Goal: Task Accomplishment & Management: Use online tool/utility

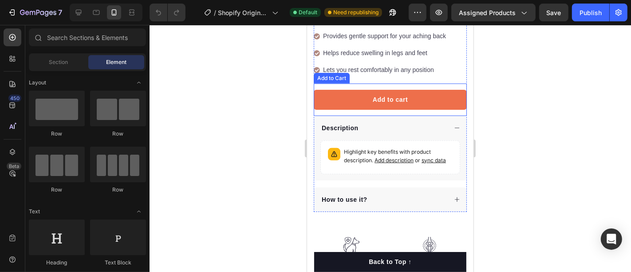
scroll to position [345, 0]
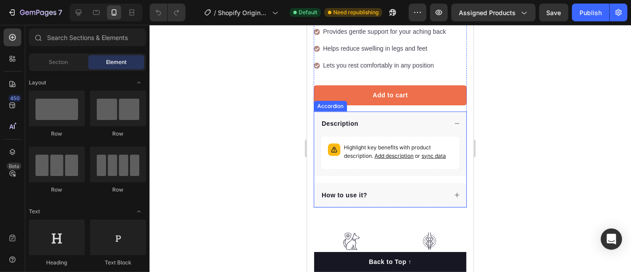
click at [395, 117] on div "Description" at bounding box center [383, 123] width 127 height 12
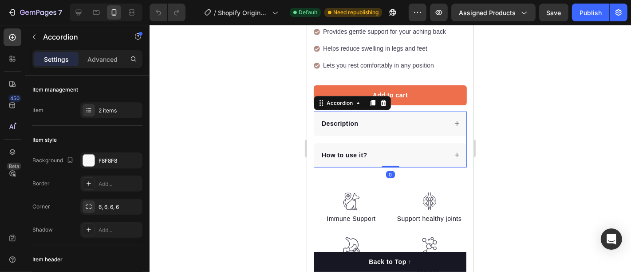
click at [419, 117] on div "Description" at bounding box center [383, 123] width 127 height 12
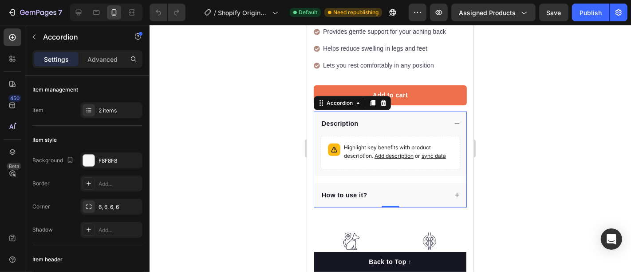
click at [415, 117] on div "Description" at bounding box center [383, 123] width 127 height 12
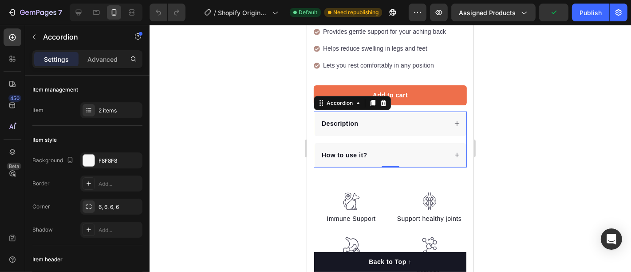
click at [384, 149] on div "How to use it?" at bounding box center [383, 155] width 127 height 12
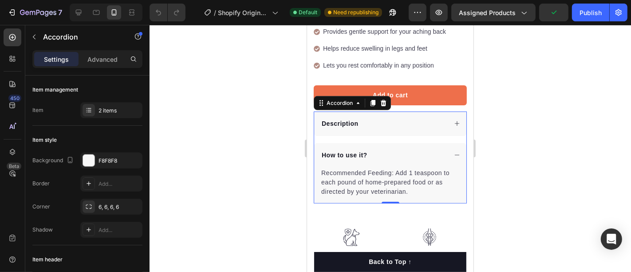
click at [350, 150] on p "How to use it?" at bounding box center [344, 154] width 46 height 9
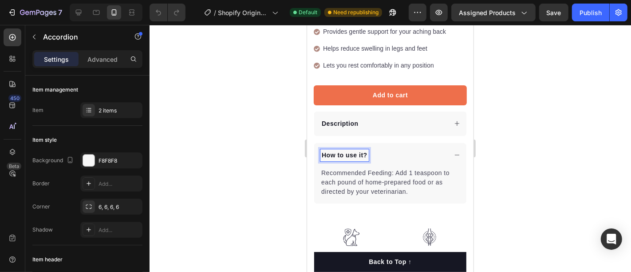
click at [336, 150] on p "How to use it?" at bounding box center [344, 154] width 46 height 9
click at [342, 150] on p "How to use it?" at bounding box center [344, 154] width 46 height 9
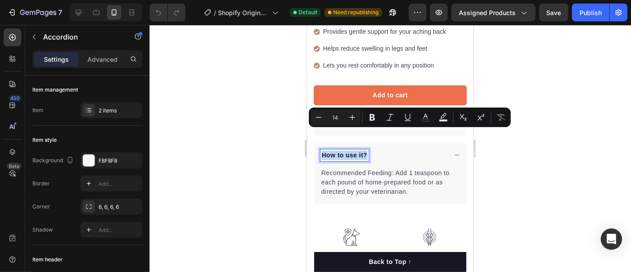
copy p "How to use it?"
click at [360, 167] on div "Recommended Feeding: Add 1 teaspoon to each pound of home-prepared food or as d…" at bounding box center [390, 182] width 140 height 30
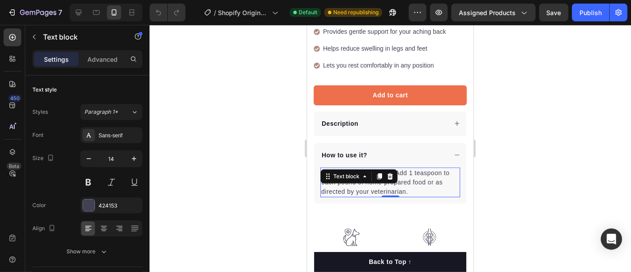
click at [360, 169] on div "Text block" at bounding box center [358, 176] width 77 height 14
click at [360, 172] on div "Text block" at bounding box center [346, 176] width 30 height 8
click at [419, 168] on p "Recommended Feeding: Add 1 teaspoon to each pound of home-prepared food or as d…" at bounding box center [390, 182] width 138 height 28
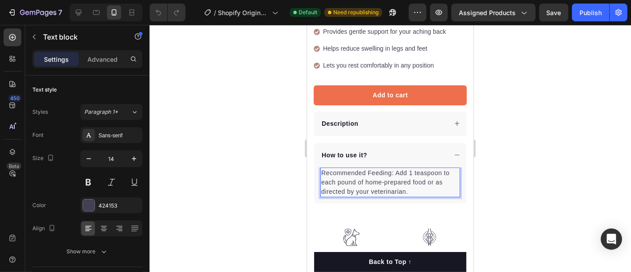
click at [419, 168] on p "Recommended Feeding: Add 1 teaspoon to each pound of home-prepared food or as d…" at bounding box center [390, 182] width 138 height 28
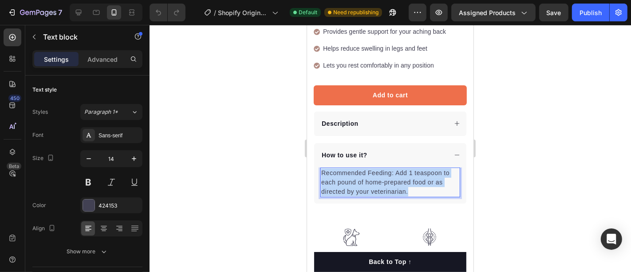
click at [419, 168] on p "Recommended Feeding: Add 1 teaspoon to each pound of home-prepared food or as d…" at bounding box center [390, 182] width 138 height 28
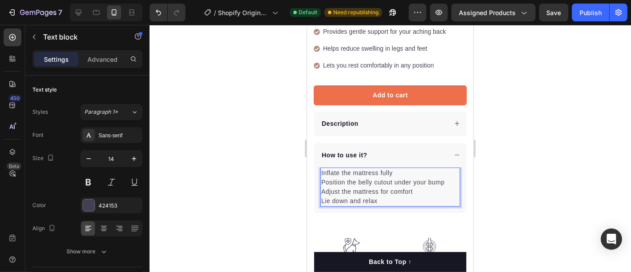
click at [258, 144] on div at bounding box center [391, 148] width 482 height 247
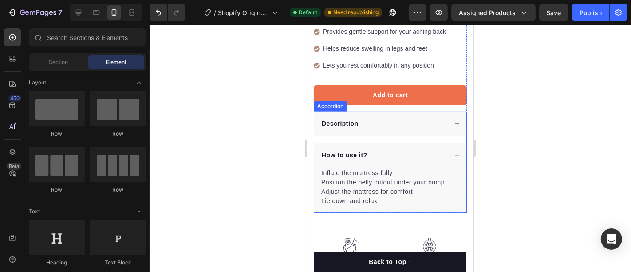
click at [366, 150] on p "How to use it?" at bounding box center [344, 154] width 46 height 9
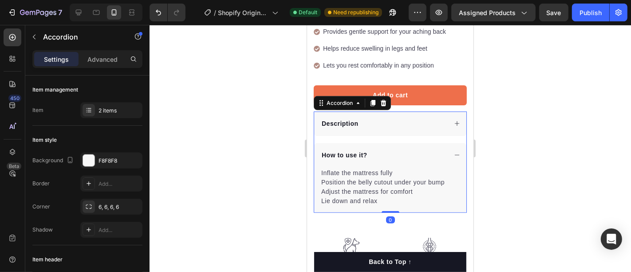
click at [386, 149] on div "How to use it?" at bounding box center [383, 155] width 127 height 12
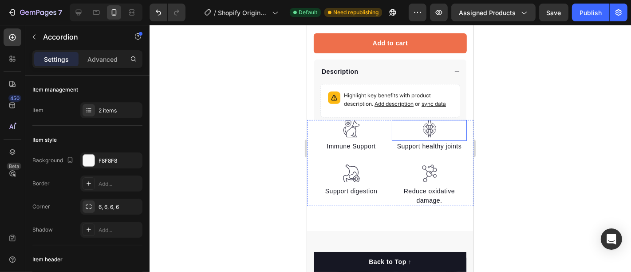
scroll to position [394, 0]
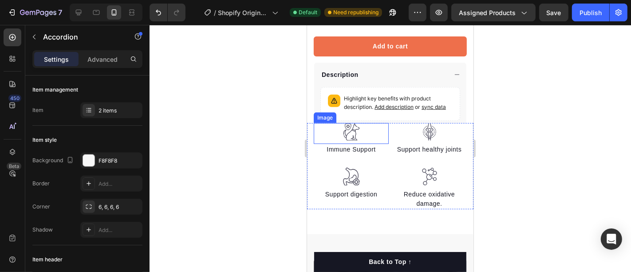
click at [355, 135] on img at bounding box center [351, 132] width 18 height 18
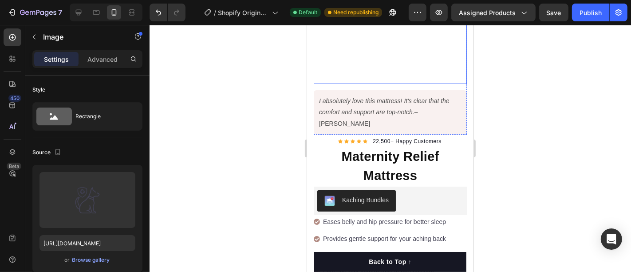
scroll to position [148, 0]
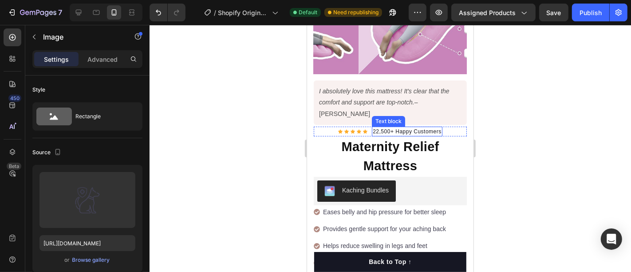
click at [376, 127] on p "22,500+ Happy Customers" at bounding box center [406, 131] width 69 height 8
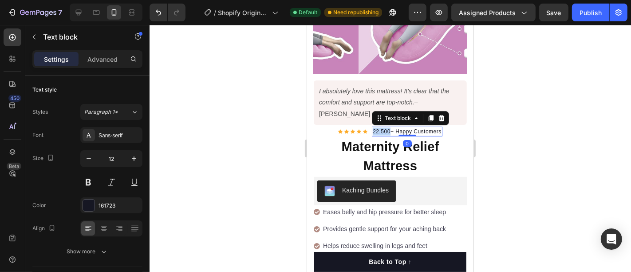
click at [376, 127] on p "22,500+ Happy Customers" at bounding box center [406, 131] width 69 height 8
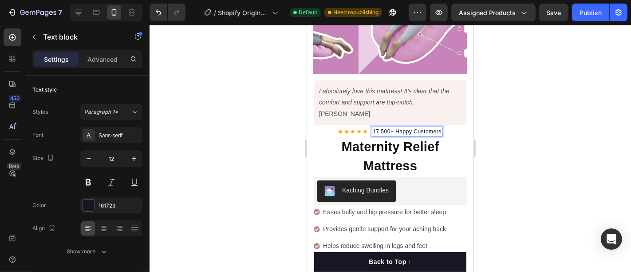
click at [491, 110] on div at bounding box center [391, 148] width 482 height 247
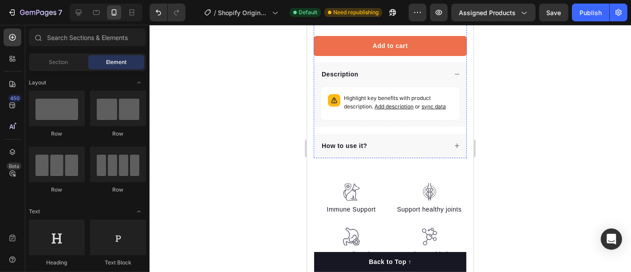
scroll to position [444, 0]
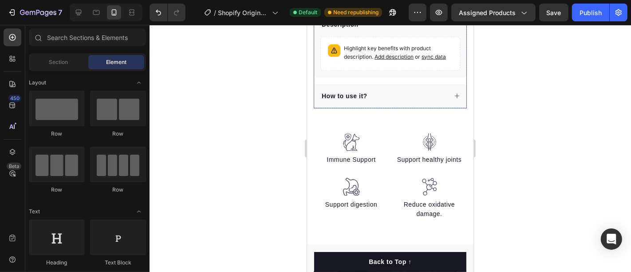
click at [364, 91] on p "How to use it?" at bounding box center [344, 95] width 46 height 9
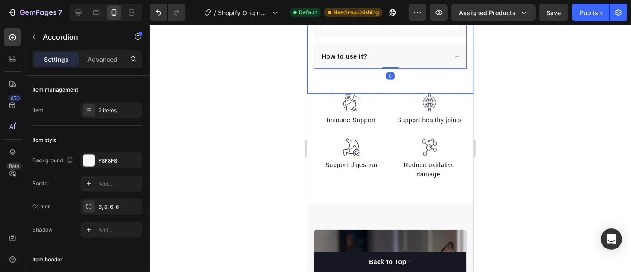
scroll to position [493, 0]
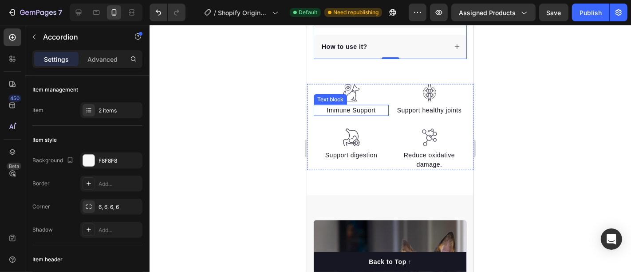
click at [342, 105] on p "Immune Support" at bounding box center [350, 109] width 73 height 9
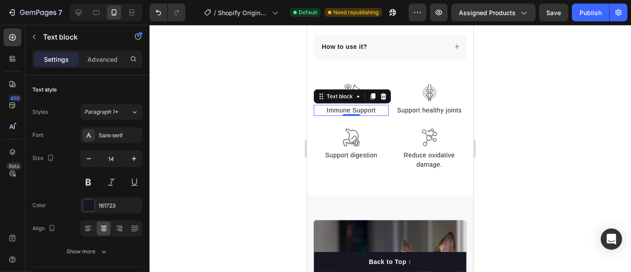
click at [342, 105] on p "Immune Support" at bounding box center [350, 109] width 73 height 9
click at [345, 105] on p "Immune Support" at bounding box center [350, 109] width 73 height 9
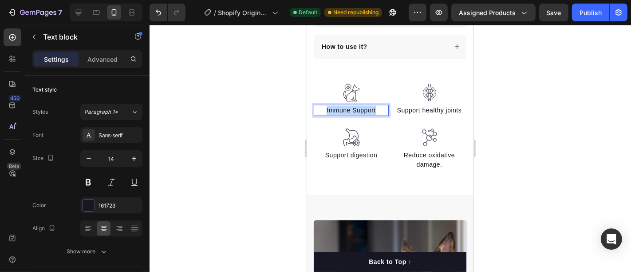
click at [345, 105] on p "Immune Support" at bounding box center [350, 109] width 73 height 9
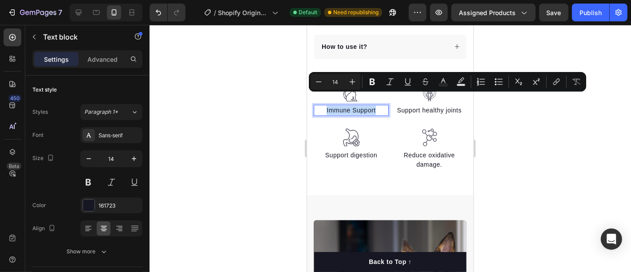
copy p "Immune Support"
click at [235, 72] on div at bounding box center [391, 148] width 482 height 247
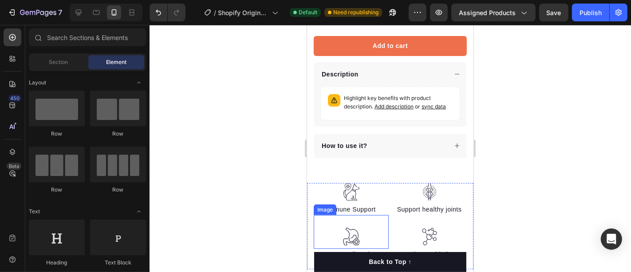
scroll to position [444, 0]
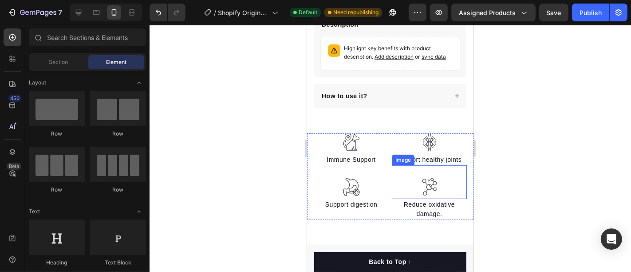
click at [423, 177] on img at bounding box center [429, 186] width 18 height 18
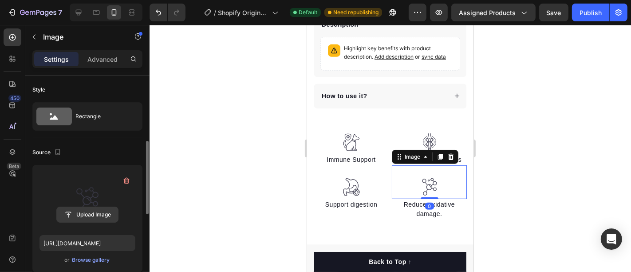
scroll to position [49, 0]
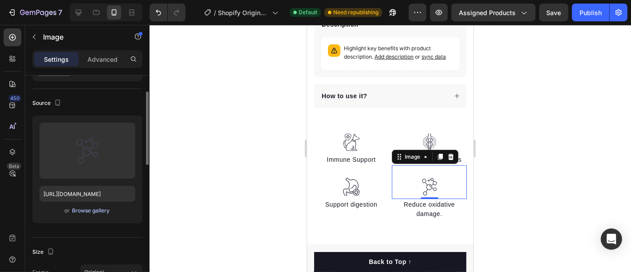
click at [85, 208] on div "Browse gallery" at bounding box center [91, 210] width 38 height 8
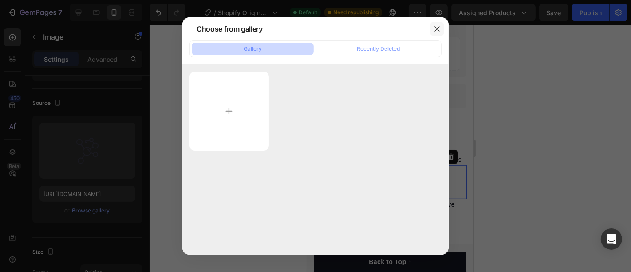
click at [431, 29] on button "button" at bounding box center [437, 29] width 14 height 14
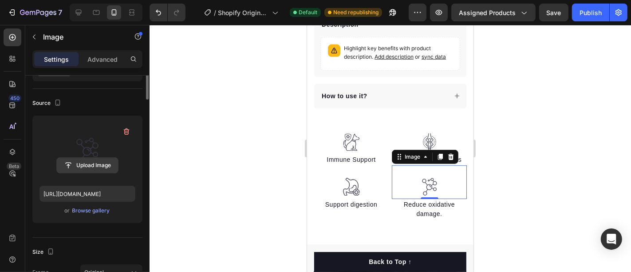
scroll to position [0, 0]
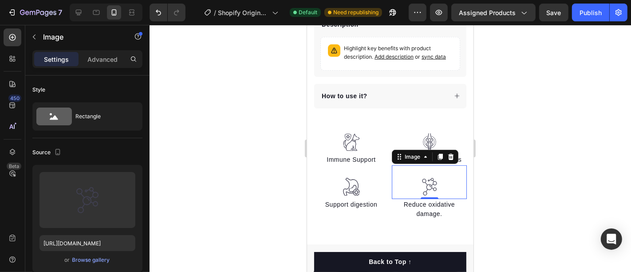
click at [420, 177] on img at bounding box center [429, 186] width 18 height 18
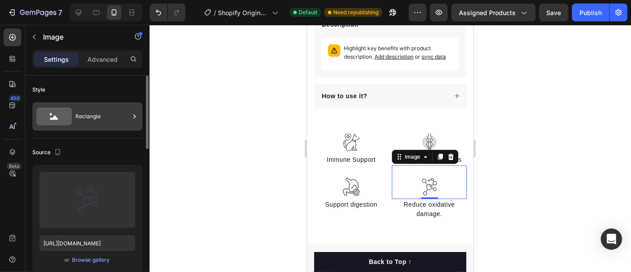
click at [66, 130] on div "Rectangle" at bounding box center [87, 116] width 110 height 28
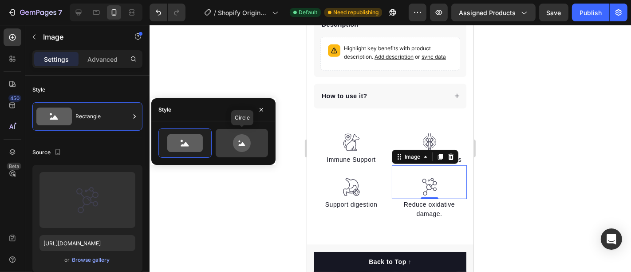
click at [233, 149] on icon at bounding box center [242, 143] width 42 height 18
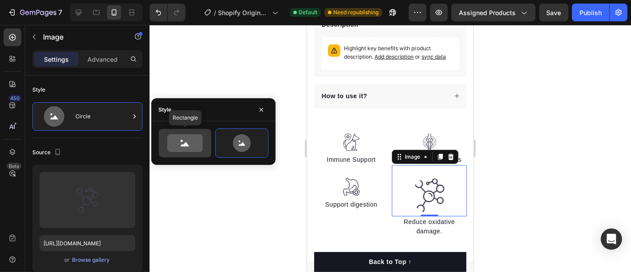
click at [188, 150] on icon at bounding box center [185, 143] width 36 height 18
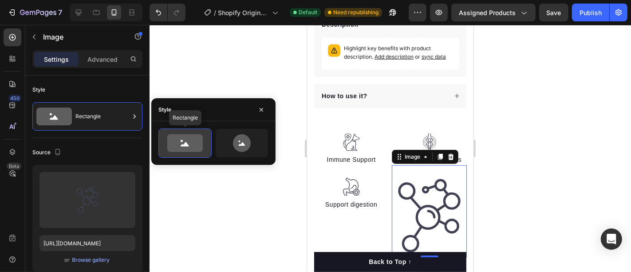
click at [171, 149] on icon at bounding box center [185, 143] width 36 height 18
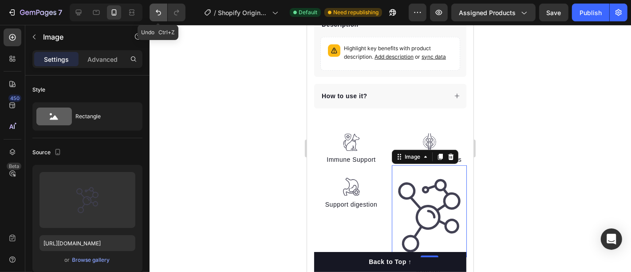
click at [159, 8] on button "Undo/Redo" at bounding box center [159, 13] width 18 height 18
click at [159, 10] on icon "Undo/Redo" at bounding box center [158, 12] width 9 height 9
type input "40"
click at [226, 96] on div at bounding box center [391, 148] width 482 height 247
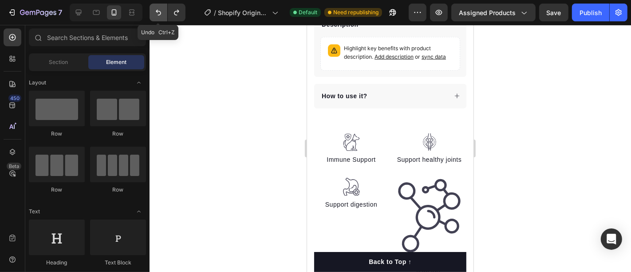
click at [150, 9] on button "Undo/Redo" at bounding box center [159, 13] width 18 height 18
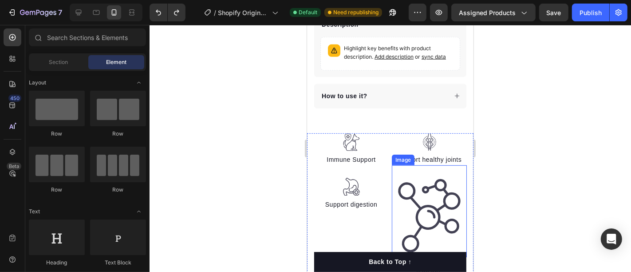
click at [405, 195] on img at bounding box center [429, 215] width 75 height 76
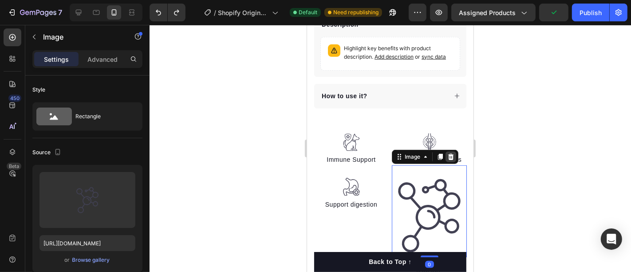
click at [450, 153] on icon at bounding box center [450, 156] width 7 height 7
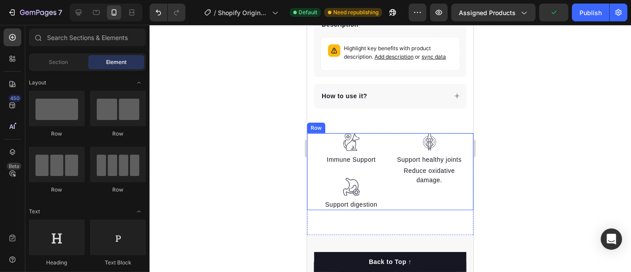
click at [419, 182] on div "Reduce oxidative damage. Text block" at bounding box center [429, 187] width 75 height 45
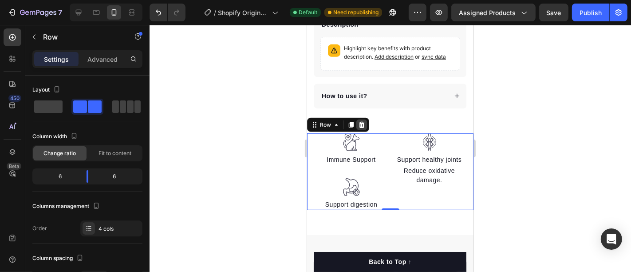
click at [360, 121] on icon at bounding box center [362, 124] width 6 height 6
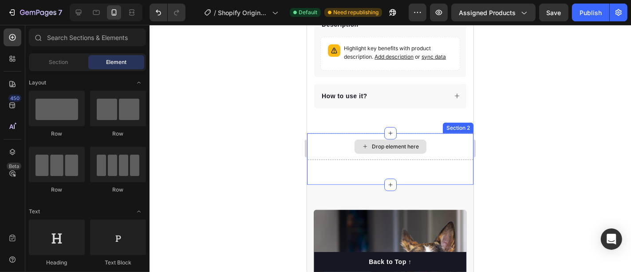
click at [326, 148] on div "Drop element here Section 2" at bounding box center [390, 158] width 166 height 51
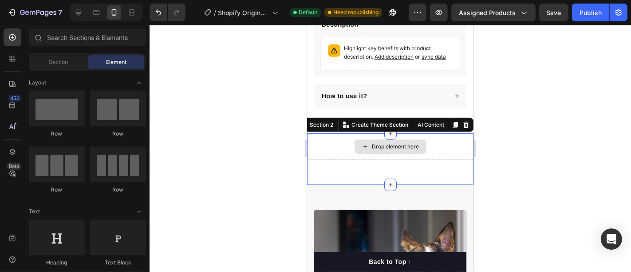
click at [398, 142] on div "Drop element here" at bounding box center [395, 145] width 47 height 7
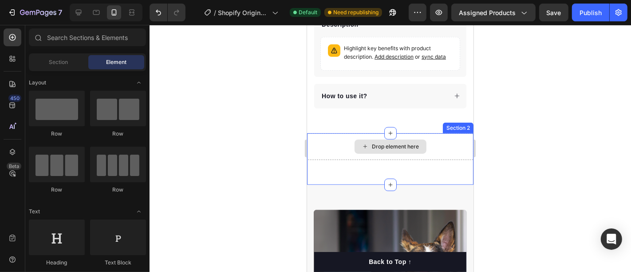
click at [393, 142] on div "Drop element here" at bounding box center [395, 145] width 47 height 7
click at [365, 139] on div "Drop element here" at bounding box center [390, 146] width 72 height 14
click at [378, 142] on div "Drop element here" at bounding box center [395, 145] width 47 height 7
click at [372, 139] on div "Drop element here" at bounding box center [390, 146] width 72 height 14
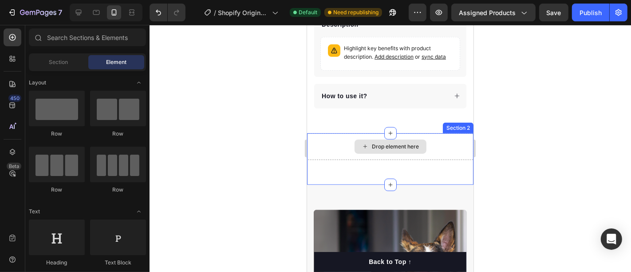
click at [361, 142] on icon at bounding box center [364, 146] width 7 height 8
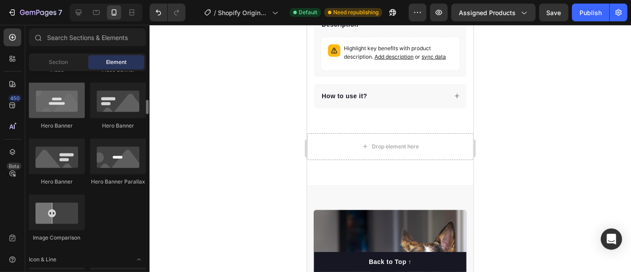
scroll to position [444, 0]
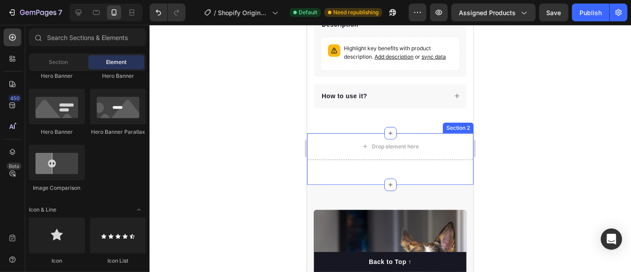
click at [427, 161] on div "Drop element here Section 2" at bounding box center [390, 158] width 166 height 51
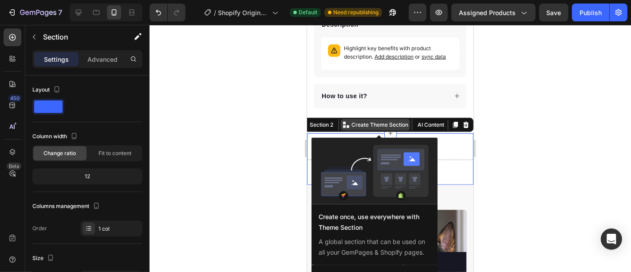
drag, startPoint x: 352, startPoint y: 111, endPoint x: 366, endPoint y: 111, distance: 14.7
click at [366, 120] on p "Create Theme Section" at bounding box center [379, 124] width 57 height 8
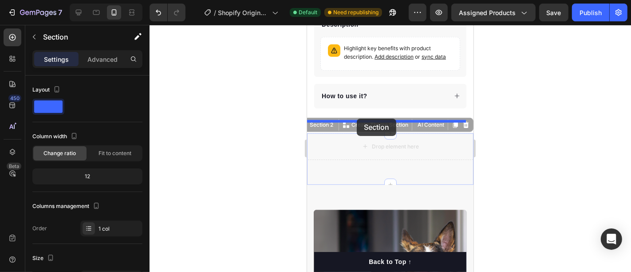
drag, startPoint x: 338, startPoint y: 114, endPoint x: 349, endPoint y: 115, distance: 11.2
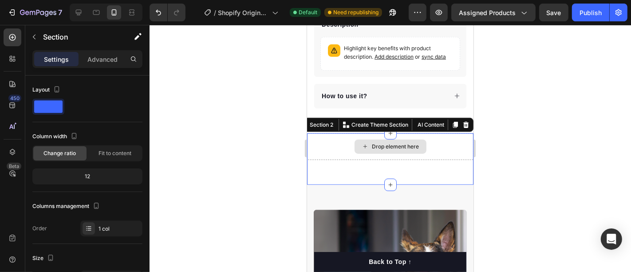
click at [344, 139] on div "Drop element here" at bounding box center [390, 146] width 166 height 27
click at [340, 133] on div "Drop element here" at bounding box center [390, 146] width 166 height 27
click at [516, 124] on div at bounding box center [391, 148] width 482 height 247
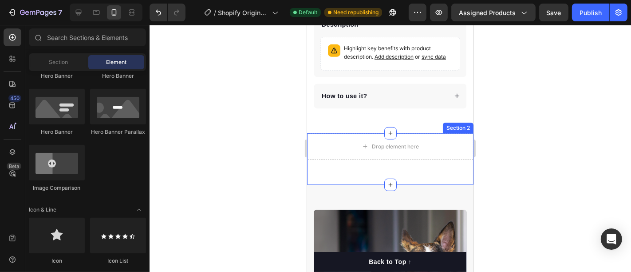
click at [412, 153] on div "Drop element here Section 2" at bounding box center [390, 158] width 166 height 51
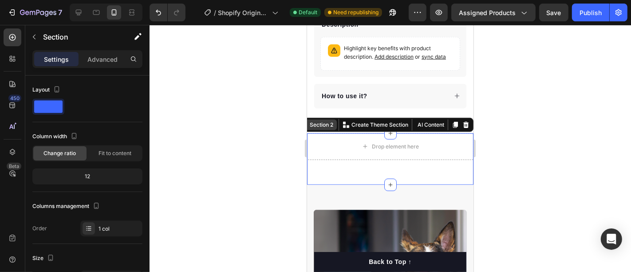
click at [323, 120] on div "Section 2" at bounding box center [321, 124] width 27 height 8
click at [320, 120] on div "Section 2" at bounding box center [321, 124] width 27 height 8
click at [473, 16] on span "Assigned Products" at bounding box center [487, 12] width 57 height 9
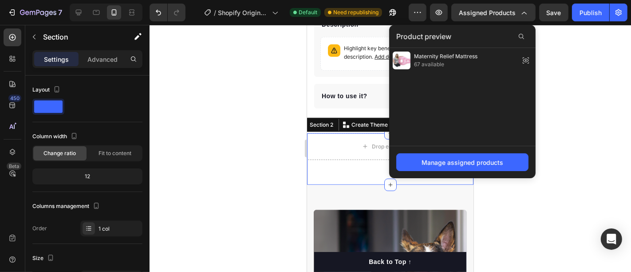
click at [556, 67] on div at bounding box center [391, 148] width 482 height 247
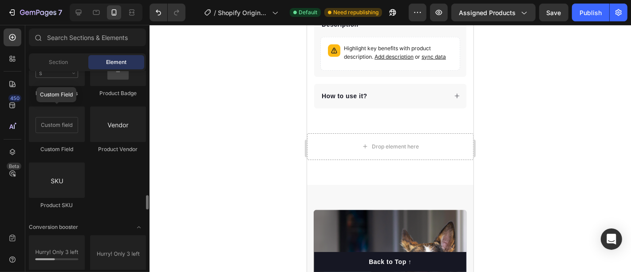
scroll to position [1776, 0]
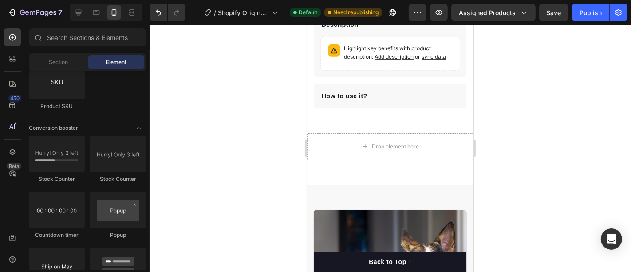
click at [165, 121] on div at bounding box center [391, 148] width 482 height 247
click at [406, 162] on div "Drop element here Section 2" at bounding box center [390, 158] width 166 height 51
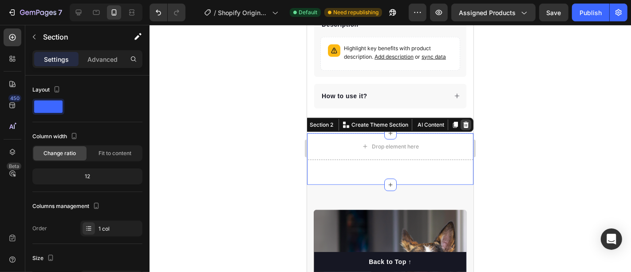
click at [462, 119] on div at bounding box center [465, 124] width 11 height 11
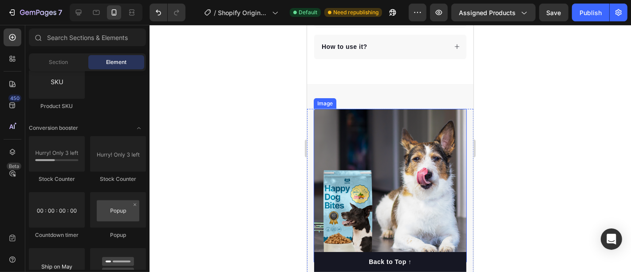
scroll to position [542, 0]
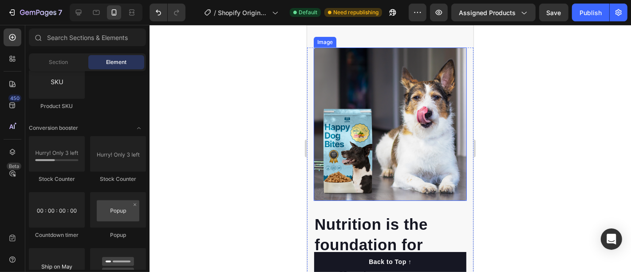
click at [371, 126] on img at bounding box center [389, 123] width 153 height 153
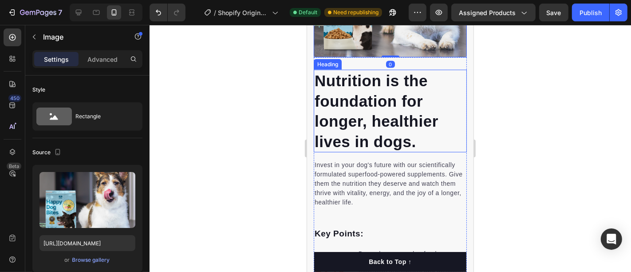
scroll to position [690, 0]
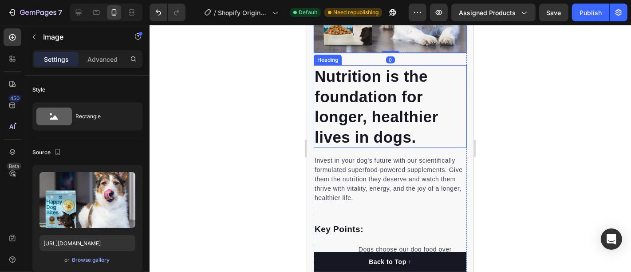
click at [369, 98] on p "Nutrition is the foundation for longer, healthier lives in dogs." at bounding box center [389, 106] width 151 height 81
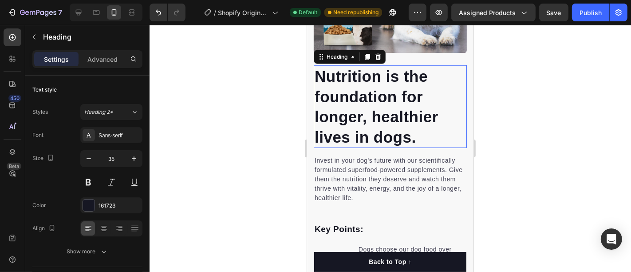
click at [369, 98] on p "Nutrition is the foundation for longer, healthier lives in dogs." at bounding box center [389, 106] width 151 height 81
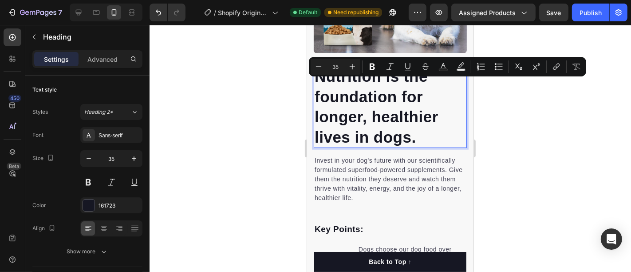
click at [363, 117] on p "Nutrition is the foundation for longer, healthier lives in dogs." at bounding box center [389, 106] width 151 height 81
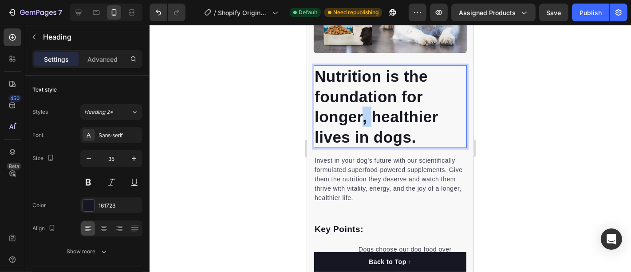
click at [363, 117] on p "Nutrition is the foundation for longer, healthier lives in dogs." at bounding box center [389, 106] width 151 height 81
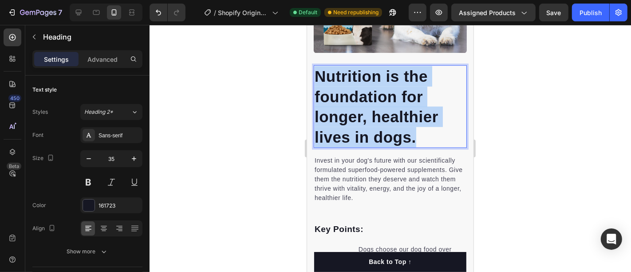
click at [363, 117] on p "Nutrition is the foundation for longer, healthier lives in dogs." at bounding box center [389, 106] width 151 height 81
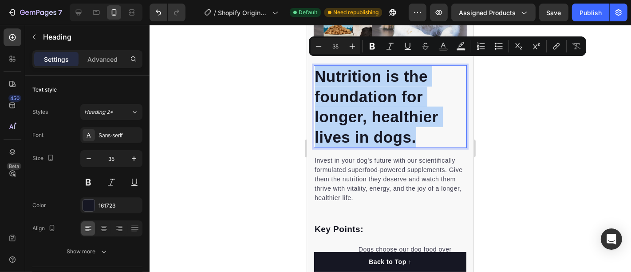
copy p "Nutrition is the foundation for longer, healthier lives in dogs."
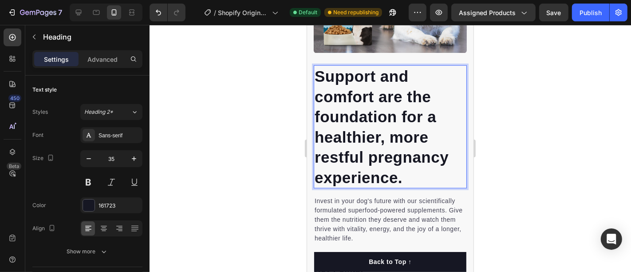
click at [241, 99] on div at bounding box center [391, 148] width 482 height 247
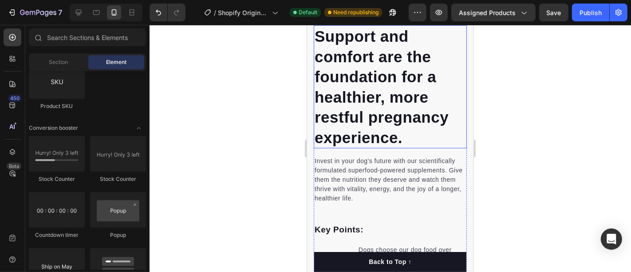
scroll to position [740, 0]
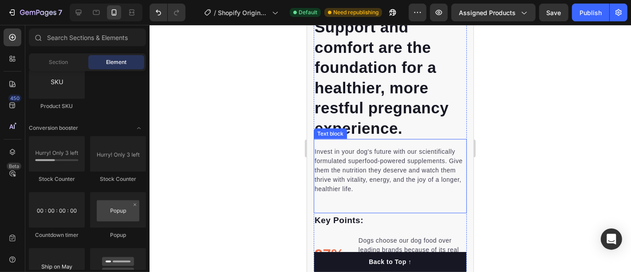
click at [384, 164] on p "Invest in your dog's future with our scientifically formulated superfood-powere…" at bounding box center [389, 169] width 151 height 47
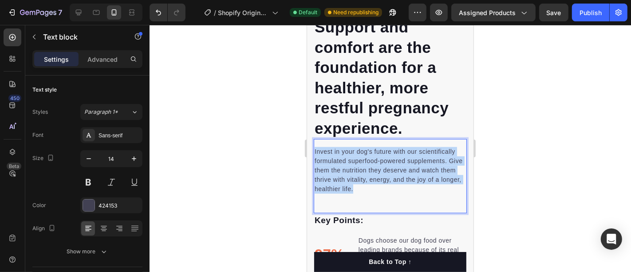
click at [384, 164] on p "Invest in your dog's future with our scientifically formulated superfood-powere…" at bounding box center [389, 169] width 151 height 47
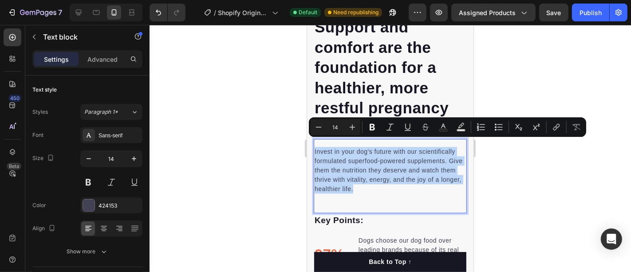
copy p "Invest in your dog's future with our scientifically formulated superfood-powere…"
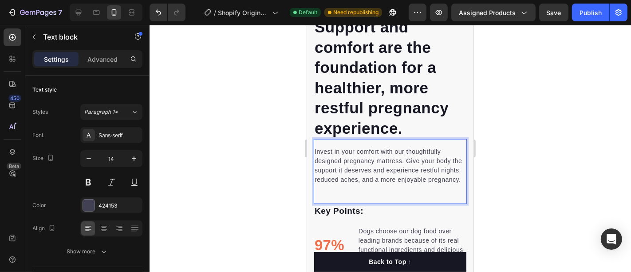
drag, startPoint x: 205, startPoint y: 139, endPoint x: 209, endPoint y: 136, distance: 4.8
click at [204, 139] on div at bounding box center [391, 148] width 482 height 247
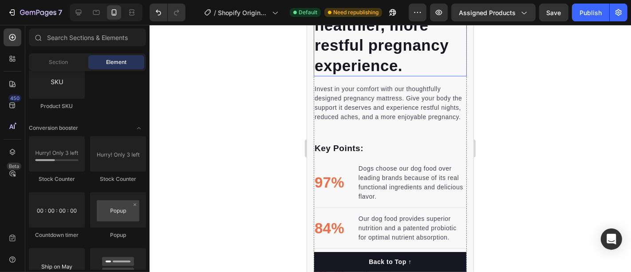
scroll to position [838, 0]
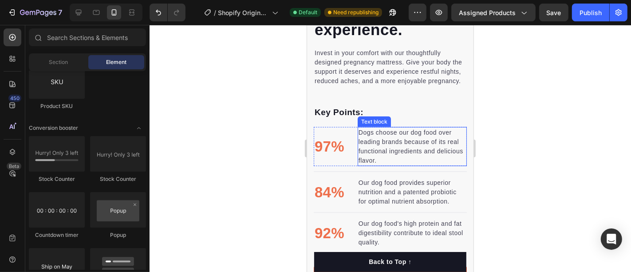
click at [379, 146] on p "Dogs choose our dog food over leading brands because of its real functional ing…" at bounding box center [411, 145] width 107 height 37
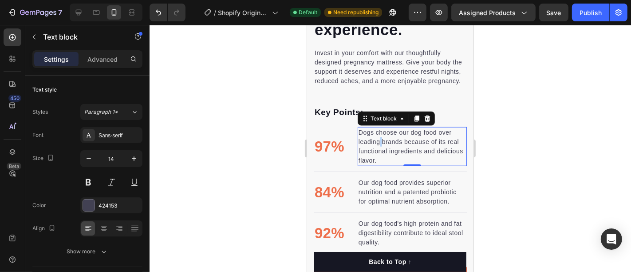
click at [379, 146] on p "Dogs choose our dog food over leading brands because of its real functional ing…" at bounding box center [411, 145] width 107 height 37
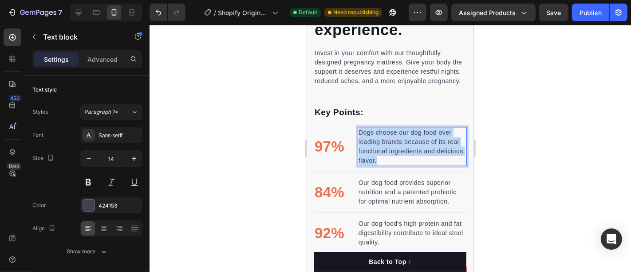
click at [379, 146] on p "Dogs choose our dog food over leading brands because of its real functional ing…" at bounding box center [411, 145] width 107 height 37
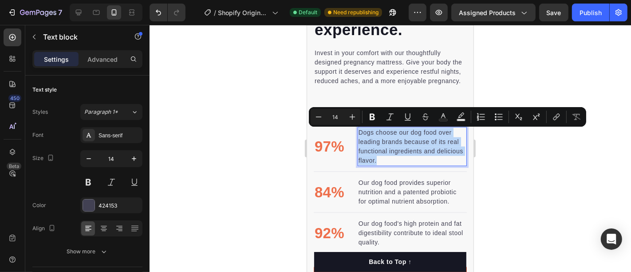
copy p "Dogs choose our dog food over leading brands because of its real functional ing…"
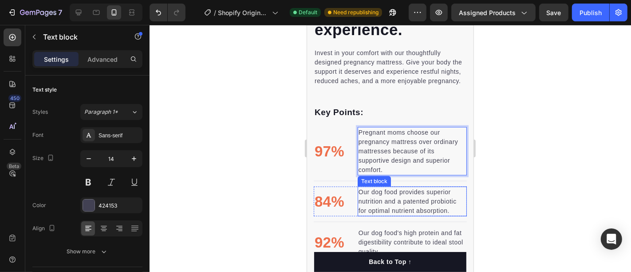
click at [391, 207] on p "Our dog food provides superior nutrition and a patented probiotic for optimal n…" at bounding box center [411, 201] width 107 height 28
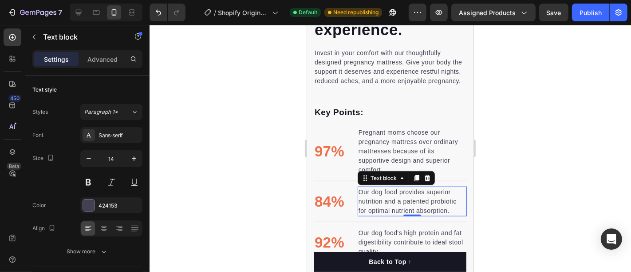
click at [390, 207] on p "Our dog food provides superior nutrition and a patented probiotic for optimal n…" at bounding box center [411, 201] width 107 height 28
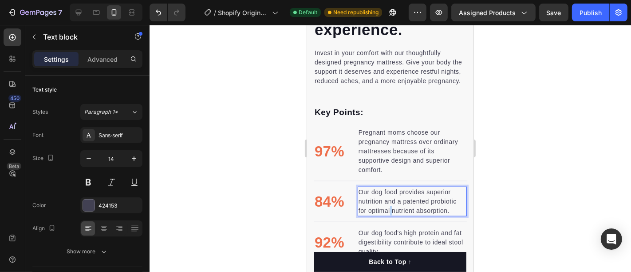
click at [390, 207] on p "Our dog food provides superior nutrition and a patented probiotic for optimal n…" at bounding box center [411, 201] width 107 height 28
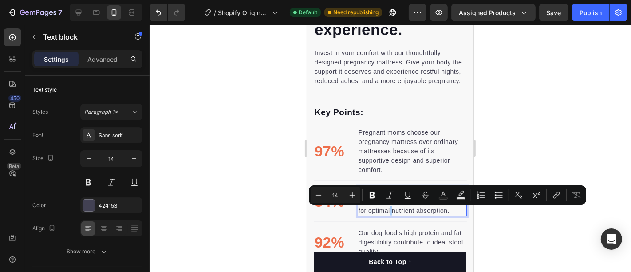
drag, startPoint x: 579, startPoint y: 154, endPoint x: 575, endPoint y: 157, distance: 4.8
click at [578, 154] on div at bounding box center [391, 148] width 482 height 247
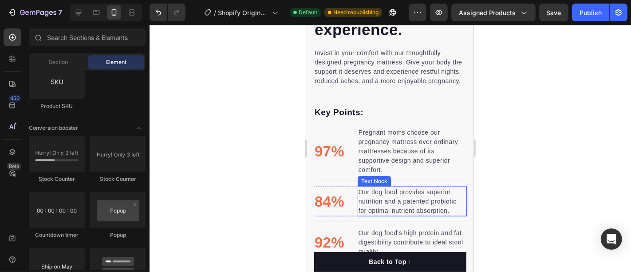
click at [403, 198] on p "Our dog food provides superior nutrition and a patented probiotic for optimal n…" at bounding box center [411, 201] width 107 height 28
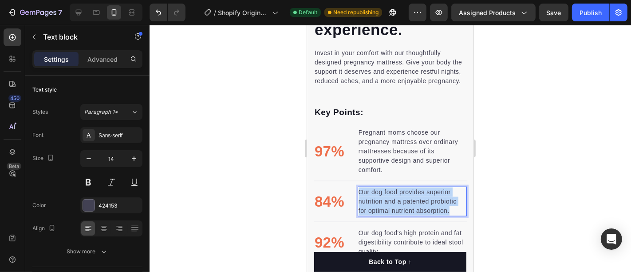
click at [403, 198] on p "Our dog food provides superior nutrition and a patented probiotic for optimal n…" at bounding box center [411, 201] width 107 height 28
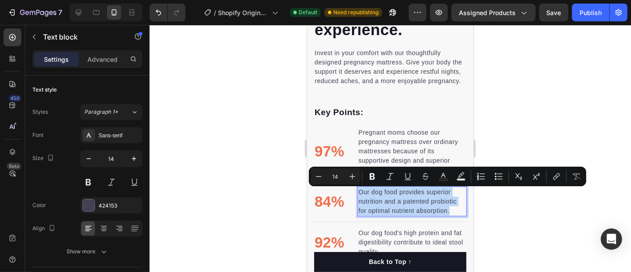
copy p "Our dog food provides superior nutrition and a patented probiotic for optimal n…"
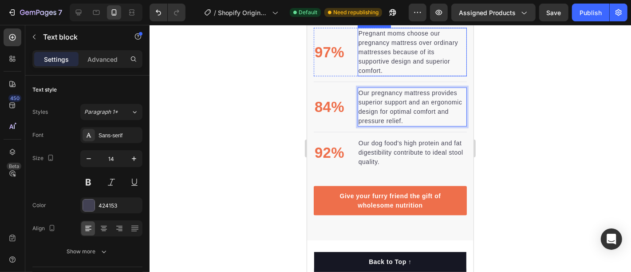
scroll to position [986, 0]
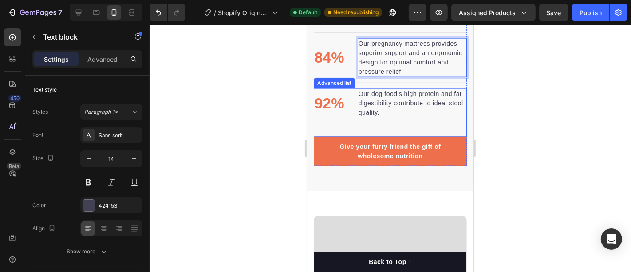
click at [388, 107] on p "Our dog food's high protein and fat digestibility contribute to ideal stool qua…" at bounding box center [411, 103] width 107 height 28
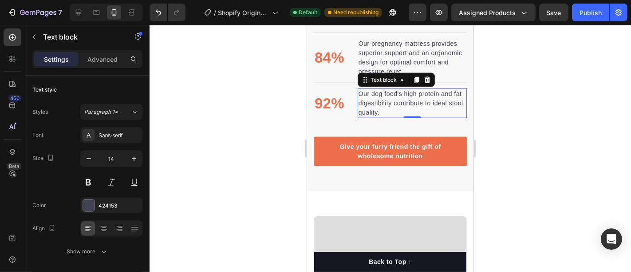
click at [388, 107] on p "Our dog food's high protein and fat digestibility contribute to ideal stool qua…" at bounding box center [411, 103] width 107 height 28
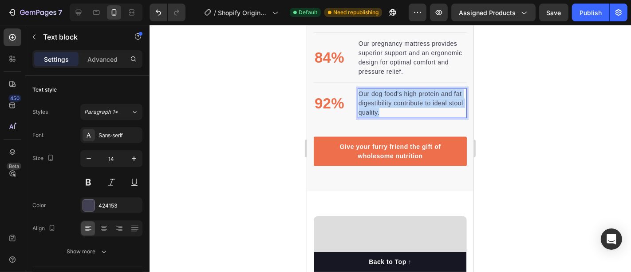
click at [388, 107] on p "Our dog food's high protein and fat digestibility contribute to ideal stool qua…" at bounding box center [411, 103] width 107 height 28
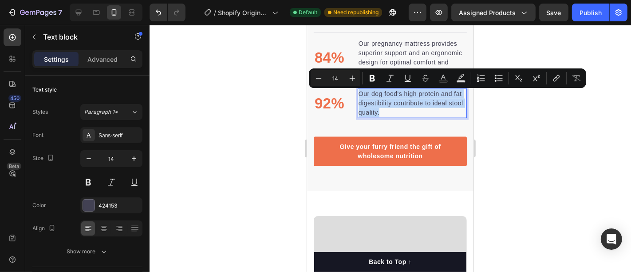
copy p "Our dog food's high protein and fat digestibility contribute to ideal stool qua…"
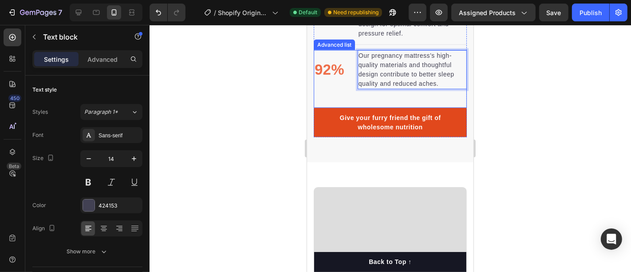
scroll to position [1036, 0]
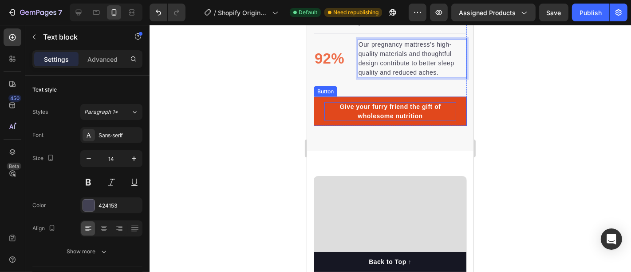
click at [369, 108] on div "Give your furry friend the gift of wholesome nutrition" at bounding box center [390, 111] width 132 height 19
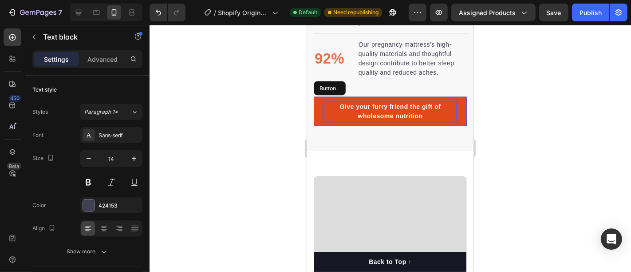
click at [369, 108] on p "Give your furry friend the gift of wholesome nutrition" at bounding box center [390, 111] width 132 height 19
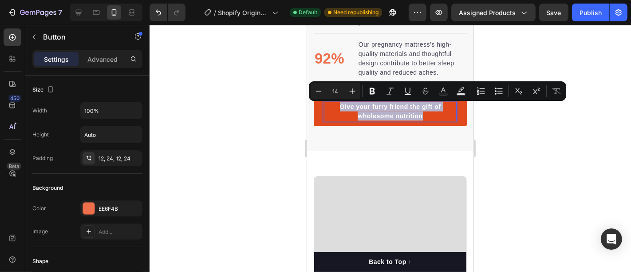
copy p "Give your furry friend the gift of wholesome nutrition"
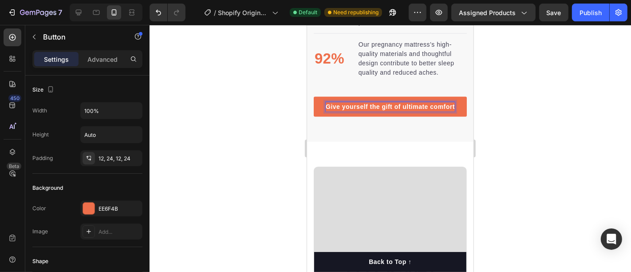
click at [554, 112] on div at bounding box center [391, 148] width 482 height 247
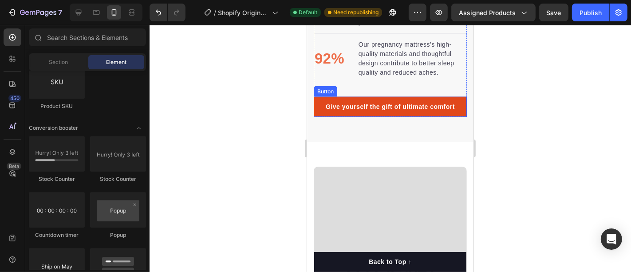
click at [320, 110] on link "Give yourself the gift of ultimate comfort" at bounding box center [389, 106] width 153 height 20
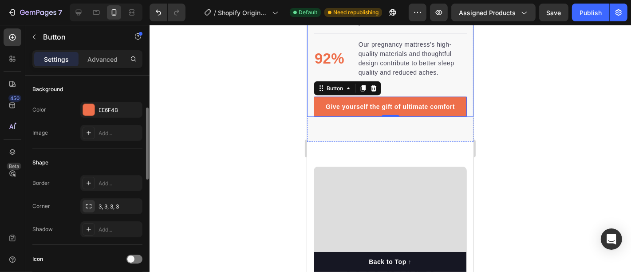
scroll to position [148, 0]
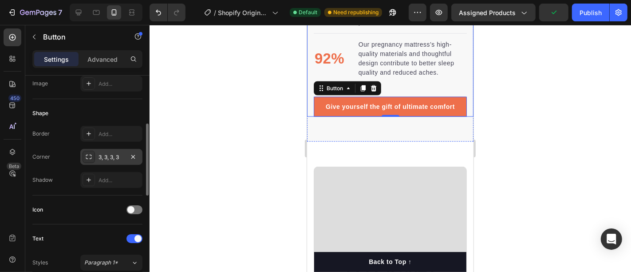
click at [108, 155] on div "3, 3, 3, 3" at bounding box center [112, 157] width 26 height 8
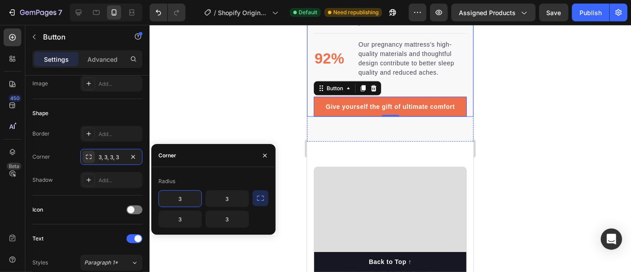
click at [175, 199] on input "3" at bounding box center [180, 198] width 43 height 16
click at [204, 204] on div "3 3 3 3" at bounding box center [203, 208] width 91 height 37
click at [105, 155] on div "3, 3, 3, 3" at bounding box center [112, 157] width 26 height 8
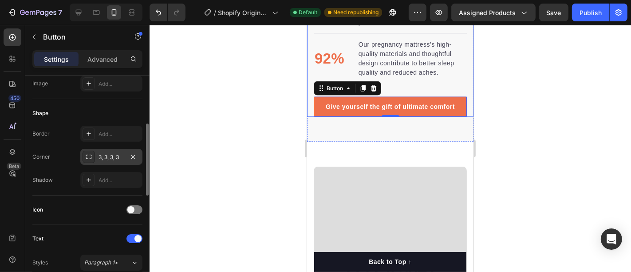
click at [105, 155] on div "3, 3, 3, 3" at bounding box center [112, 157] width 26 height 8
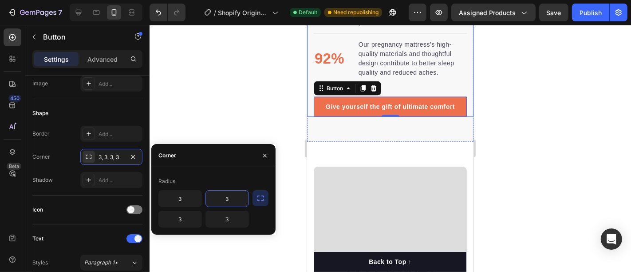
click at [221, 200] on input "3" at bounding box center [227, 198] width 43 height 16
type input "4"
click at [215, 122] on div at bounding box center [391, 148] width 482 height 247
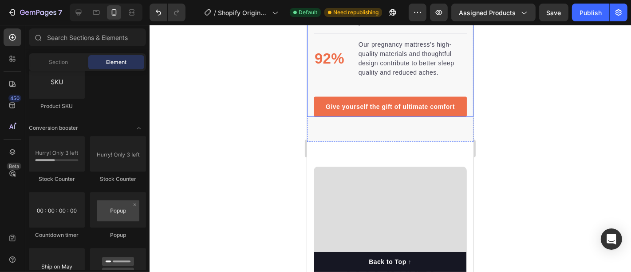
drag, startPoint x: 231, startPoint y: 111, endPoint x: 222, endPoint y: 116, distance: 10.2
click at [230, 111] on div at bounding box center [391, 148] width 482 height 247
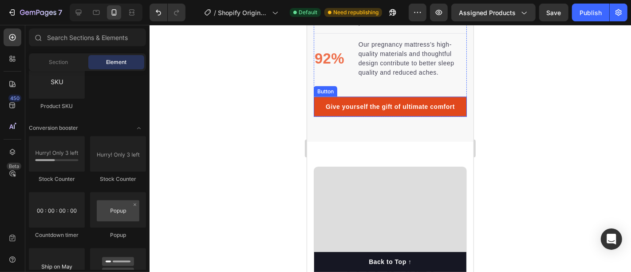
click at [320, 109] on link "Give yourself the gift of ultimate comfort" at bounding box center [389, 106] width 153 height 20
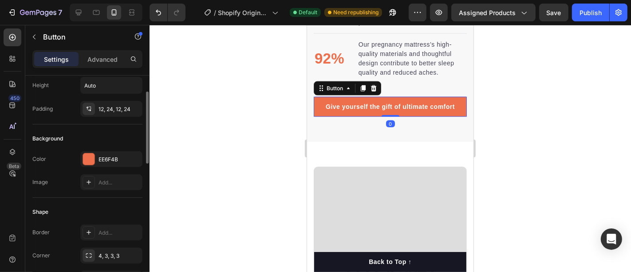
scroll to position [99, 0]
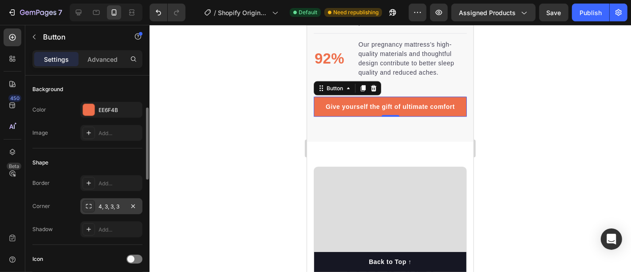
click at [108, 203] on div "4, 3, 3, 3" at bounding box center [112, 206] width 26 height 8
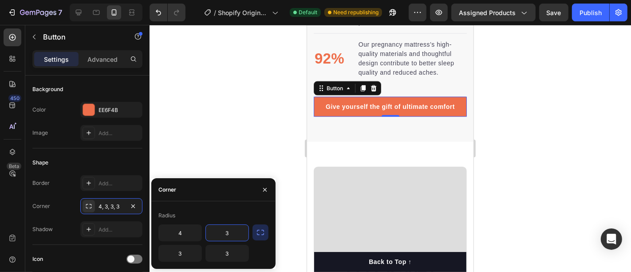
click at [233, 228] on input "3" at bounding box center [227, 233] width 43 height 16
click at [258, 232] on icon "button" at bounding box center [260, 232] width 9 height 9
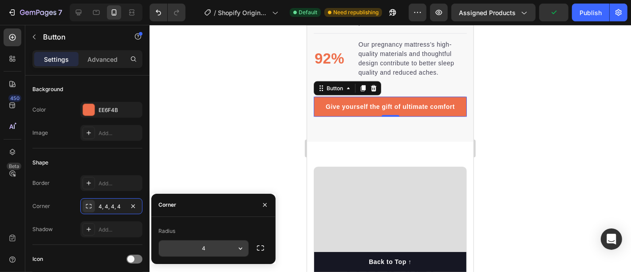
click at [228, 242] on input "4" at bounding box center [204, 248] width 90 height 16
type input "5"
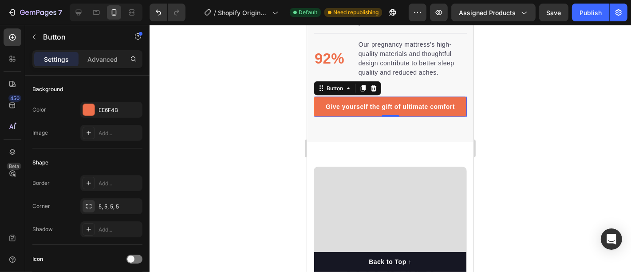
click at [195, 150] on div at bounding box center [391, 148] width 482 height 247
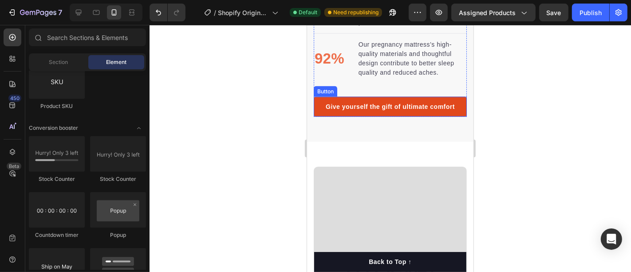
click at [316, 104] on link "Give yourself the gift of ultimate comfort" at bounding box center [389, 106] width 153 height 20
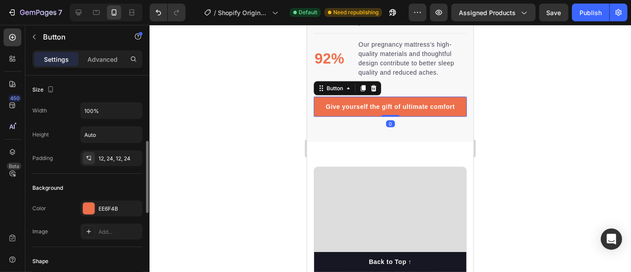
scroll to position [197, 0]
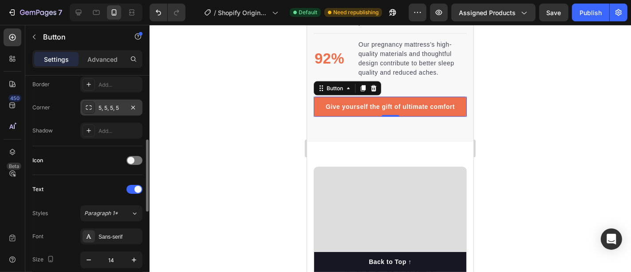
click at [104, 104] on div "5, 5, 5, 5" at bounding box center [112, 108] width 26 height 8
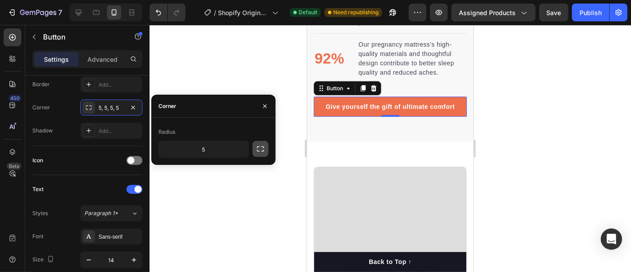
click at [261, 147] on icon "button" at bounding box center [260, 148] width 9 height 9
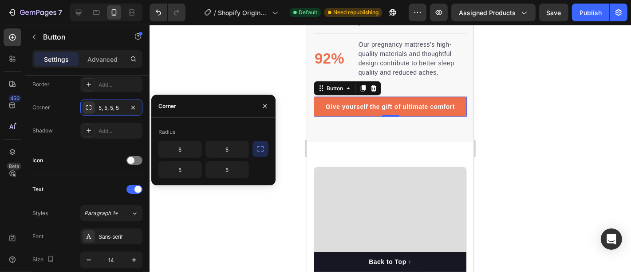
click at [256, 151] on icon "button" at bounding box center [260, 148] width 9 height 9
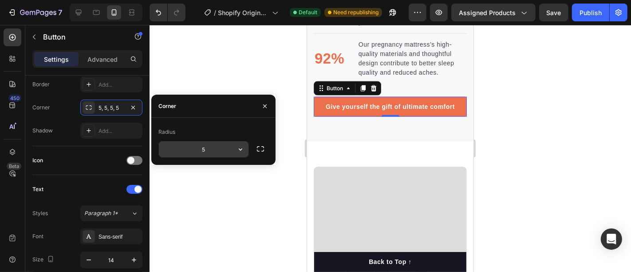
click at [219, 152] on input "5" at bounding box center [204, 149] width 90 height 16
type input "8"
click at [255, 74] on div at bounding box center [391, 148] width 482 height 247
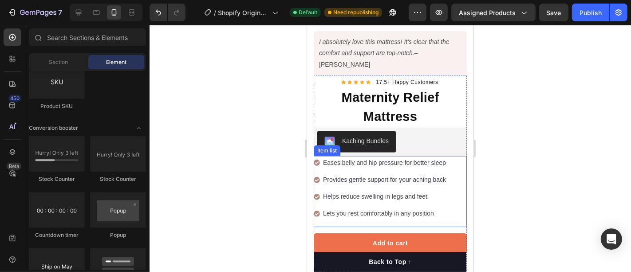
scroll to position [246, 0]
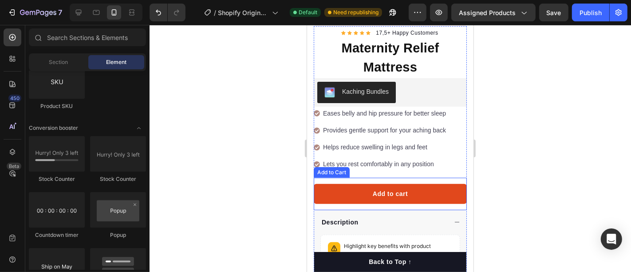
click at [340, 183] on button "Add to cart" at bounding box center [389, 193] width 153 height 20
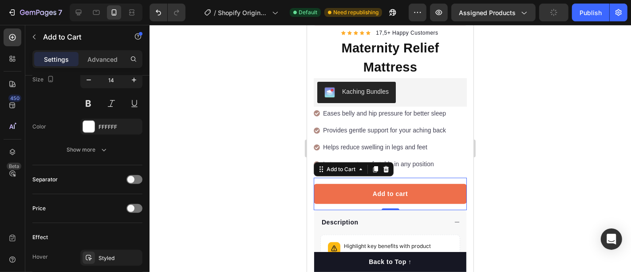
scroll to position [296, 0]
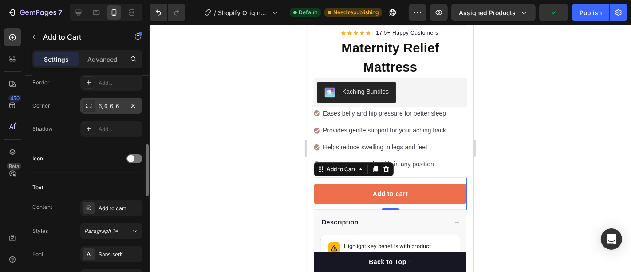
click at [104, 106] on div "6, 6, 6, 6" at bounding box center [112, 106] width 26 height 8
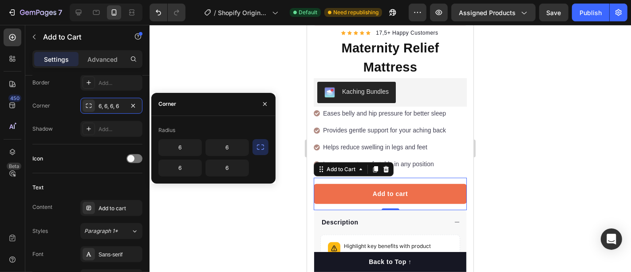
click at [260, 142] on icon "button" at bounding box center [260, 146] width 9 height 9
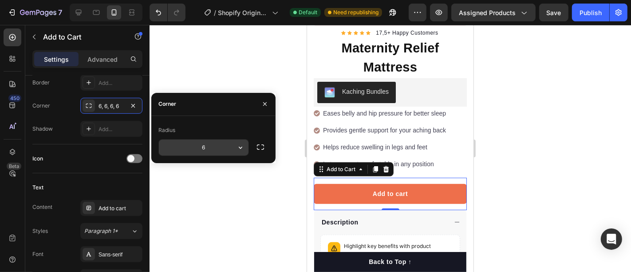
click at [218, 146] on input "6" at bounding box center [204, 147] width 90 height 16
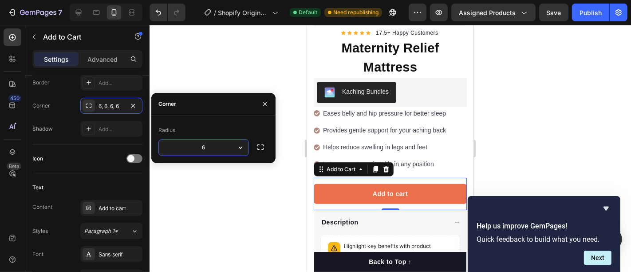
type input "8"
click at [530, 140] on div at bounding box center [391, 148] width 482 height 247
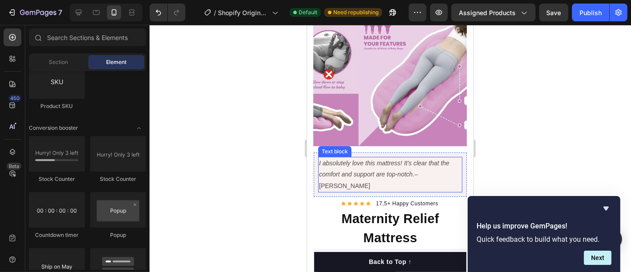
scroll to position [49, 0]
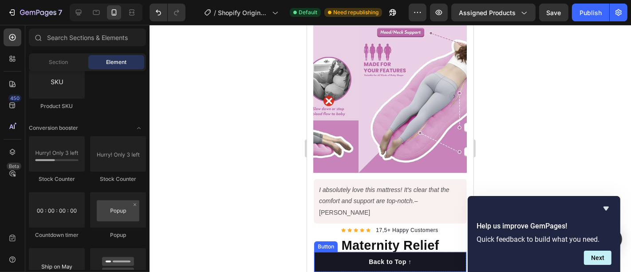
click at [345, 260] on button "Back to Top ↑" at bounding box center [390, 261] width 152 height 20
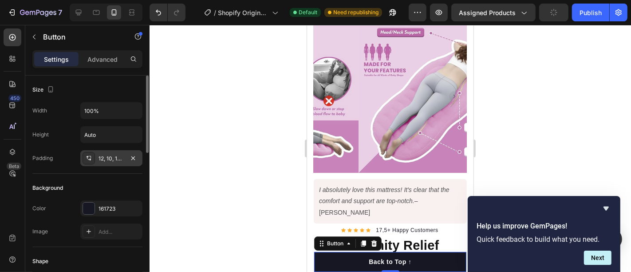
click at [112, 158] on div "12, 10, 12, 10" at bounding box center [112, 158] width 26 height 8
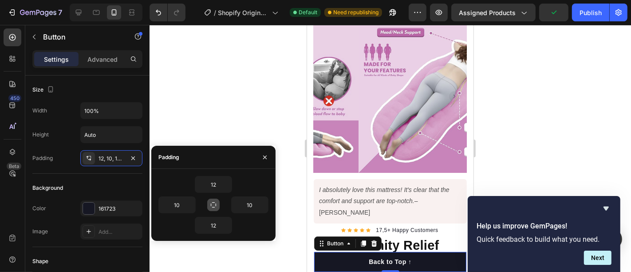
click at [214, 201] on icon "button" at bounding box center [213, 204] width 7 height 7
type input "12"
click at [214, 202] on icon "button" at bounding box center [213, 204] width 5 height 5
click at [215, 186] on input "12" at bounding box center [213, 184] width 36 height 16
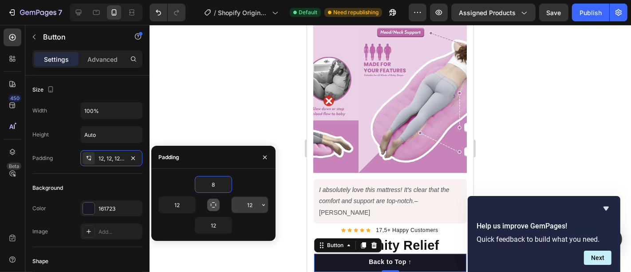
type input "8"
click at [251, 205] on input "12" at bounding box center [250, 205] width 36 height 16
type input "8"
click at [218, 221] on input "12" at bounding box center [213, 225] width 36 height 16
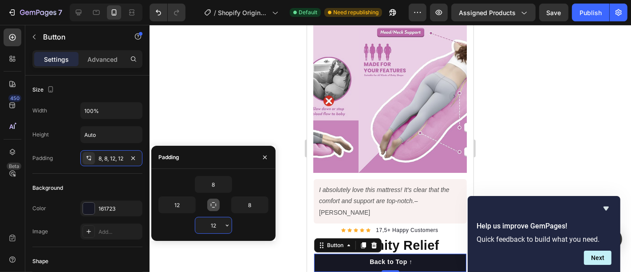
click at [218, 221] on input "12" at bounding box center [213, 225] width 36 height 16
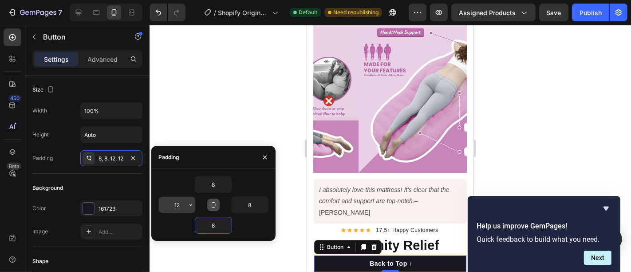
type input "8"
click at [182, 203] on input "12" at bounding box center [177, 205] width 36 height 16
type input "8"
click at [219, 123] on div at bounding box center [391, 148] width 482 height 247
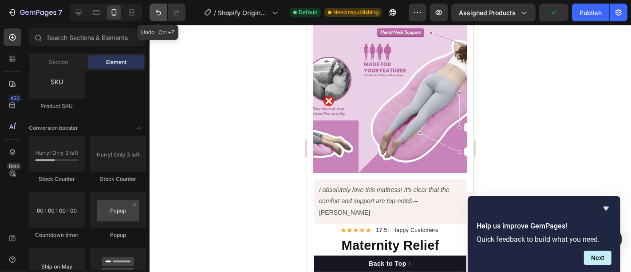
click at [160, 11] on icon "Undo/Redo" at bounding box center [158, 12] width 9 height 9
click at [160, 12] on icon "Undo/Redo" at bounding box center [158, 13] width 5 height 6
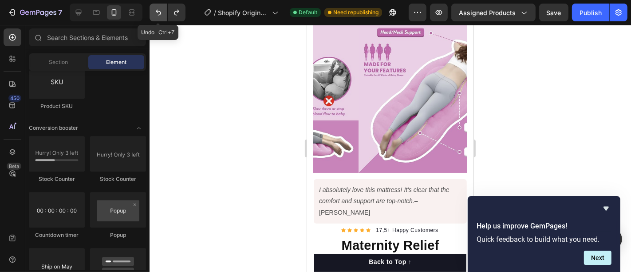
click at [160, 12] on icon "Undo/Redo" at bounding box center [158, 13] width 5 height 6
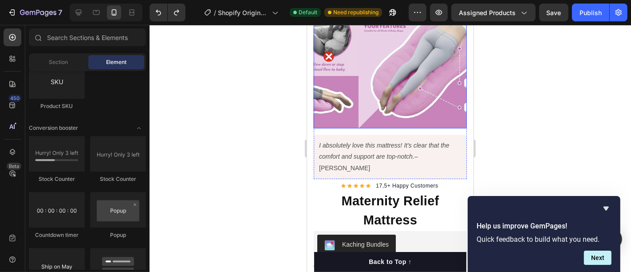
scroll to position [99, 0]
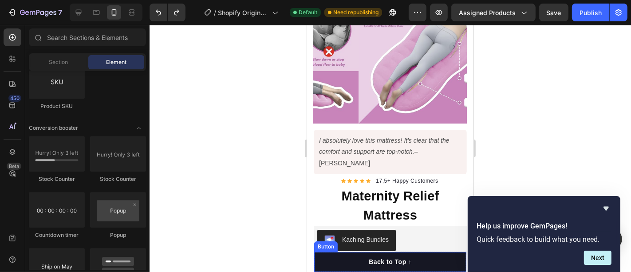
click at [340, 260] on button "Back to Top ↑" at bounding box center [390, 261] width 152 height 20
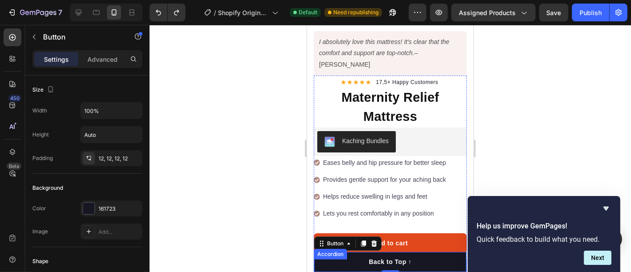
scroll to position [246, 0]
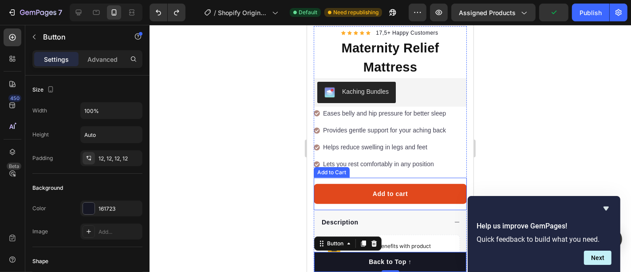
click at [336, 183] on button "Add to cart" at bounding box center [389, 193] width 153 height 20
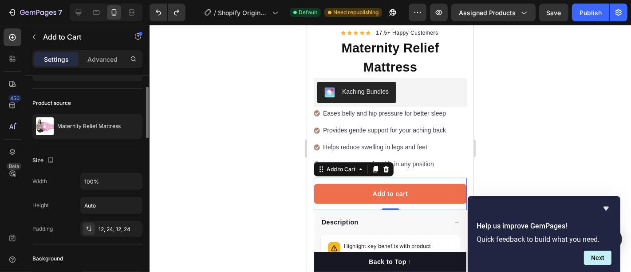
scroll to position [0, 0]
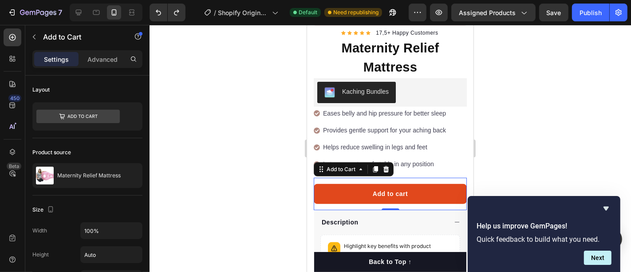
click at [326, 183] on button "Add to cart" at bounding box center [389, 193] width 153 height 20
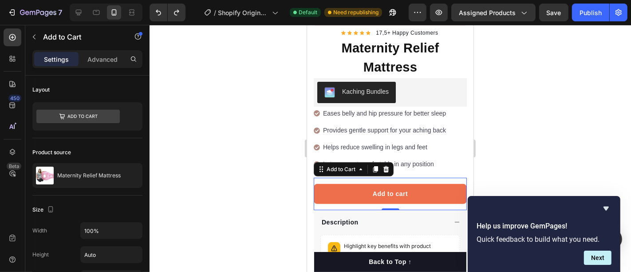
click at [260, 119] on div at bounding box center [391, 148] width 482 height 247
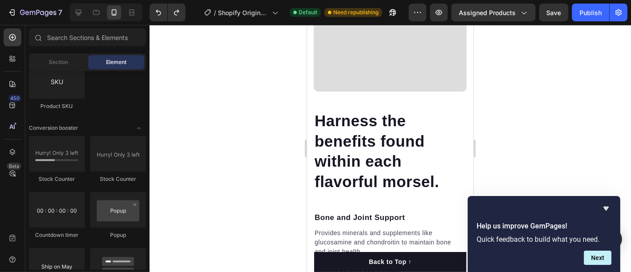
scroll to position [1332, 0]
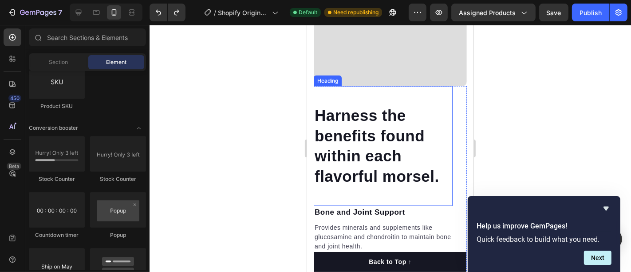
click at [351, 136] on p "Harness the benefits found within each flavorful morsel." at bounding box center [382, 145] width 137 height 81
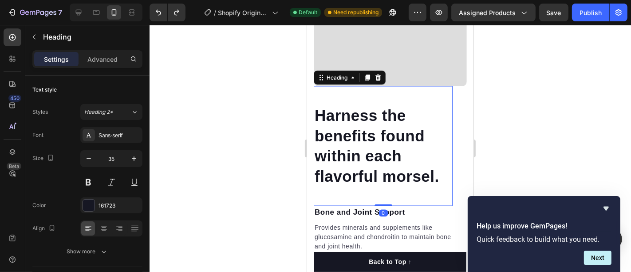
click at [351, 136] on p "Harness the benefits found within each flavorful morsel." at bounding box center [382, 145] width 137 height 81
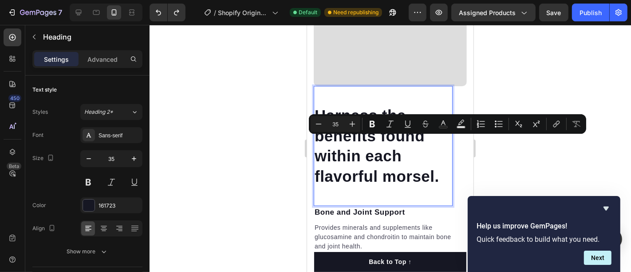
click at [373, 148] on p "Harness the benefits found within each flavorful morsel." at bounding box center [382, 145] width 137 height 81
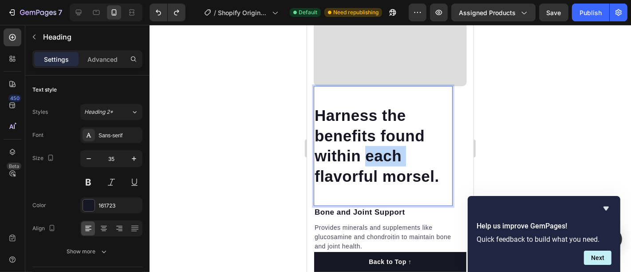
click at [373, 148] on p "Harness the benefits found within each flavorful morsel." at bounding box center [382, 145] width 137 height 81
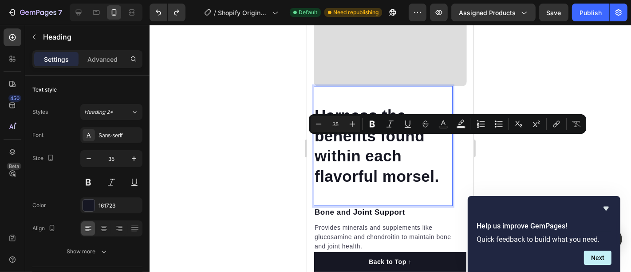
click at [345, 144] on p "Harness the benefits found within each flavorful morsel." at bounding box center [382, 145] width 137 height 81
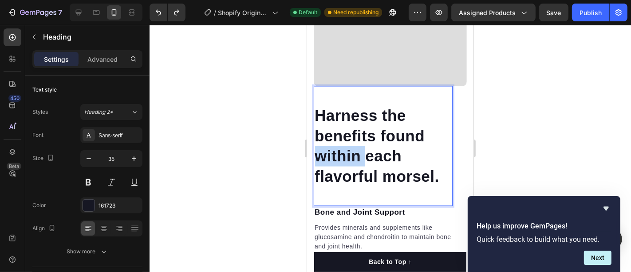
click at [346, 144] on p "Harness the benefits found within each flavorful morsel." at bounding box center [382, 145] width 137 height 81
click at [352, 142] on p "Harness the benefits found within each flavorful morsel." at bounding box center [382, 145] width 137 height 81
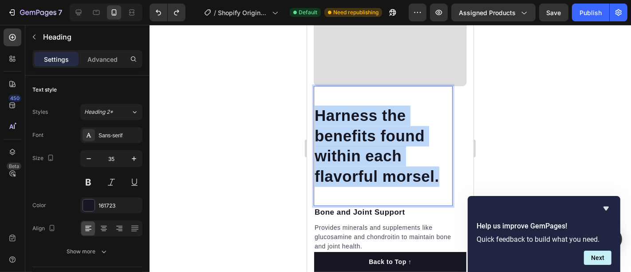
click at [352, 142] on p "Harness the benefits found within each flavorful morsel." at bounding box center [382, 145] width 137 height 81
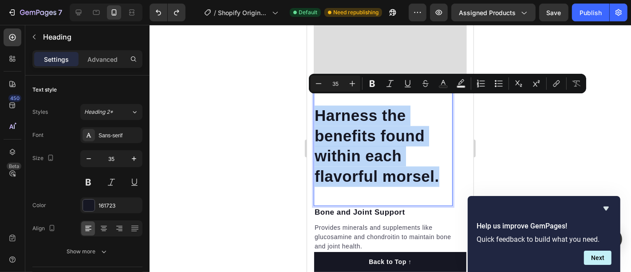
copy p "Harness the benefits found within each flavorful morsel."
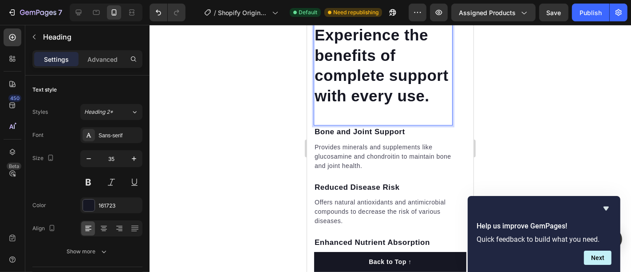
scroll to position [1430, 0]
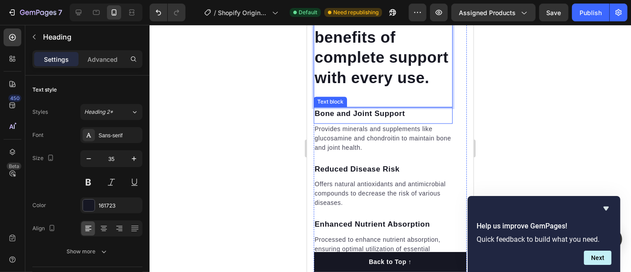
click at [348, 119] on p "Bone and Joint Support" at bounding box center [382, 114] width 137 height 12
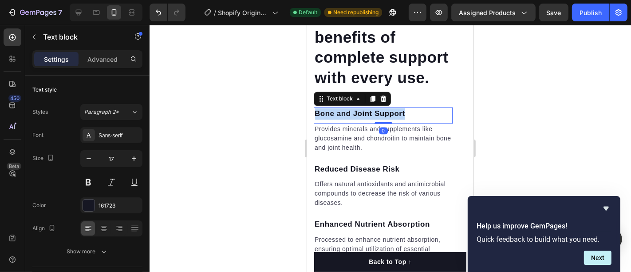
click at [348, 119] on p "Bone and Joint Support" at bounding box center [382, 114] width 137 height 12
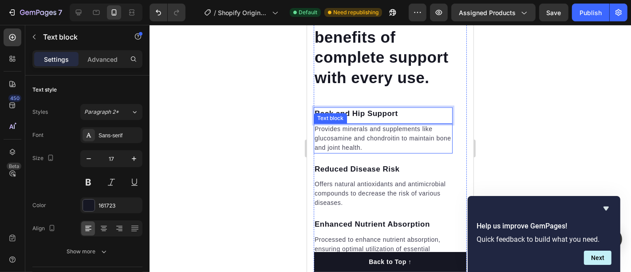
click at [356, 142] on p "Provides minerals and supplements like glucosamine and chondroitin to maintain …" at bounding box center [382, 138] width 137 height 28
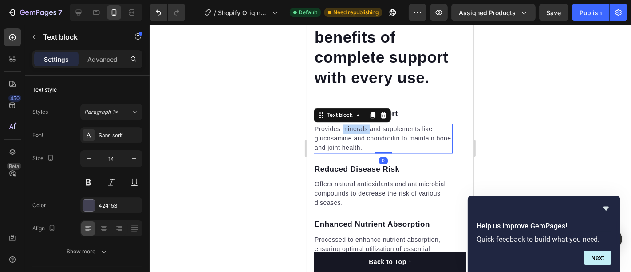
click at [356, 142] on p "Provides minerals and supplements like glucosamine and chondroitin to maintain …" at bounding box center [382, 138] width 137 height 28
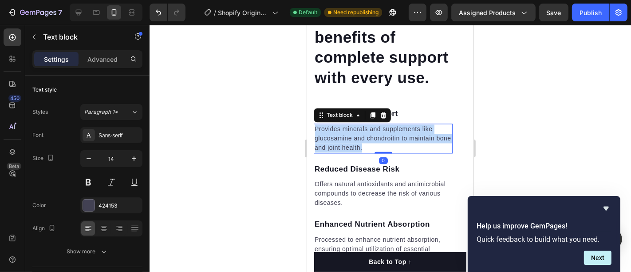
click at [356, 142] on p "Provides minerals and supplements like glucosamine and chondroitin to maintain …" at bounding box center [382, 138] width 137 height 28
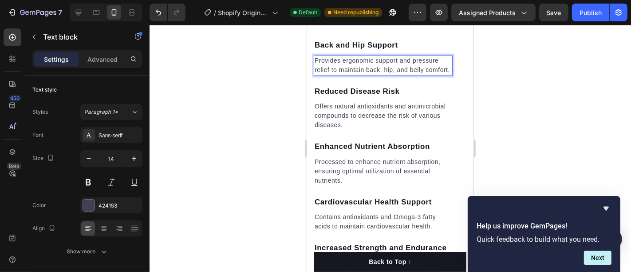
scroll to position [1529, 0]
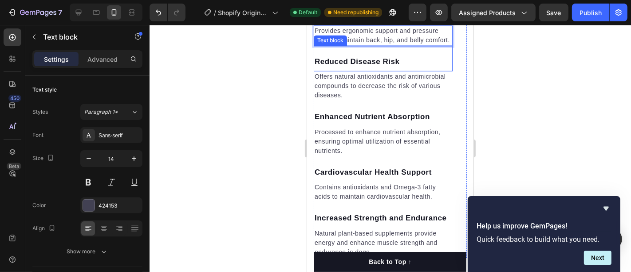
click at [344, 67] on p "Reduced Disease Risk" at bounding box center [382, 61] width 137 height 12
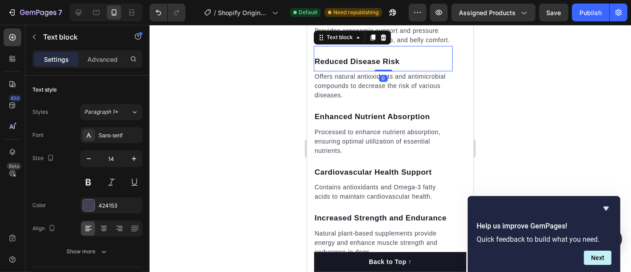
click at [344, 67] on p "Reduced Disease Risk" at bounding box center [382, 61] width 137 height 12
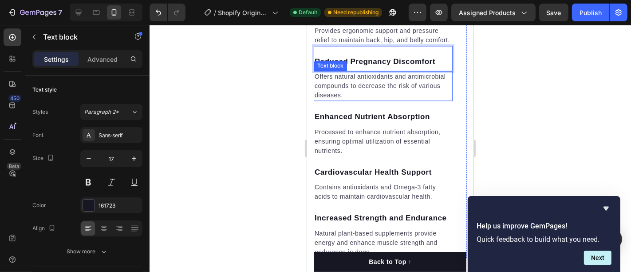
click at [355, 99] on p "Offers natural antioxidants and antimicrobial compounds to decrease the risk of…" at bounding box center [382, 85] width 137 height 28
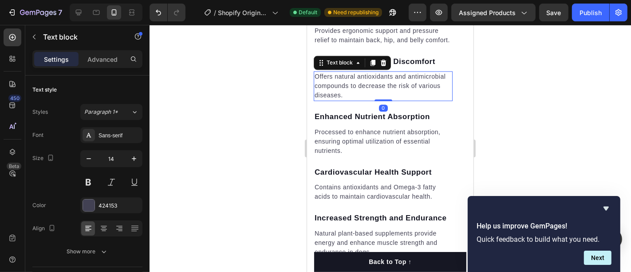
click at [355, 99] on p "Offers natural antioxidants and antimicrobial compounds to decrease the risk of…" at bounding box center [382, 85] width 137 height 28
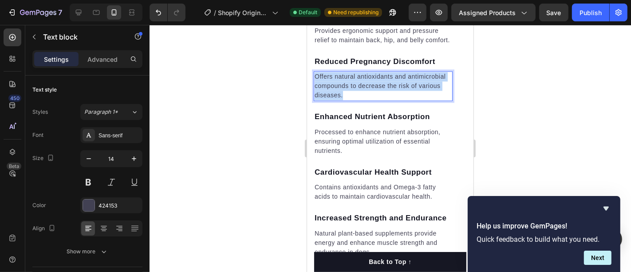
click at [355, 99] on p "Offers natural antioxidants and antimicrobial compounds to decrease the risk of…" at bounding box center [382, 85] width 137 height 28
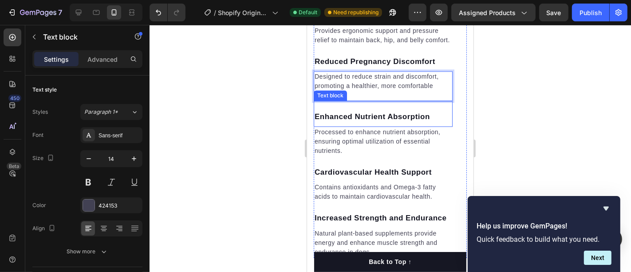
click at [371, 126] on div "Enhanced Nutrient Absorption Text block" at bounding box center [382, 113] width 139 height 26
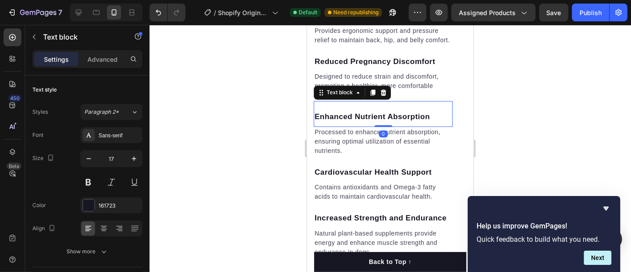
click at [352, 122] on p "Enhanced Nutrient Absorption" at bounding box center [382, 117] width 137 height 12
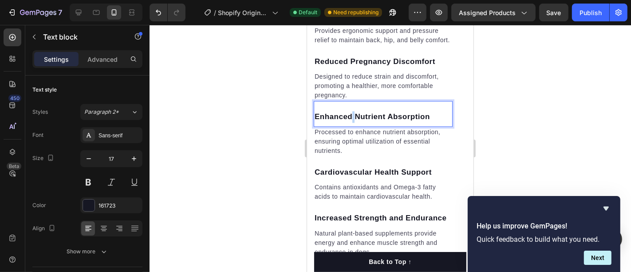
click at [352, 122] on p "Enhanced Nutrient Absorption" at bounding box center [382, 117] width 137 height 12
click at [340, 155] on p "Processed to enhance nutrient absorption, ensuring optimal utilization of essen…" at bounding box center [382, 141] width 137 height 28
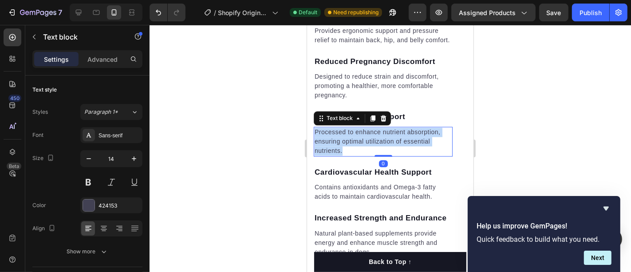
click at [340, 155] on p "Processed to enhance nutrient absorption, ensuring optimal utilization of essen…" at bounding box center [382, 141] width 137 height 28
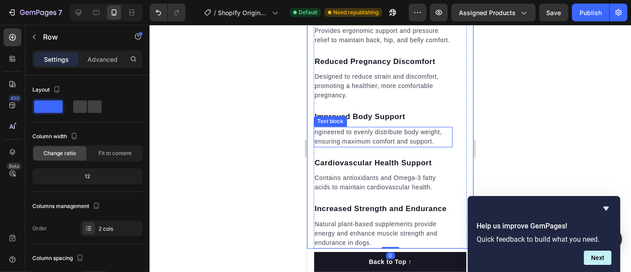
click at [314, 146] on div "ngineered to evenly distribute body weight, ensuring maximum comfort and suppor…" at bounding box center [382, 136] width 139 height 20
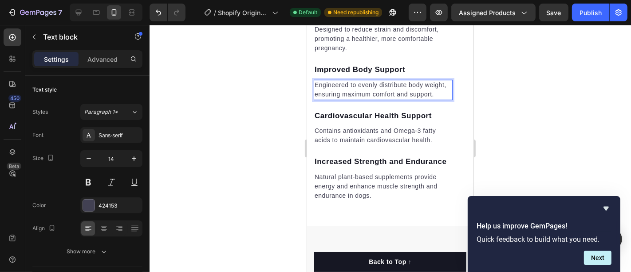
scroll to position [1578, 0]
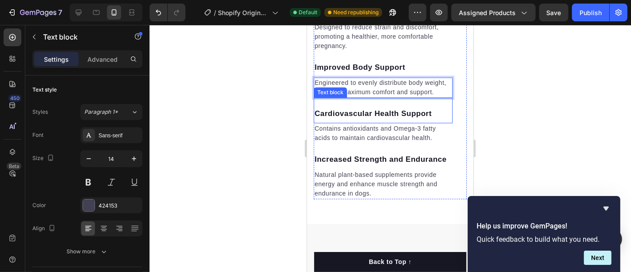
click at [345, 119] on p "Cardiovascular Health Support" at bounding box center [382, 113] width 137 height 12
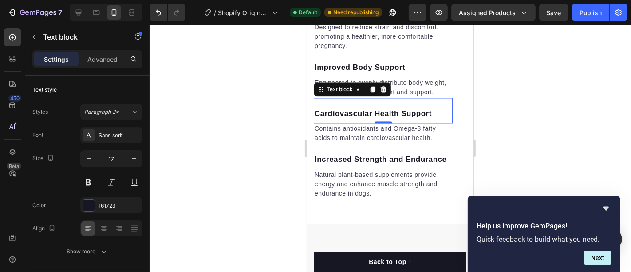
click at [345, 119] on p "Cardiovascular Health Support" at bounding box center [382, 113] width 137 height 12
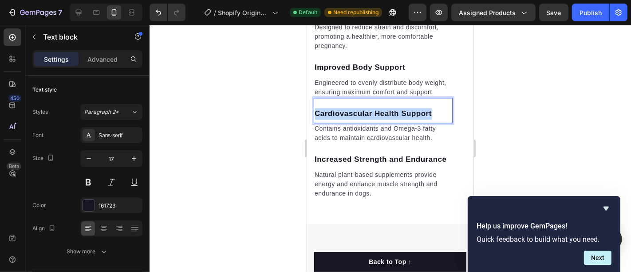
click at [345, 119] on p "Cardiovascular Health Support" at bounding box center [382, 113] width 137 height 12
click at [245, 132] on div at bounding box center [391, 148] width 482 height 247
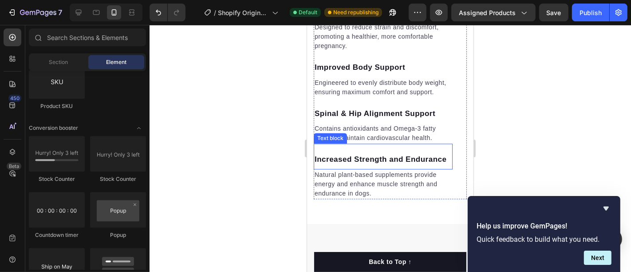
click at [330, 142] on div "Text block" at bounding box center [330, 138] width 30 height 8
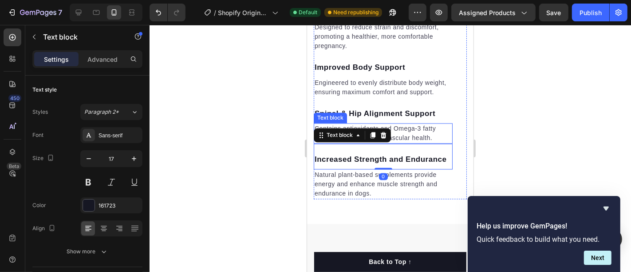
click at [414, 142] on p "Contains antioxidants and Omega-3 fatty acids to maintain cardiovascular health." at bounding box center [382, 132] width 137 height 19
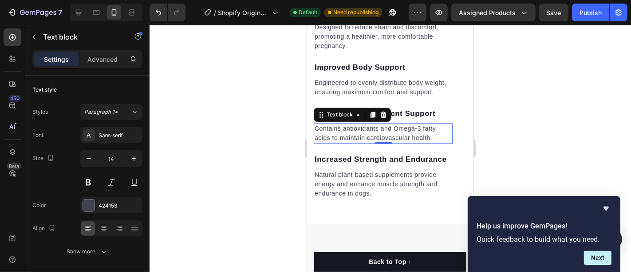
click at [394, 142] on p "Contains antioxidants and Omega-3 fatty acids to maintain cardiovascular health." at bounding box center [382, 132] width 137 height 19
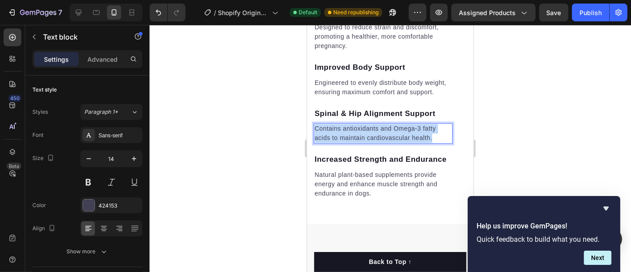
click at [394, 142] on p "Contains antioxidants and Omega-3 fatty acids to maintain cardiovascular health." at bounding box center [382, 132] width 137 height 19
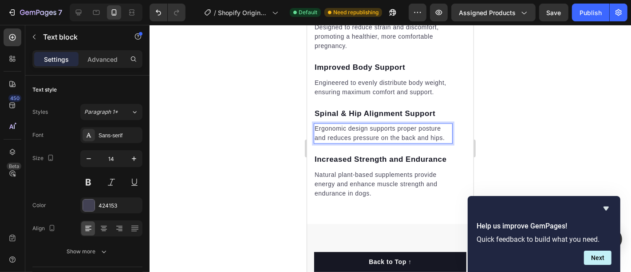
scroll to position [1627, 0]
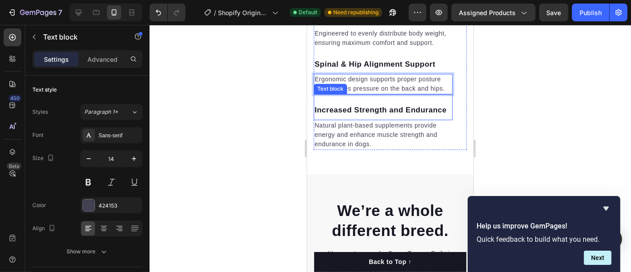
click at [333, 115] on p "Increased Strength and Endurance" at bounding box center [382, 110] width 137 height 12
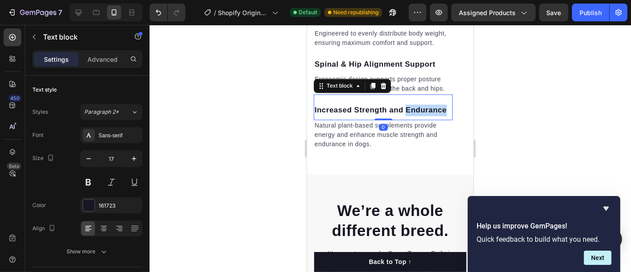
click at [333, 115] on p "Increased Strength and Endurance" at bounding box center [382, 110] width 137 height 12
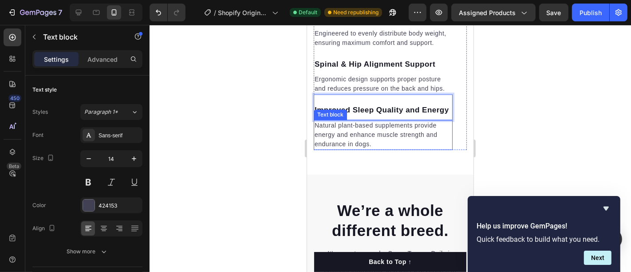
click at [332, 148] on p "Natural plant-based supplements provide energy and enhance muscle strength and …" at bounding box center [382, 134] width 137 height 28
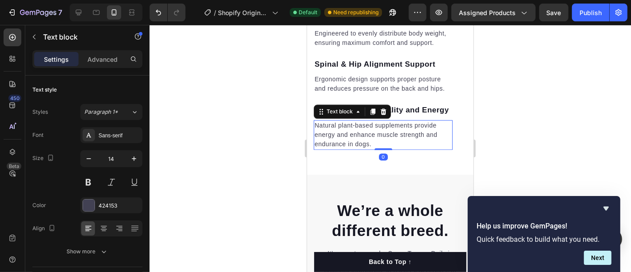
click at [332, 148] on p "Natural plant-based supplements provide energy and enhance muscle strength and …" at bounding box center [382, 134] width 137 height 28
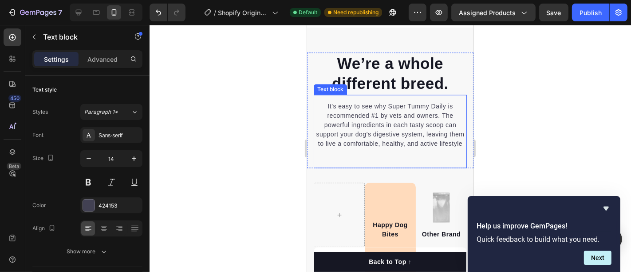
scroll to position [1776, 0]
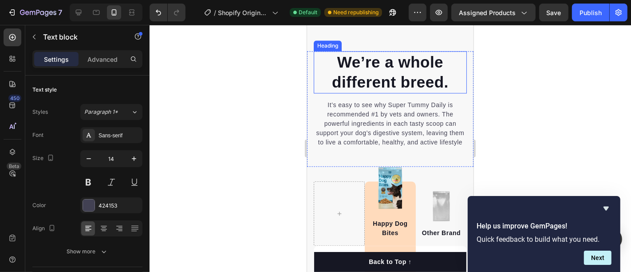
click at [389, 92] on p "We’re a whole different breed." at bounding box center [389, 71] width 151 height 40
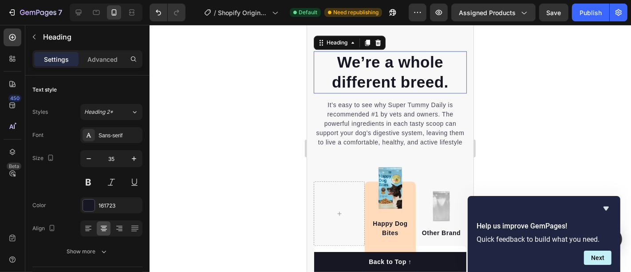
click at [389, 92] on p "We’re a whole different breed." at bounding box center [389, 71] width 151 height 40
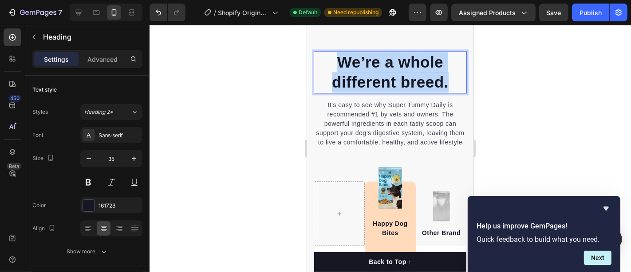
click at [389, 92] on p "We’re a whole different breed." at bounding box center [389, 71] width 151 height 40
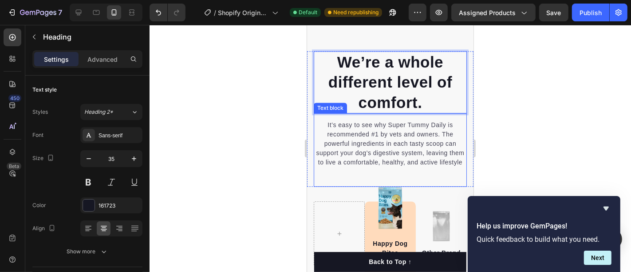
click at [370, 166] on p "It’s easy to see why Super Tummy Daily is recommended #1 by vets and owners. Th…" at bounding box center [389, 143] width 151 height 47
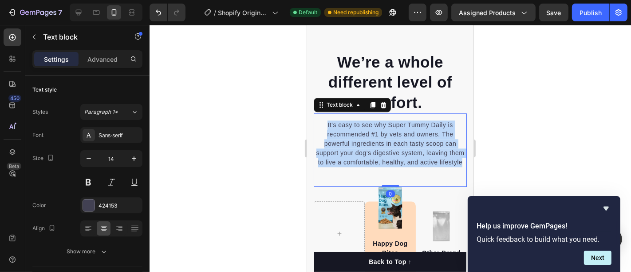
click at [370, 166] on p "It’s easy to see why Super Tummy Daily is recommended #1 by vets and owners. Th…" at bounding box center [389, 143] width 151 height 47
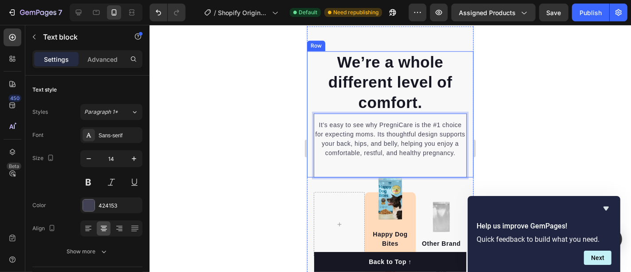
click at [244, 122] on div at bounding box center [391, 148] width 482 height 247
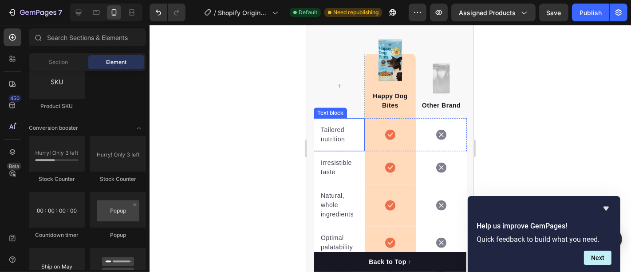
scroll to position [1973, 0]
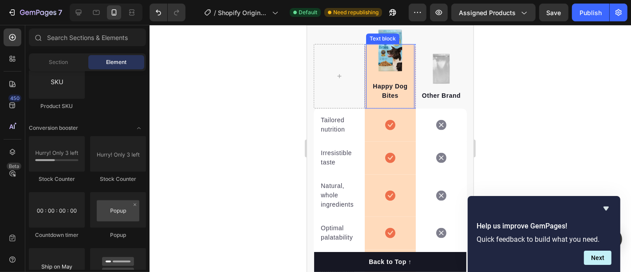
click at [384, 99] on p "Happy Dog Bites" at bounding box center [390, 90] width 47 height 19
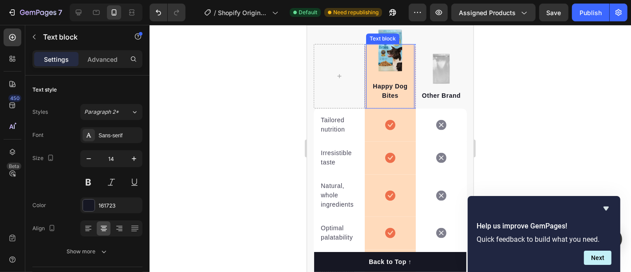
click at [384, 99] on p "Happy Dog Bites" at bounding box center [390, 90] width 47 height 19
click at [384, 100] on p "Happy Dog Bites" at bounding box center [390, 90] width 47 height 19
click at [385, 100] on p "Happy Dog Bites" at bounding box center [390, 90] width 47 height 19
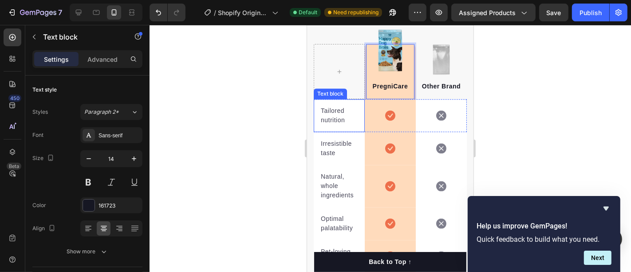
click at [336, 124] on p "Tailored nutrition" at bounding box center [339, 115] width 37 height 19
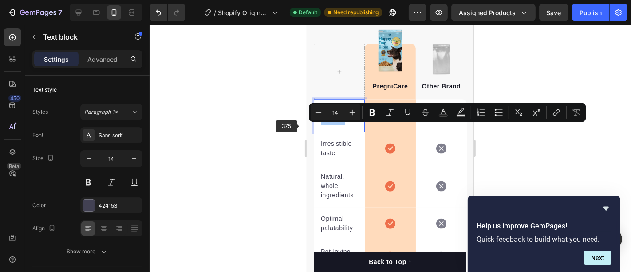
click at [289, 126] on div at bounding box center [391, 148] width 482 height 247
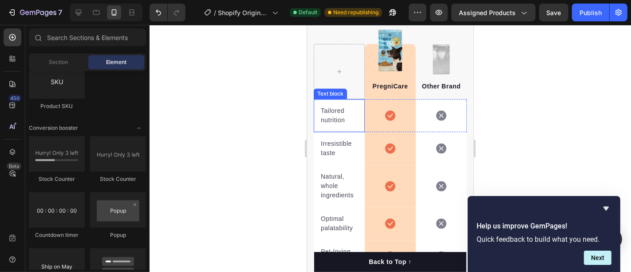
click at [328, 119] on p "Tailored nutrition" at bounding box center [339, 115] width 37 height 19
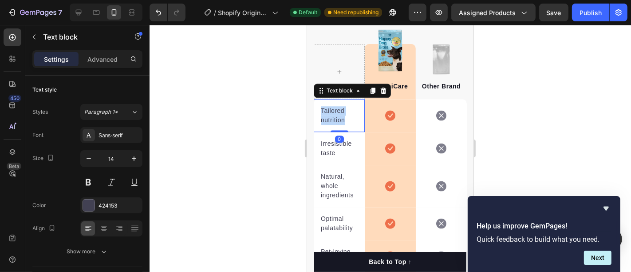
click at [328, 119] on p "Tailored nutrition" at bounding box center [339, 115] width 37 height 19
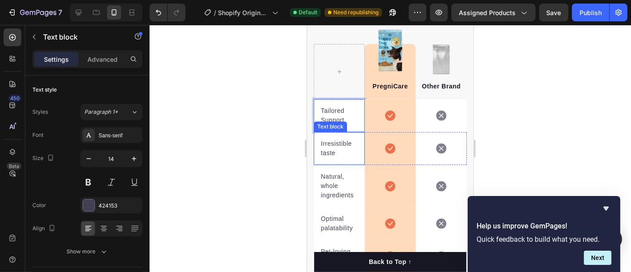
click at [323, 154] on p "Irresistible taste" at bounding box center [339, 148] width 37 height 19
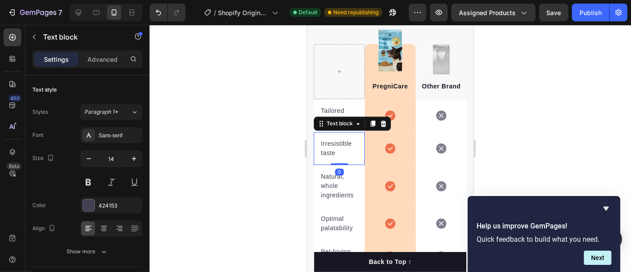
click at [323, 154] on p "Irresistible taste" at bounding box center [339, 148] width 37 height 19
click at [327, 157] on p "Irresistible taste" at bounding box center [339, 148] width 37 height 19
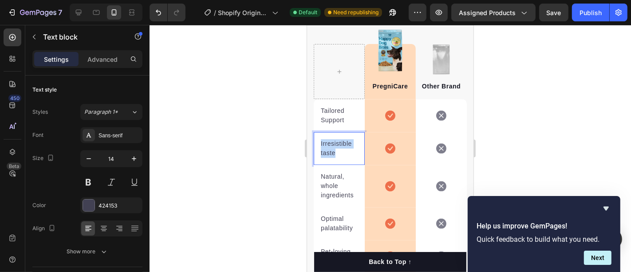
click at [327, 157] on p "Irresistible taste" at bounding box center [339, 148] width 37 height 19
click at [331, 195] on p "Natural, whole ingredients" at bounding box center [339, 185] width 37 height 28
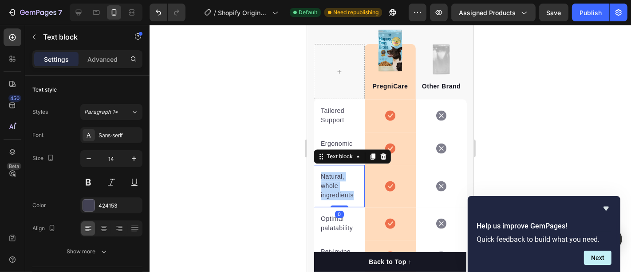
click at [331, 195] on p "Natural, whole ingredients" at bounding box center [339, 185] width 37 height 28
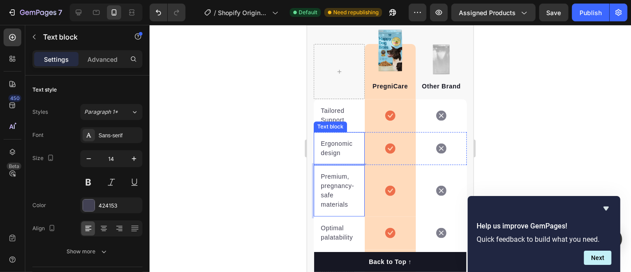
scroll to position [2022, 0]
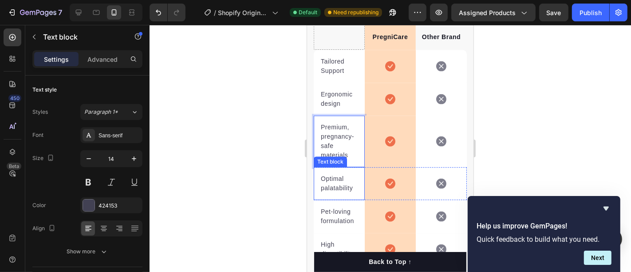
click at [329, 192] on p "Optimal palatability" at bounding box center [339, 183] width 37 height 19
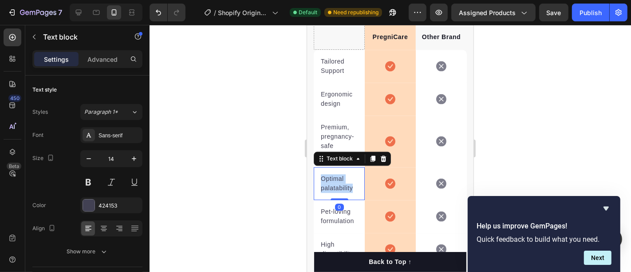
click at [329, 192] on p "Optimal palatability" at bounding box center [339, 183] width 37 height 19
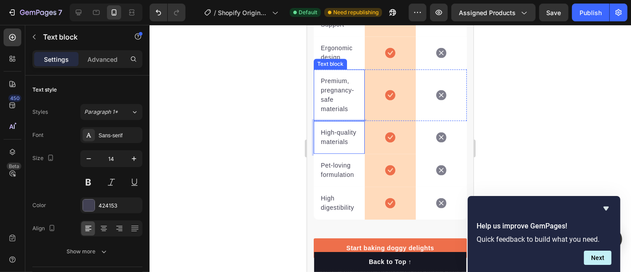
scroll to position [2121, 0]
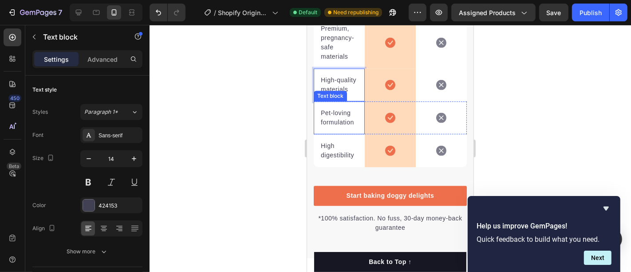
click at [329, 127] on p "Pet-loving formulation" at bounding box center [339, 117] width 37 height 19
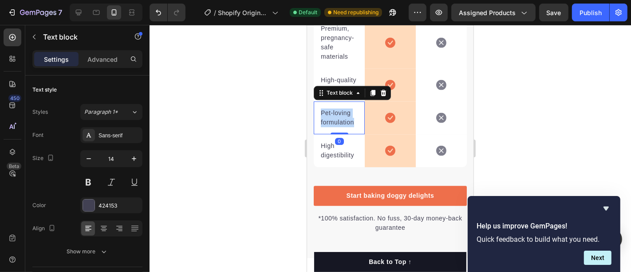
click at [329, 127] on p "Pet-loving formulation" at bounding box center [339, 117] width 37 height 19
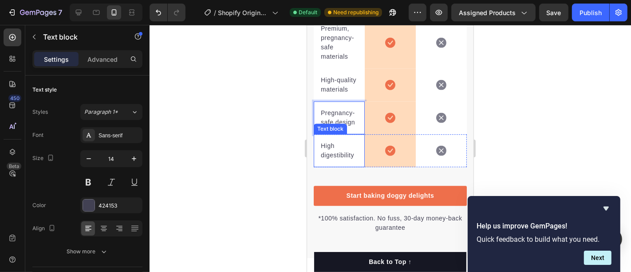
click at [327, 159] on p "High digestibility" at bounding box center [339, 150] width 37 height 19
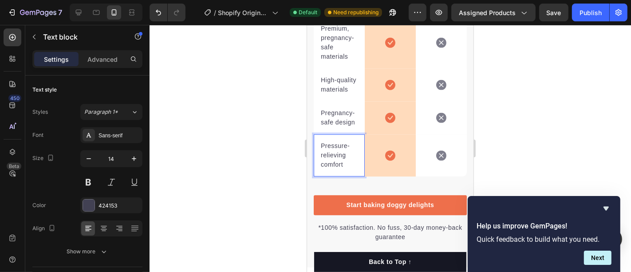
click at [529, 103] on div at bounding box center [391, 148] width 482 height 247
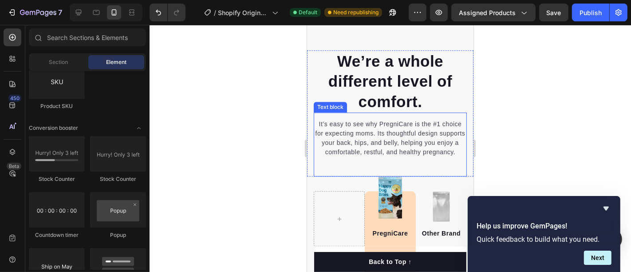
scroll to position [1923, 0]
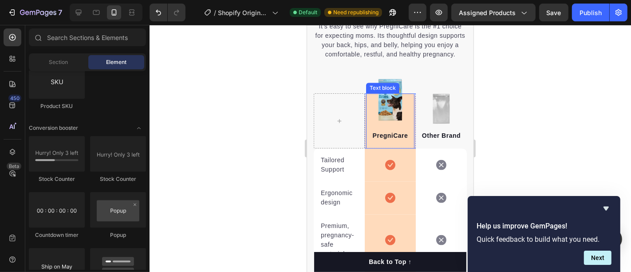
click at [388, 114] on div "PregniCare Text block" at bounding box center [390, 120] width 48 height 55
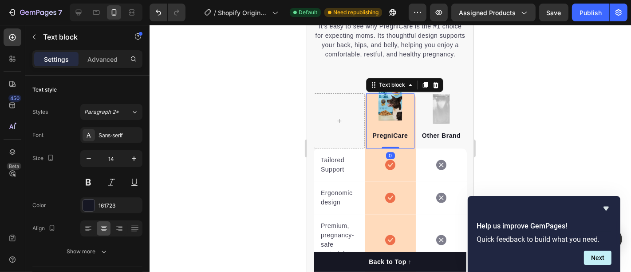
click at [389, 111] on div "PregniCare Text block 0" at bounding box center [390, 120] width 48 height 55
click at [389, 110] on div "PregniCare Text block 0" at bounding box center [390, 120] width 48 height 55
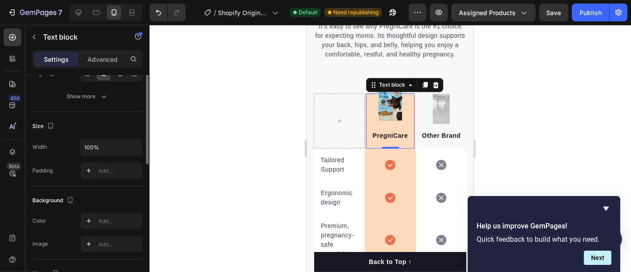
scroll to position [0, 0]
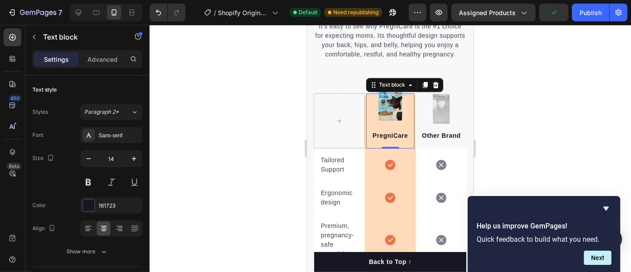
click at [385, 113] on div "PregniCare Text block 0" at bounding box center [390, 120] width 48 height 55
click at [343, 87] on div "Image PregniCare Text block 0 Row Image Other Brand Text block Row" at bounding box center [389, 113] width 153 height 70
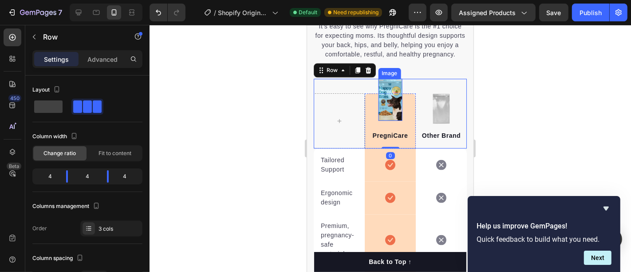
click at [384, 90] on img at bounding box center [390, 99] width 24 height 42
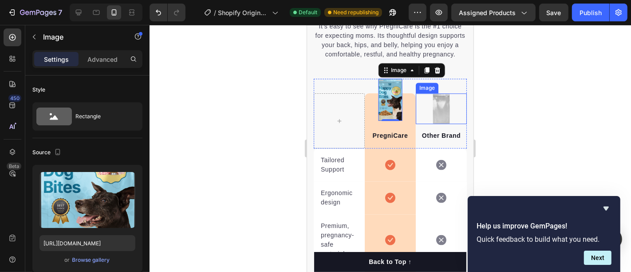
click at [432, 114] on img at bounding box center [441, 108] width 19 height 31
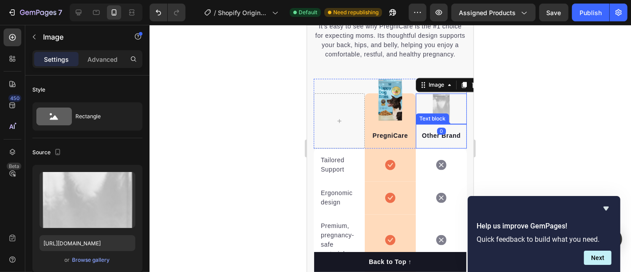
click at [446, 140] on p "Other Brand" at bounding box center [441, 135] width 47 height 9
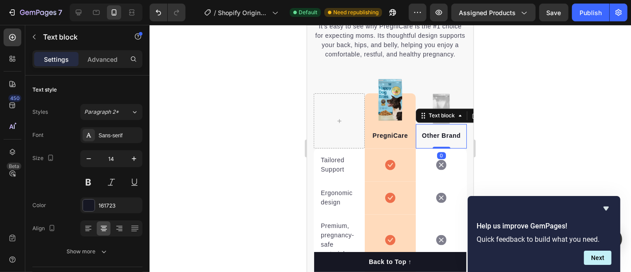
click at [451, 140] on p "Other Brand" at bounding box center [441, 135] width 47 height 9
click at [452, 140] on p "Other Brand" at bounding box center [441, 135] width 47 height 9
click at [598, 123] on div at bounding box center [391, 148] width 482 height 247
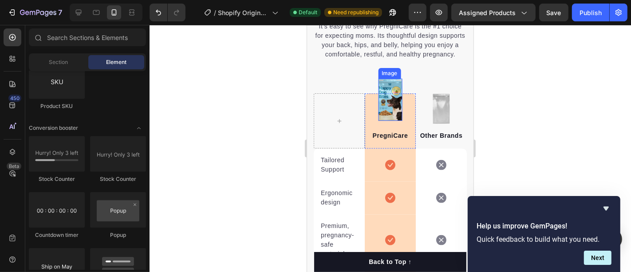
click at [388, 93] on img at bounding box center [390, 99] width 24 height 42
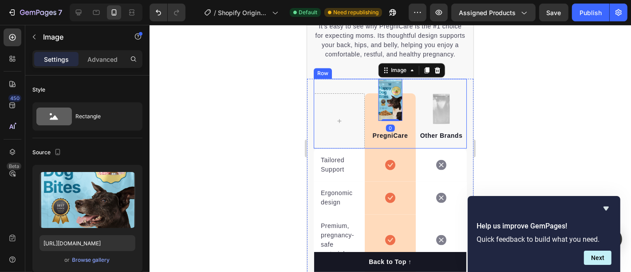
click at [528, 87] on div at bounding box center [391, 148] width 482 height 247
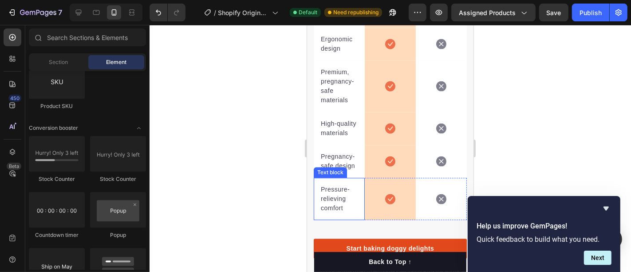
scroll to position [2220, 0]
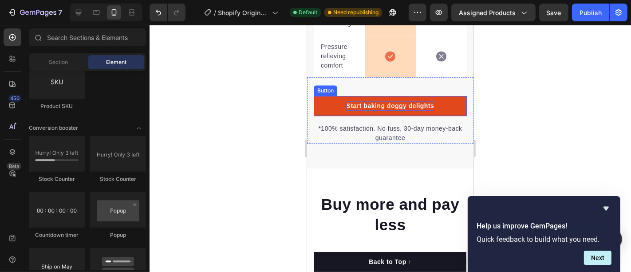
click at [374, 110] on div "Start baking doggy delights" at bounding box center [390, 105] width 88 height 9
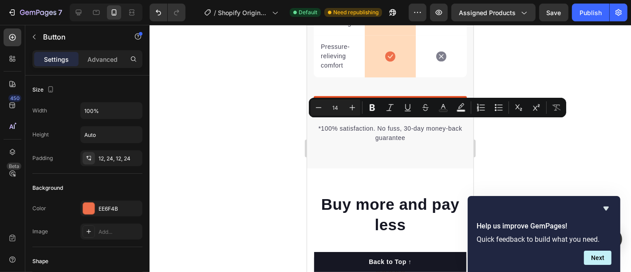
click at [388, 110] on p "Start baking doggy delights" at bounding box center [390, 105] width 88 height 9
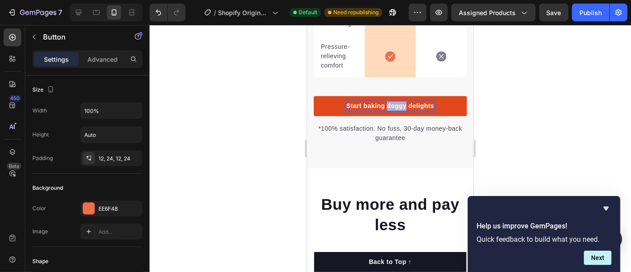
click at [388, 110] on p "Start baking doggy delights" at bounding box center [390, 105] width 88 height 9
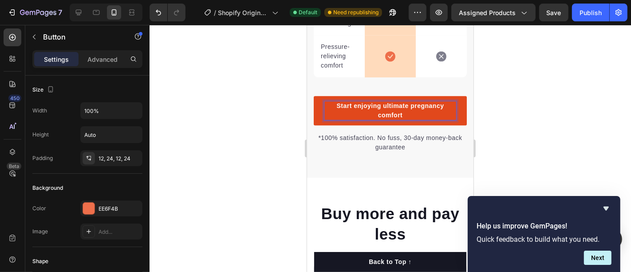
click at [381, 119] on p "Start enjoying ultimate pregnancy comfort" at bounding box center [390, 110] width 132 height 19
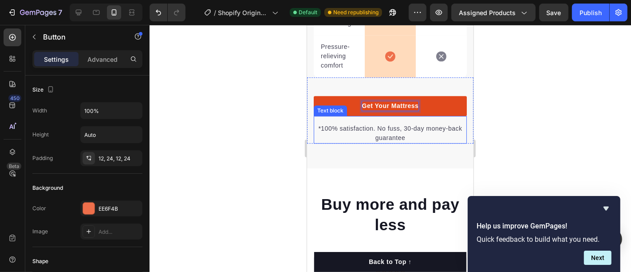
click at [507, 86] on div at bounding box center [391, 148] width 482 height 247
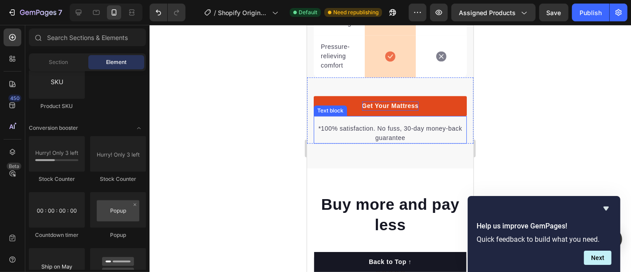
click at [381, 142] on p "*100% satisfaction. No fuss, 30-day money-back guarantee" at bounding box center [389, 132] width 151 height 19
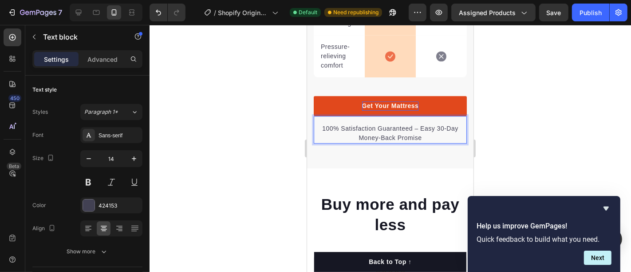
click at [269, 102] on div at bounding box center [391, 148] width 482 height 247
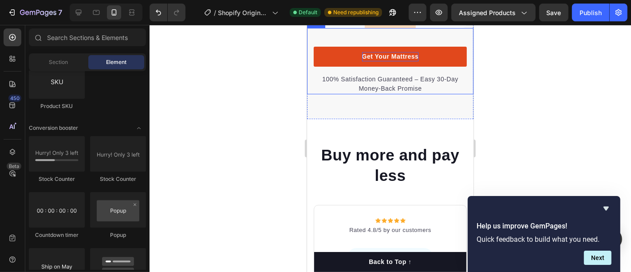
scroll to position [2318, 0]
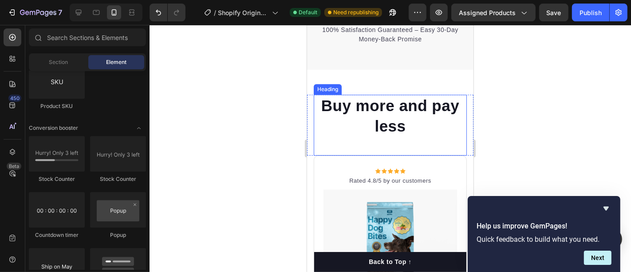
click at [372, 128] on p "Buy more and pay less" at bounding box center [389, 115] width 151 height 40
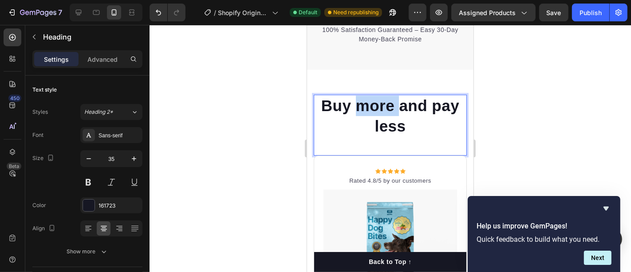
click at [377, 135] on p "Buy more and pay less" at bounding box center [389, 115] width 151 height 40
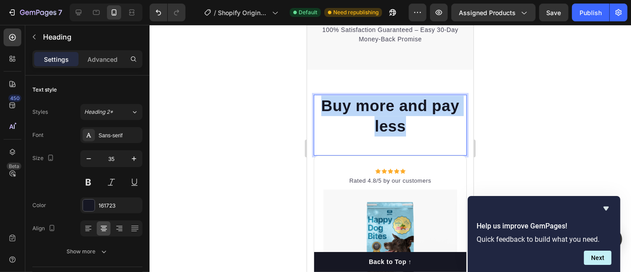
click at [377, 135] on p "Buy more and pay less" at bounding box center [389, 115] width 151 height 40
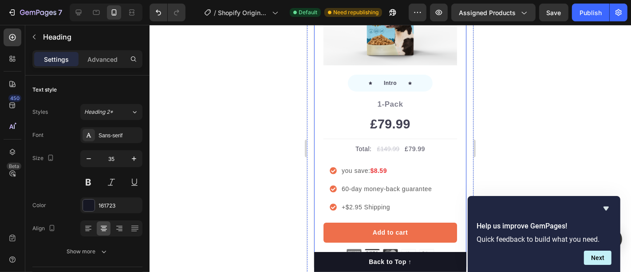
scroll to position [2614, 0]
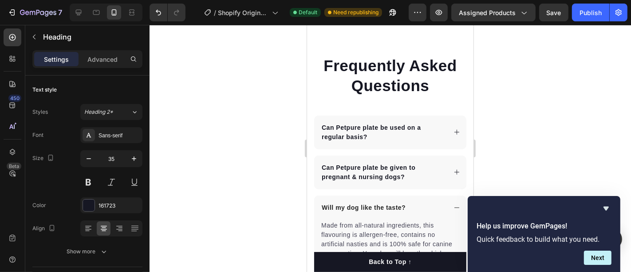
type input "16"
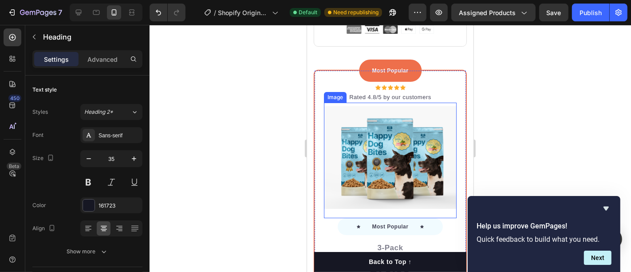
scroll to position [2713, 0]
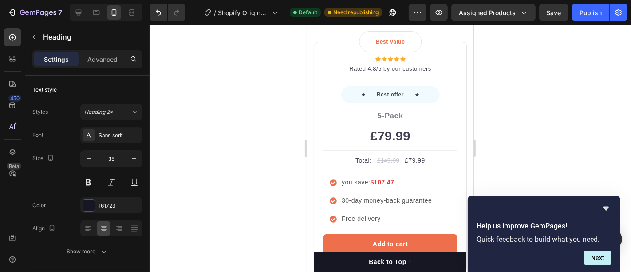
scroll to position [2861, 0]
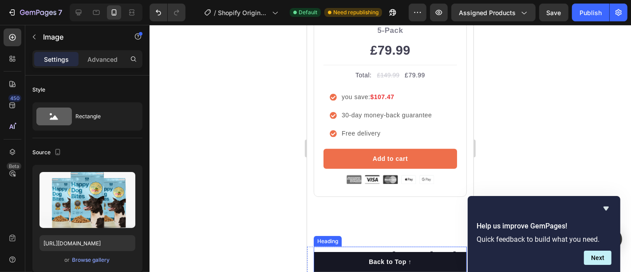
scroll to position [3304, 0]
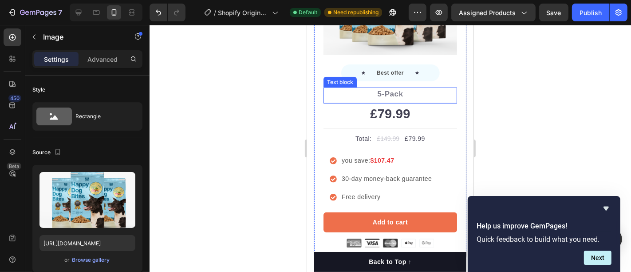
click at [426, 63] on div "Best Value Text block Row Icon Icon Icon Icon Icon Icon List Hoz Rated 4.8/5 by…" at bounding box center [390, 88] width 134 height 317
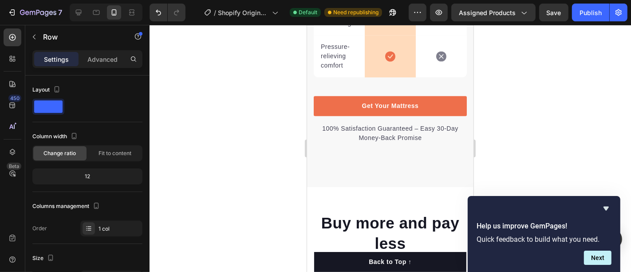
scroll to position [2318, 0]
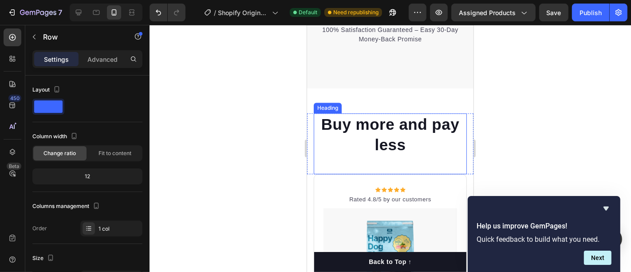
click at [413, 132] on p "Buy more and pay less" at bounding box center [389, 134] width 151 height 40
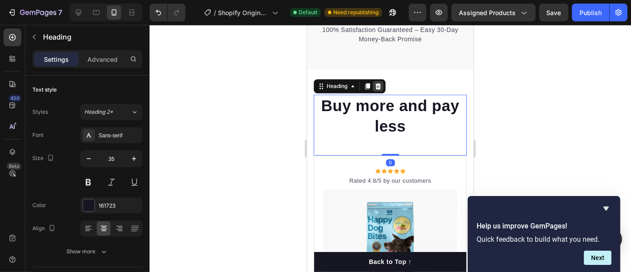
click at [374, 91] on div at bounding box center [377, 85] width 11 height 11
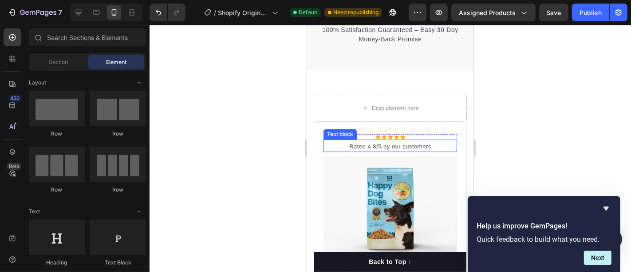
click at [437, 182] on img at bounding box center [390, 206] width 134 height 104
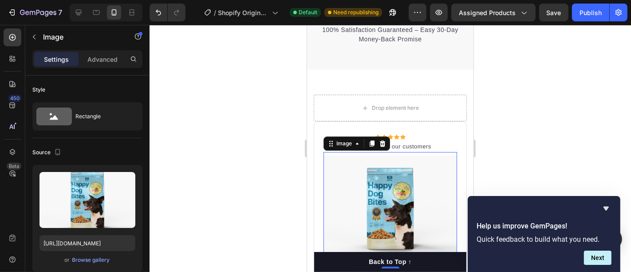
click at [387, 148] on div at bounding box center [382, 143] width 11 height 11
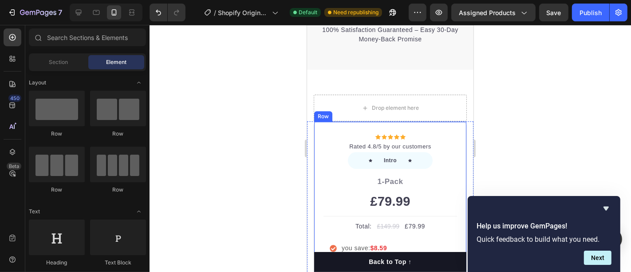
click at [441, 145] on div "Icon Icon Icon Icon Icon Icon List Hoz Rated 4.8/5 by our customers Text block …" at bounding box center [389, 234] width 153 height 226
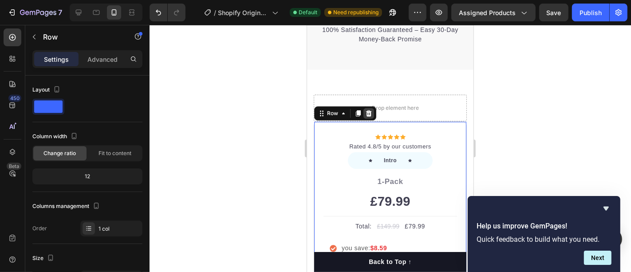
click at [372, 118] on div at bounding box center [368, 112] width 11 height 11
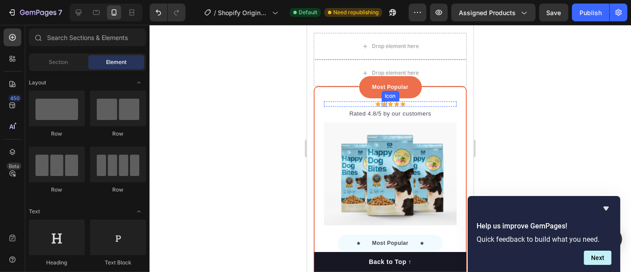
scroll to position [2417, 0]
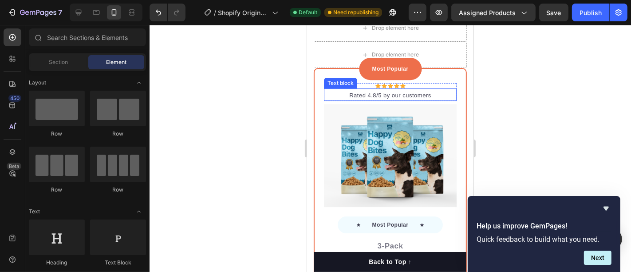
click at [442, 84] on div "Icon Icon Icon Icon Icon" at bounding box center [390, 85] width 133 height 5
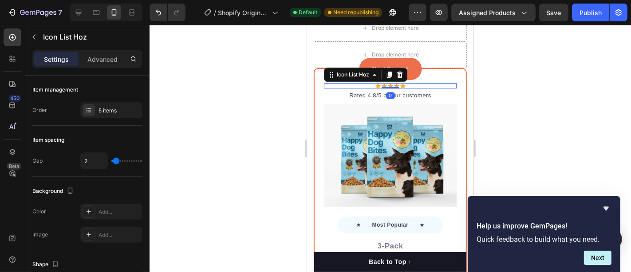
click at [429, 69] on div "Most Popular Text block Row Icon Icon Icon Icon Icon Icon List Hoz 0 Rated 4.8/…" at bounding box center [389, 236] width 153 height 339
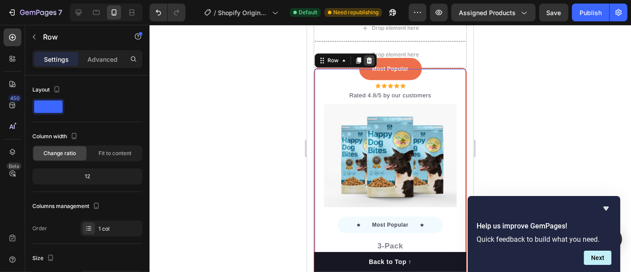
click at [365, 58] on icon at bounding box center [368, 59] width 7 height 7
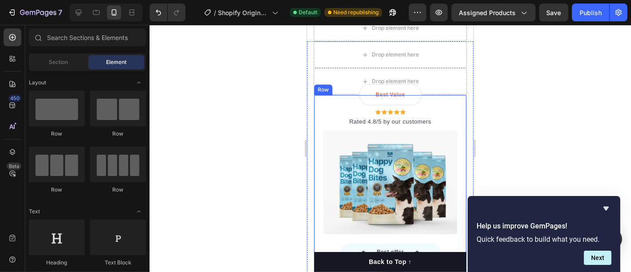
click at [443, 101] on div "Best Value Text block Row Icon Icon Icon Icon Icon Icon List Hoz Rated 4.8/5 by…" at bounding box center [389, 266] width 153 height 344
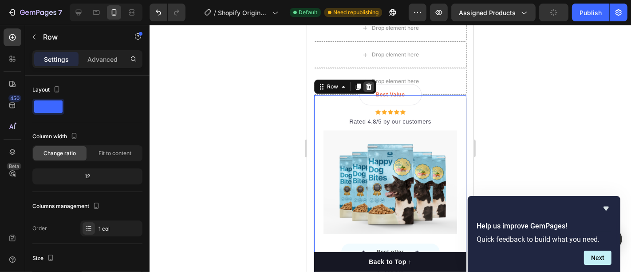
click at [368, 85] on icon at bounding box center [368, 86] width 7 height 7
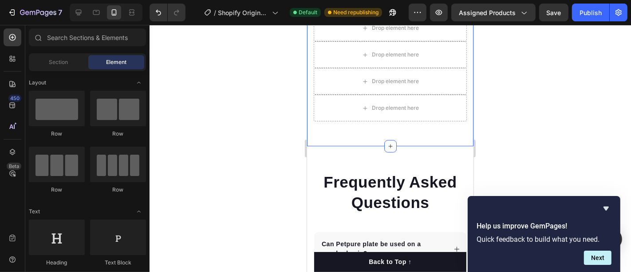
click at [397, 127] on div "Drop element here Row Drop element here Drop element here Drop element here Row…" at bounding box center [390, 67] width 166 height 156
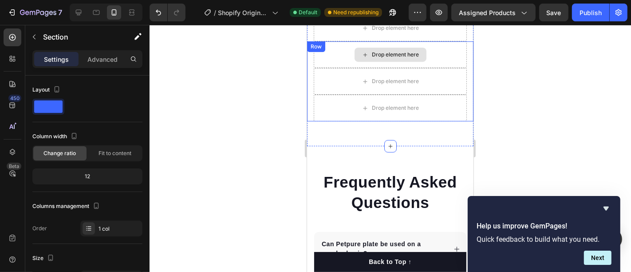
scroll to position [2269, 0]
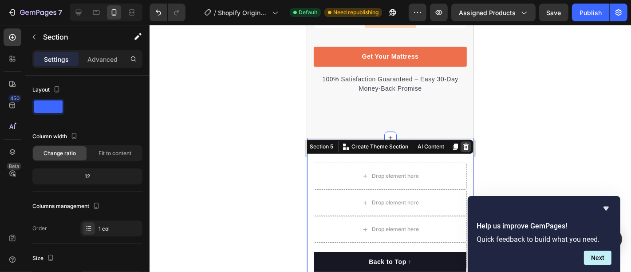
click at [463, 145] on icon at bounding box center [466, 146] width 6 height 6
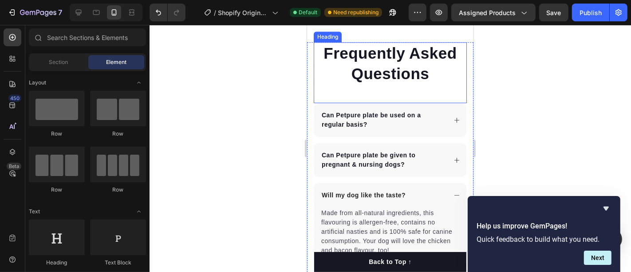
scroll to position [2417, 0]
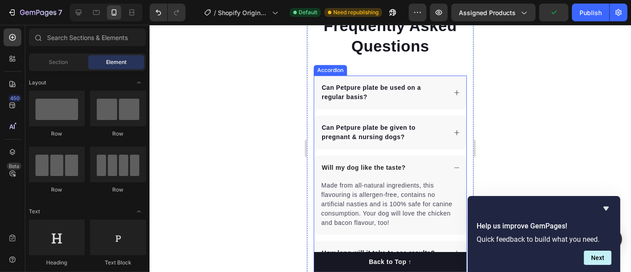
click at [346, 92] on p "Can Petpure plate be used on a regular basis?" at bounding box center [382, 92] width 123 height 19
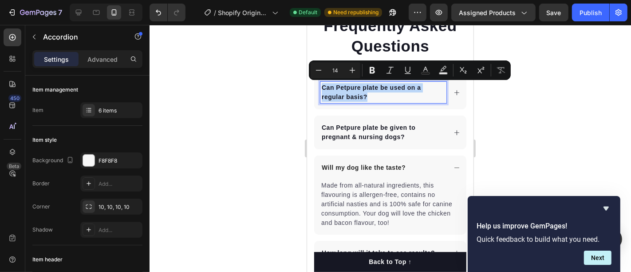
copy p "Can Petpure plate be used on a regular basis?"
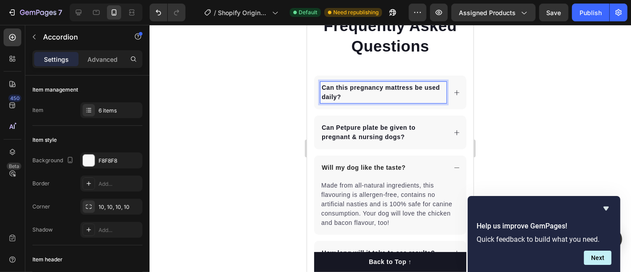
click at [445, 87] on div "Can this pregnancy mattress be used daily?" at bounding box center [390, 92] width 152 height 34
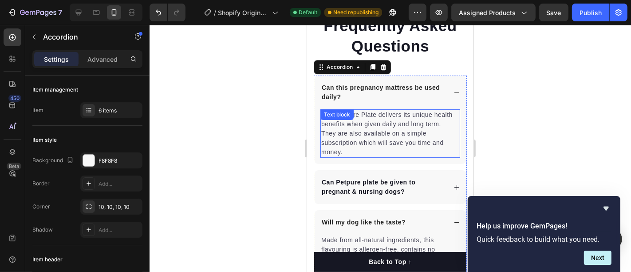
click at [354, 121] on div "Yes, Petpure Plate delivers its unique health benefits when given daily and lon…" at bounding box center [390, 133] width 140 height 48
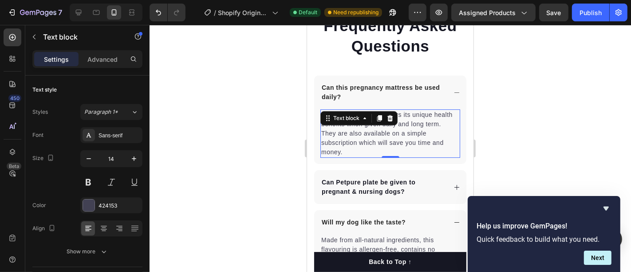
click at [354, 121] on div "Text block" at bounding box center [345, 117] width 47 height 11
click at [350, 131] on p "Yes, Petpure Plate delivers its unique health benefits when given daily and lon…" at bounding box center [390, 133] width 138 height 47
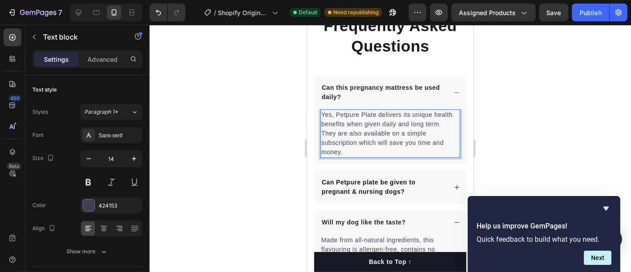
click at [347, 122] on p "Yes, Petpure Plate delivers its unique health benefits when given daily and lon…" at bounding box center [390, 133] width 138 height 47
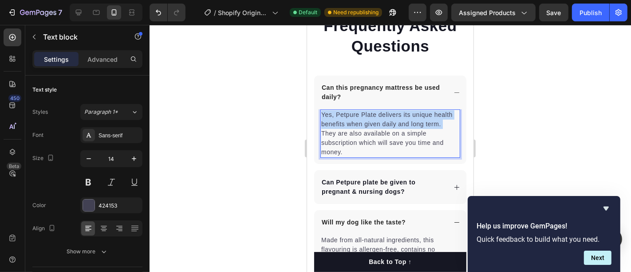
click at [347, 122] on p "Yes, Petpure Plate delivers its unique health benefits when given daily and lon…" at bounding box center [390, 133] width 138 height 47
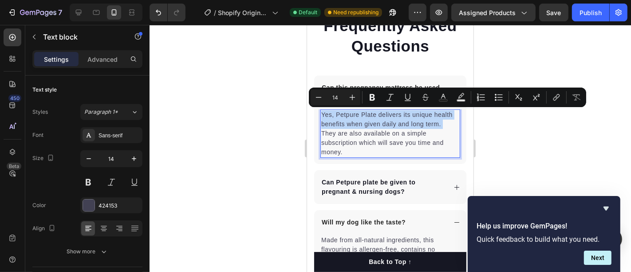
drag, startPoint x: 347, startPoint y: 122, endPoint x: 335, endPoint y: 129, distance: 13.9
click at [335, 129] on p "Yes, Petpure Plate delivers its unique health benefits when given daily and lon…" at bounding box center [390, 133] width 138 height 47
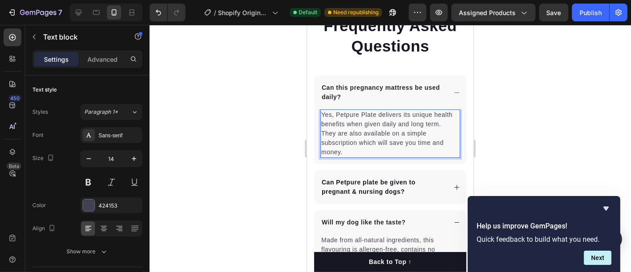
click at [333, 138] on p "Yes, Petpure Plate delivers its unique health benefits when given daily and lon…" at bounding box center [390, 133] width 138 height 47
click at [335, 122] on p "Yes, Petpure Plate delivers its unique health benefits when given daily and lon…" at bounding box center [390, 133] width 138 height 47
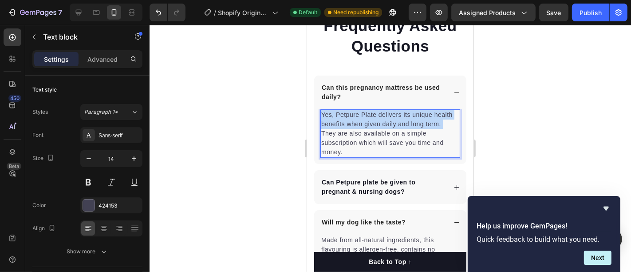
click at [335, 122] on p "Yes, Petpure Plate delivers its unique health benefits when given daily and lon…" at bounding box center [390, 133] width 138 height 47
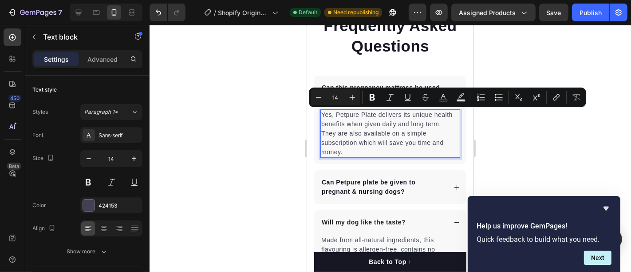
click at [336, 139] on p "Yes, Petpure Plate delivers its unique health benefits when given daily and lon…" at bounding box center [390, 133] width 138 height 47
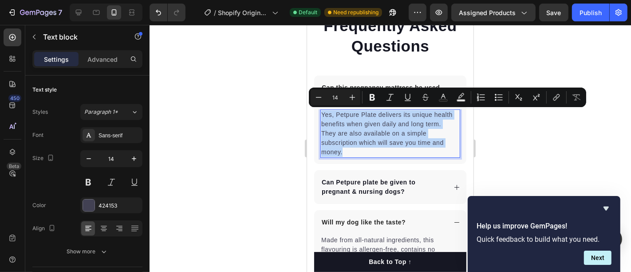
drag, startPoint x: 329, startPoint y: 117, endPoint x: 359, endPoint y: 156, distance: 48.7
click at [359, 156] on p "Yes, Petpure Plate delivers its unique health benefits when given daily and lon…" at bounding box center [390, 133] width 138 height 47
copy p "Yes, Petpure Plate delivers its unique health benefits when given daily and lon…"
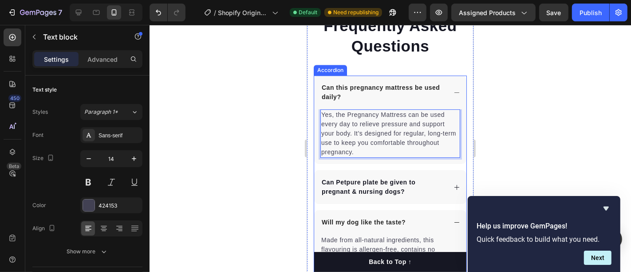
click at [350, 179] on p "Can Petpure plate be given to pregnant & nursing dogs?" at bounding box center [382, 186] width 123 height 19
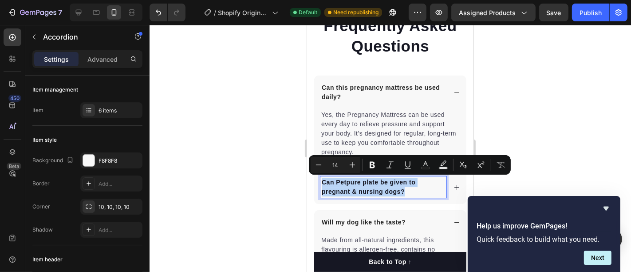
copy p "Can Petpure plate be given to pregnant & nursing dogs?"
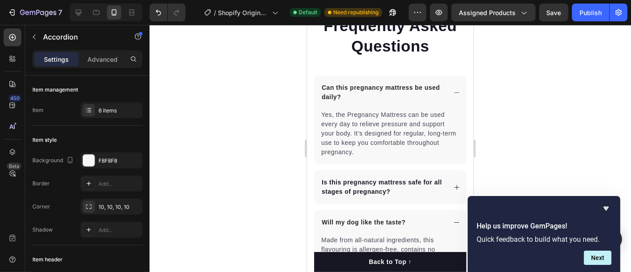
click at [444, 186] on div "Is this pregnancy mattress safe for all stages of pregnancy?" at bounding box center [390, 187] width 152 height 34
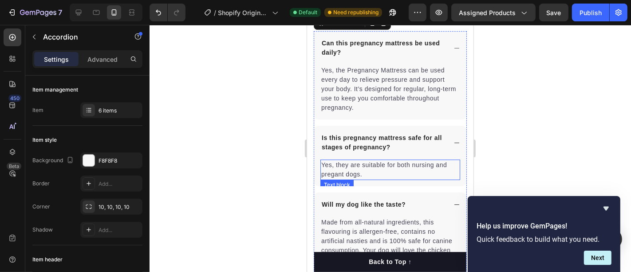
scroll to position [2466, 0]
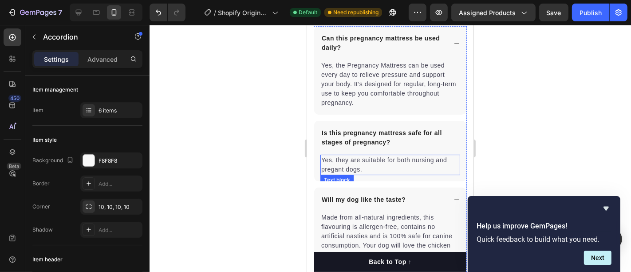
click at [356, 162] on p "Yes, they are suitable for both nursing and pregant dogs." at bounding box center [390, 164] width 138 height 19
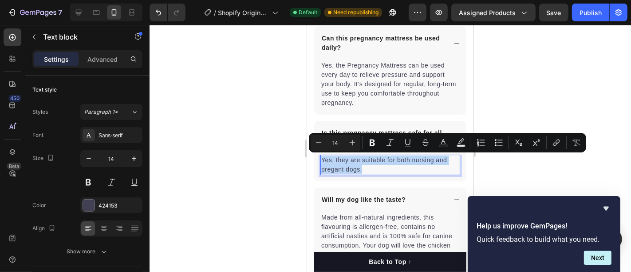
copy p "Yes, they are suitable for both nursing and pregant dogs."
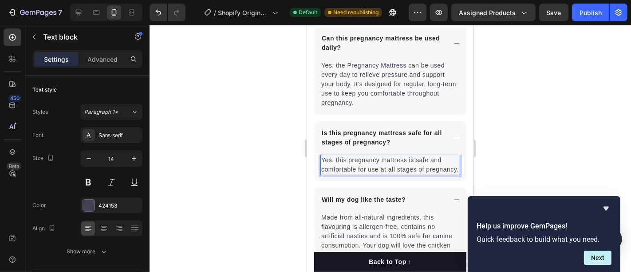
click at [181, 89] on div at bounding box center [391, 148] width 482 height 247
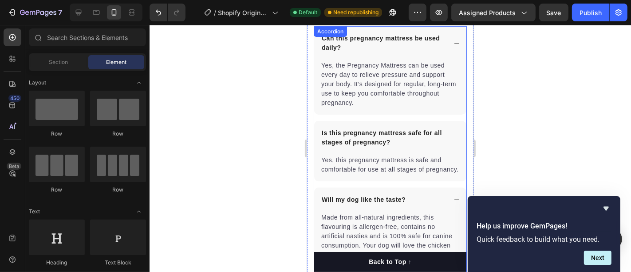
scroll to position [2564, 0]
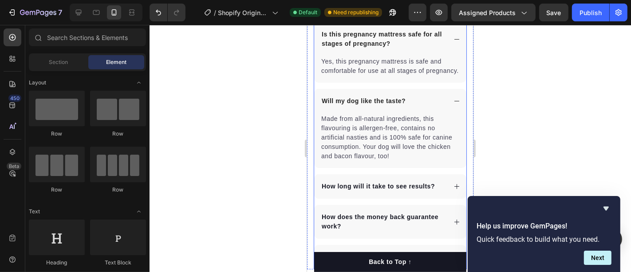
click at [368, 105] on p "Will my dog like the taste?" at bounding box center [363, 100] width 84 height 9
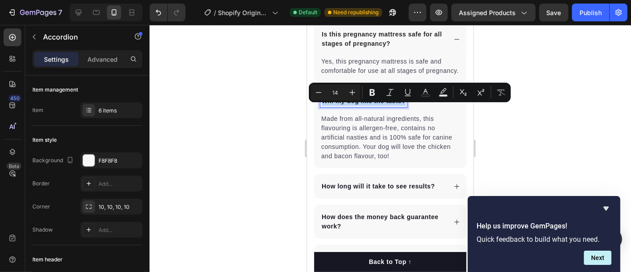
copy p "Will my dog like the taste?"
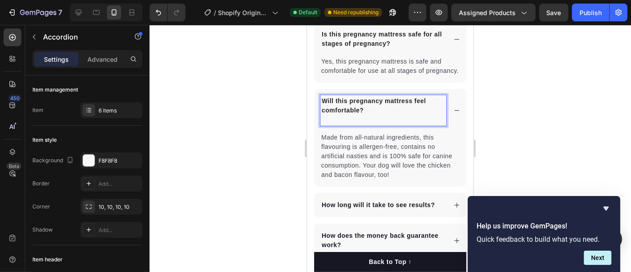
click at [513, 112] on div at bounding box center [391, 148] width 482 height 247
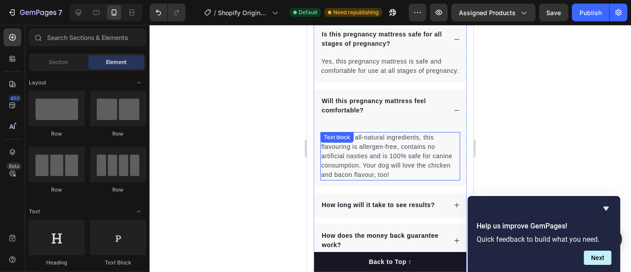
click at [360, 164] on p "Made from all-natural ingredients, this flavouring is allergen-free, contains n…" at bounding box center [390, 155] width 138 height 47
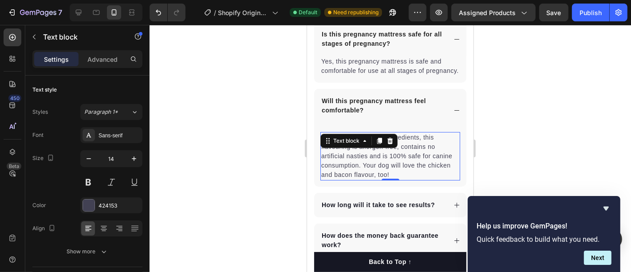
click at [360, 164] on p "Made from all-natural ingredients, this flavouring is allergen-free, contains n…" at bounding box center [390, 155] width 138 height 47
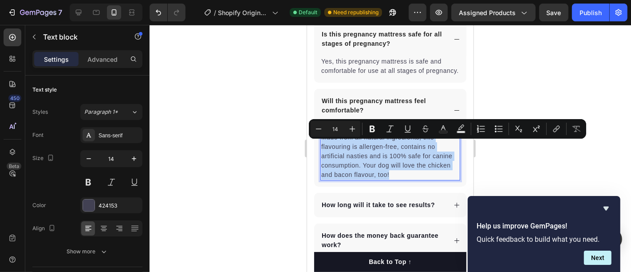
copy p "Made from all-natural ingredients, this flavouring is allergen-free, contains n…"
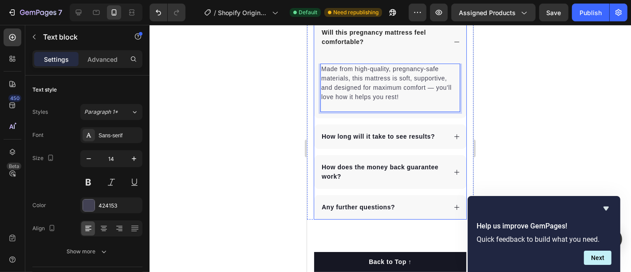
scroll to position [2663, 0]
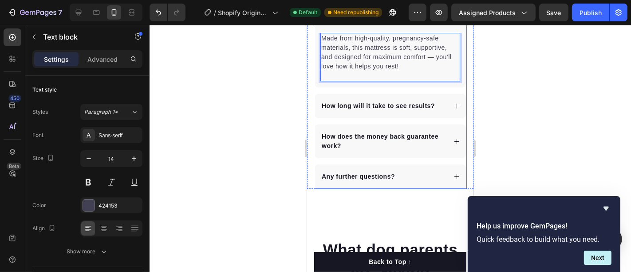
click at [376, 110] on p "How long will it take to see results?" at bounding box center [377, 105] width 113 height 9
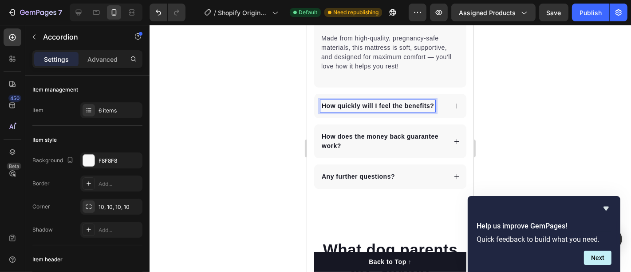
click at [453, 109] on icon at bounding box center [456, 105] width 7 height 7
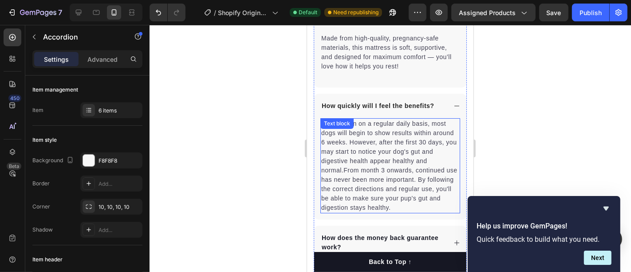
click at [389, 142] on p "When taken on a regular daily basis, most dogs will begin to show results withi…" at bounding box center [390, 165] width 138 height 93
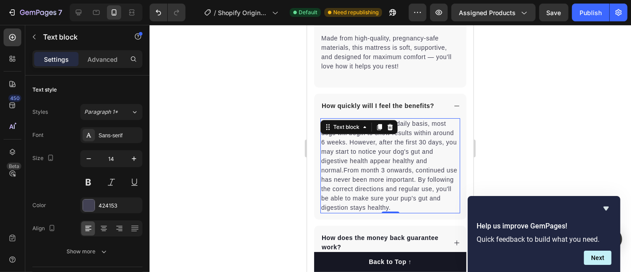
click at [389, 142] on p "When taken on a regular daily basis, most dogs will begin to show results withi…" at bounding box center [390, 165] width 138 height 93
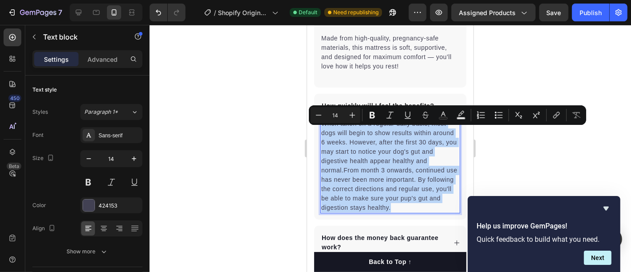
copy p "When taken on a regular daily basis, most dogs will begin to show results withi…"
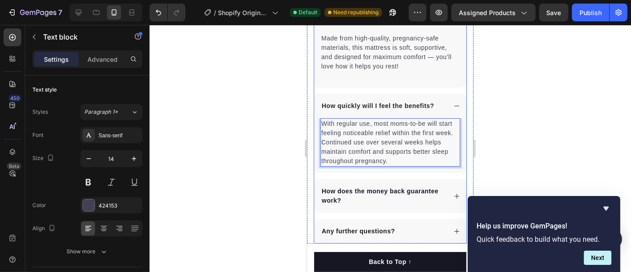
click at [348, 202] on p "How does the money back guarantee work?" at bounding box center [382, 195] width 123 height 19
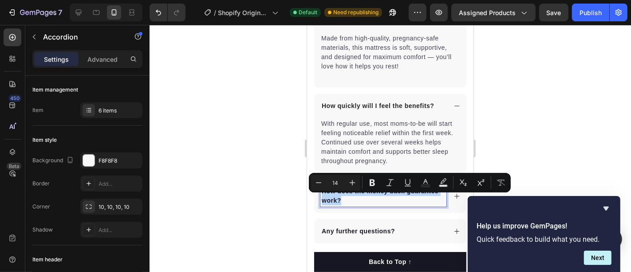
copy p "How does the money back guarantee work?"
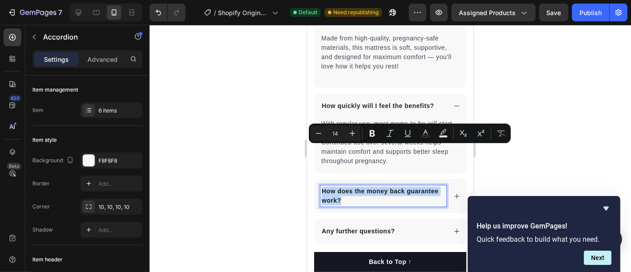
scroll to position [2762, 0]
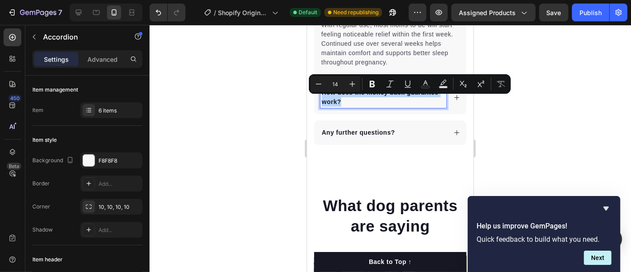
click at [443, 105] on div "How does the money back guarantee work?" at bounding box center [390, 97] width 152 height 34
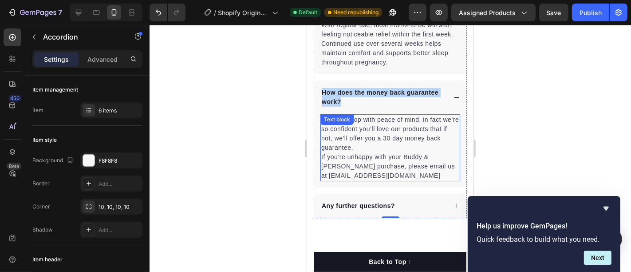
click at [360, 136] on div "You can shop with peace of mind, in fact we’re so confident you’ll love our pro…" at bounding box center [390, 147] width 140 height 67
click at [353, 124] on div "Text block" at bounding box center [336, 119] width 33 height 11
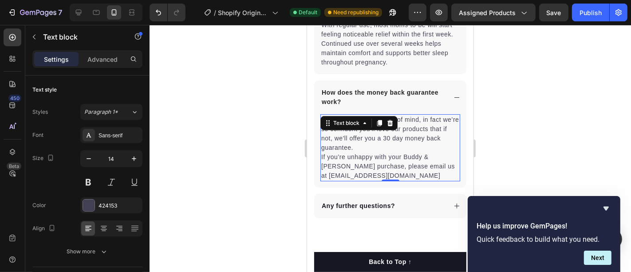
click at [360, 130] on div "Text block" at bounding box center [358, 122] width 77 height 14
click at [347, 147] on p "You can shop with peace of mind, in fact we’re so confident you’ll love our pro…" at bounding box center [390, 147] width 138 height 65
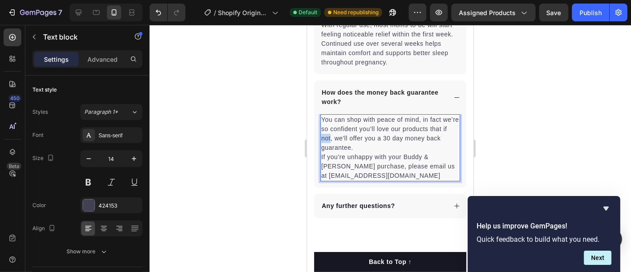
click at [347, 147] on p "You can shop with peace of mind, in fact we’re so confident you’ll love our pro…" at bounding box center [390, 147] width 138 height 65
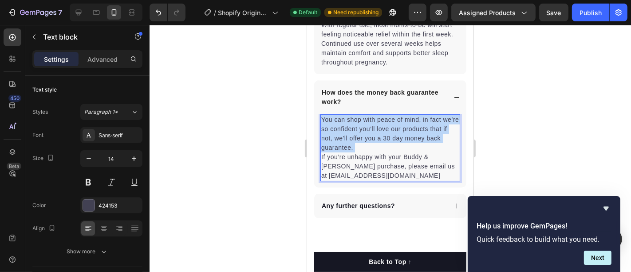
click at [347, 147] on p "You can shop with peace of mind, in fact we’re so confident you’ll love our pro…" at bounding box center [390, 147] width 138 height 65
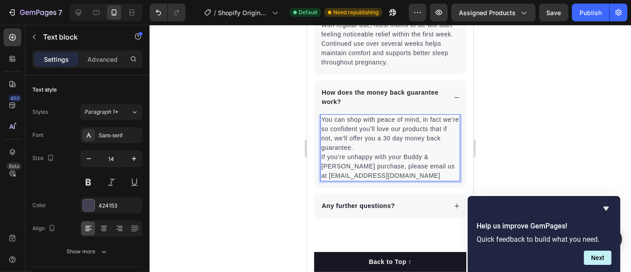
click at [346, 161] on p "You can shop with peace of mind, in fact we’re so confident you’ll love our pro…" at bounding box center [390, 147] width 138 height 65
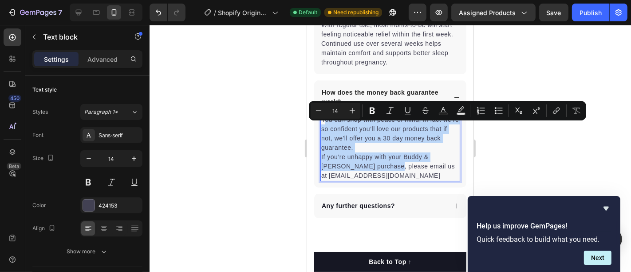
drag, startPoint x: 323, startPoint y: 124, endPoint x: 369, endPoint y: 171, distance: 66.5
click at [373, 174] on p "You can shop with peace of mind, in fact we’re so confident you’ll love our pro…" at bounding box center [390, 147] width 138 height 65
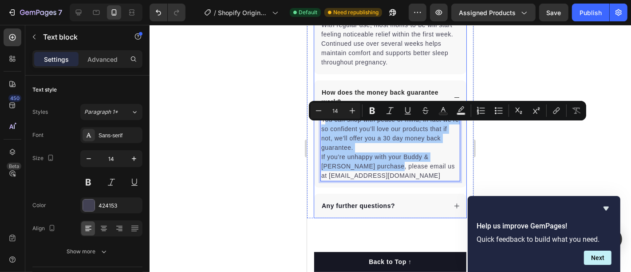
click at [248, 131] on div at bounding box center [391, 148] width 482 height 247
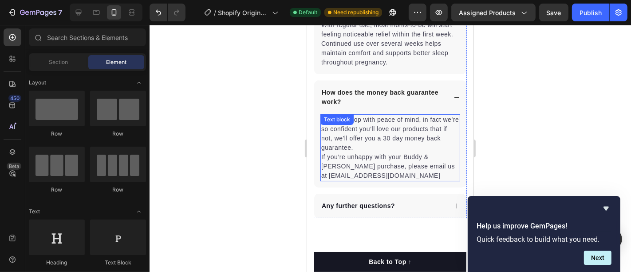
click at [330, 145] on p "You can shop with peace of mind, in fact we’re so confident you’ll love our pro…" at bounding box center [390, 147] width 138 height 65
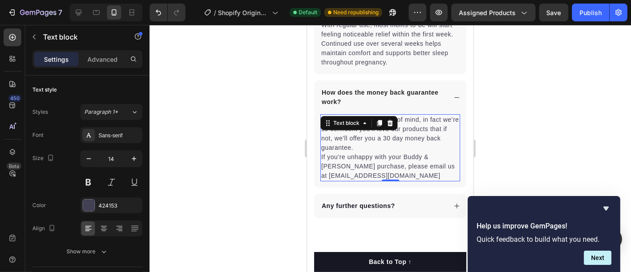
click at [518, 124] on div at bounding box center [391, 148] width 482 height 247
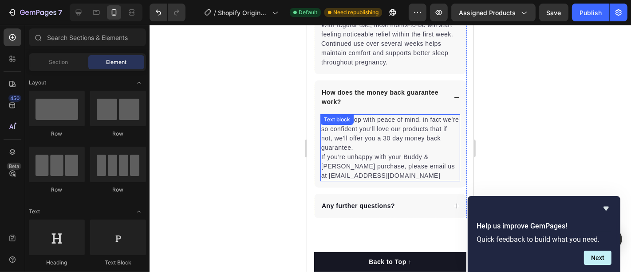
click at [343, 142] on p "You can shop with peace of mind, in fact we’re so confident you’ll love our pro…" at bounding box center [390, 147] width 138 height 65
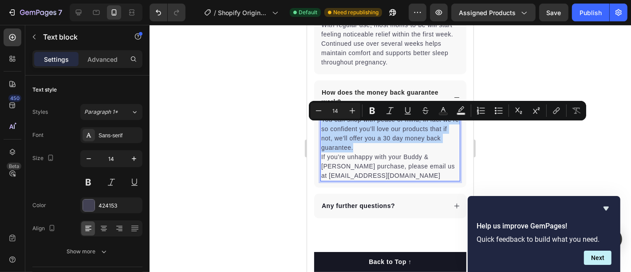
drag, startPoint x: 322, startPoint y: 125, endPoint x: 380, endPoint y: 153, distance: 64.1
click at [380, 153] on p "You can shop with peace of mind, in fact we’re so confident you’ll love our pro…" at bounding box center [390, 147] width 138 height 65
copy p "You can shop with peace of mind, in fact we’re so confident you’ll love our pro…"
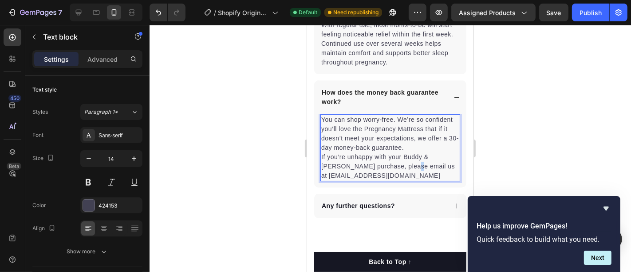
click at [393, 180] on p "You can shop worry-free. We’re so confident you’ll love the Pregnancy Mattress …" at bounding box center [390, 147] width 138 height 65
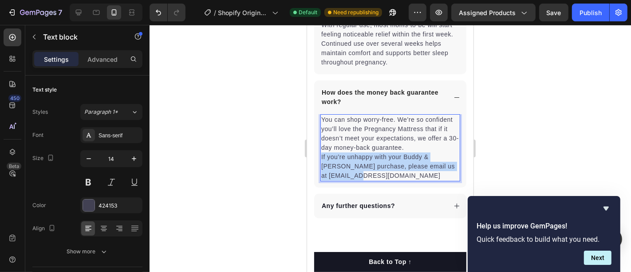
drag, startPoint x: 391, startPoint y: 190, endPoint x: 321, endPoint y: 174, distance: 71.3
click at [321, 174] on p "You can shop worry-free. We’re so confident you’ll love the Pregnancy Mattress …" at bounding box center [390, 147] width 138 height 65
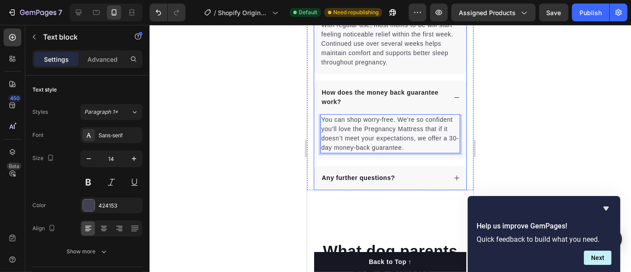
click at [356, 182] on p "Any further questions?" at bounding box center [357, 177] width 73 height 9
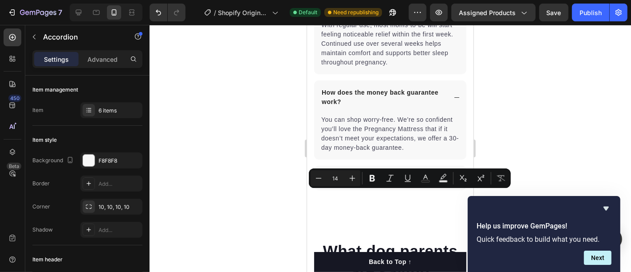
click at [423, 183] on div "Any further questions?" at bounding box center [383, 177] width 126 height 12
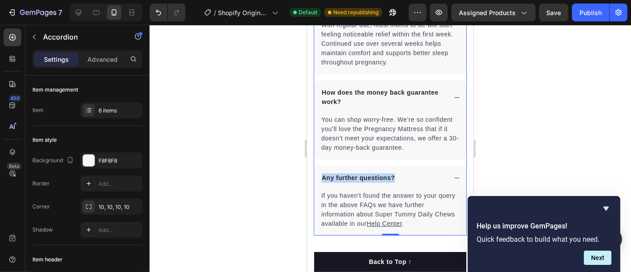
scroll to position [2811, 0]
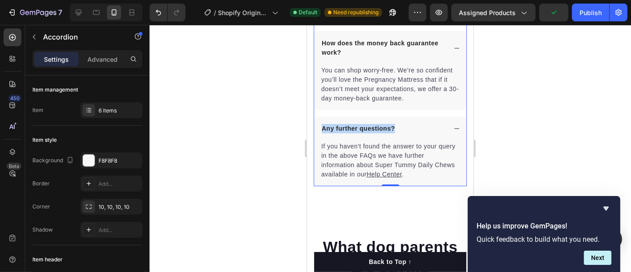
drag, startPoint x: 374, startPoint y: 136, endPoint x: 371, endPoint y: 141, distance: 6.4
drag, startPoint x: 64, startPoint y: 117, endPoint x: 233, endPoint y: 154, distance: 172.8
click at [233, 154] on div at bounding box center [391, 148] width 482 height 247
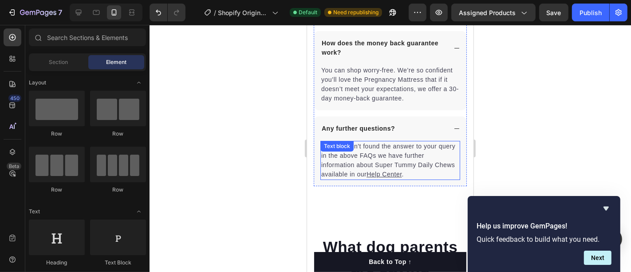
click at [392, 174] on p "If you haven't found the answer to your query in the above FAQs we have further…" at bounding box center [390, 159] width 138 height 37
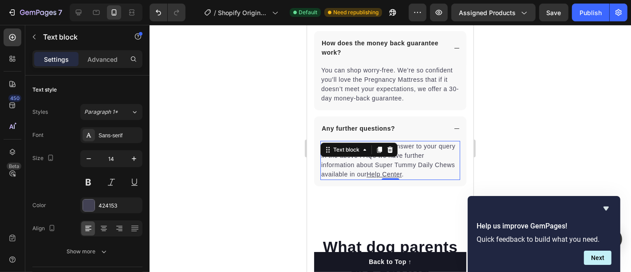
click at [408, 178] on p "If you haven't found the answer to your query in the above FAQs we have further…" at bounding box center [390, 159] width 138 height 37
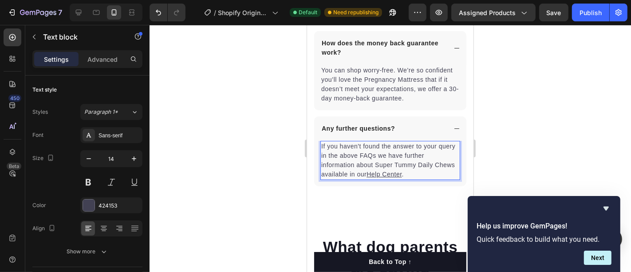
click at [401, 177] on u "Help Center" at bounding box center [383, 173] width 35 height 7
drag, startPoint x: 376, startPoint y: 182, endPoint x: 422, endPoint y: 190, distance: 46.4
click at [401, 177] on u "Help Center" at bounding box center [383, 173] width 35 height 7
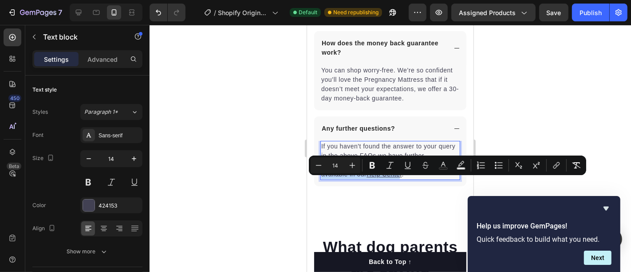
drag, startPoint x: 423, startPoint y: 189, endPoint x: 376, endPoint y: 184, distance: 46.9
click at [376, 178] on p "If you haven't found the answer to your query in the above FAQs we have further…" at bounding box center [390, 159] width 138 height 37
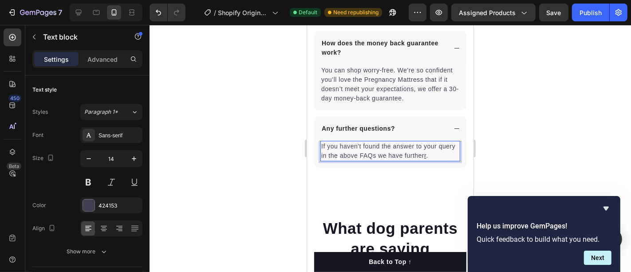
click at [449, 160] on p "If you haven't found the answer to your query in the above FAQs we have further…" at bounding box center [390, 150] width 138 height 19
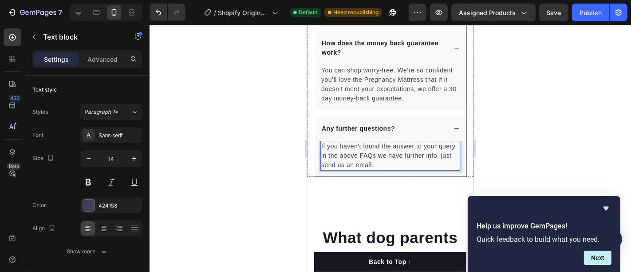
click at [453, 131] on icon at bounding box center [456, 128] width 7 height 7
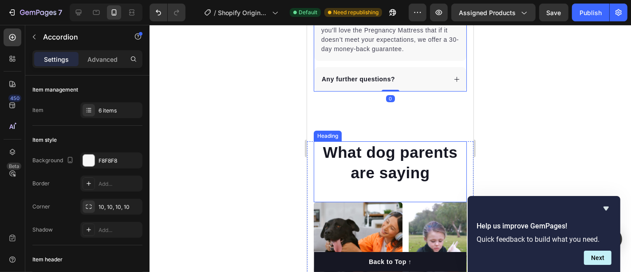
scroll to position [2910, 0]
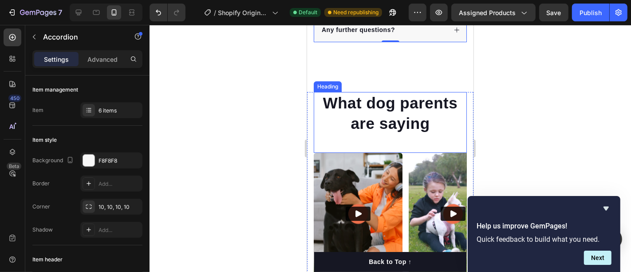
click at [384, 121] on h2 "What dog parents are saying" at bounding box center [389, 112] width 153 height 42
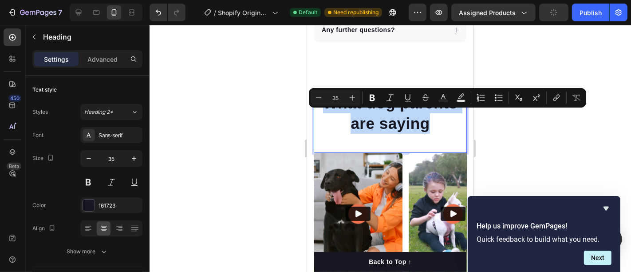
copy p "What dog parents are saying"
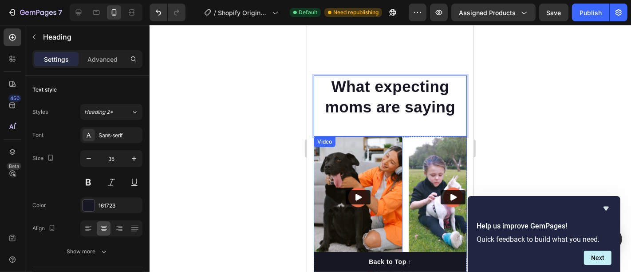
scroll to position [3058, 0]
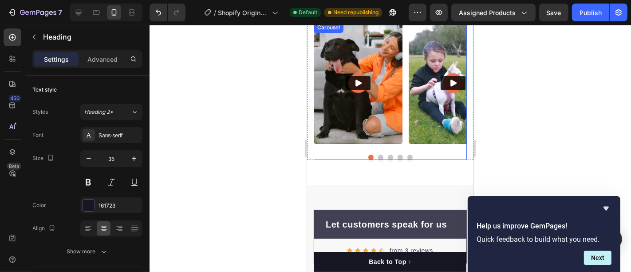
click at [402, 152] on div "Video Video Video Video Video Carousel" at bounding box center [389, 91] width 153 height 138
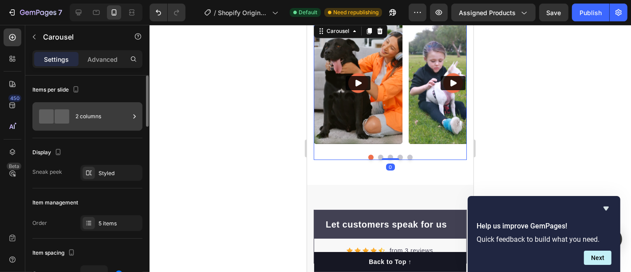
click at [93, 121] on div "2 columns" at bounding box center [102, 116] width 54 height 20
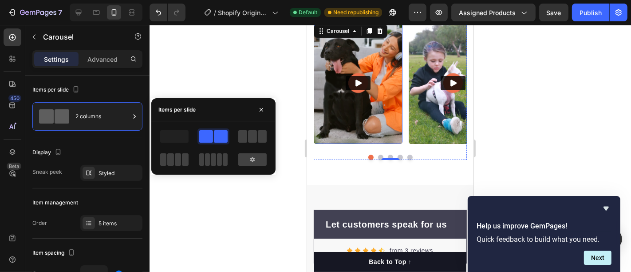
click at [386, 78] on img at bounding box center [357, 83] width 89 height 122
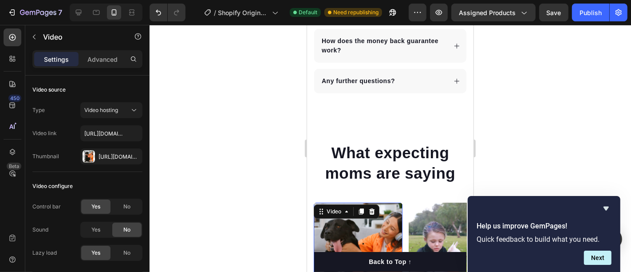
scroll to position [2668, 0]
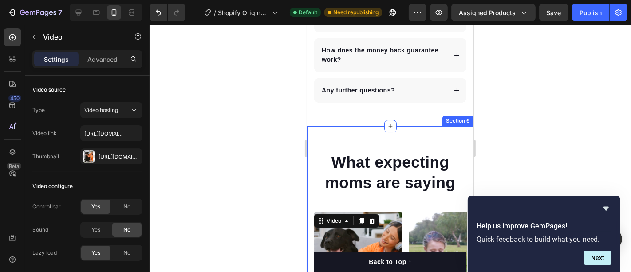
click at [412, 136] on div "What expecting moms are saying Heading Video 0 Video Video Video Video Carousel…" at bounding box center [390, 250] width 166 height 248
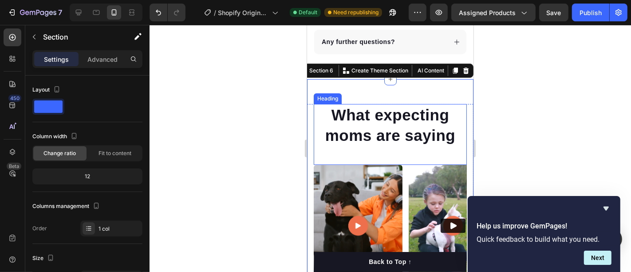
scroll to position [2718, 0]
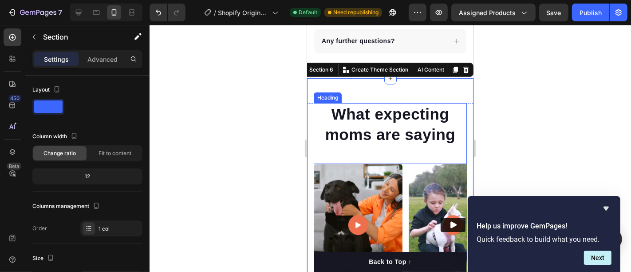
click at [378, 121] on p "What expecting moms are saying" at bounding box center [389, 123] width 151 height 40
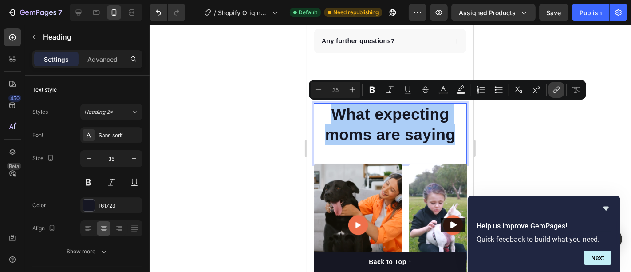
click at [561, 97] on button "link" at bounding box center [557, 90] width 16 height 16
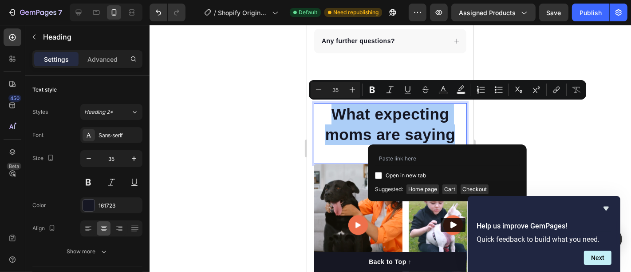
click at [540, 120] on div at bounding box center [391, 148] width 482 height 247
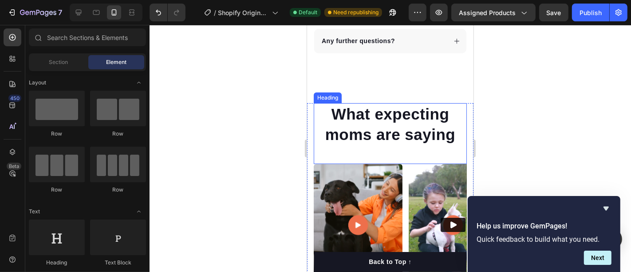
click at [439, 103] on p "What expecting moms are saying" at bounding box center [389, 123] width 151 height 40
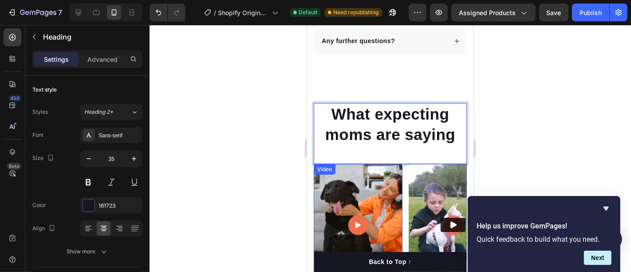
click at [398, 184] on video at bounding box center [357, 224] width 89 height 122
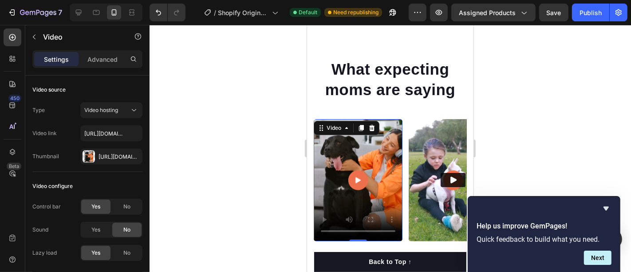
scroll to position [2767, 0]
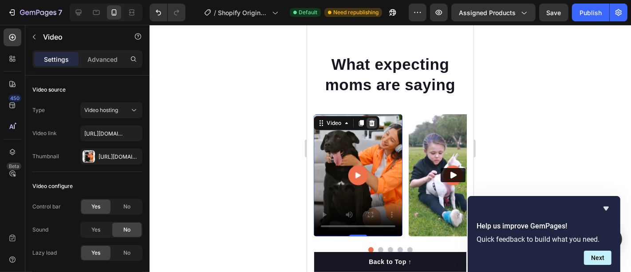
click at [369, 119] on icon at bounding box center [372, 122] width 6 height 6
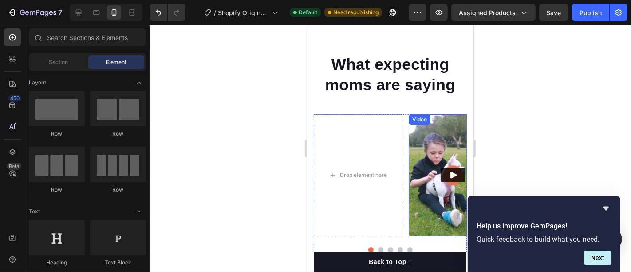
click at [417, 136] on img at bounding box center [452, 175] width 89 height 122
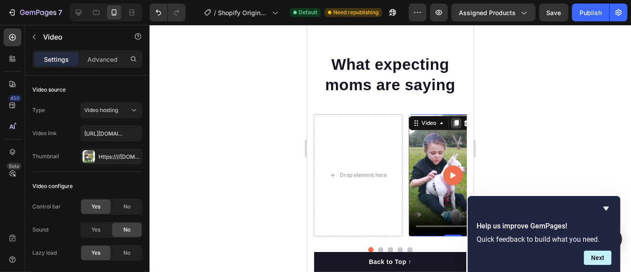
click at [454, 123] on icon at bounding box center [456, 122] width 5 height 6
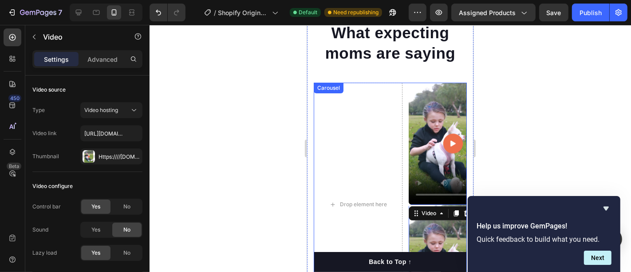
scroll to position [2748, 0]
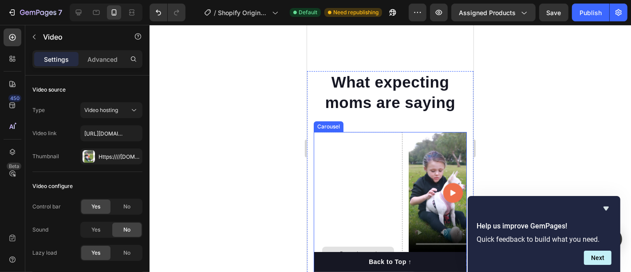
click at [388, 139] on div "Drop element here" at bounding box center [357, 253] width 89 height 244
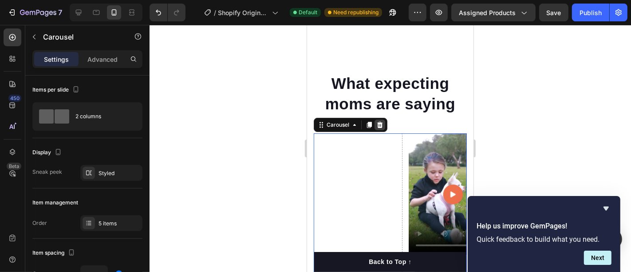
click at [379, 123] on icon at bounding box center [379, 124] width 7 height 7
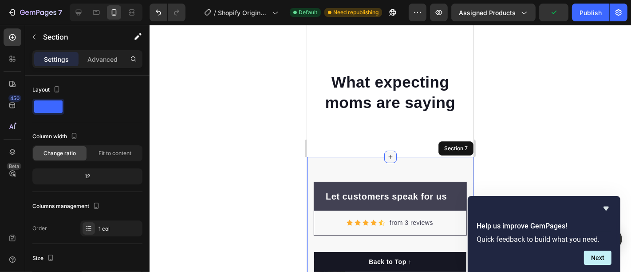
click at [384, 153] on div at bounding box center [390, 156] width 12 height 12
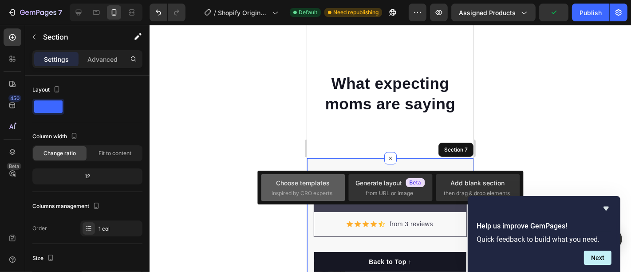
click at [320, 184] on div "Choose templates" at bounding box center [303, 182] width 54 height 9
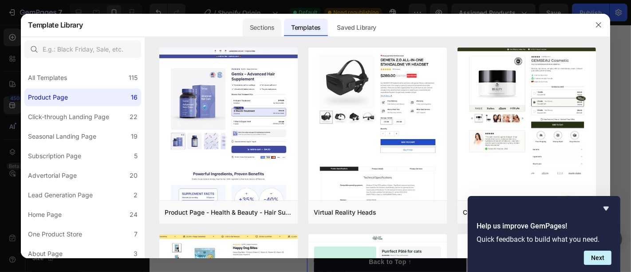
click at [261, 32] on div "Sections" at bounding box center [262, 28] width 39 height 18
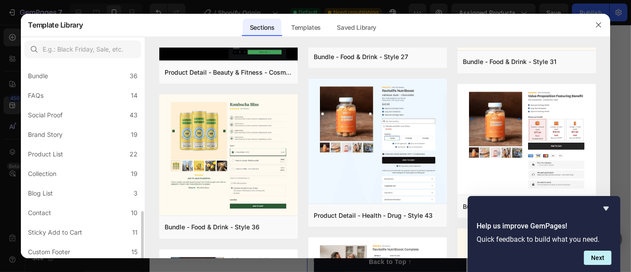
scroll to position [238, 0]
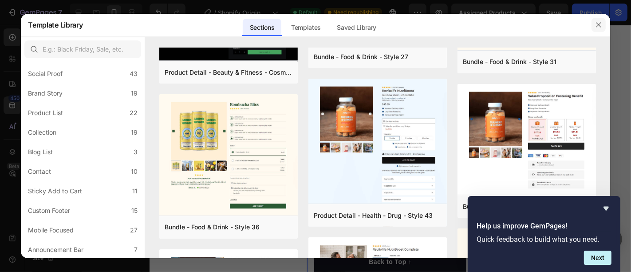
click at [598, 26] on icon "button" at bounding box center [598, 24] width 7 height 7
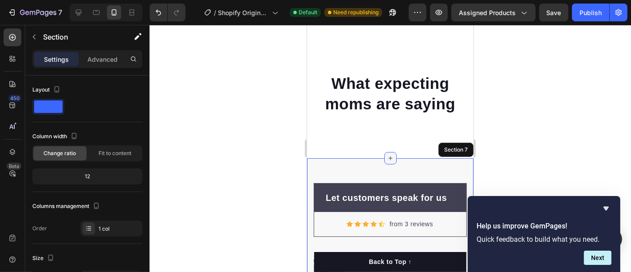
click at [387, 156] on icon at bounding box center [390, 157] width 7 height 7
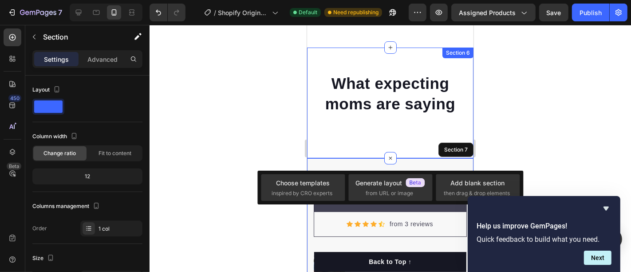
click at [384, 138] on div "What expecting moms are saying Heading Row" at bounding box center [390, 106] width 166 height 68
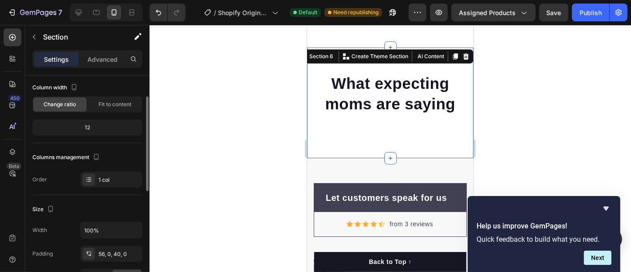
scroll to position [0, 0]
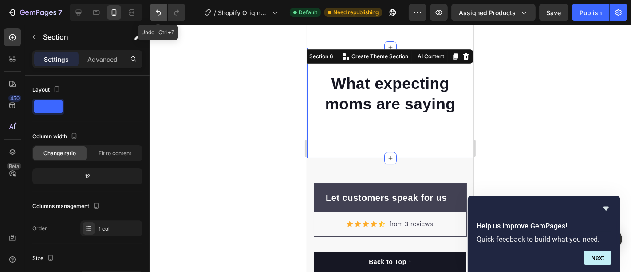
click at [154, 15] on icon "Undo/Redo" at bounding box center [158, 12] width 9 height 9
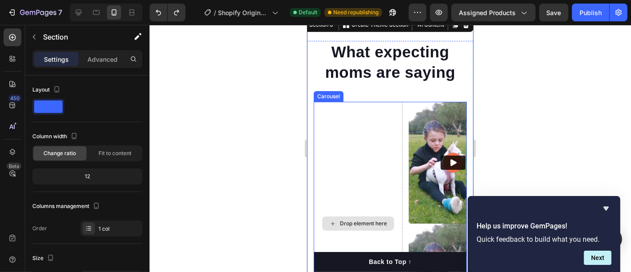
scroll to position [2798, 0]
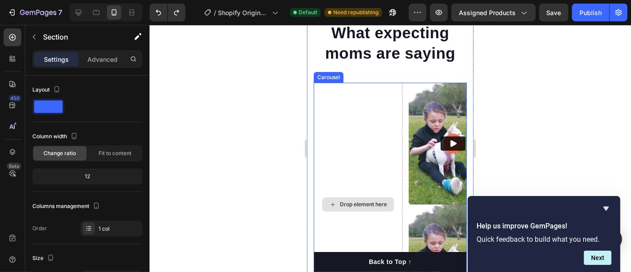
click at [353, 206] on div "Drop element here" at bounding box center [363, 203] width 47 height 7
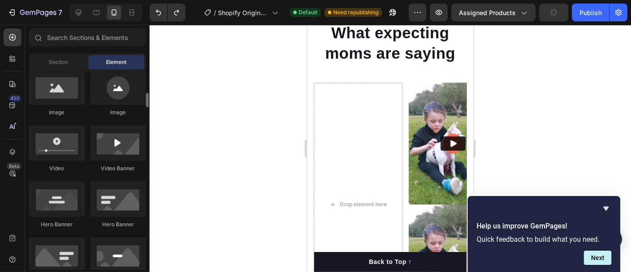
scroll to position [246, 0]
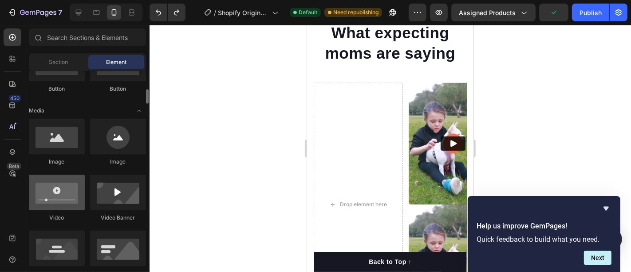
click at [63, 194] on div at bounding box center [57, 192] width 56 height 36
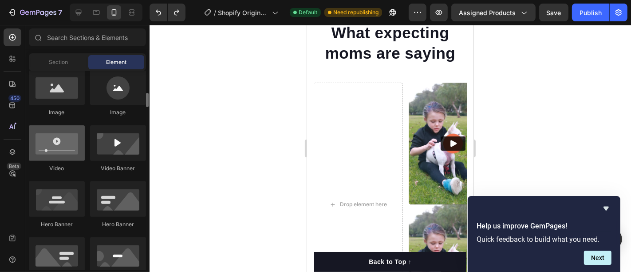
click at [61, 152] on div at bounding box center [57, 143] width 56 height 36
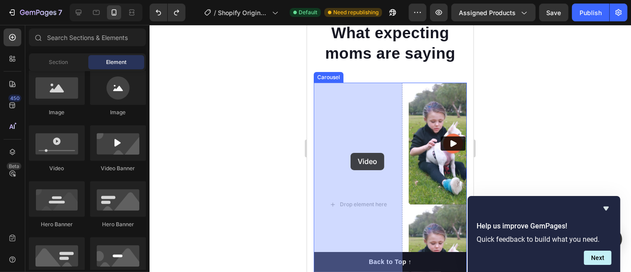
drag, startPoint x: 368, startPoint y: 177, endPoint x: 350, endPoint y: 152, distance: 30.3
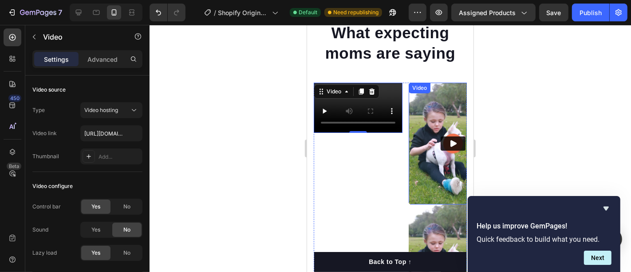
click at [427, 156] on img at bounding box center [452, 143] width 89 height 122
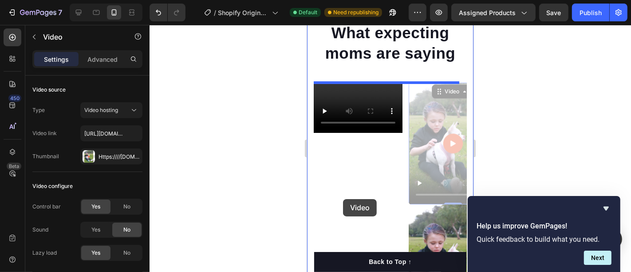
drag, startPoint x: 427, startPoint y: 105, endPoint x: 343, endPoint y: 198, distance: 125.7
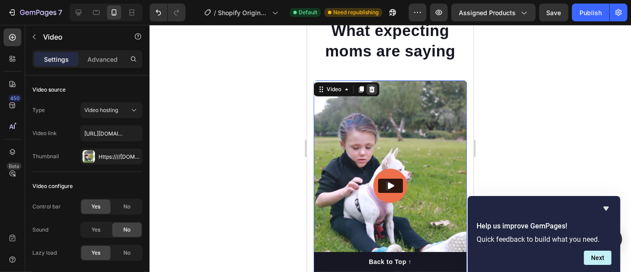
scroll to position [2798, 0]
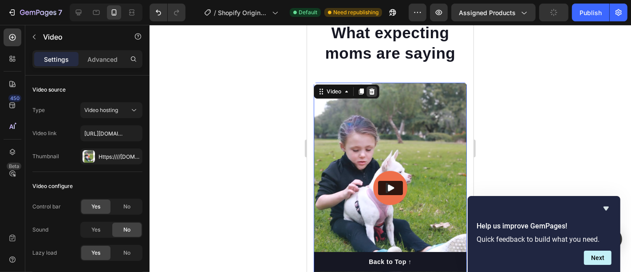
click at [373, 88] on icon at bounding box center [371, 90] width 7 height 7
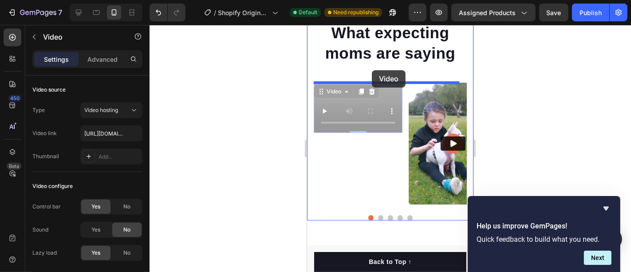
drag, startPoint x: 360, startPoint y: 91, endPoint x: 371, endPoint y: 71, distance: 22.2
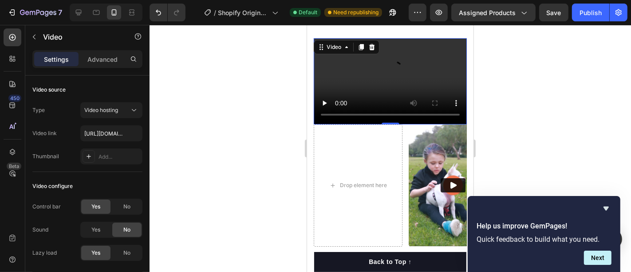
scroll to position [2847, 0]
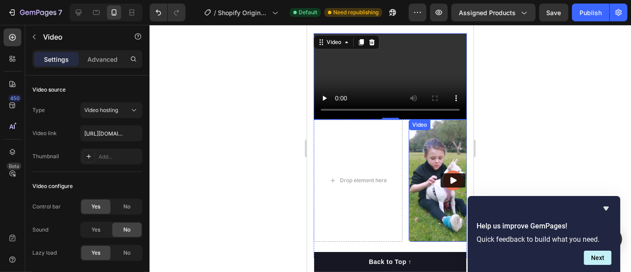
click at [423, 142] on img at bounding box center [452, 180] width 89 height 122
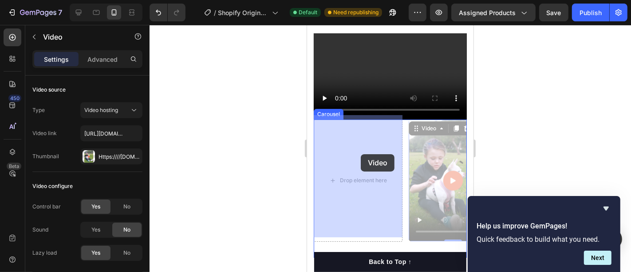
drag, startPoint x: 436, startPoint y: 139, endPoint x: 360, endPoint y: 154, distance: 76.9
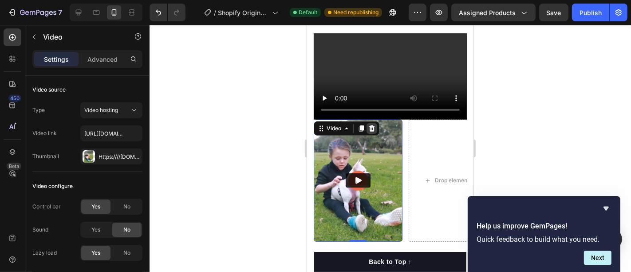
click at [376, 126] on div at bounding box center [371, 128] width 11 height 11
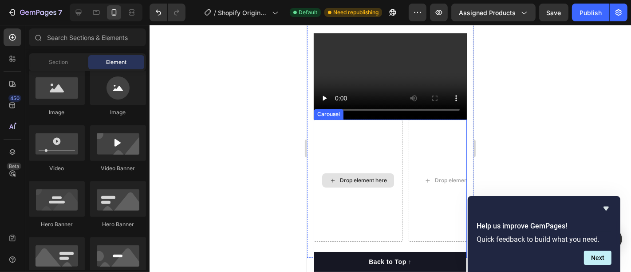
scroll to position [2798, 0]
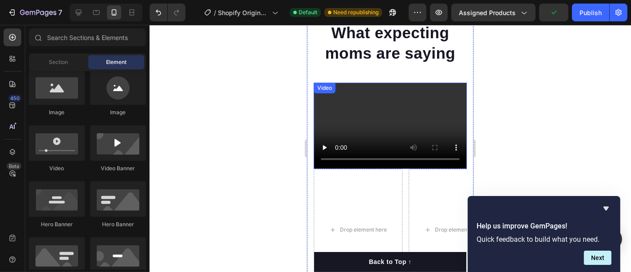
click at [390, 101] on video at bounding box center [389, 125] width 153 height 86
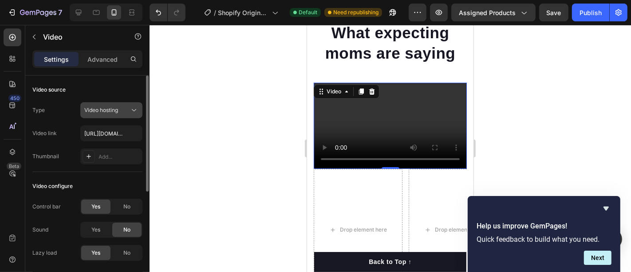
click at [111, 115] on button "Video hosting" at bounding box center [111, 110] width 62 height 16
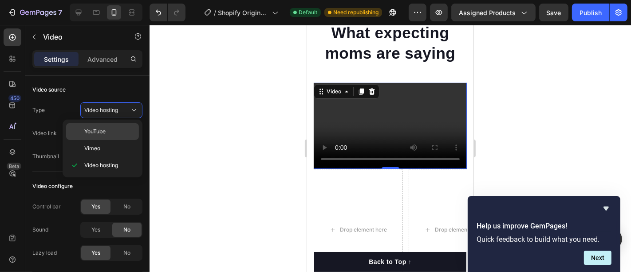
click at [103, 137] on div "YouTube" at bounding box center [102, 131] width 73 height 17
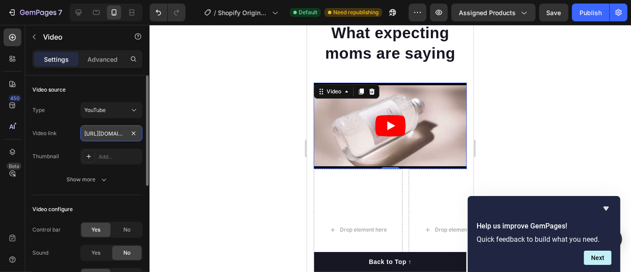
click at [105, 135] on input "https://www.youtube.com/watch?v=drIt4RH_kyQ" at bounding box center [111, 133] width 62 height 16
paste input "cdn.shopify.com/s/files/1/0944/1722/4064/files/gempages_585284704630997851-9164…"
type input "https://cdn.shopify.com/s/files/1/0944/1722/4064/files/gempages_585284704630997…"
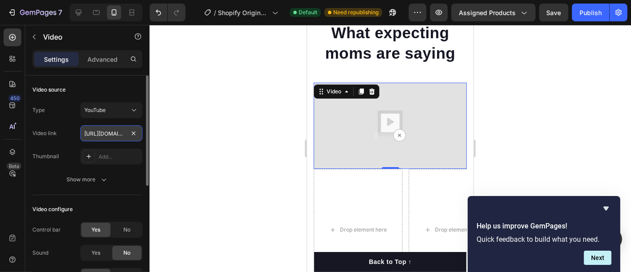
scroll to position [0, 309]
click at [200, 110] on div at bounding box center [391, 148] width 482 height 247
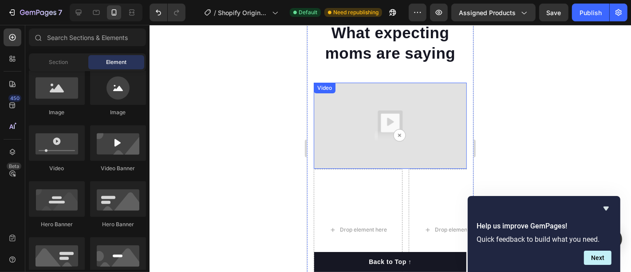
click at [384, 112] on img at bounding box center [389, 125] width 153 height 86
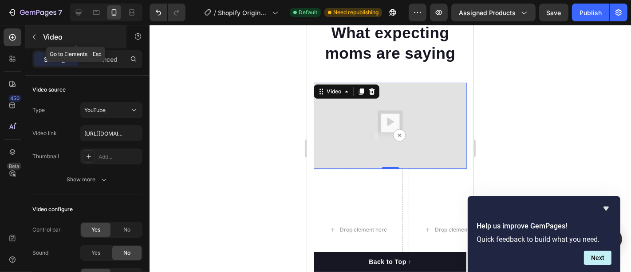
click at [36, 33] on button "button" at bounding box center [34, 37] width 14 height 14
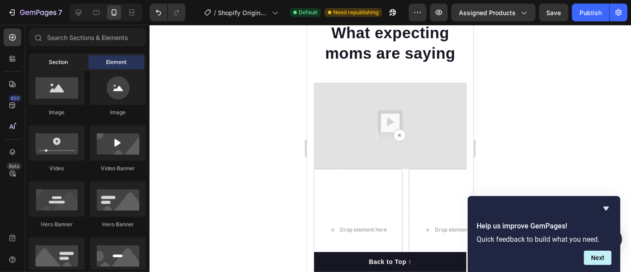
click at [64, 58] on span "Section" at bounding box center [58, 62] width 19 height 8
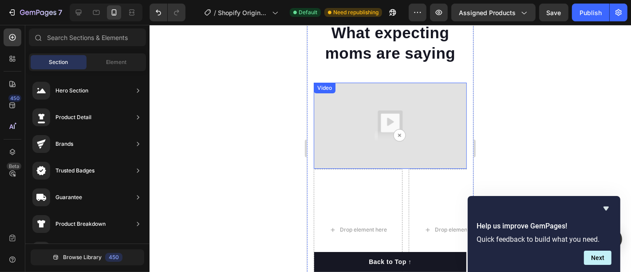
click at [376, 122] on img at bounding box center [389, 125] width 153 height 86
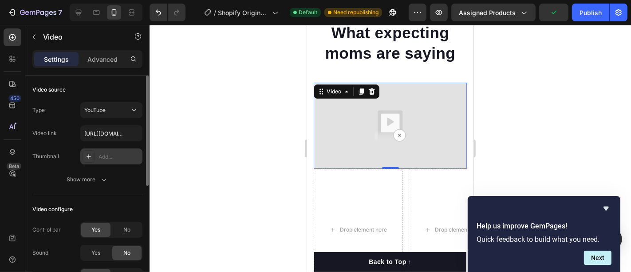
click at [86, 158] on icon at bounding box center [88, 156] width 7 height 7
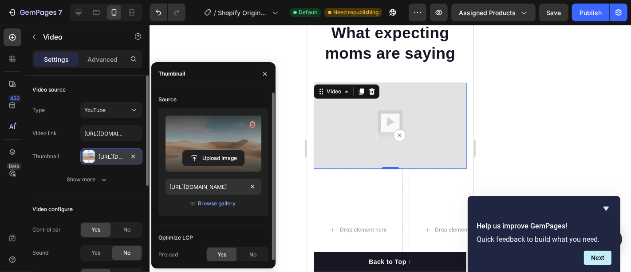
click at [193, 142] on label at bounding box center [214, 143] width 96 height 56
click at [193, 150] on input "file" at bounding box center [213, 157] width 61 height 15
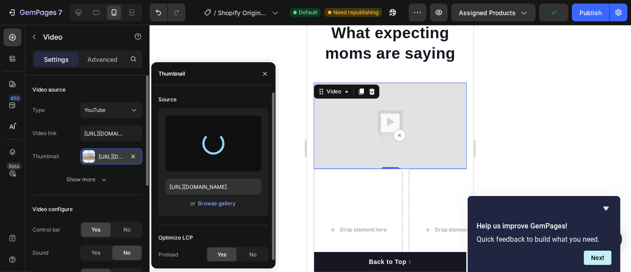
type input "https://cdn.shopify.com/s/files/1/0944/2846/3478/files/gempages_586271034139738…"
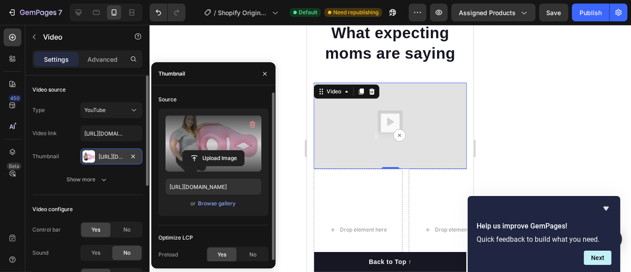
click at [245, 47] on div at bounding box center [391, 148] width 482 height 247
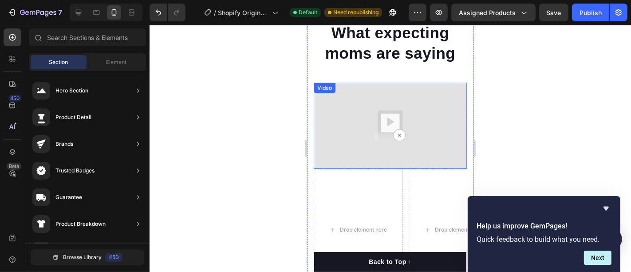
click at [367, 111] on img at bounding box center [389, 125] width 153 height 86
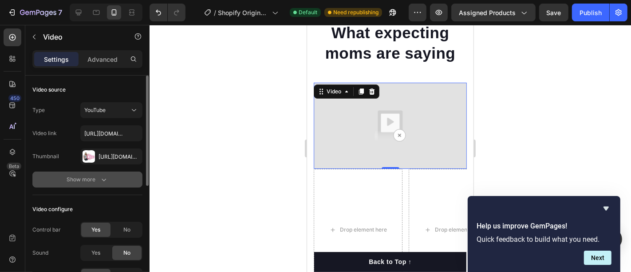
click at [95, 178] on div "Show more" at bounding box center [87, 179] width 41 height 9
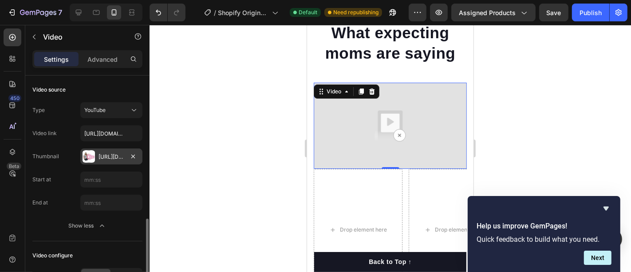
scroll to position [99, 0]
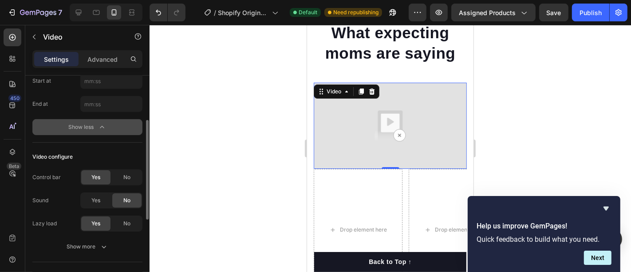
click at [92, 130] on div "Show less" at bounding box center [88, 127] width 38 height 9
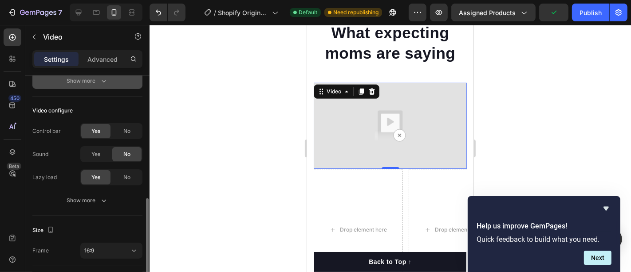
scroll to position [197, 0]
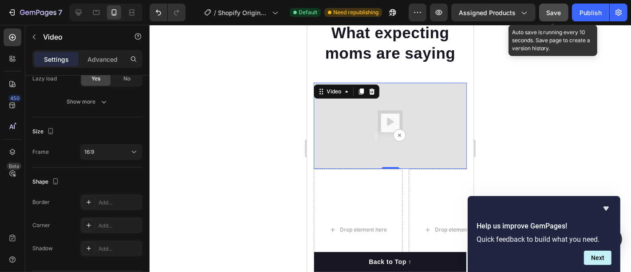
click at [550, 9] on span "Save" at bounding box center [554, 13] width 15 height 8
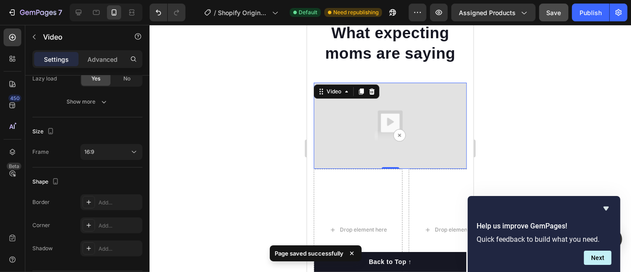
scroll to position [2799, 0]
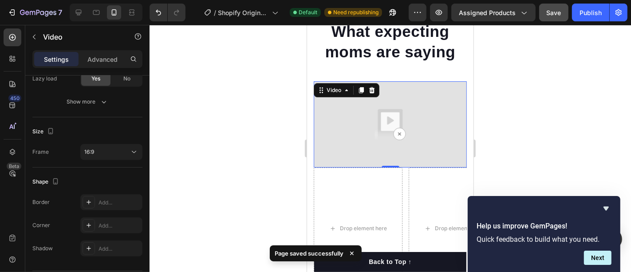
click at [394, 112] on img at bounding box center [389, 124] width 153 height 86
click at [254, 120] on div at bounding box center [391, 148] width 482 height 247
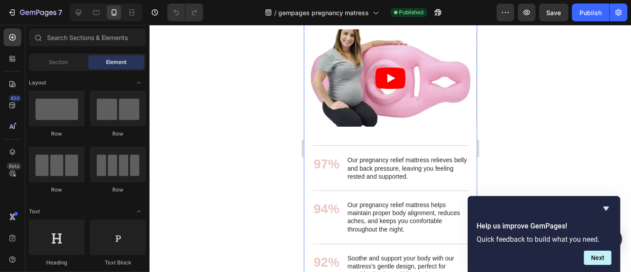
scroll to position [1274, 0]
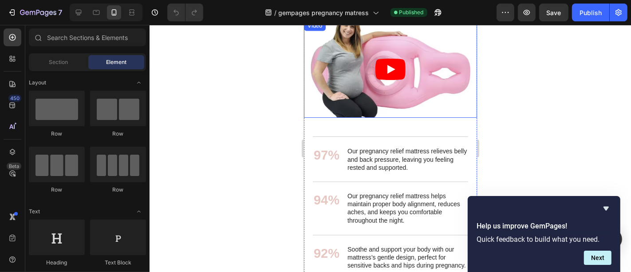
click at [409, 75] on article at bounding box center [390, 68] width 173 height 97
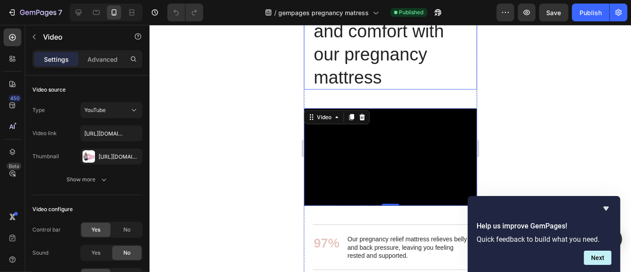
scroll to position [1175, 0]
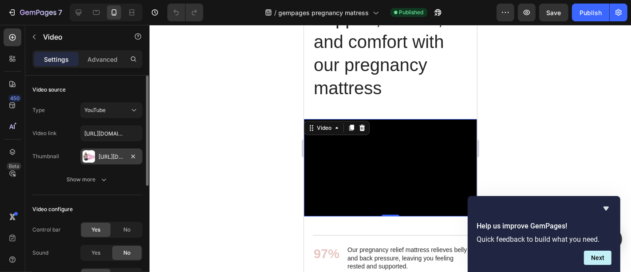
click at [111, 155] on div "Https://cdn.Shopify.Com/s/files/1/0944/1722/4064/files/gempages_585284704630997…" at bounding box center [112, 157] width 26 height 8
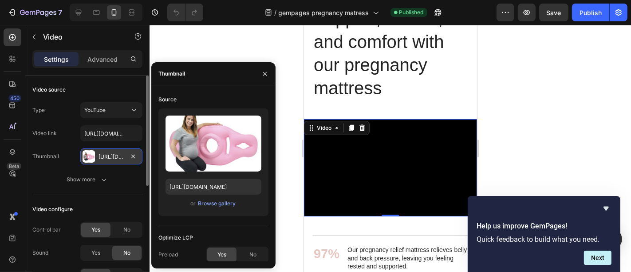
click at [111, 155] on div "Https://cdn.Shopify.Com/s/files/1/0944/1722/4064/files/gempages_585284704630997…" at bounding box center [112, 157] width 26 height 8
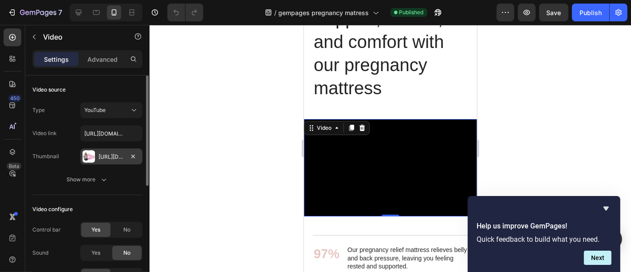
click at [102, 156] on div "Https://cdn.Shopify.Com/s/files/1/0944/1722/4064/files/gempages_585284704630997…" at bounding box center [112, 157] width 26 height 8
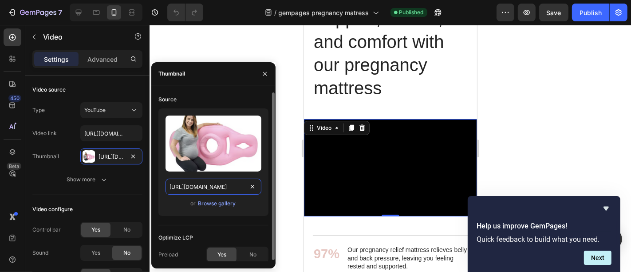
click at [202, 183] on input "[URL][DOMAIN_NAME]" at bounding box center [214, 186] width 96 height 16
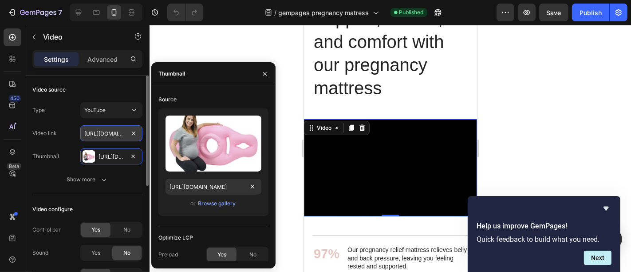
click at [108, 132] on input "[URL][DOMAIN_NAME]" at bounding box center [111, 133] width 62 height 16
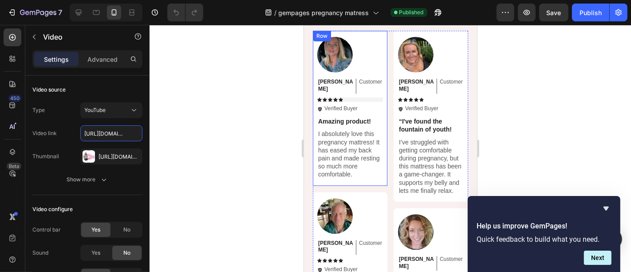
scroll to position [1973, 0]
click at [338, 137] on p "I absolutely love this pregnancy mattress! It has eased my back pain and made r…" at bounding box center [350, 153] width 64 height 48
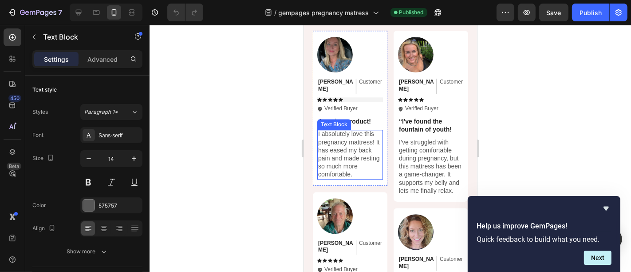
click at [338, 137] on p "I absolutely love this pregnancy mattress! It has eased my back pain and made r…" at bounding box center [350, 153] width 64 height 48
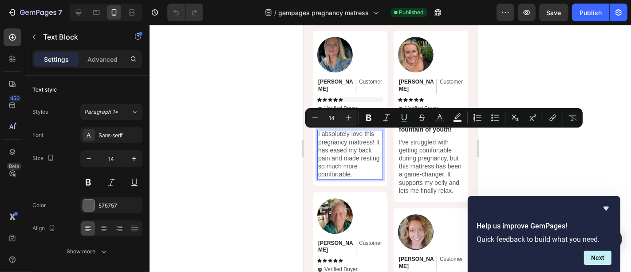
click at [337, 139] on p "I absolutely love this pregnancy mattress! It has eased my back pain and made r…" at bounding box center [350, 153] width 64 height 48
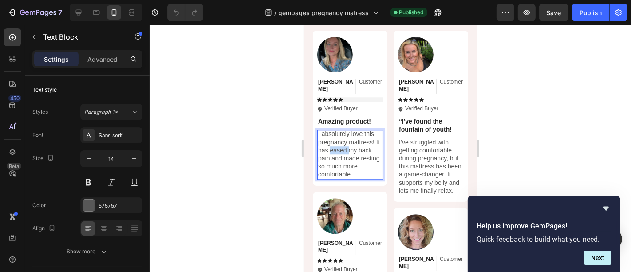
click at [337, 139] on p "I absolutely love this pregnancy mattress! It has eased my back pain and made r…" at bounding box center [350, 153] width 64 height 48
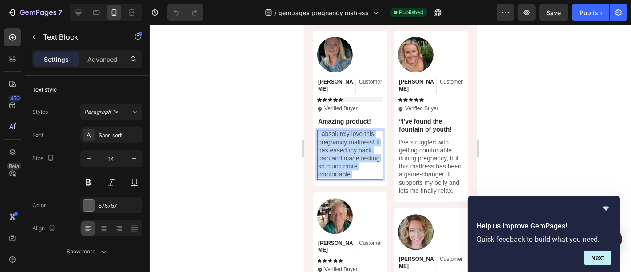
click at [337, 139] on p "I absolutely love this pregnancy mattress! It has eased my back pain and made r…" at bounding box center [350, 153] width 64 height 48
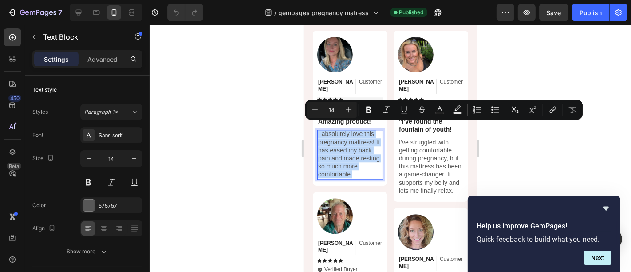
copy p "I absolutely love this pregnancy mattress! It has eased my back pain and made r…"
click at [524, 64] on div at bounding box center [391, 148] width 482 height 247
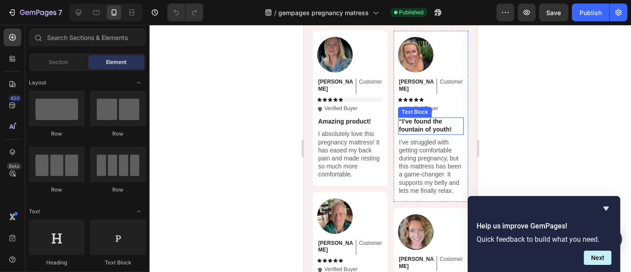
click at [412, 117] on p "“I've found the fountain of youth!" at bounding box center [431, 125] width 64 height 16
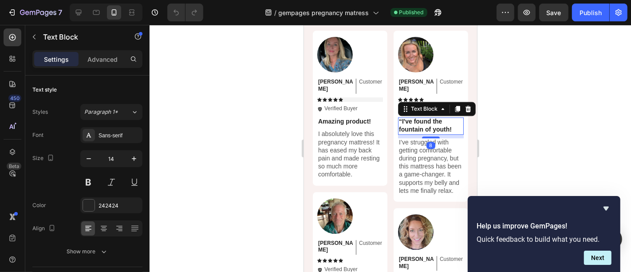
click at [412, 117] on p "“I've found the fountain of youth!" at bounding box center [431, 125] width 64 height 16
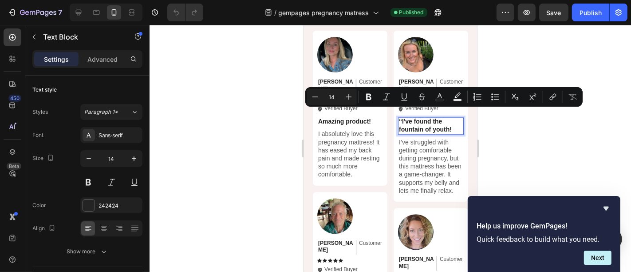
click at [402, 117] on p "“I've found the fountain of youth!" at bounding box center [431, 125] width 64 height 16
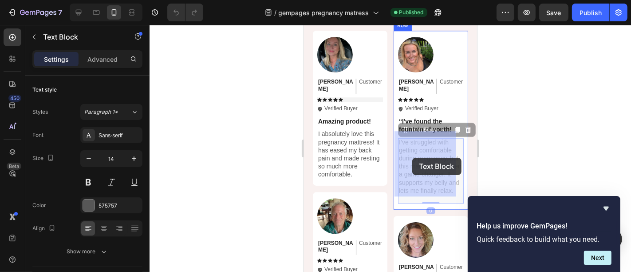
drag, startPoint x: 395, startPoint y: 132, endPoint x: 409, endPoint y: 151, distance: 23.8
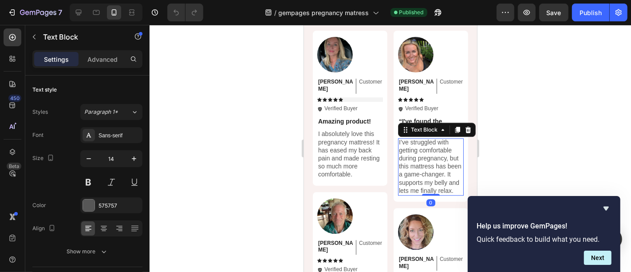
click at [409, 150] on p "I’ve struggled with getting comfortable during pregnancy, but this mattress has…" at bounding box center [431, 166] width 64 height 56
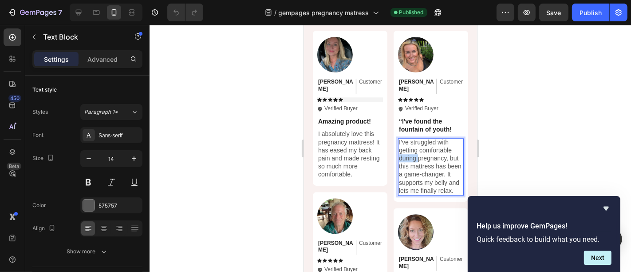
click at [409, 150] on p "I’ve struggled with getting comfortable during pregnancy, but this mattress has…" at bounding box center [431, 166] width 64 height 56
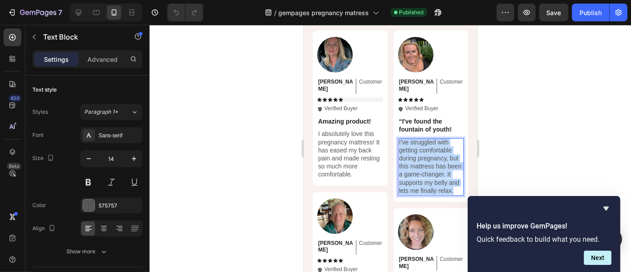
click at [409, 150] on p "I’ve struggled with getting comfortable during pregnancy, but this mattress has…" at bounding box center [431, 166] width 64 height 56
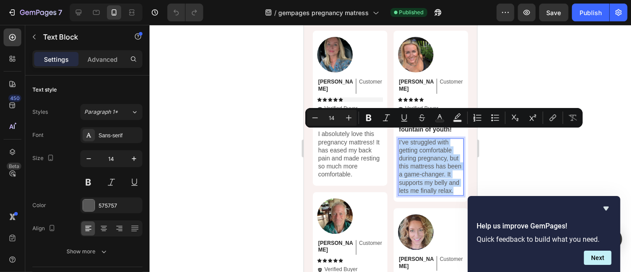
copy p "I’ve struggled with getting comfortable during pregnancy, but this mattress has…"
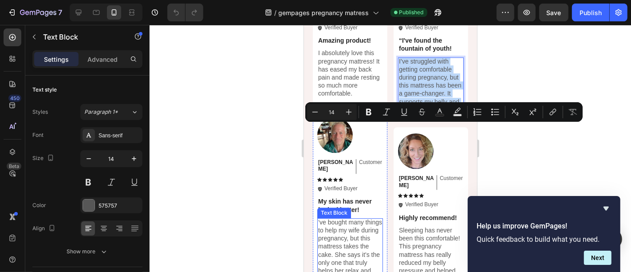
scroll to position [2071, 0]
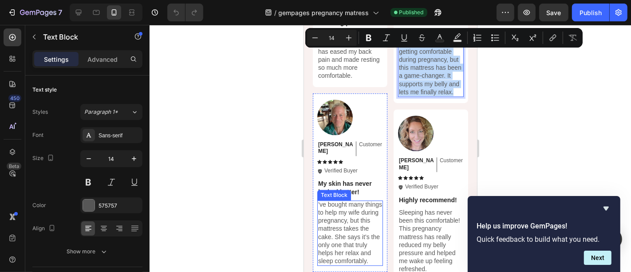
click at [337, 214] on p "’ve bought many things to help my wife during pregnancy, but this mattress take…" at bounding box center [350, 232] width 64 height 65
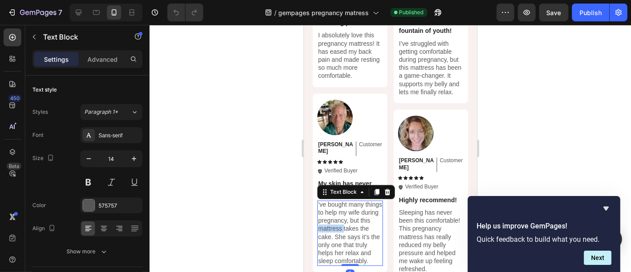
click at [337, 214] on p "’ve bought many things to help my wife during pregnancy, but this mattress take…" at bounding box center [350, 232] width 64 height 65
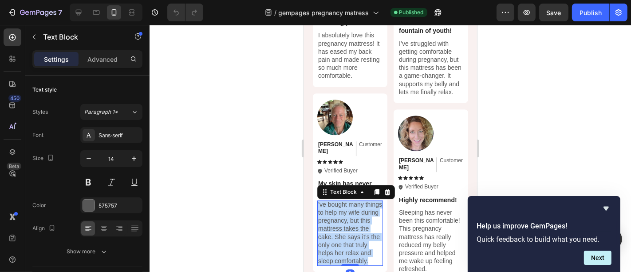
click at [337, 214] on p "’ve bought many things to help my wife during pregnancy, but this mattress take…" at bounding box center [350, 232] width 64 height 65
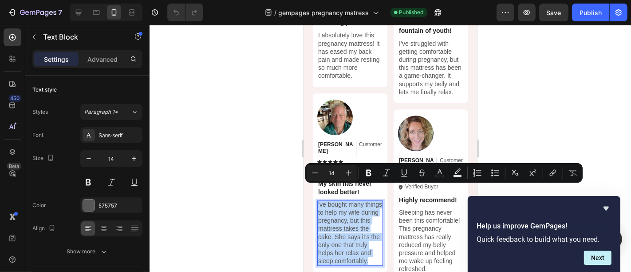
copy p "’ve bought many things to help my wife during pregnancy, but this mattress take…"
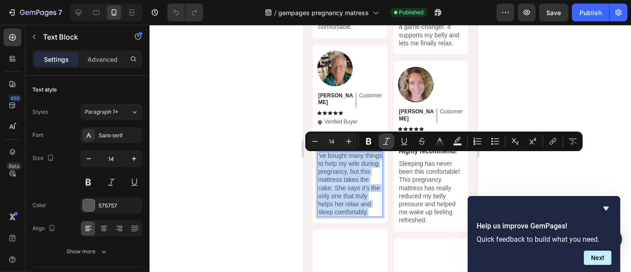
scroll to position [2121, 0]
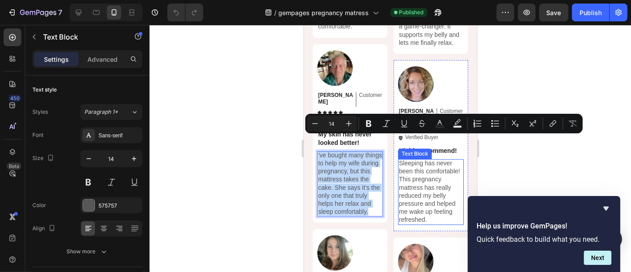
click at [408, 181] on p "Sleeping has never been this comfortable! This pregnancy mattress has really re…" at bounding box center [431, 190] width 64 height 65
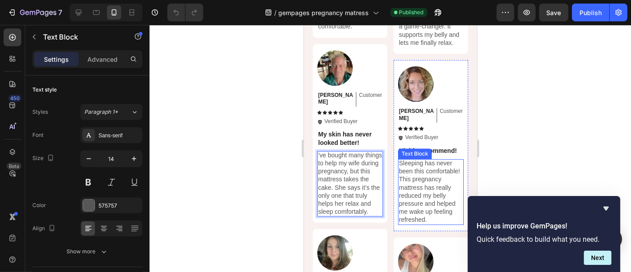
click at [408, 181] on p "Sleeping has never been this comfortable! This pregnancy mattress has really re…" at bounding box center [431, 190] width 64 height 65
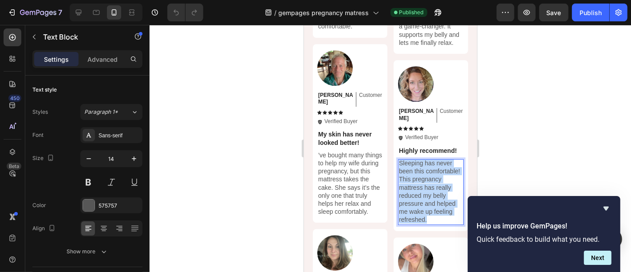
click at [408, 181] on p "Sleeping has never been this comfortable! This pregnancy mattress has really re…" at bounding box center [431, 190] width 64 height 65
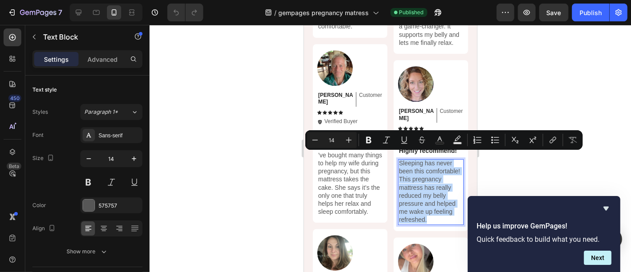
copy p "Sleeping has never been this comfortable! This pregnancy mattress has really re…"
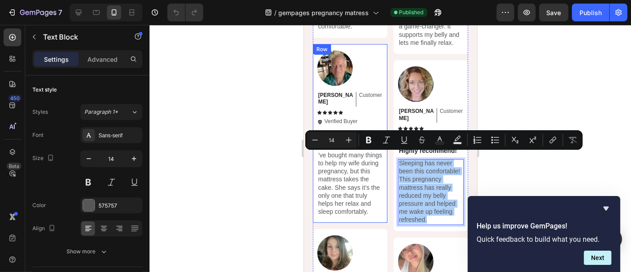
click at [264, 86] on div at bounding box center [391, 148] width 482 height 247
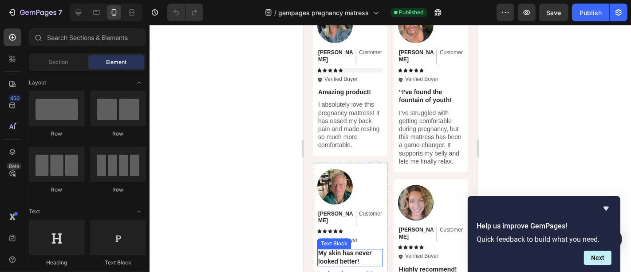
scroll to position [1973, 0]
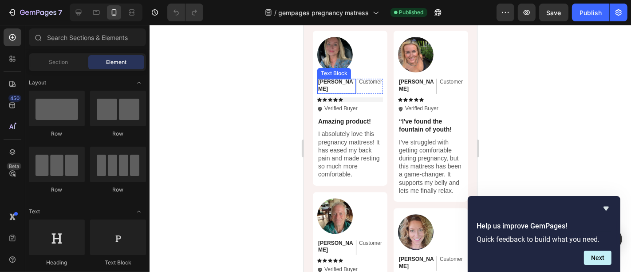
click at [326, 79] on p "Emily" at bounding box center [335, 85] width 35 height 14
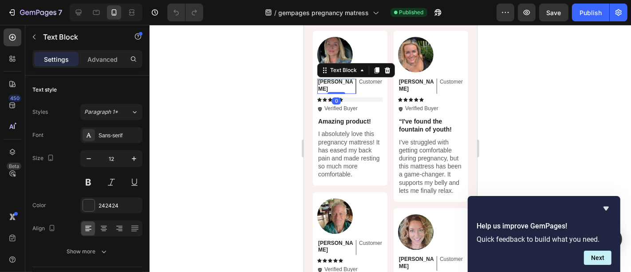
click at [326, 79] on p "Emily" at bounding box center [335, 85] width 35 height 14
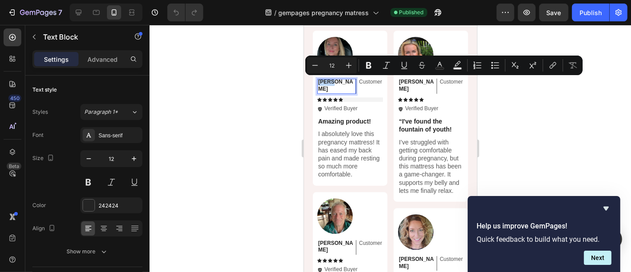
copy p "Emily"
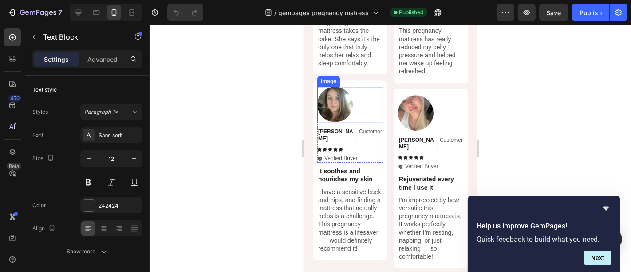
scroll to position [2121, 0]
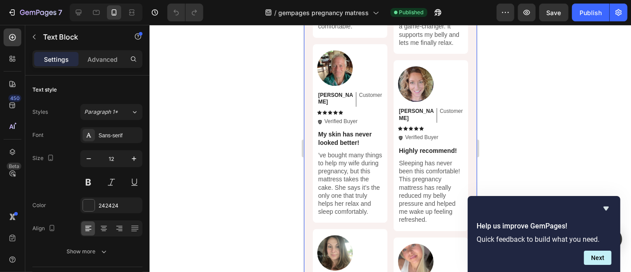
click at [564, 143] on div at bounding box center [391, 148] width 482 height 247
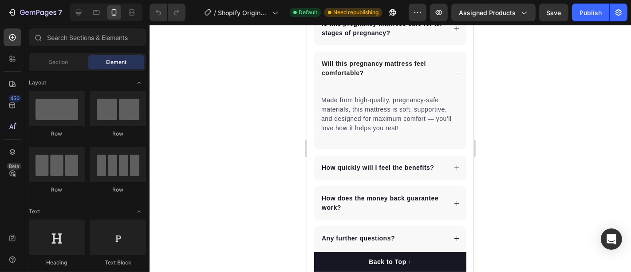
scroll to position [2471, 0]
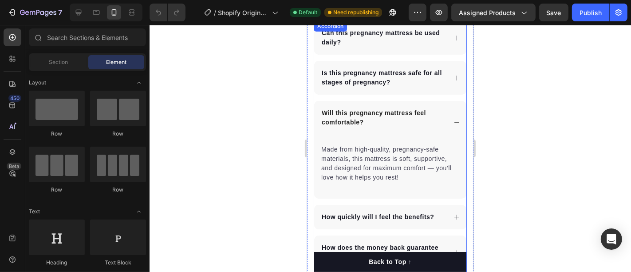
click at [390, 115] on p "Will this pregnancy mattress feel comfortable?" at bounding box center [382, 117] width 123 height 19
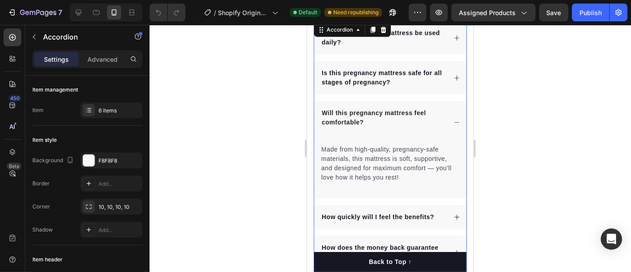
click at [394, 83] on p "Is this pregnancy mattress safe for all stages of pregnancy?" at bounding box center [382, 77] width 123 height 19
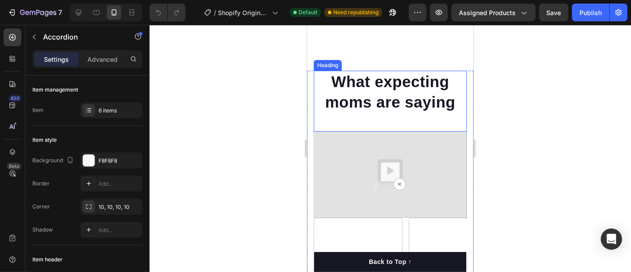
scroll to position [2767, 0]
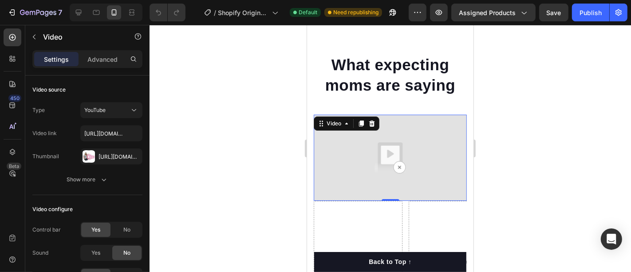
click at [364, 152] on img at bounding box center [389, 157] width 153 height 86
click at [112, 138] on input "[URL][DOMAIN_NAME]" at bounding box center [111, 133] width 62 height 16
paste input "[DOMAIN_NAME][URL]"
type input "[URL][DOMAIN_NAME]"
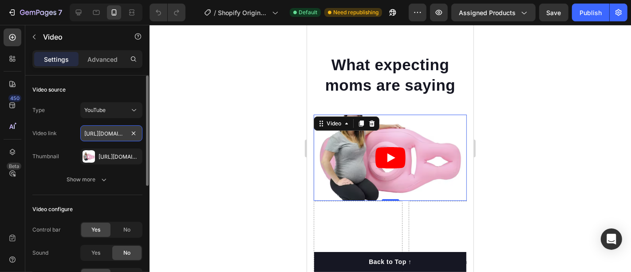
scroll to position [0, 99]
click at [236, 145] on div at bounding box center [391, 148] width 482 height 247
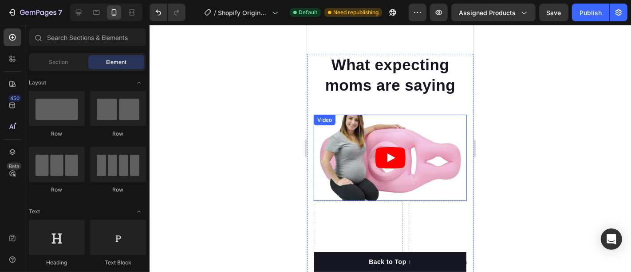
click at [380, 148] on icon "Play" at bounding box center [390, 156] width 30 height 21
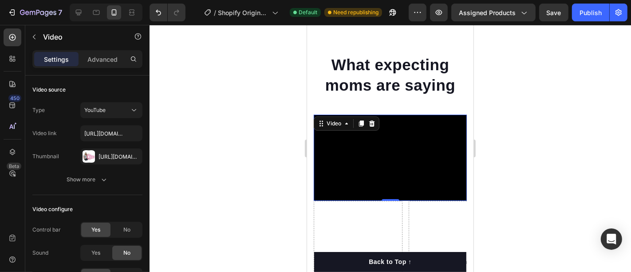
click at [554, 104] on div at bounding box center [391, 148] width 482 height 247
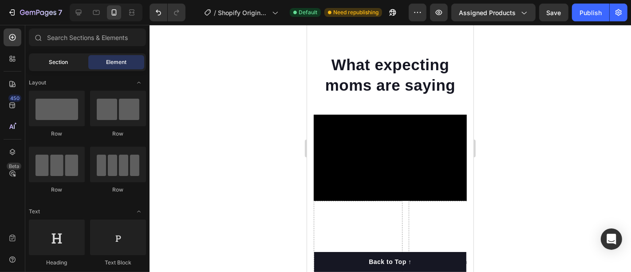
click at [66, 58] on span "Section" at bounding box center [58, 62] width 19 height 8
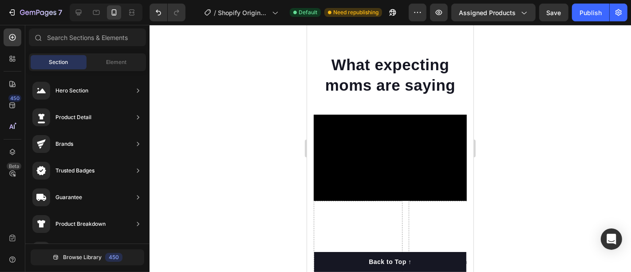
click at [267, 71] on div at bounding box center [391, 148] width 482 height 247
click at [337, 93] on h2 "What expecting moms are saying" at bounding box center [389, 74] width 153 height 42
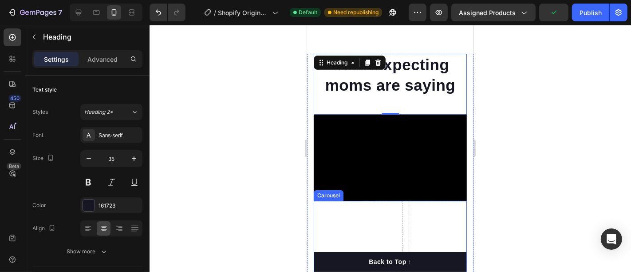
click at [352, 210] on div "Drop element here" at bounding box center [357, 261] width 89 height 122
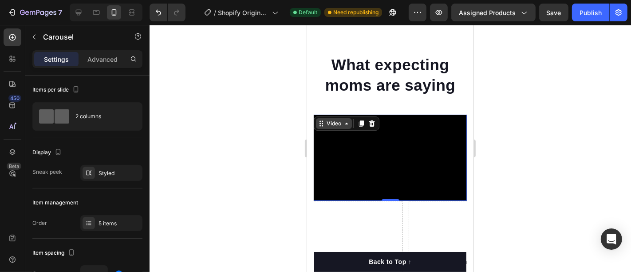
click at [319, 118] on div "Video" at bounding box center [334, 123] width 36 height 11
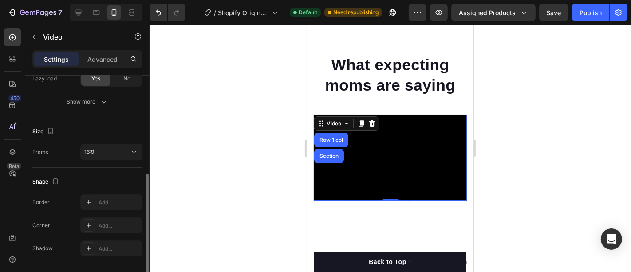
scroll to position [223, 0]
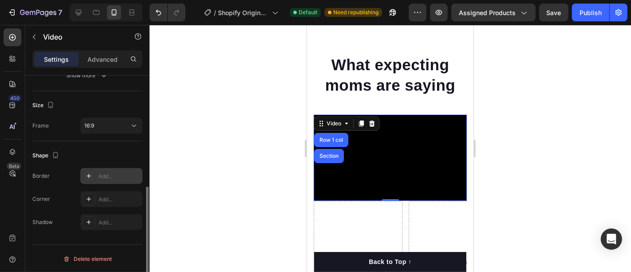
click at [101, 170] on div "Add..." at bounding box center [111, 176] width 62 height 16
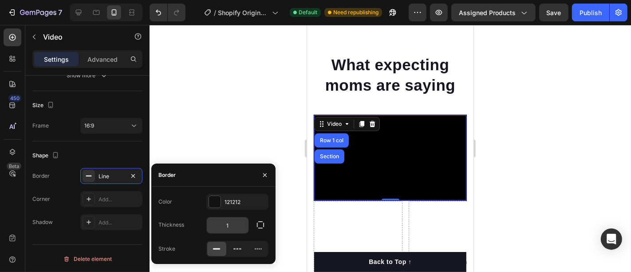
click at [229, 220] on input "1" at bounding box center [228, 225] width 42 height 16
click at [90, 158] on div "Shape" at bounding box center [87, 155] width 110 height 14
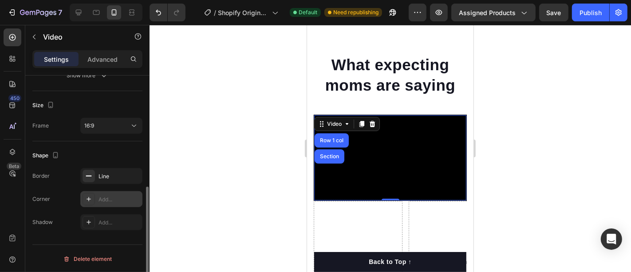
click at [103, 195] on div "Add..." at bounding box center [120, 199] width 42 height 8
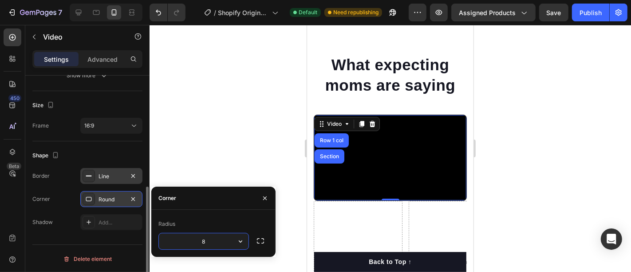
click at [103, 177] on div "Line" at bounding box center [112, 176] width 26 height 8
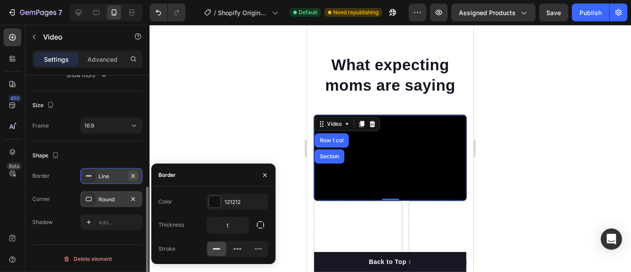
click at [131, 175] on icon "button" at bounding box center [133, 175] width 7 height 7
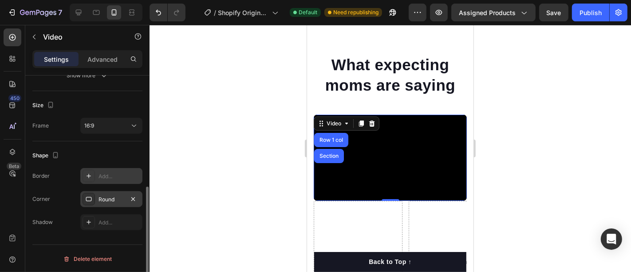
click at [109, 194] on div "Round" at bounding box center [111, 199] width 62 height 16
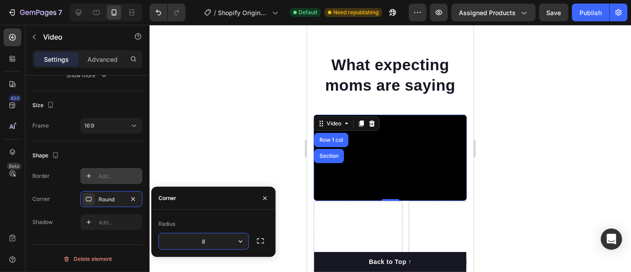
click at [211, 244] on input "8" at bounding box center [204, 241] width 90 height 16
click at [207, 157] on div at bounding box center [391, 148] width 482 height 247
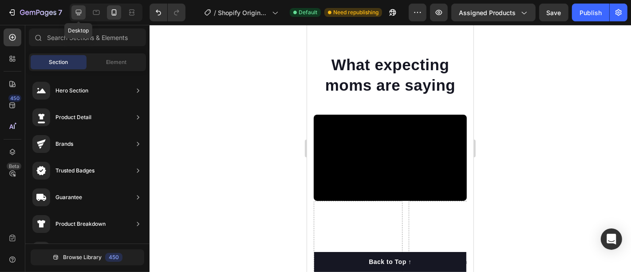
click at [83, 11] on icon at bounding box center [78, 12] width 9 height 9
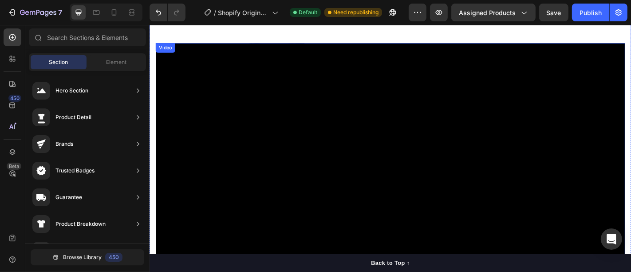
scroll to position [2722, 0]
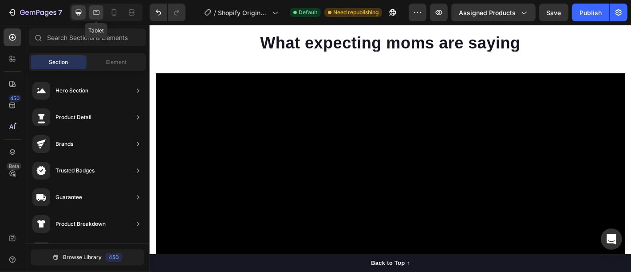
click at [96, 12] on icon at bounding box center [96, 12] width 9 height 9
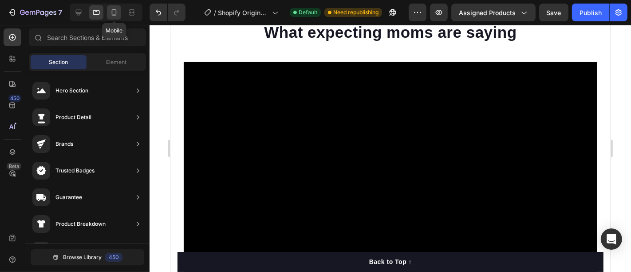
click at [112, 13] on icon at bounding box center [114, 12] width 5 height 6
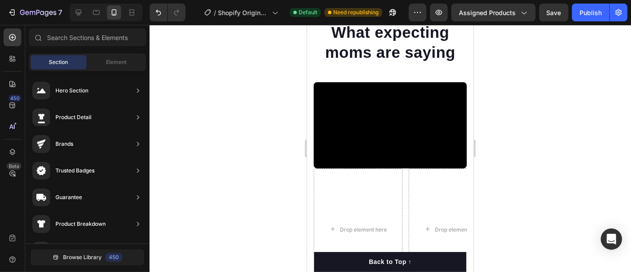
click at [558, 128] on div at bounding box center [391, 148] width 482 height 247
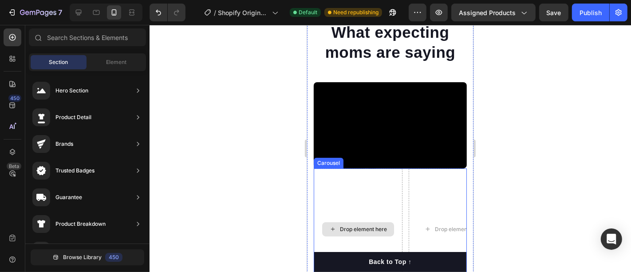
click at [372, 209] on div "Drop element here" at bounding box center [357, 229] width 89 height 122
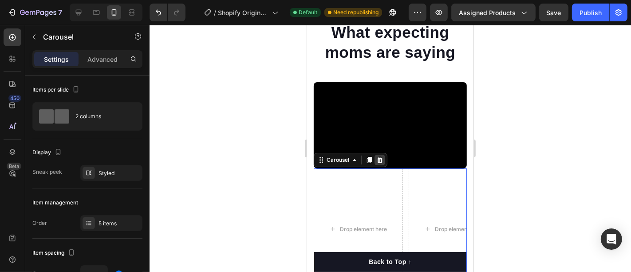
click at [377, 156] on icon at bounding box center [380, 159] width 6 height 6
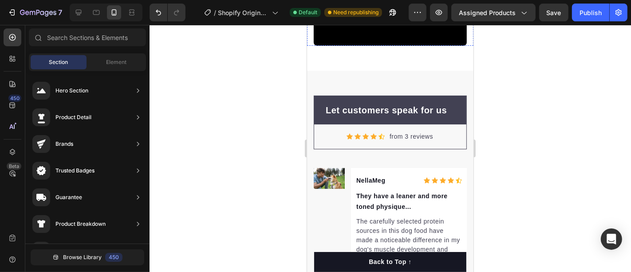
scroll to position [2968, 0]
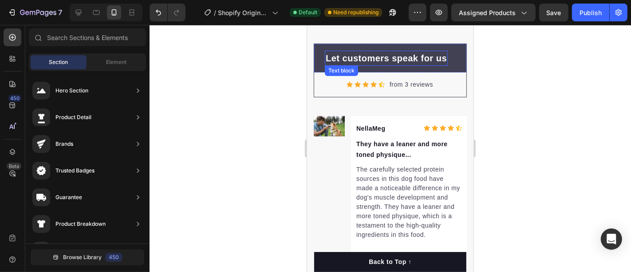
click at [385, 57] on p "Let customers speak for us" at bounding box center [385, 57] width 121 height 13
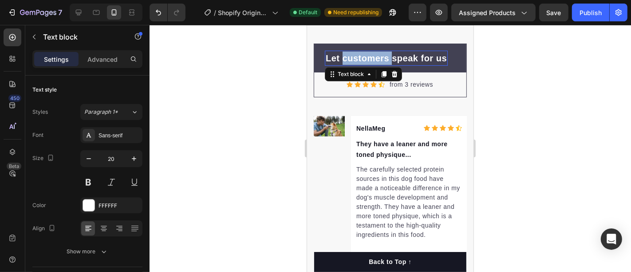
click at [385, 57] on p "Let customers speak for us" at bounding box center [385, 57] width 121 height 13
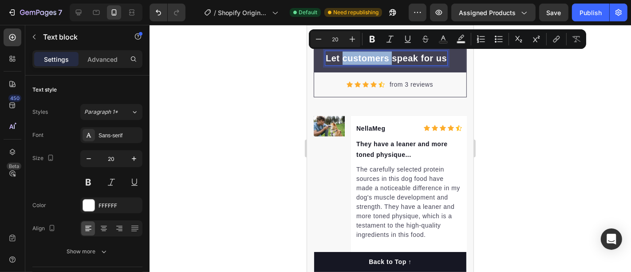
click at [392, 57] on p "Let customers speak for us" at bounding box center [385, 57] width 121 height 13
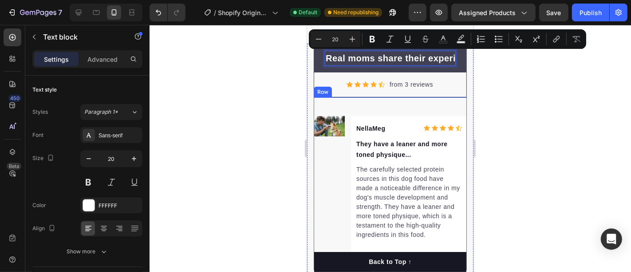
scroll to position [0, 28]
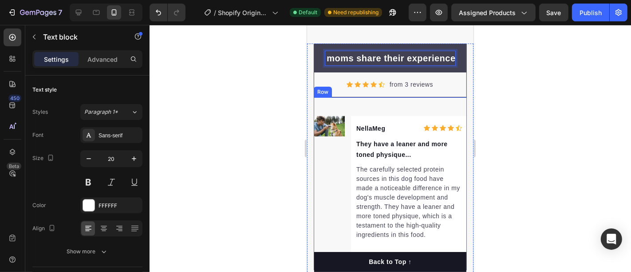
click at [567, 99] on div at bounding box center [391, 148] width 482 height 247
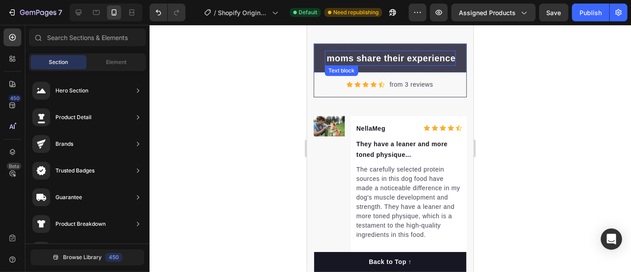
click at [382, 58] on p "Real moms share their experience" at bounding box center [368, 57] width 129 height 13
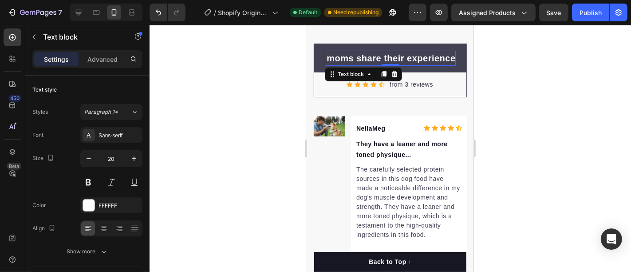
scroll to position [0, 0]
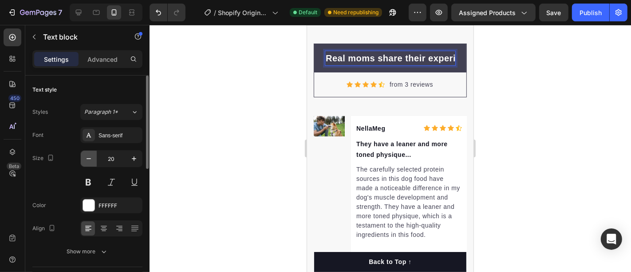
click at [86, 156] on icon "button" at bounding box center [88, 158] width 9 height 9
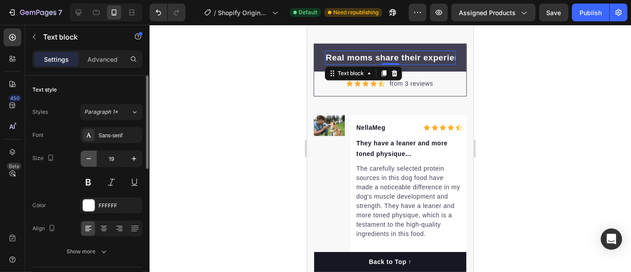
click at [86, 156] on icon "button" at bounding box center [88, 158] width 9 height 9
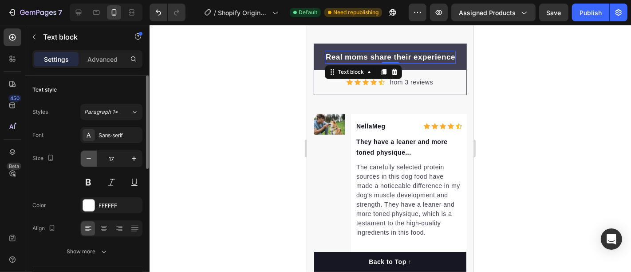
click at [86, 156] on icon "button" at bounding box center [88, 158] width 9 height 9
type input "16"
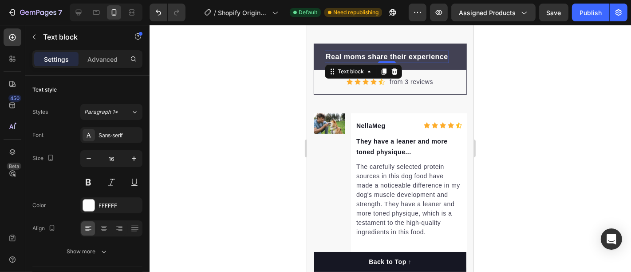
click at [598, 138] on div at bounding box center [391, 148] width 482 height 247
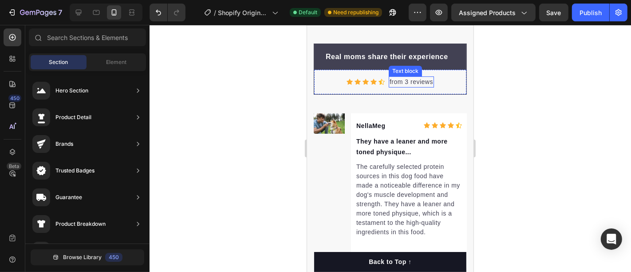
click at [404, 80] on p "from 3 reviews" at bounding box center [411, 81] width 44 height 9
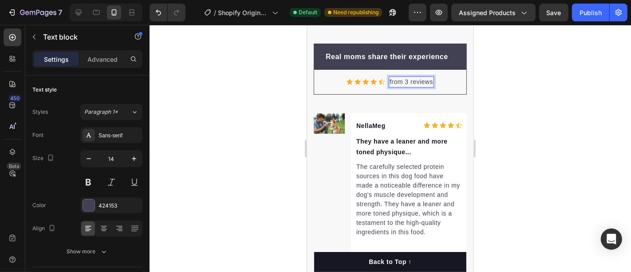
click at [402, 79] on p "from 3 reviews" at bounding box center [411, 81] width 44 height 9
click at [404, 78] on p "from 3 reviews" at bounding box center [411, 81] width 44 height 9
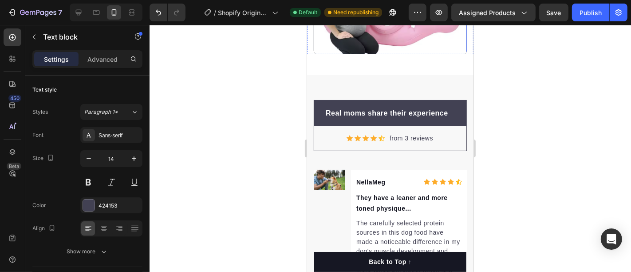
scroll to position [2931, 0]
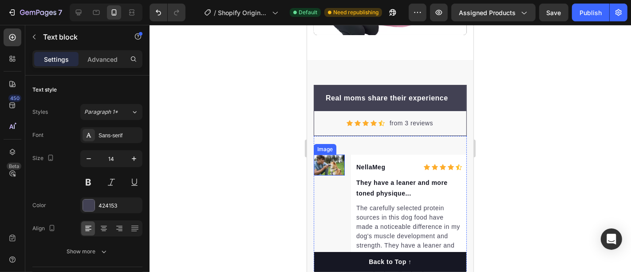
click at [328, 156] on img at bounding box center [328, 164] width 31 height 21
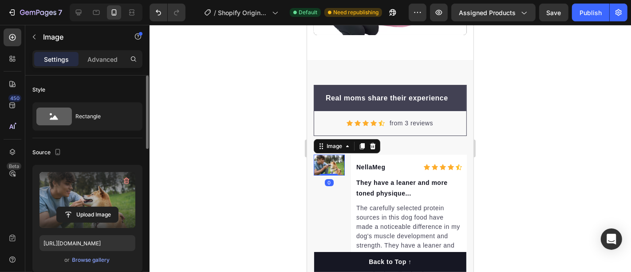
click at [96, 198] on label at bounding box center [88, 200] width 96 height 56
click at [96, 207] on input "file" at bounding box center [87, 214] width 61 height 15
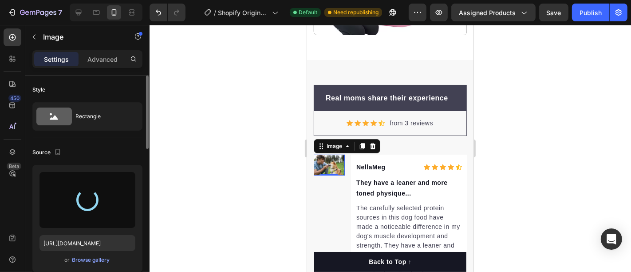
type input "https://cdn.shopify.com/s/files/1/0944/2846/3478/files/gempages_586271034139738…"
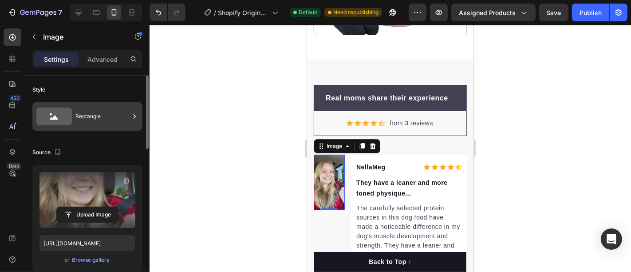
click at [93, 122] on div "Rectangle" at bounding box center [102, 116] width 54 height 20
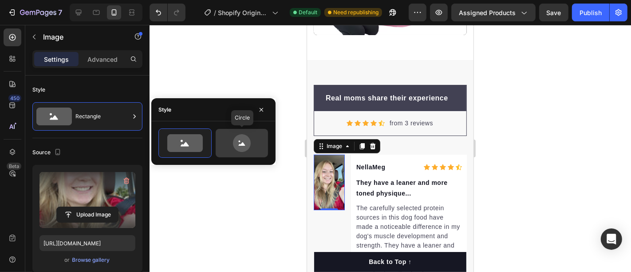
click at [233, 141] on icon at bounding box center [242, 143] width 42 height 18
type input "80"
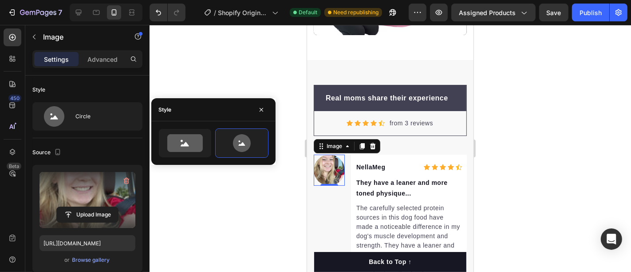
click at [232, 87] on div at bounding box center [391, 148] width 482 height 247
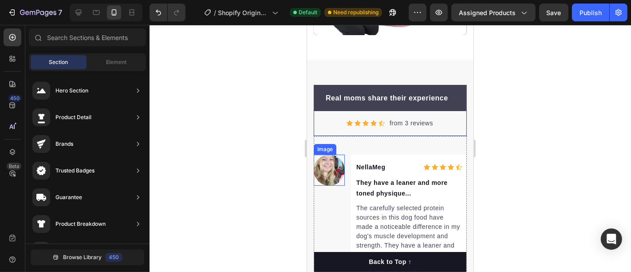
click at [328, 160] on img at bounding box center [328, 169] width 31 height 31
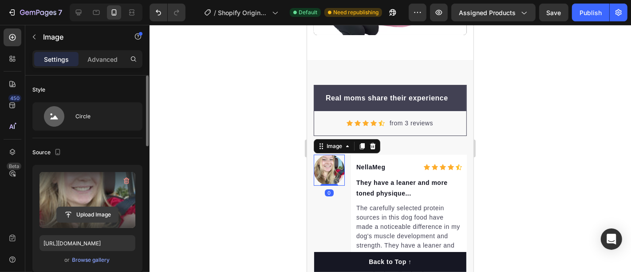
click at [87, 214] on input "file" at bounding box center [87, 214] width 61 height 15
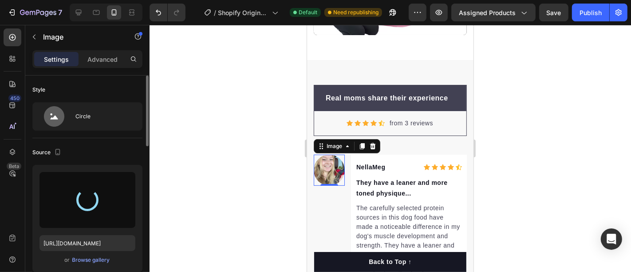
type input "https://cdn.shopify.com/s/files/1/0944/2846/3478/files/gempages_586271034139738…"
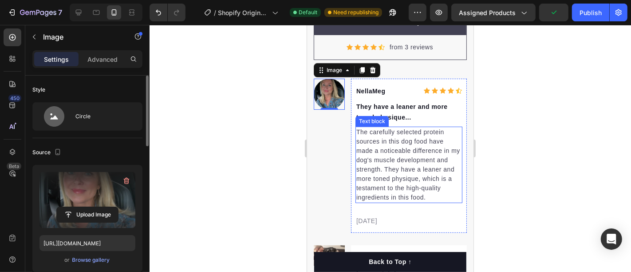
scroll to position [2980, 0]
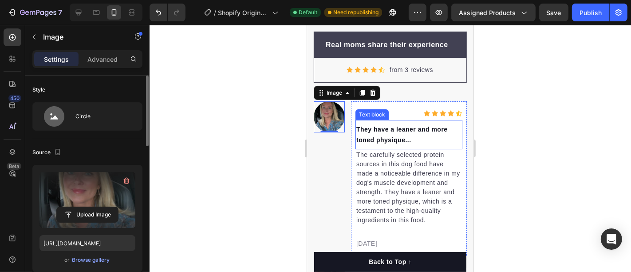
click at [376, 127] on p "They have a leaner and more toned physique..." at bounding box center [408, 133] width 105 height 21
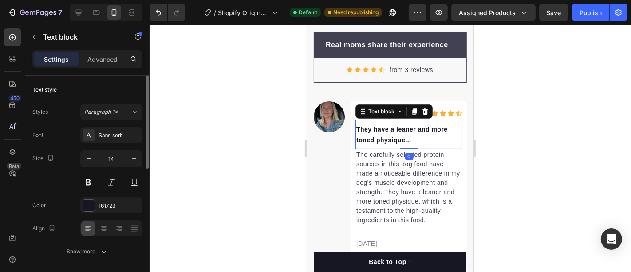
click at [376, 127] on p "They have a leaner and more toned physique..." at bounding box center [408, 133] width 105 height 21
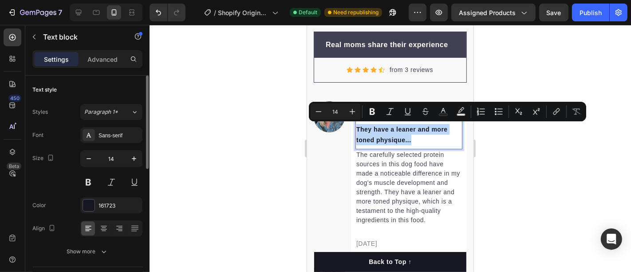
click at [376, 127] on p "They have a leaner and more toned physique..." at bounding box center [408, 133] width 105 height 21
copy p "They have a leaner and more toned physique..."
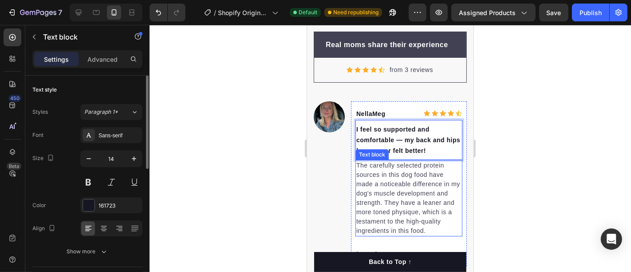
click at [379, 180] on p "The carefully selected protein sources in this dog food have made a noticeable …" at bounding box center [408, 197] width 105 height 75
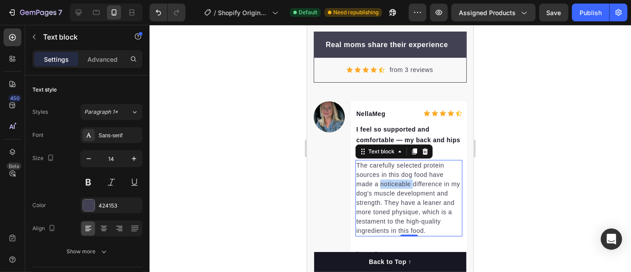
click at [379, 180] on p "The carefully selected protein sources in this dog food have made a noticeable …" at bounding box center [408, 197] width 105 height 75
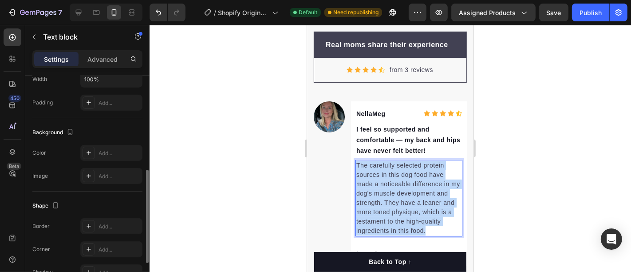
click at [379, 180] on p "The carefully selected protein sources in this dog food have made a noticeable …" at bounding box center [408, 197] width 105 height 75
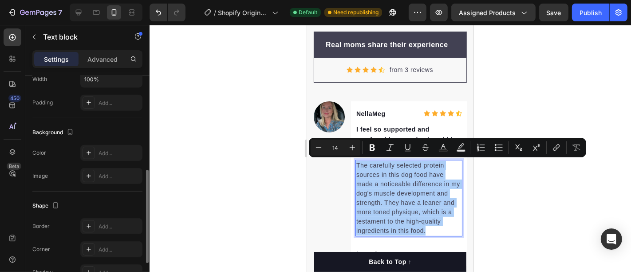
drag, startPoint x: 72, startPoint y: 155, endPoint x: 498, endPoint y: 215, distance: 429.8
click at [498, 215] on div at bounding box center [391, 148] width 482 height 247
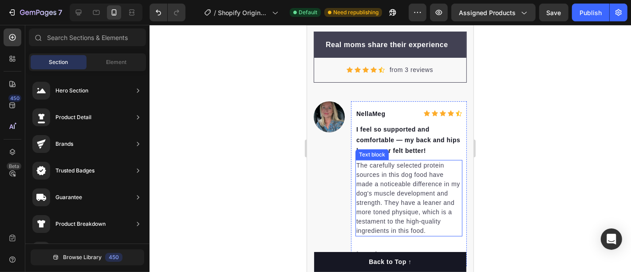
click at [380, 183] on p "The carefully selected protein sources in this dog food have made a noticeable …" at bounding box center [408, 197] width 105 height 75
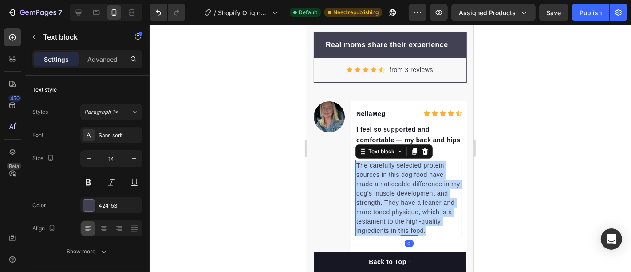
click at [380, 183] on p "The carefully selected protein sources in this dog food have made a noticeable …" at bounding box center [408, 197] width 105 height 75
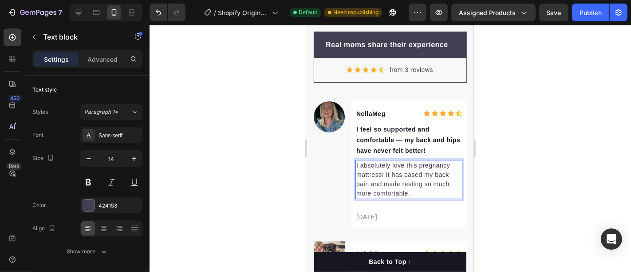
click at [497, 146] on div at bounding box center [391, 148] width 482 height 247
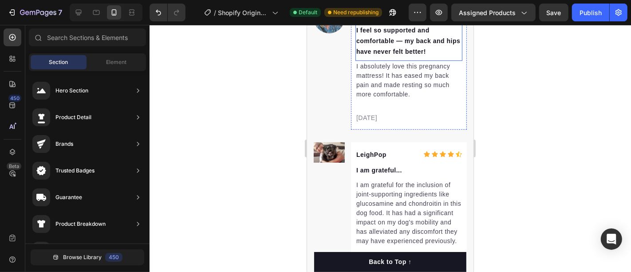
scroll to position [3129, 0]
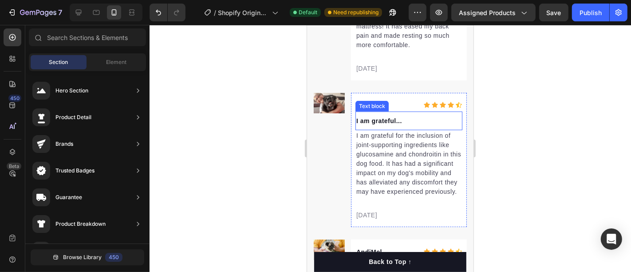
click at [369, 119] on p "I am grateful..." at bounding box center [408, 120] width 105 height 11
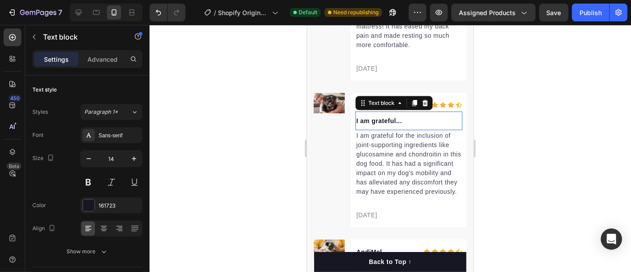
click at [369, 119] on p "I am grateful..." at bounding box center [408, 120] width 105 height 11
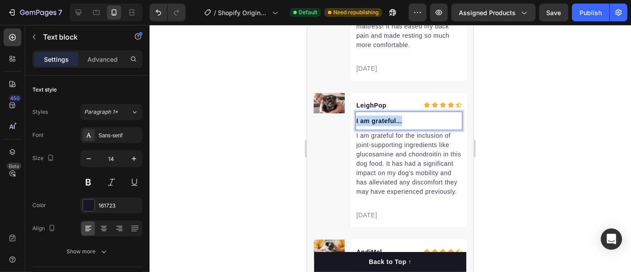
click at [369, 119] on p "I am grateful..." at bounding box center [408, 120] width 105 height 11
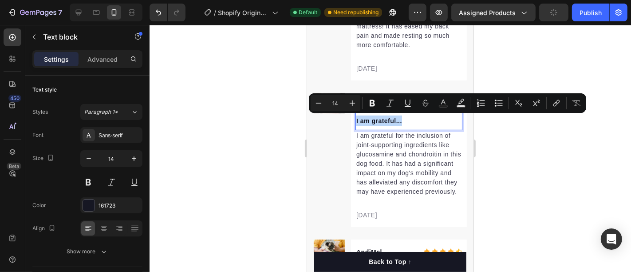
copy p "I am grateful..."
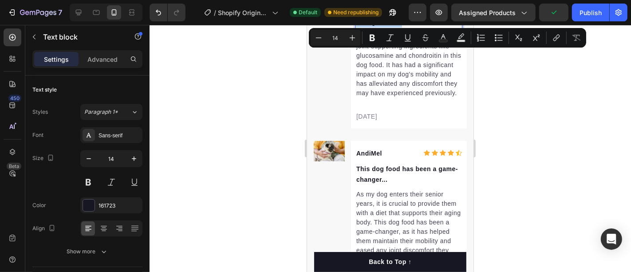
scroll to position [3030, 0]
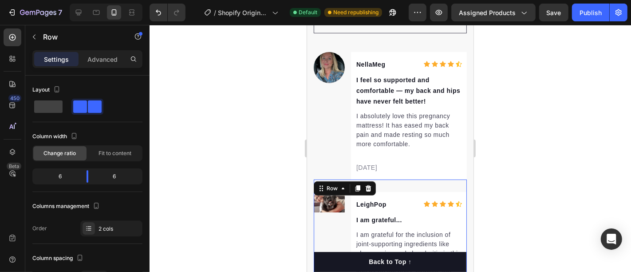
drag, startPoint x: 324, startPoint y: 80, endPoint x: 319, endPoint y: 0, distance: 80.5
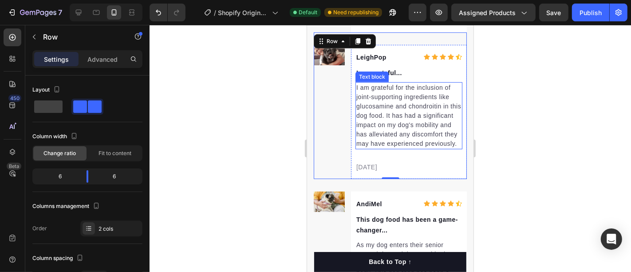
scroll to position [3178, 0]
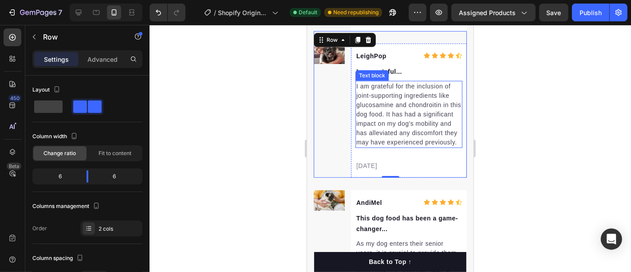
click at [382, 127] on p "I am grateful for the inclusion of joint-supporting ingredients like glucosamin…" at bounding box center [408, 113] width 105 height 65
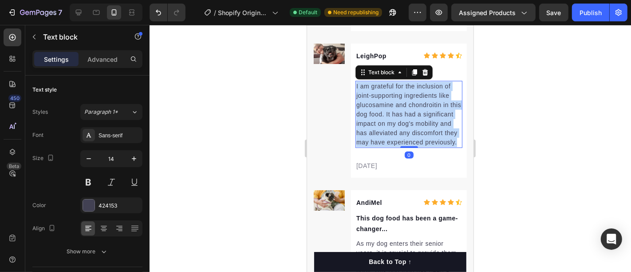
click at [382, 127] on p "I am grateful for the inclusion of joint-supporting ingredients like glucosamin…" at bounding box center [408, 113] width 105 height 65
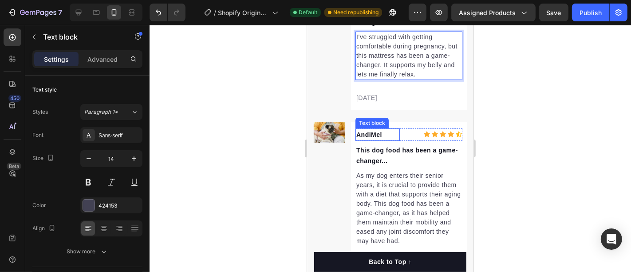
scroll to position [3277, 0]
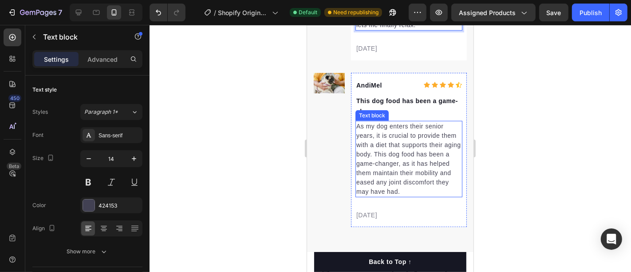
click at [390, 157] on p "As my dog enters their senior years, it is crucial to provide them with a diet …" at bounding box center [408, 158] width 105 height 75
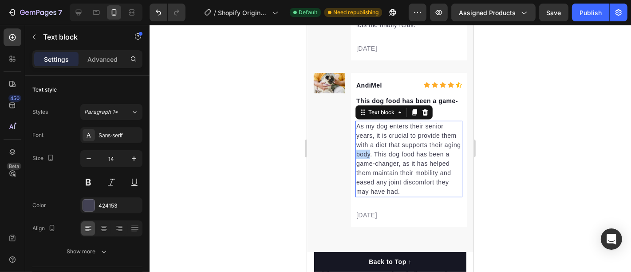
click at [390, 157] on p "As my dog enters their senior years, it is crucial to provide them with a diet …" at bounding box center [408, 158] width 105 height 75
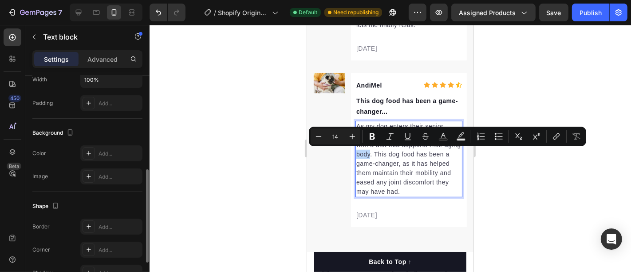
click at [390, 157] on p "As my dog enters their senior years, it is crucial to provide them with a diet …" at bounding box center [408, 158] width 105 height 75
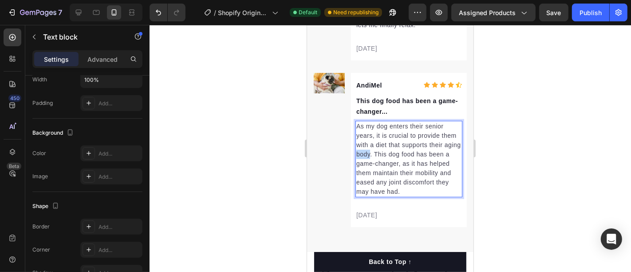
click at [390, 157] on p "As my dog enters their senior years, it is crucial to provide them with a diet …" at bounding box center [408, 158] width 105 height 75
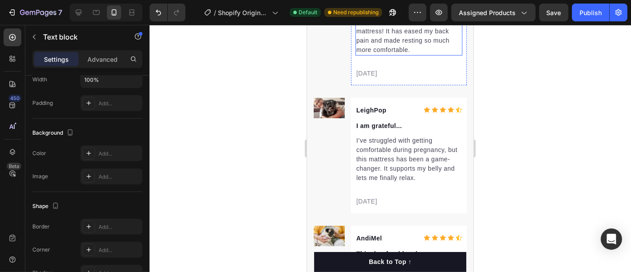
scroll to position [3129, 0]
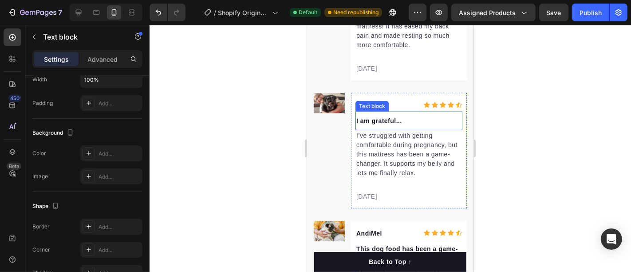
click at [374, 118] on p "I am grateful..." at bounding box center [408, 120] width 105 height 11
click at [400, 118] on p "I am grateful..." at bounding box center [408, 120] width 105 height 11
click at [407, 120] on p "I am grateful..." at bounding box center [408, 120] width 105 height 11
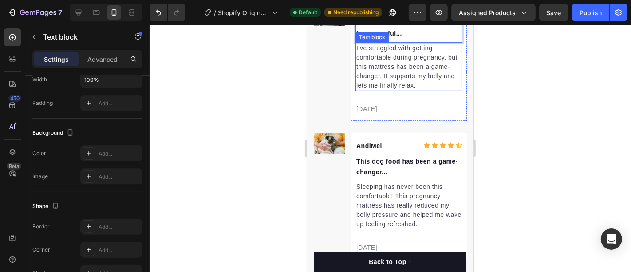
scroll to position [3227, 0]
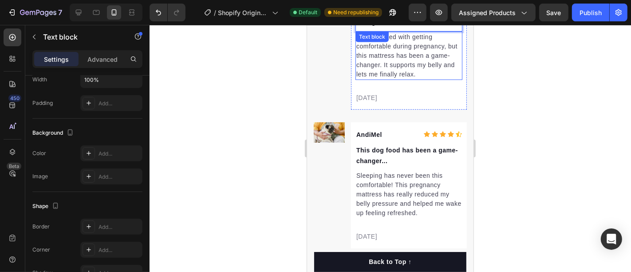
click at [443, 72] on p "I’ve struggled with getting comfortable during pregnancy, but this mattress has…" at bounding box center [408, 55] width 105 height 47
click at [443, 71] on p "I’ve struggled with getting comfortable during pregnancy, but this mattress has…" at bounding box center [408, 55] width 105 height 47
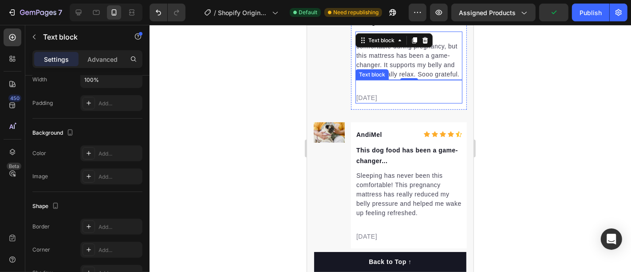
click at [532, 76] on div at bounding box center [391, 148] width 482 height 247
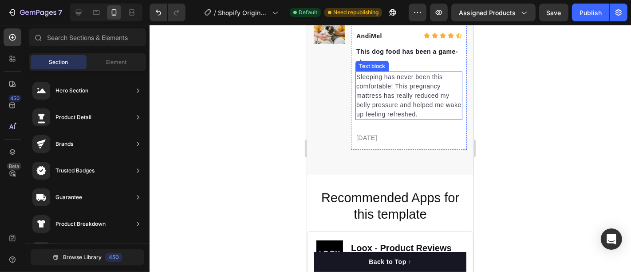
scroll to position [3277, 0]
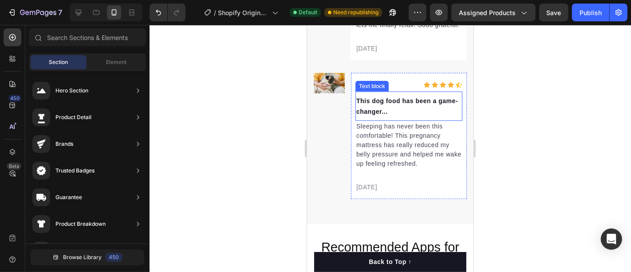
click at [382, 112] on p "This dog food has been a game-changer..." at bounding box center [408, 105] width 105 height 21
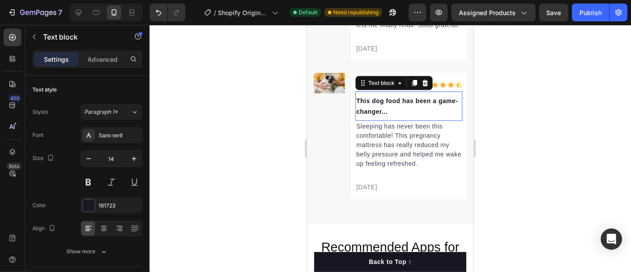
click at [382, 112] on p "This dog food has been a game-changer..." at bounding box center [408, 105] width 105 height 21
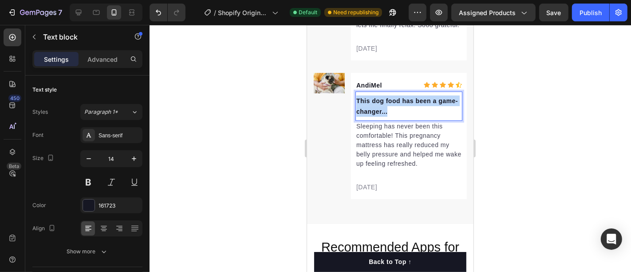
click at [382, 112] on p "This dog food has been a game-changer..." at bounding box center [408, 105] width 105 height 21
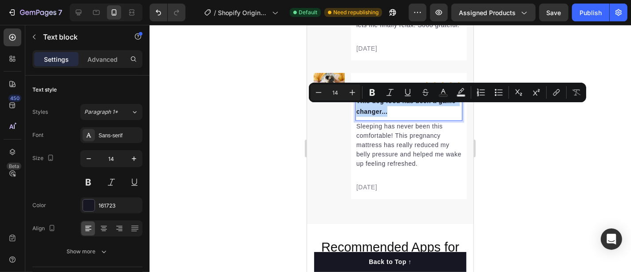
copy p "This dog food has been a game-changer..."
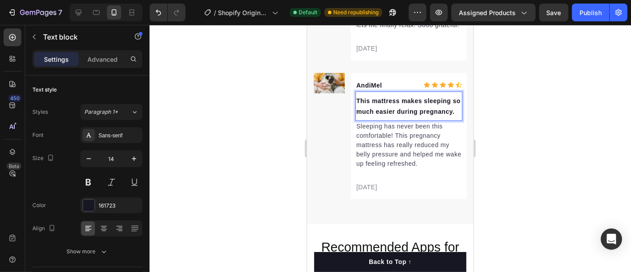
click at [507, 87] on div at bounding box center [391, 148] width 482 height 247
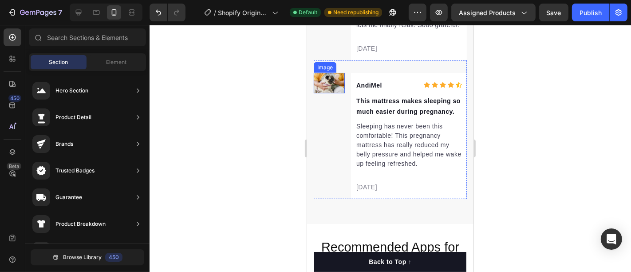
click at [324, 93] on img at bounding box center [328, 82] width 31 height 21
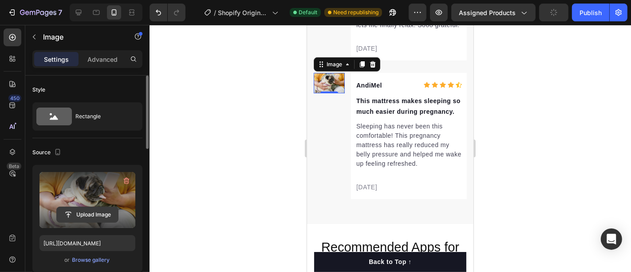
click at [85, 211] on input "file" at bounding box center [87, 214] width 61 height 15
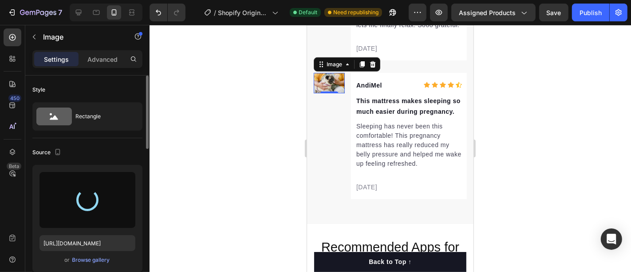
type input "https://cdn.shopify.com/s/files/1/0944/2846/3478/files/gempages_586271034139738…"
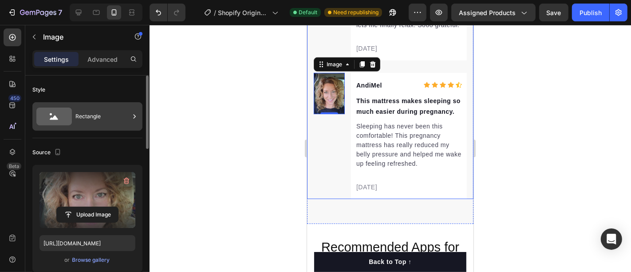
drag, startPoint x: 92, startPoint y: 116, endPoint x: 96, endPoint y: 128, distance: 12.4
click at [92, 117] on div "Rectangle" at bounding box center [102, 116] width 54 height 20
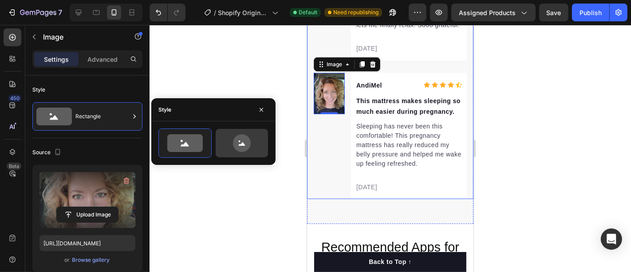
click at [231, 146] on icon at bounding box center [242, 143] width 42 height 18
type input "80"
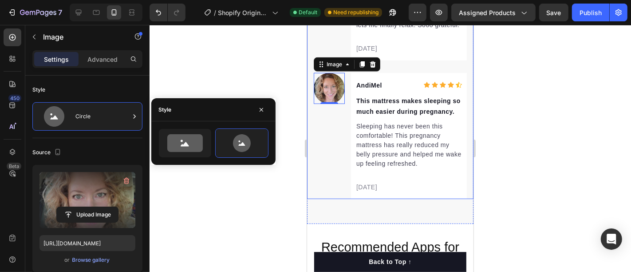
click at [209, 88] on div at bounding box center [391, 148] width 482 height 247
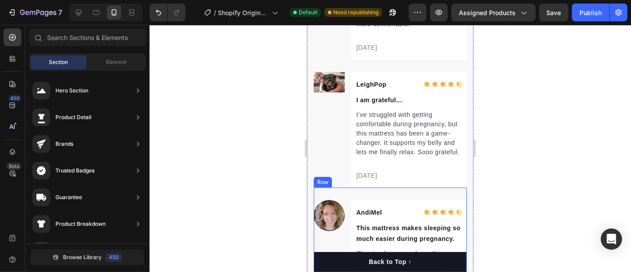
scroll to position [3129, 0]
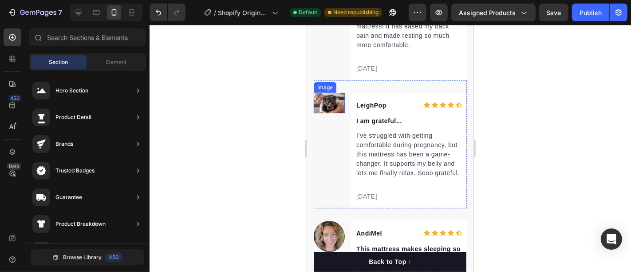
click at [332, 104] on img at bounding box center [328, 102] width 31 height 21
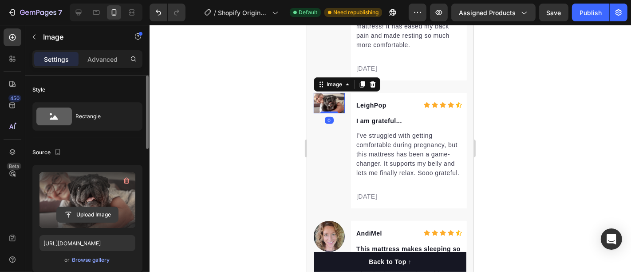
click at [82, 214] on input "file" at bounding box center [87, 214] width 61 height 15
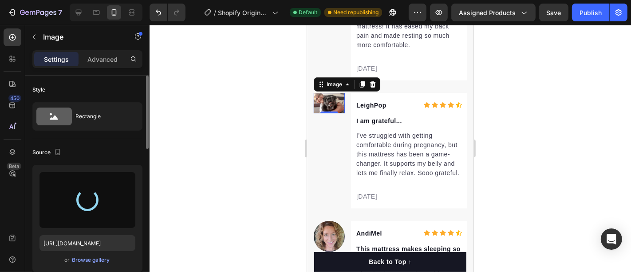
type input "https://cdn.shopify.com/s/files/1/0944/2846/3478/files/gempages_586271034139738…"
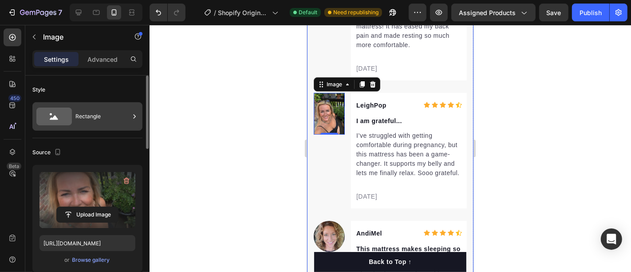
click at [81, 116] on div "Rectangle" at bounding box center [102, 116] width 54 height 20
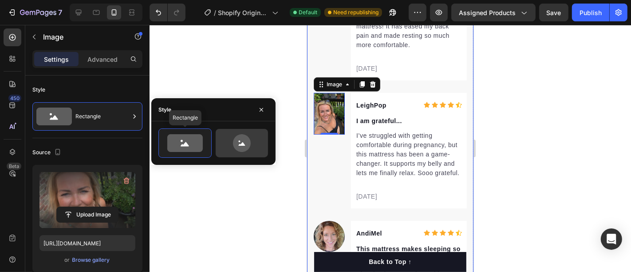
click at [223, 142] on icon at bounding box center [242, 143] width 42 height 18
type input "80"
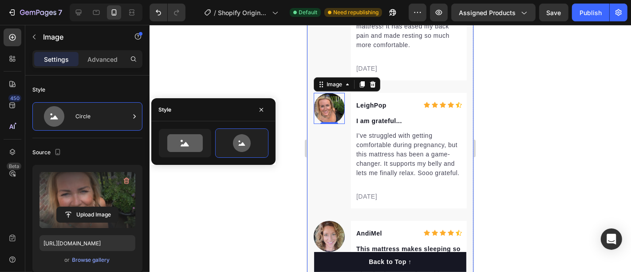
click at [185, 64] on div at bounding box center [391, 148] width 482 height 247
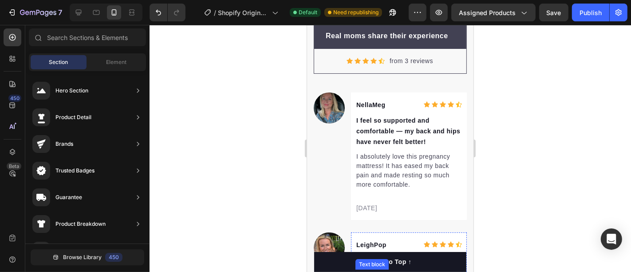
scroll to position [2980, 0]
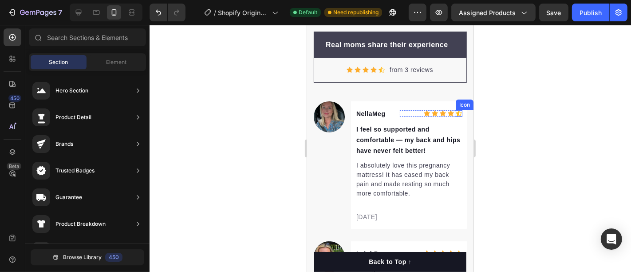
click at [455, 111] on icon at bounding box center [458, 113] width 6 height 6
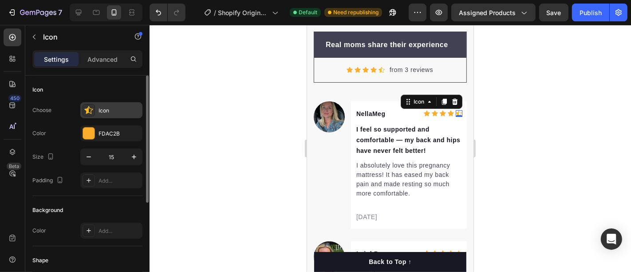
click at [103, 112] on div "Icon" at bounding box center [120, 111] width 42 height 8
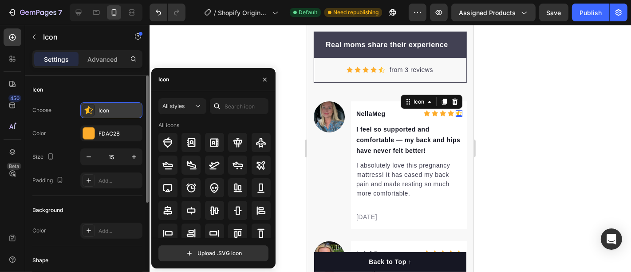
click at [91, 109] on icon at bounding box center [88, 110] width 9 height 9
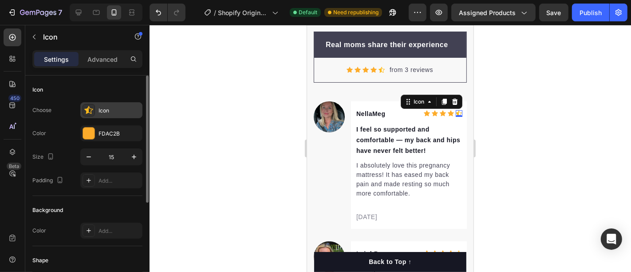
click at [91, 109] on icon at bounding box center [88, 110] width 9 height 9
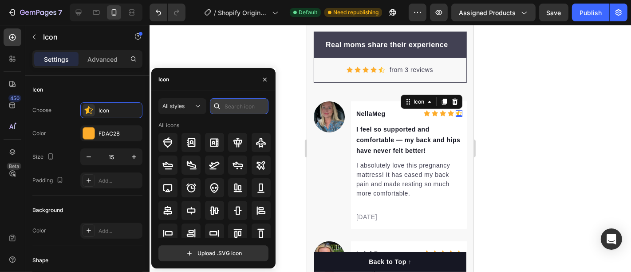
click at [232, 110] on input "text" at bounding box center [239, 106] width 59 height 16
type input "star"
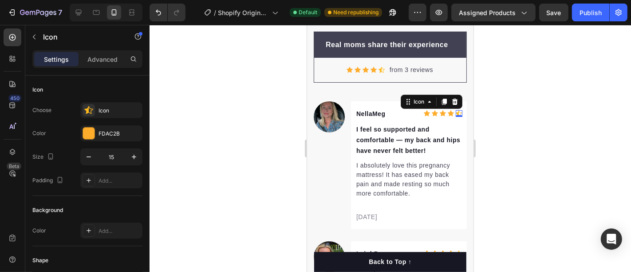
drag, startPoint x: 229, startPoint y: 63, endPoint x: 230, endPoint y: 67, distance: 5.0
click at [229, 63] on div at bounding box center [391, 148] width 482 height 247
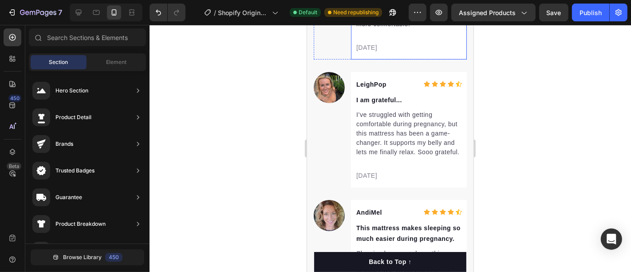
scroll to position [3227, 0]
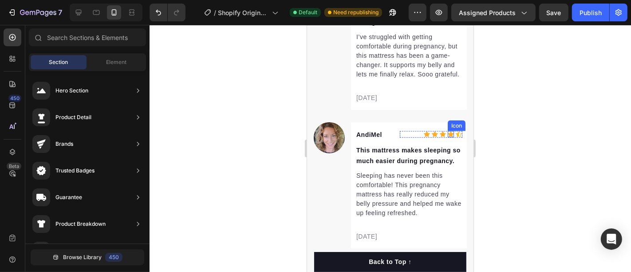
click at [447, 137] on icon at bounding box center [450, 134] width 6 height 6
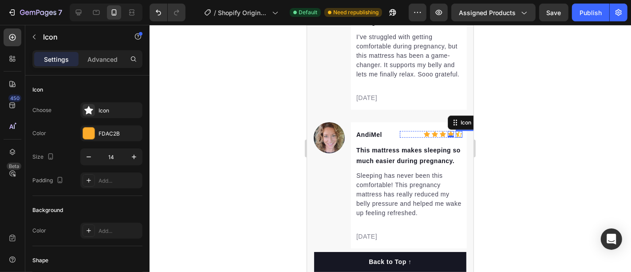
click at [455, 137] on icon at bounding box center [458, 134] width 6 height 6
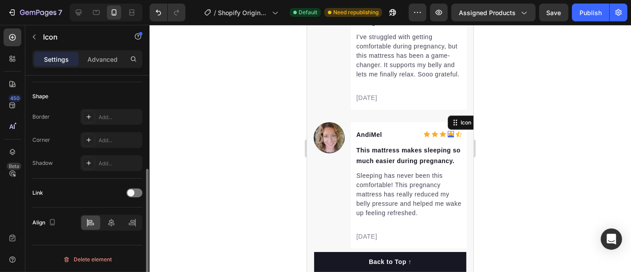
click at [447, 137] on div "Icon 0" at bounding box center [450, 134] width 6 height 6
click at [447, 137] on icon at bounding box center [450, 134] width 6 height 6
click at [439, 137] on div "Icon" at bounding box center [442, 134] width 6 height 6
click at [431, 137] on div "Icon" at bounding box center [434, 134] width 6 height 6
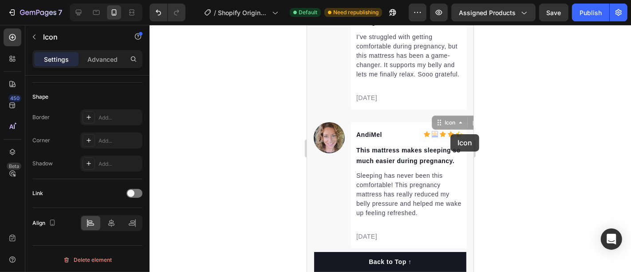
drag, startPoint x: 450, startPoint y: 134, endPoint x: 441, endPoint y: 134, distance: 8.4
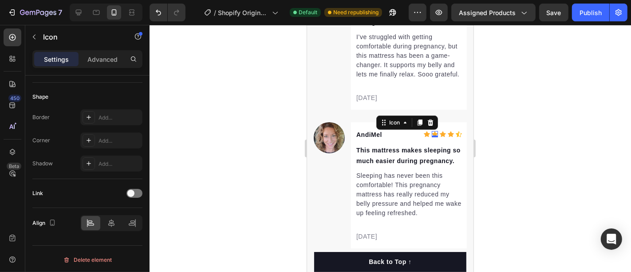
click at [417, 125] on icon at bounding box center [419, 122] width 5 height 6
click at [499, 126] on div at bounding box center [391, 148] width 482 height 247
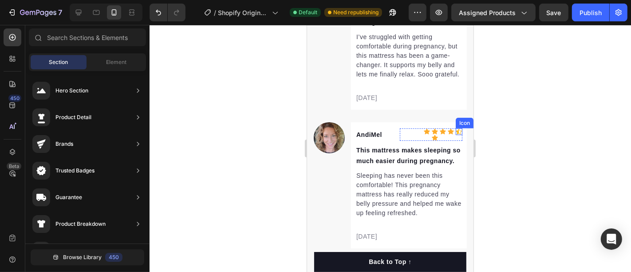
click at [455, 135] on icon at bounding box center [458, 131] width 6 height 7
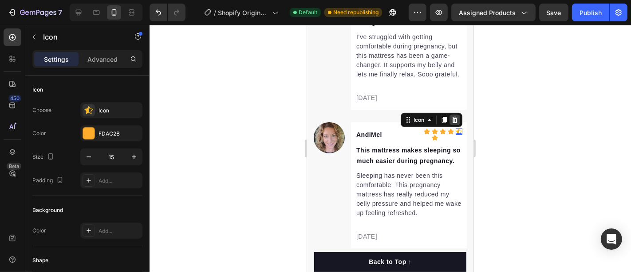
click at [451, 123] on icon at bounding box center [454, 119] width 7 height 7
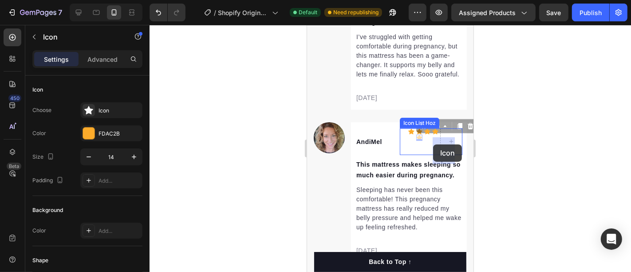
drag, startPoint x: 411, startPoint y: 145, endPoint x: 433, endPoint y: 144, distance: 22.2
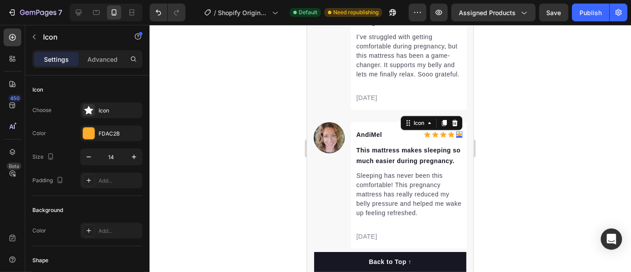
click at [516, 137] on div at bounding box center [391, 148] width 482 height 247
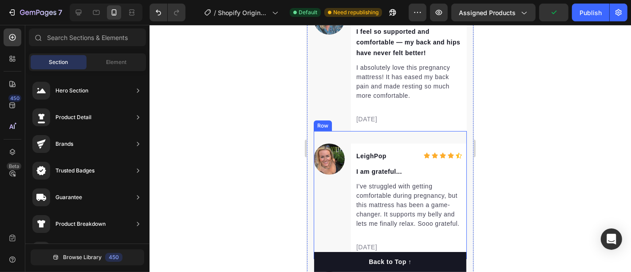
scroll to position [3079, 0]
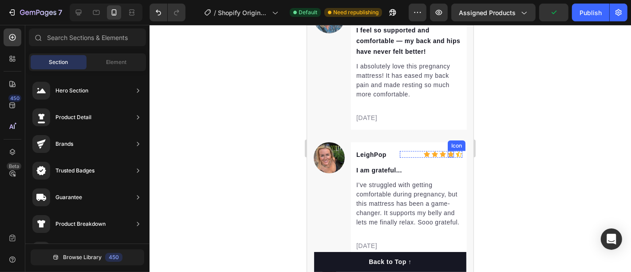
click at [447, 153] on icon at bounding box center [450, 154] width 6 height 6
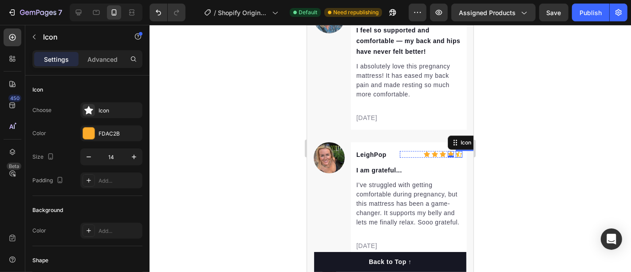
click at [455, 153] on icon at bounding box center [458, 154] width 6 height 6
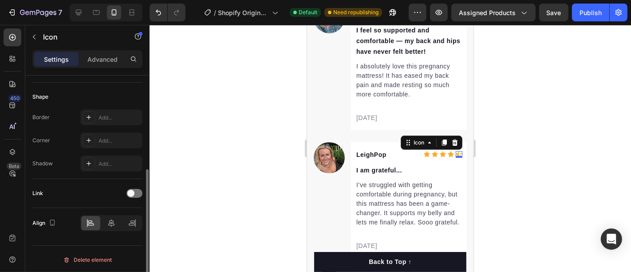
click at [452, 143] on icon at bounding box center [455, 142] width 6 height 6
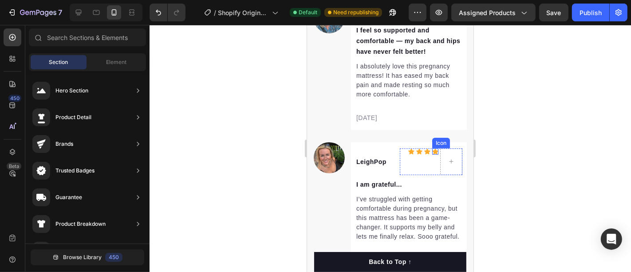
click at [432, 149] on icon at bounding box center [435, 151] width 6 height 6
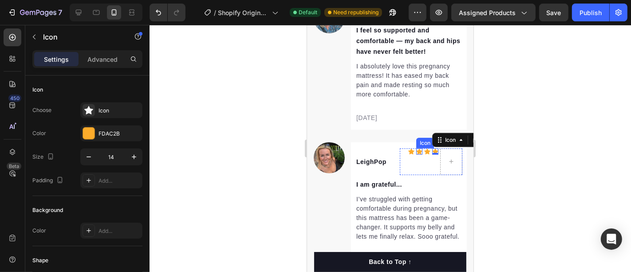
click at [408, 150] on icon at bounding box center [411, 151] width 6 height 6
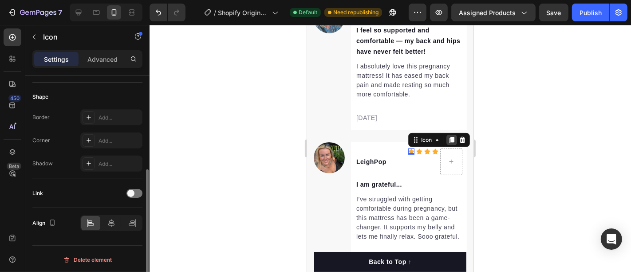
click at [448, 141] on icon at bounding box center [451, 139] width 7 height 7
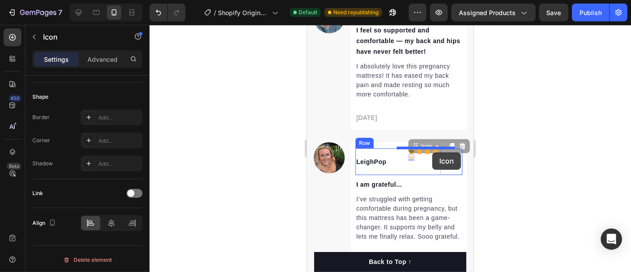
drag, startPoint x: 403, startPoint y: 155, endPoint x: 432, endPoint y: 152, distance: 29.5
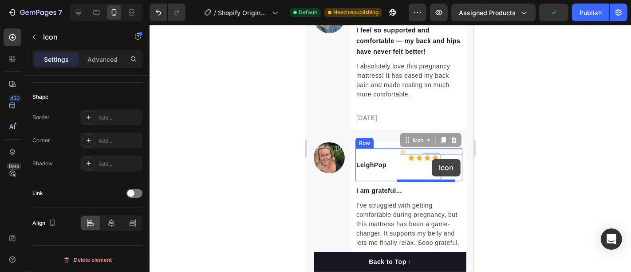
drag, startPoint x: 398, startPoint y: 149, endPoint x: 431, endPoint y: 158, distance: 34.7
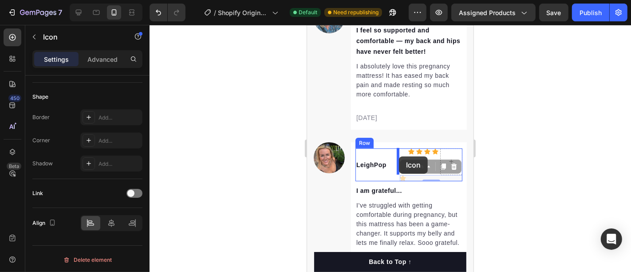
drag, startPoint x: 399, startPoint y: 177, endPoint x: 399, endPoint y: 156, distance: 20.9
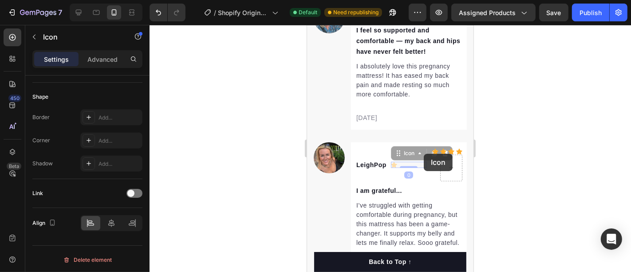
drag, startPoint x: 391, startPoint y: 162, endPoint x: 423, endPoint y: 153, distance: 34.0
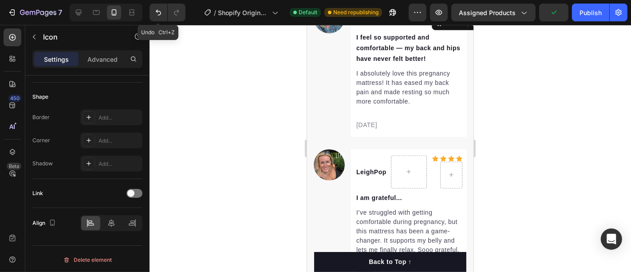
drag, startPoint x: 160, startPoint y: 12, endPoint x: 229, endPoint y: 54, distance: 81.1
click at [160, 12] on icon "Undo/Redo" at bounding box center [158, 13] width 5 height 6
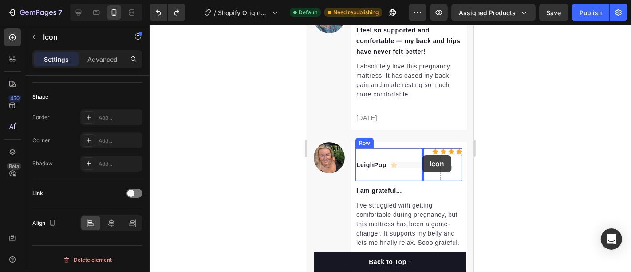
drag, startPoint x: 390, startPoint y: 162, endPoint x: 422, endPoint y: 154, distance: 32.9
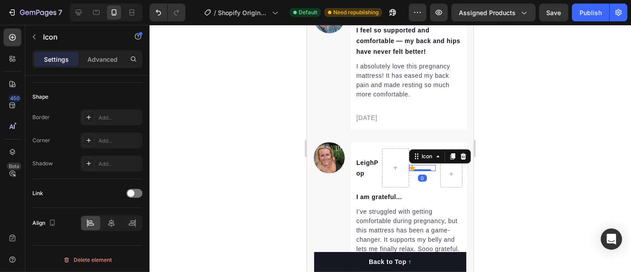
click at [542, 118] on div at bounding box center [391, 148] width 482 height 247
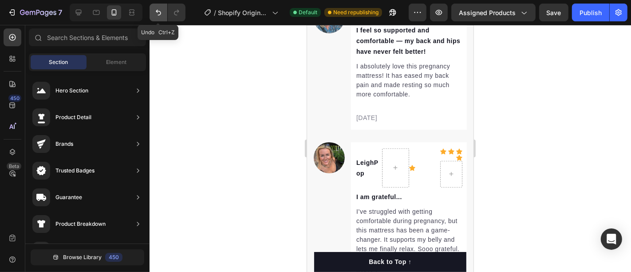
click at [154, 10] on icon "Undo/Redo" at bounding box center [158, 12] width 9 height 9
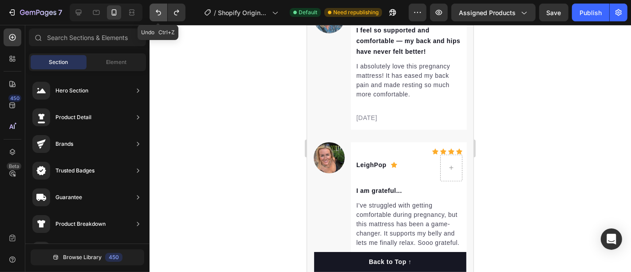
click at [154, 11] on icon "Undo/Redo" at bounding box center [158, 12] width 9 height 9
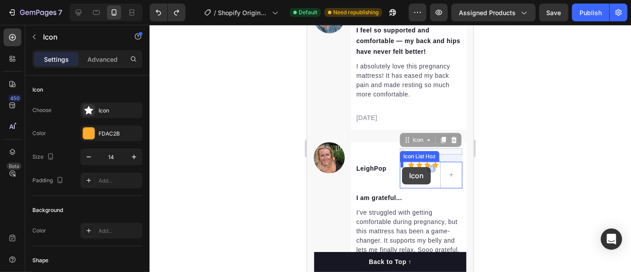
drag, startPoint x: 398, startPoint y: 148, endPoint x: 402, endPoint y: 166, distance: 18.6
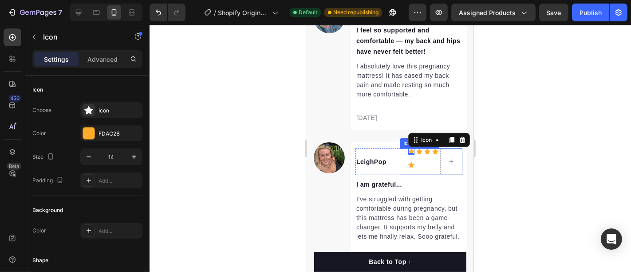
drag, startPoint x: 404, startPoint y: 159, endPoint x: 397, endPoint y: 153, distance: 8.8
click at [400, 153] on div "Icon 0 Icon Row Icon Icon Icon" at bounding box center [431, 161] width 63 height 27
click at [542, 136] on div at bounding box center [391, 148] width 482 height 247
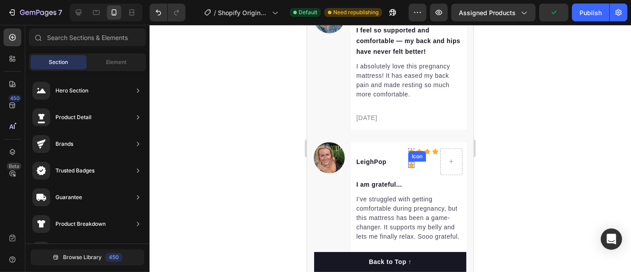
click at [408, 161] on icon at bounding box center [411, 164] width 6 height 6
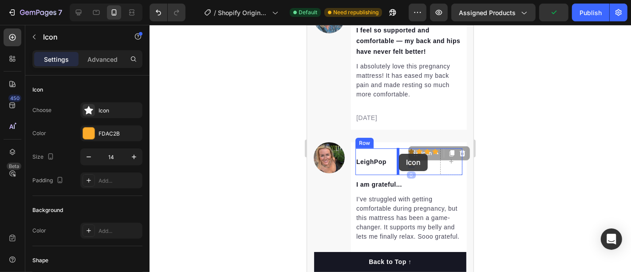
drag, startPoint x: 402, startPoint y: 162, endPoint x: 399, endPoint y: 153, distance: 9.0
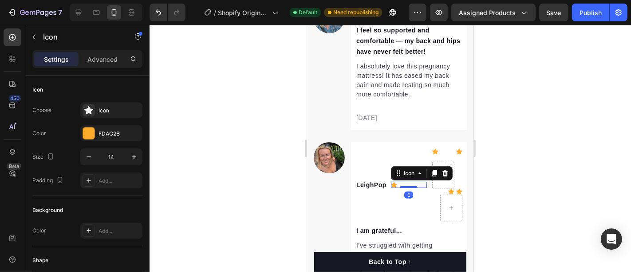
click at [564, 119] on div at bounding box center [391, 148] width 482 height 247
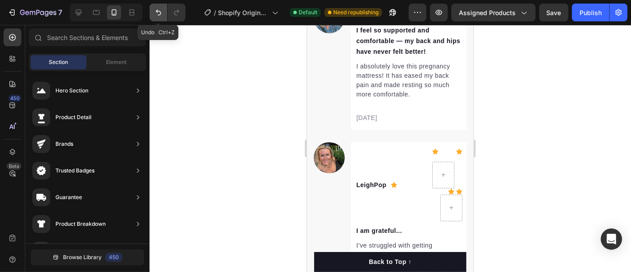
click at [162, 11] on icon "Undo/Redo" at bounding box center [158, 12] width 9 height 9
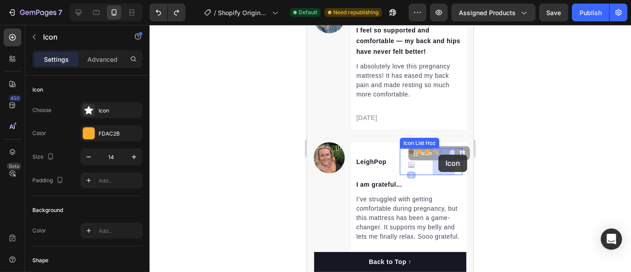
drag, startPoint x: 403, startPoint y: 162, endPoint x: 438, endPoint y: 154, distance: 36.5
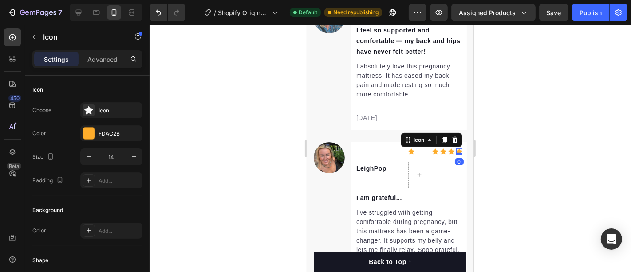
click at [510, 139] on div at bounding box center [391, 148] width 482 height 247
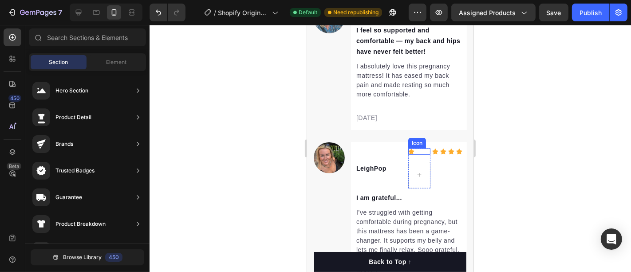
click at [408, 148] on icon at bounding box center [411, 151] width 6 height 6
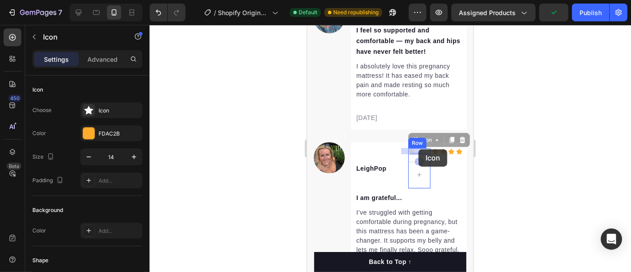
drag, startPoint x: 403, startPoint y: 149, endPoint x: 418, endPoint y: 149, distance: 15.5
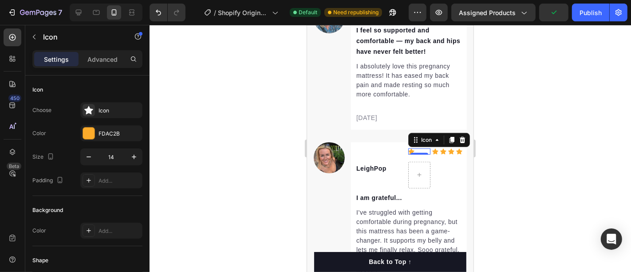
click at [491, 137] on div at bounding box center [391, 148] width 482 height 247
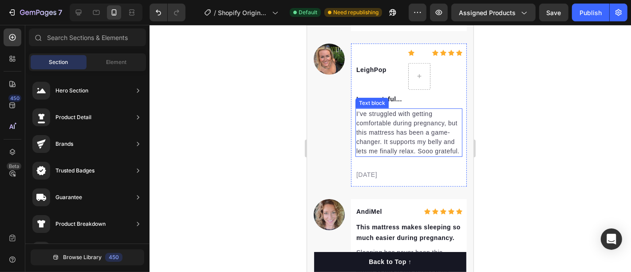
scroll to position [3030, 0]
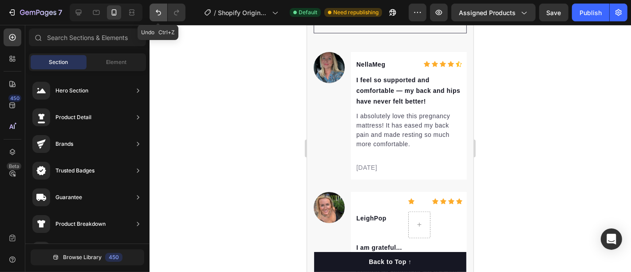
click at [155, 12] on icon "Undo/Redo" at bounding box center [158, 12] width 9 height 9
click at [158, 13] on icon "Undo/Redo" at bounding box center [158, 12] width 9 height 9
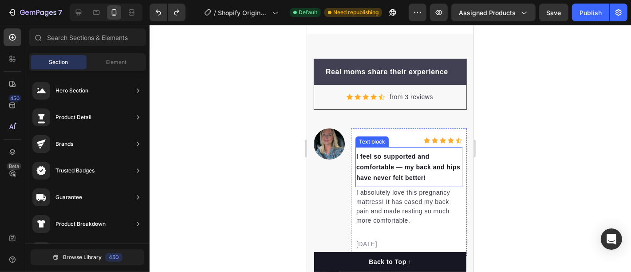
scroll to position [2931, 0]
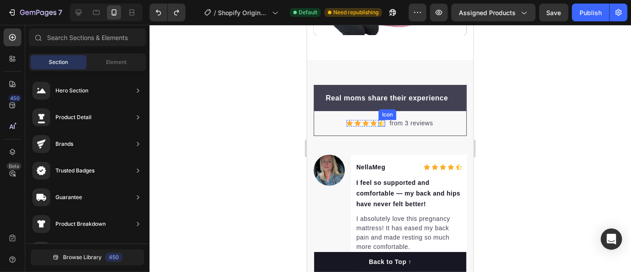
click at [378, 119] on icon at bounding box center [381, 122] width 6 height 7
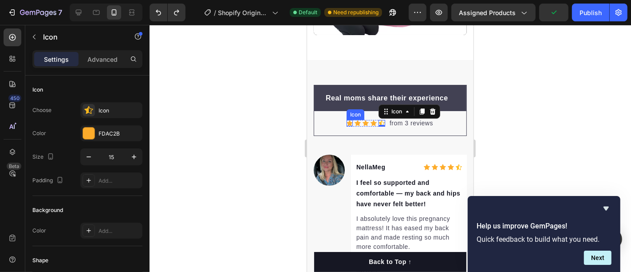
click at [346, 120] on icon at bounding box center [349, 123] width 6 height 6
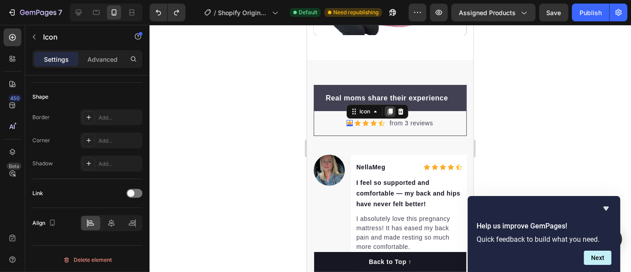
click at [388, 108] on icon at bounding box center [390, 111] width 5 height 6
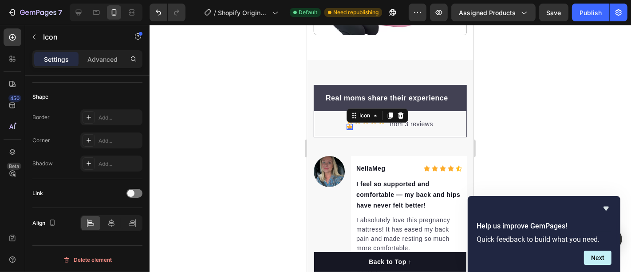
click at [539, 92] on div at bounding box center [391, 148] width 482 height 247
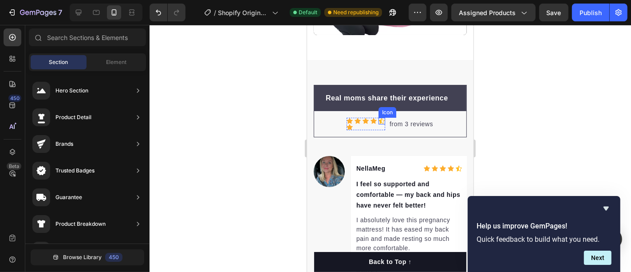
click at [378, 118] on icon at bounding box center [381, 121] width 6 height 6
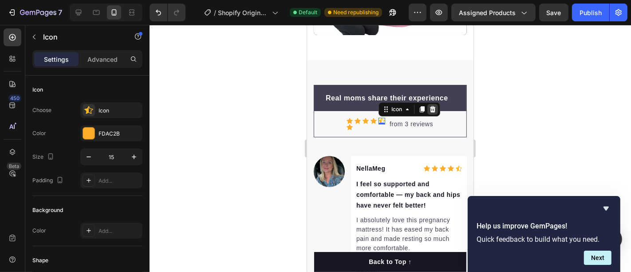
click at [429, 105] on icon at bounding box center [432, 108] width 7 height 7
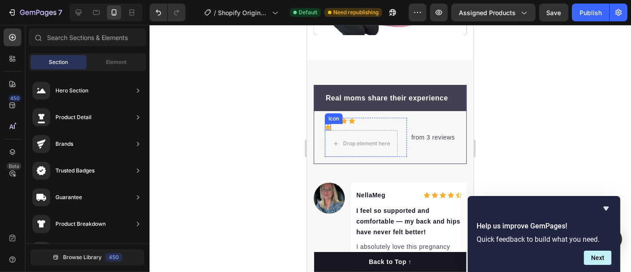
click at [328, 123] on icon at bounding box center [327, 126] width 6 height 6
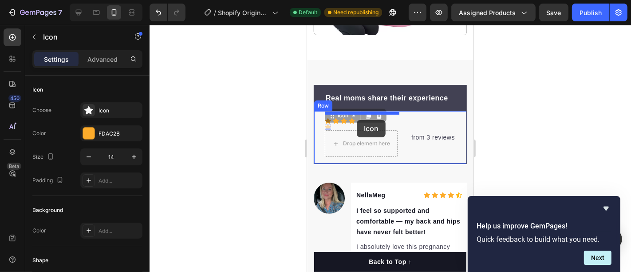
drag, startPoint x: 328, startPoint y: 119, endPoint x: 356, endPoint y: 119, distance: 28.9
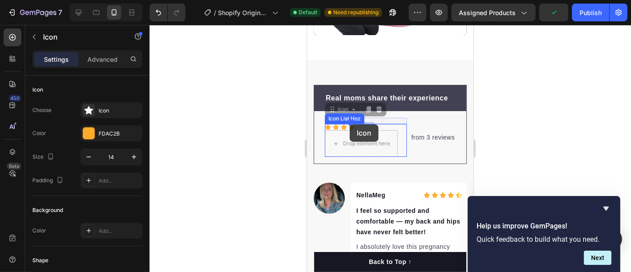
drag, startPoint x: 326, startPoint y: 114, endPoint x: 349, endPoint y: 124, distance: 25.5
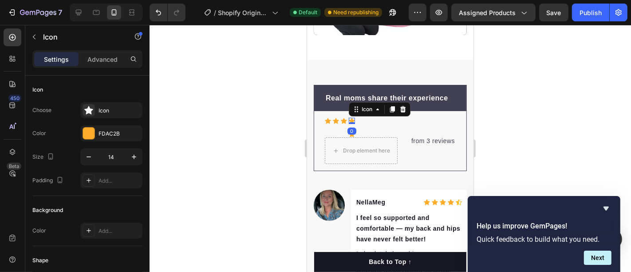
click at [349, 131] on icon at bounding box center [351, 134] width 6 height 6
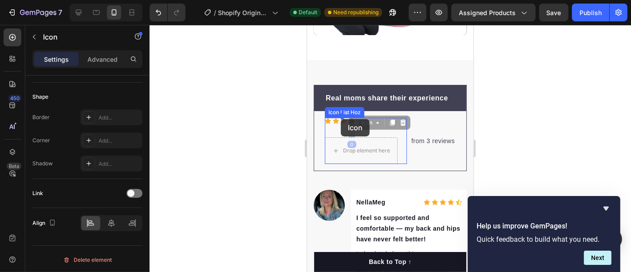
drag, startPoint x: 350, startPoint y: 127, endPoint x: 340, endPoint y: 119, distance: 12.3
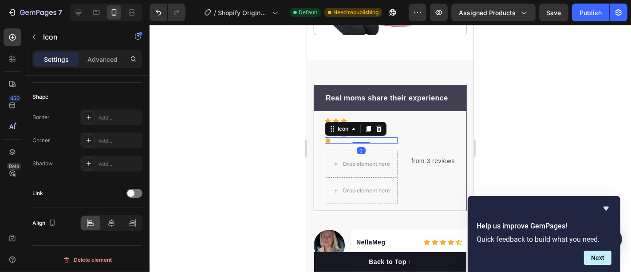
click at [327, 137] on icon at bounding box center [327, 140] width 6 height 6
click at [160, 10] on icon "Undo/Redo" at bounding box center [158, 12] width 9 height 9
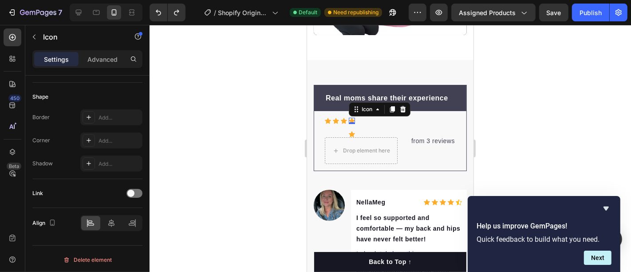
click at [352, 127] on div "0" at bounding box center [351, 130] width 9 height 7
click at [351, 127] on div "0" at bounding box center [351, 130] width 9 height 7
click at [511, 119] on div at bounding box center [391, 148] width 482 height 247
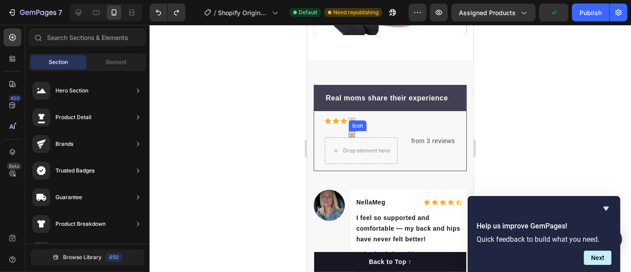
click at [351, 131] on icon at bounding box center [351, 134] width 6 height 6
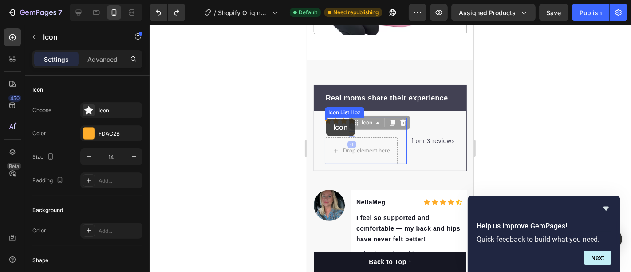
drag, startPoint x: 351, startPoint y: 128, endPoint x: 326, endPoint y: 118, distance: 26.9
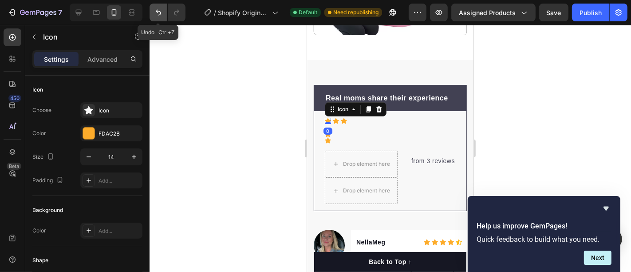
click at [154, 9] on icon "Undo/Redo" at bounding box center [158, 12] width 9 height 9
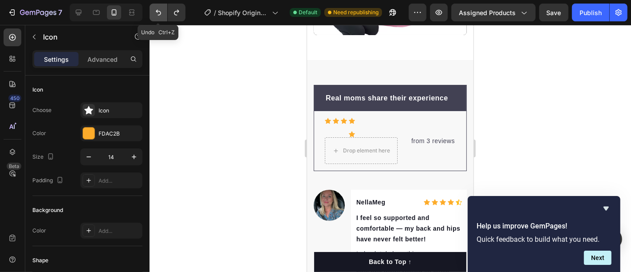
click at [154, 9] on icon "Undo/Redo" at bounding box center [158, 12] width 9 height 9
click at [154, 10] on icon "Undo/Redo" at bounding box center [158, 12] width 9 height 9
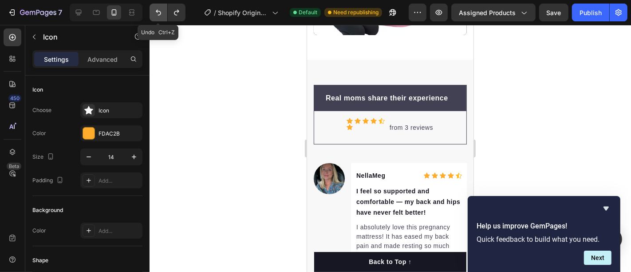
click at [154, 10] on icon "Undo/Redo" at bounding box center [158, 12] width 9 height 9
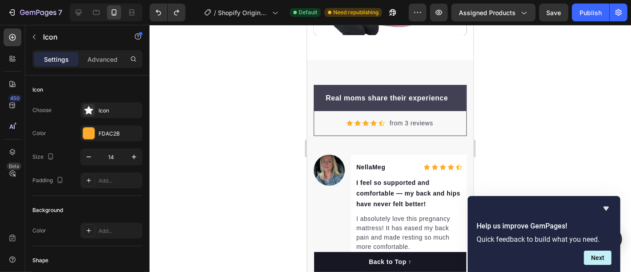
click at [500, 123] on div at bounding box center [391, 148] width 482 height 247
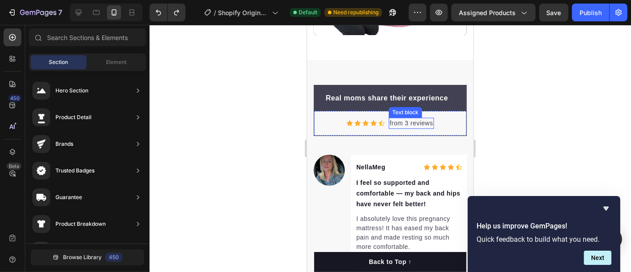
scroll to position [2980, 0]
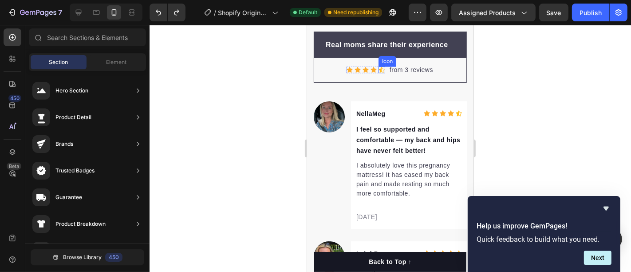
click at [378, 66] on icon at bounding box center [381, 69] width 6 height 7
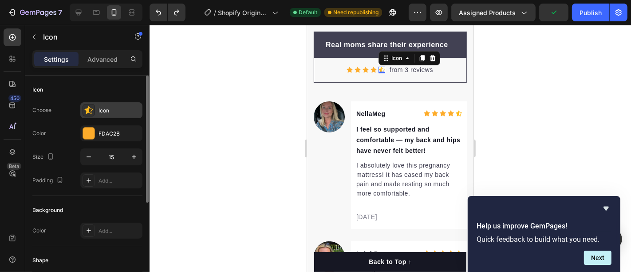
click at [93, 109] on icon at bounding box center [88, 110] width 9 height 9
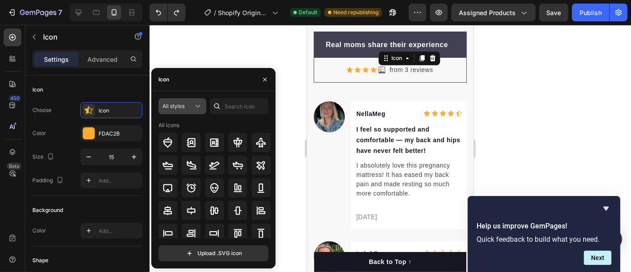
click at [177, 103] on span "All styles" at bounding box center [173, 106] width 22 height 7
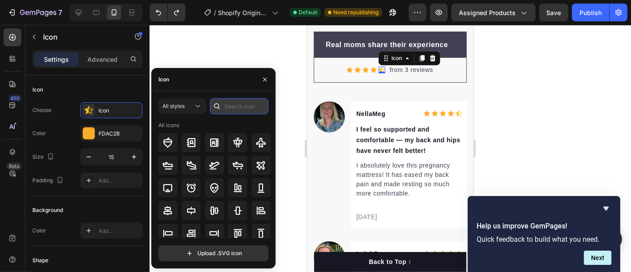
click at [239, 108] on input "text" at bounding box center [239, 106] width 59 height 16
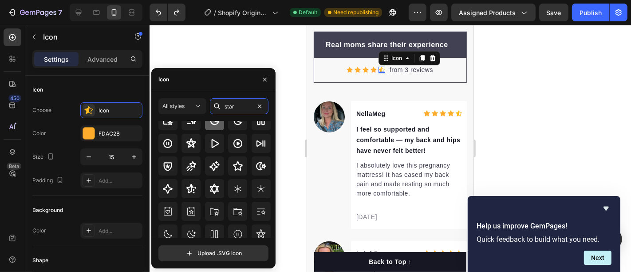
scroll to position [49, 0]
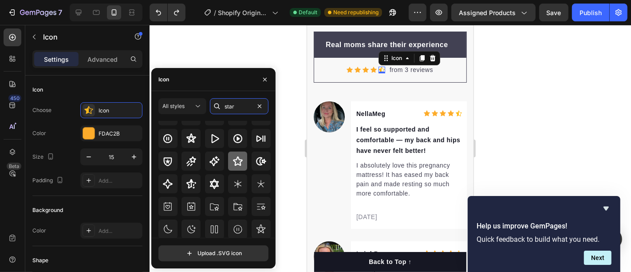
type input "star"
click at [234, 160] on icon at bounding box center [238, 161] width 11 height 11
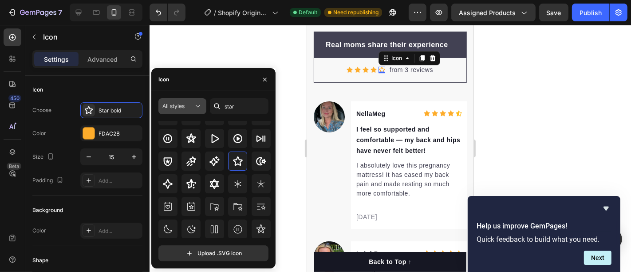
click at [189, 105] on div "All styles" at bounding box center [177, 106] width 31 height 8
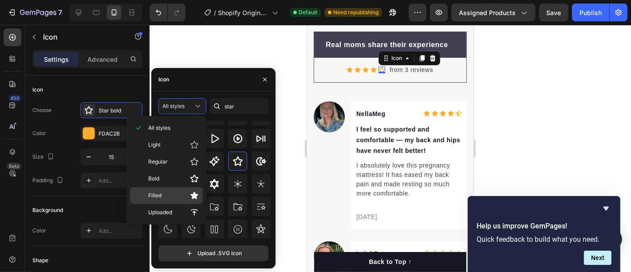
click at [191, 191] on icon at bounding box center [194, 195] width 9 height 9
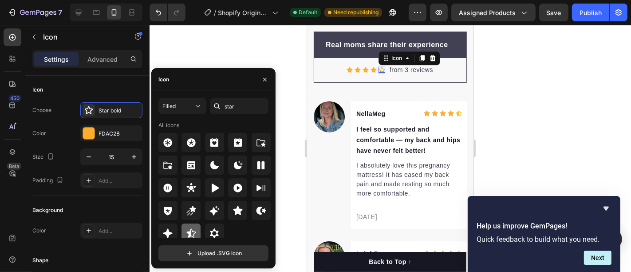
click at [188, 234] on icon at bounding box center [190, 232] width 9 height 9
click at [230, 205] on div at bounding box center [237, 210] width 19 height 19
click at [455, 110] on icon at bounding box center [458, 113] width 6 height 7
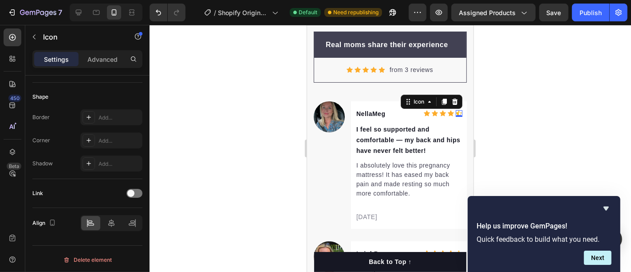
click at [455, 111] on icon at bounding box center [458, 113] width 6 height 6
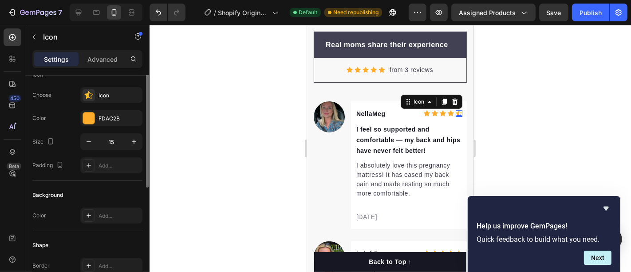
scroll to position [0, 0]
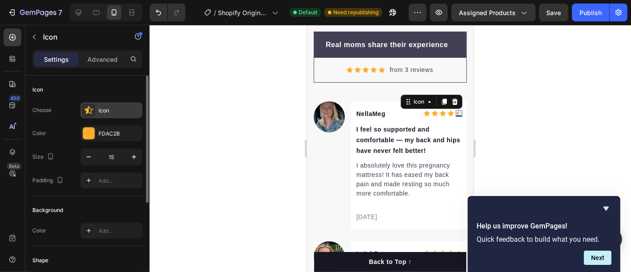
click at [101, 114] on div "Icon" at bounding box center [120, 111] width 42 height 8
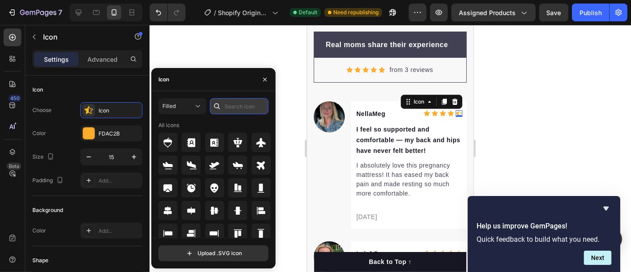
click at [227, 107] on input "text" at bounding box center [239, 106] width 59 height 16
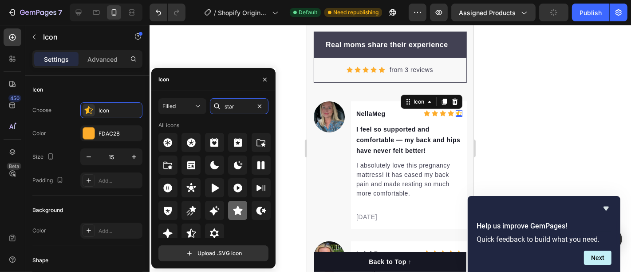
type input "star"
click at [241, 207] on icon at bounding box center [238, 210] width 11 height 11
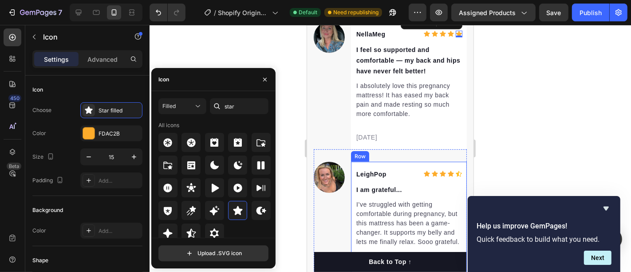
scroll to position [3079, 0]
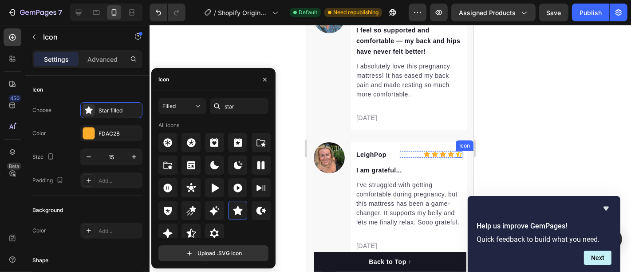
click at [455, 153] on icon at bounding box center [458, 153] width 6 height 7
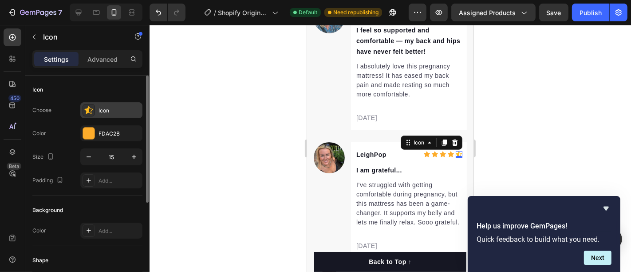
click at [100, 109] on div "Icon" at bounding box center [120, 111] width 42 height 8
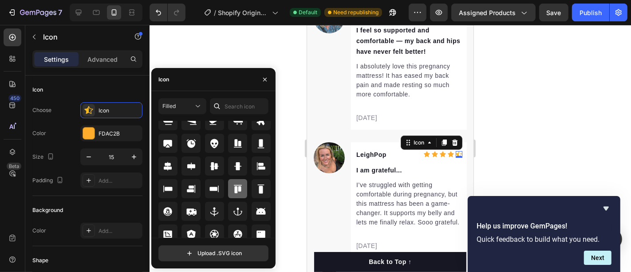
scroll to position [49, 0]
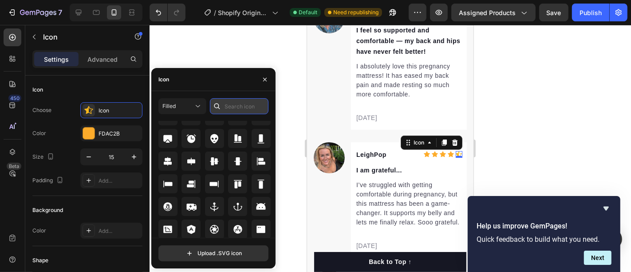
click at [237, 103] on input "text" at bounding box center [239, 106] width 59 height 16
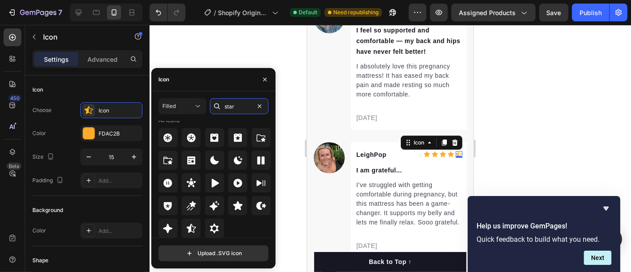
scroll to position [0, 0]
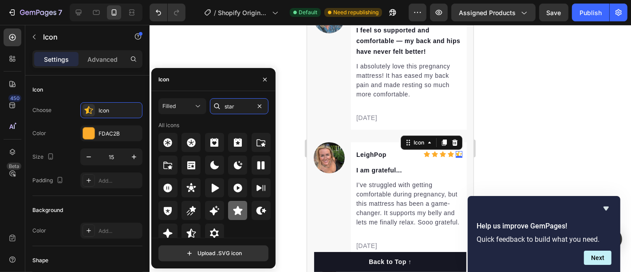
type input "star"
click at [240, 208] on icon at bounding box center [238, 210] width 11 height 11
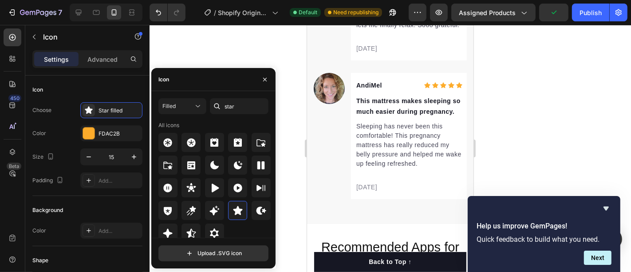
click at [537, 86] on div at bounding box center [391, 148] width 482 height 247
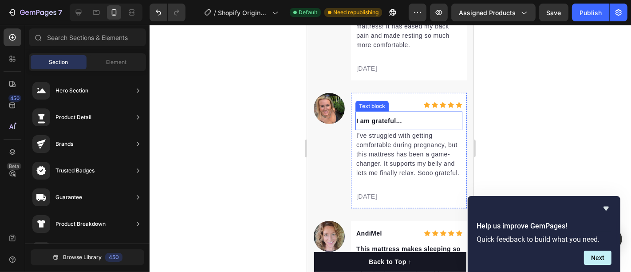
scroll to position [2980, 0]
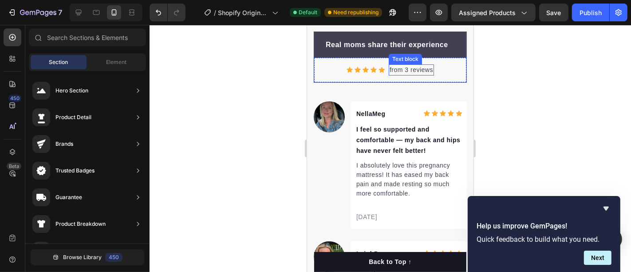
click at [425, 67] on p "from 3 reviews" at bounding box center [411, 69] width 44 height 9
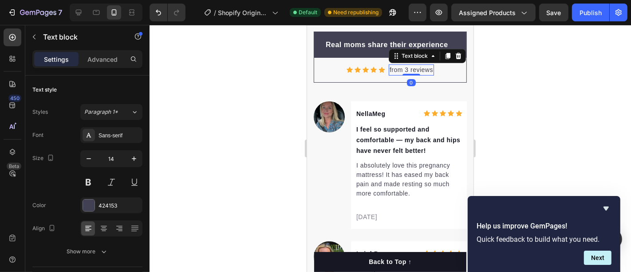
click at [425, 67] on p "from 3 reviews" at bounding box center [411, 69] width 44 height 9
click at [525, 61] on div at bounding box center [391, 148] width 482 height 247
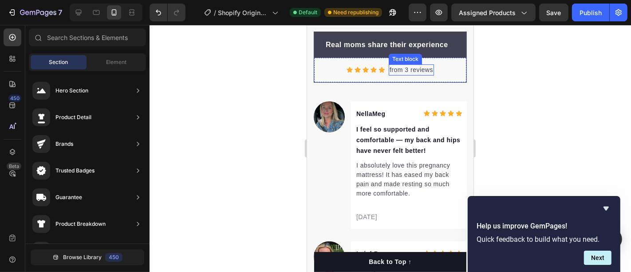
click at [402, 66] on p "from 3 reviews" at bounding box center [411, 69] width 44 height 9
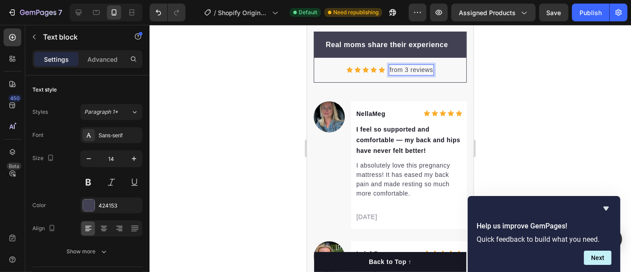
click at [401, 67] on p "from 3 reviews" at bounding box center [411, 69] width 44 height 9
click at [391, 66] on p "from 3 reviews" at bounding box center [411, 69] width 44 height 9
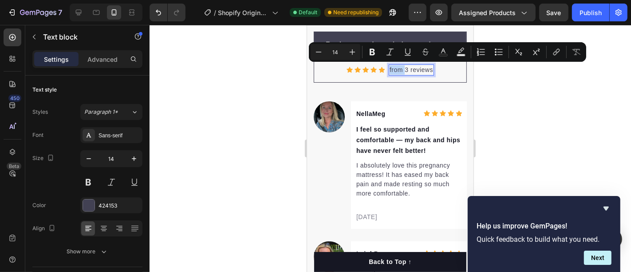
copy p "from 3 reviews"
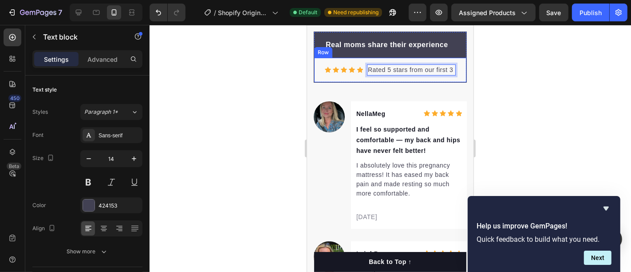
scroll to position [0, 29]
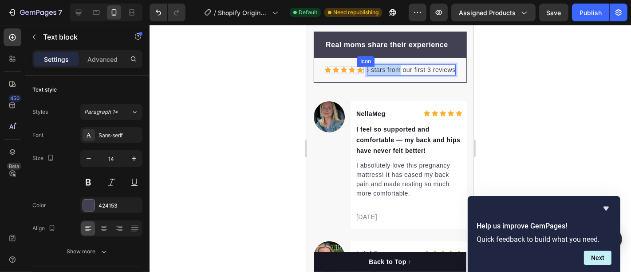
drag, startPoint x: 391, startPoint y: 65, endPoint x: 359, endPoint y: 69, distance: 32.2
click at [359, 69] on div "Icon Icon Icon Icon Icon Icon List Hoz Rated 5 stars from our first 3 reviews T…" at bounding box center [390, 69] width 152 height 24
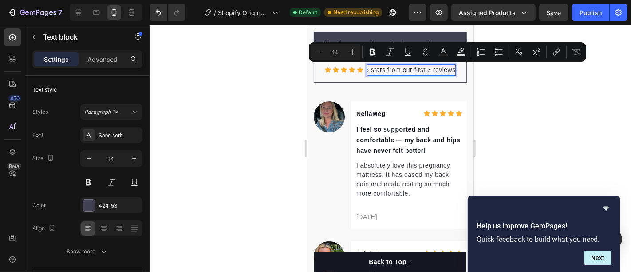
scroll to position [0, 0]
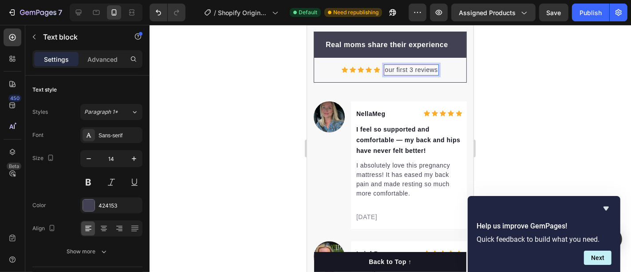
click at [384, 67] on p "our first 3 reviews" at bounding box center [410, 69] width 53 height 9
click at [384, 66] on p "Our first 3 reviews" at bounding box center [411, 69] width 54 height 9
drag, startPoint x: 431, startPoint y: 67, endPoint x: 411, endPoint y: 67, distance: 20.0
click at [411, 67] on p "Our first 3 reviews" at bounding box center [411, 69] width 54 height 9
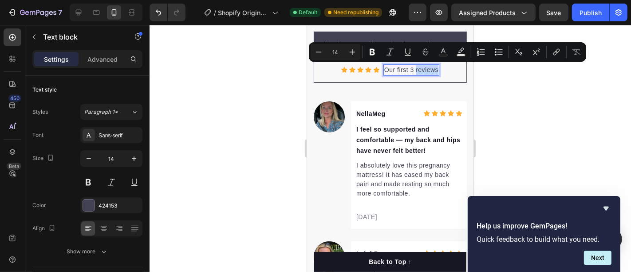
click at [433, 67] on p "Our first 3 reviews" at bounding box center [411, 69] width 54 height 9
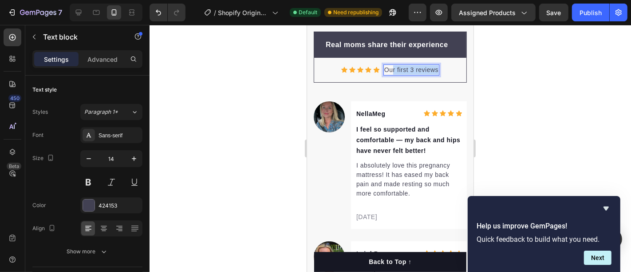
drag, startPoint x: 433, startPoint y: 67, endPoint x: 386, endPoint y: 71, distance: 47.2
click at [386, 71] on p "Our first 3 reviews" at bounding box center [411, 69] width 54 height 9
click at [411, 68] on p "Os" at bounding box center [411, 69] width 8 height 9
click at [373, 66] on p "Rated 5 stars by hundreds of expecting moms" at bounding box center [362, 69] width 87 height 9
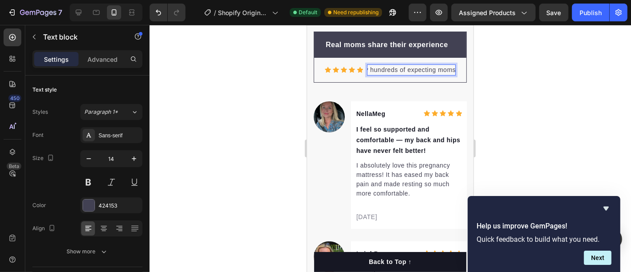
click at [369, 67] on p "Rated 5 stars by hundreds of expecting moms" at bounding box center [362, 69] width 87 height 9
click at [368, 66] on p "Rated 5 stars by hundreds of expecting moms" at bounding box center [362, 69] width 87 height 9
click at [367, 67] on p "Rated 5 stars by hundreds of expecting moms" at bounding box center [362, 69] width 87 height 9
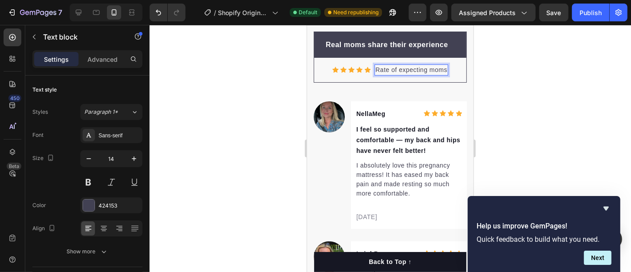
scroll to position [0, 0]
click at [83, 160] on button "button" at bounding box center [89, 158] width 16 height 16
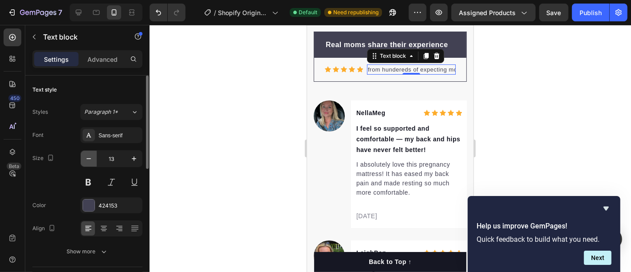
click at [85, 159] on icon "button" at bounding box center [88, 158] width 9 height 9
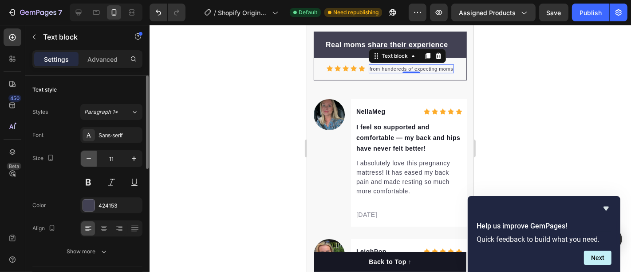
click at [85, 159] on icon "button" at bounding box center [88, 158] width 9 height 9
type input "10"
click at [573, 117] on div at bounding box center [391, 148] width 482 height 247
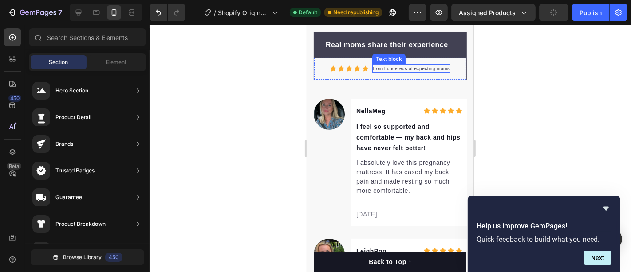
click at [414, 66] on p "from hundereds of expecting moms" at bounding box center [411, 68] width 77 height 7
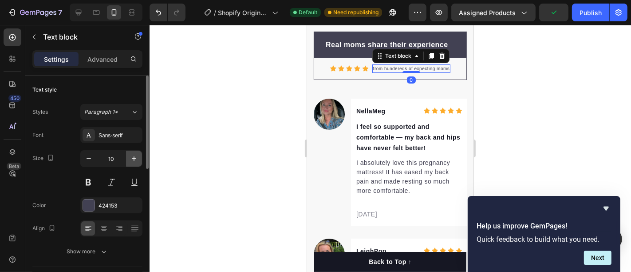
click at [136, 158] on icon "button" at bounding box center [134, 158] width 4 height 4
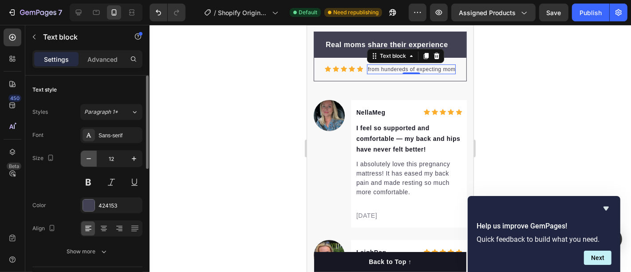
click at [92, 159] on icon "button" at bounding box center [88, 158] width 9 height 9
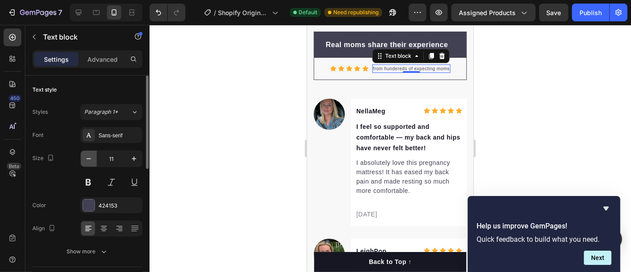
type input "10"
click at [562, 108] on div at bounding box center [391, 148] width 482 height 247
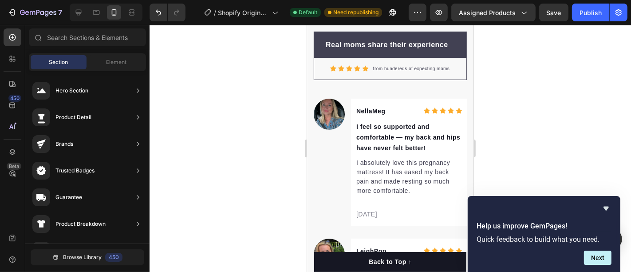
click at [532, 70] on div at bounding box center [391, 148] width 482 height 247
click at [427, 66] on p "from hundereds of expecting moms" at bounding box center [411, 68] width 77 height 7
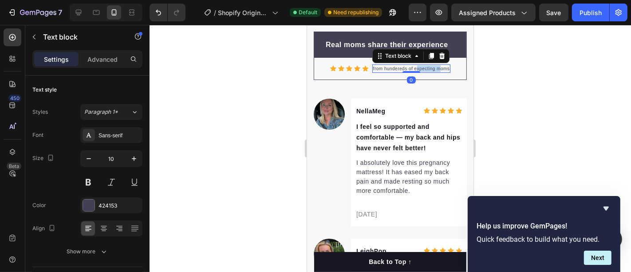
click at [427, 66] on p "from hundereds of expecting moms" at bounding box center [411, 68] width 77 height 7
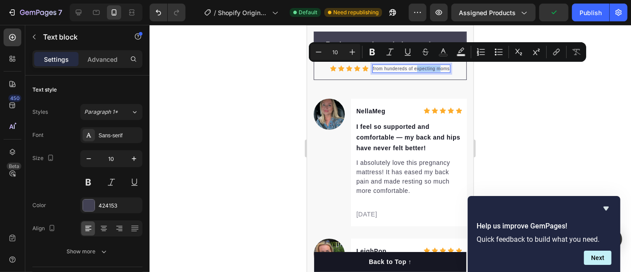
click at [507, 108] on div at bounding box center [391, 148] width 482 height 247
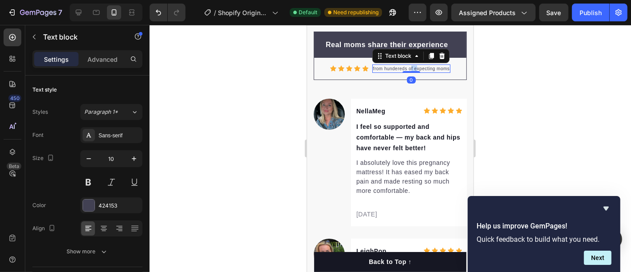
click at [406, 67] on p "from hundereds of expecting moms" at bounding box center [411, 68] width 77 height 7
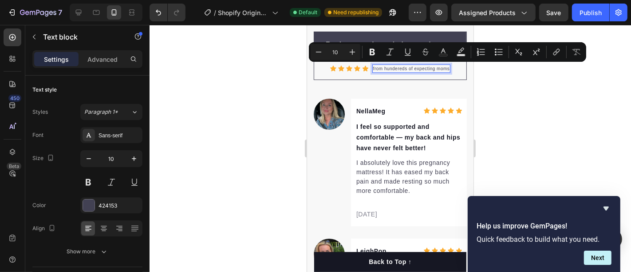
click at [395, 67] on p "from hundereds of expecting moms" at bounding box center [411, 68] width 77 height 7
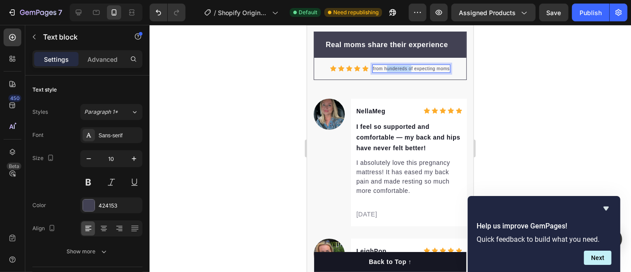
click at [395, 67] on p "from hundereds of expecting moms" at bounding box center [411, 68] width 77 height 7
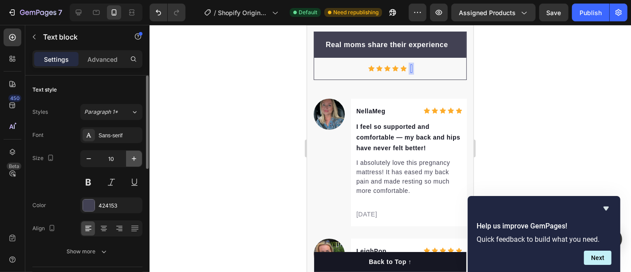
click at [137, 155] on icon "button" at bounding box center [134, 158] width 9 height 9
click at [136, 155] on icon "button" at bounding box center [134, 158] width 9 height 9
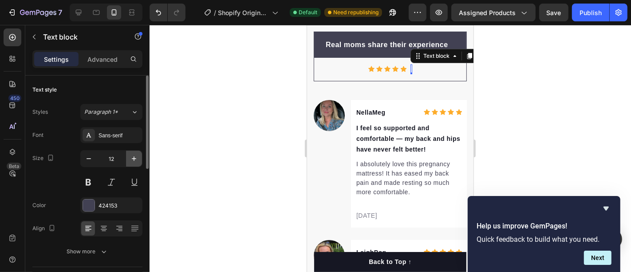
click at [136, 155] on icon "button" at bounding box center [134, 158] width 9 height 9
type input "13"
click at [126, 150] on button "button" at bounding box center [134, 158] width 16 height 16
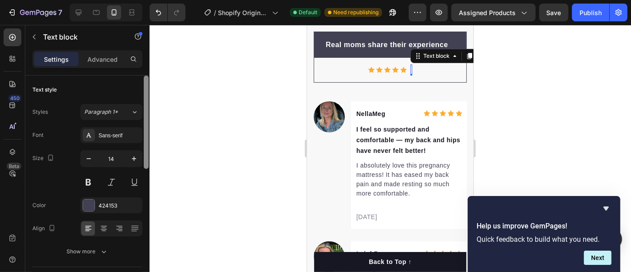
click at [126, 150] on button "button" at bounding box center [134, 158] width 16 height 16
type input "15"
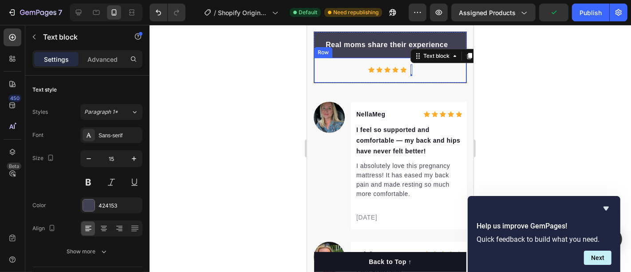
click at [405, 69] on div "Icon Icon Icon Icon Icon Icon List Hoz Text block 0 Row" at bounding box center [390, 69] width 152 height 25
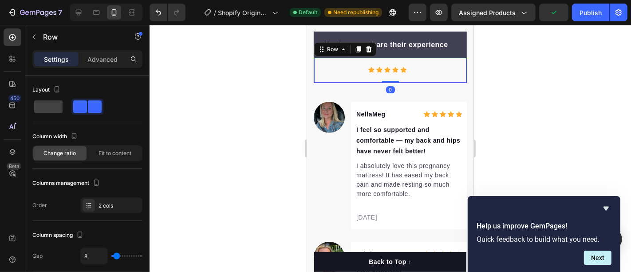
click at [410, 68] on div "Rich Text Editor. Editing area: main" at bounding box center [411, 70] width 2 height 12
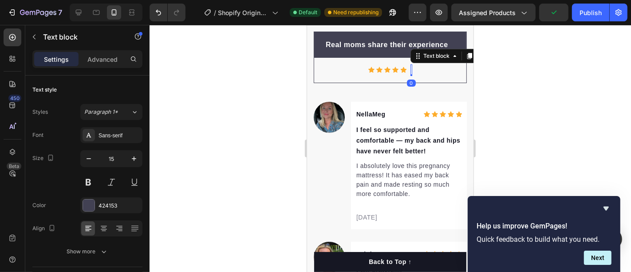
click at [410, 68] on div "Rich Text Editor. Editing area: main" at bounding box center [411, 70] width 2 height 12
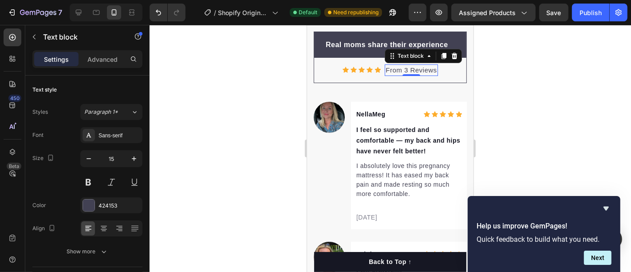
click at [481, 74] on div at bounding box center [391, 148] width 482 height 247
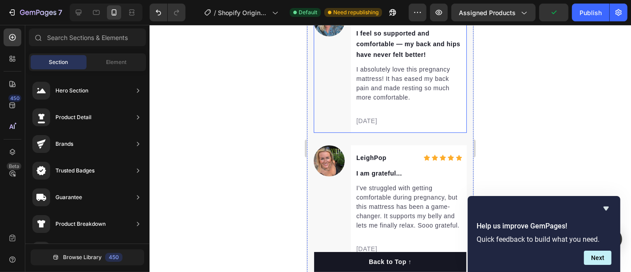
scroll to position [3079, 0]
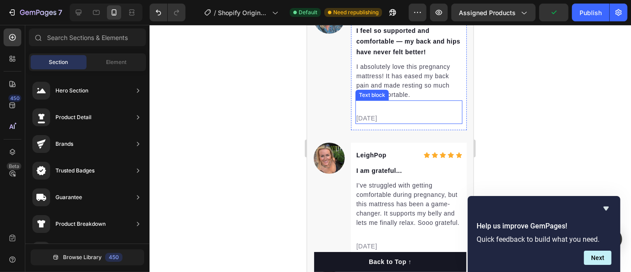
click at [363, 116] on p "02/21/2024" at bounding box center [408, 117] width 105 height 9
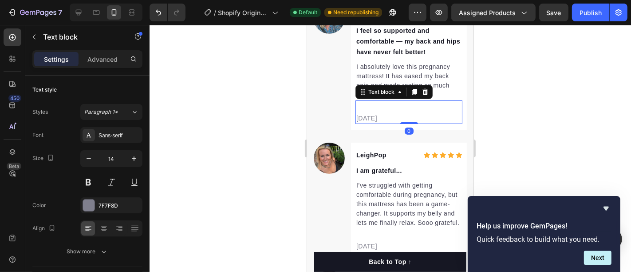
click at [385, 117] on p "02/21/2024" at bounding box center [408, 117] width 105 height 9
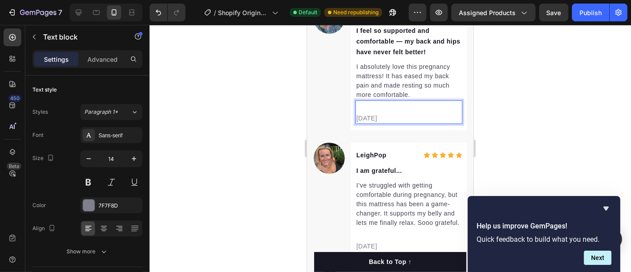
click at [388, 116] on p "02/21/2024" at bounding box center [408, 117] width 105 height 9
click at [363, 115] on p "02/21/2025" at bounding box center [408, 117] width 105 height 9
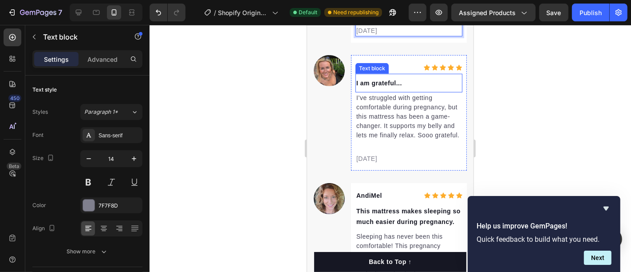
scroll to position [3178, 0]
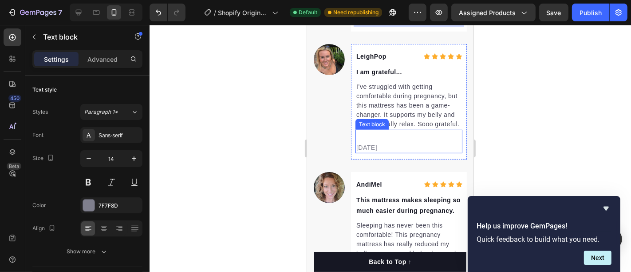
click at [386, 152] on p "02/21/2024" at bounding box center [408, 146] width 105 height 9
click at [389, 152] on p "02/21/2024" at bounding box center [408, 146] width 105 height 9
click at [361, 152] on p "02/21/2025" at bounding box center [408, 146] width 105 height 9
drag, startPoint x: 361, startPoint y: 152, endPoint x: 364, endPoint y: 148, distance: 5.0
click at [361, 152] on p "02/21/2025" at bounding box center [408, 146] width 105 height 9
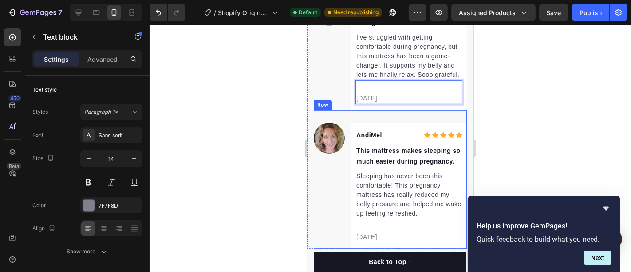
scroll to position [3277, 0]
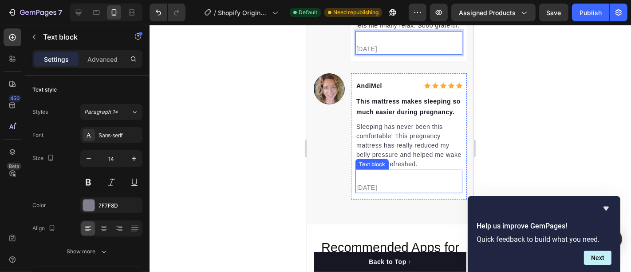
click at [389, 192] on p "02/21/2024" at bounding box center [408, 186] width 105 height 9
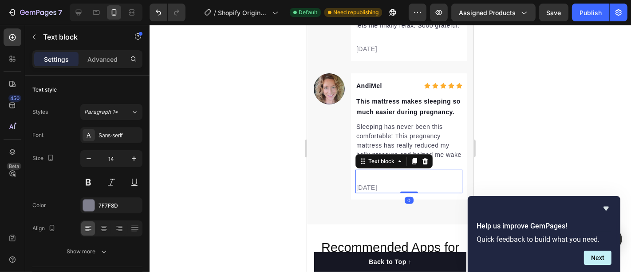
click at [389, 192] on p "02/21/2024" at bounding box center [408, 186] width 105 height 9
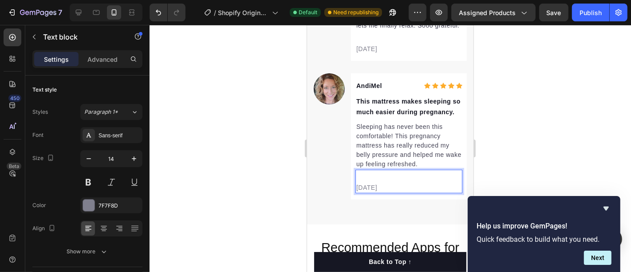
click at [366, 192] on p "02/21/2025" at bounding box center [408, 186] width 105 height 9
click at [363, 192] on p "02/21/2025" at bounding box center [408, 186] width 105 height 9
click at [371, 192] on p "09/21/2025" at bounding box center [408, 186] width 105 height 9
click at [491, 120] on div at bounding box center [391, 148] width 482 height 247
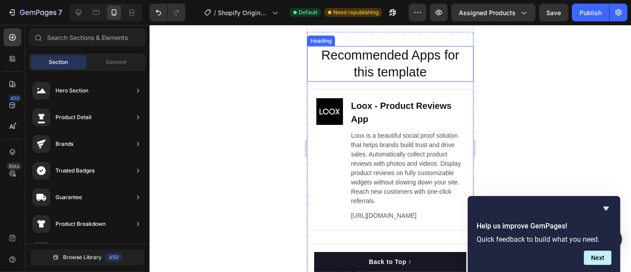
scroll to position [3474, 0]
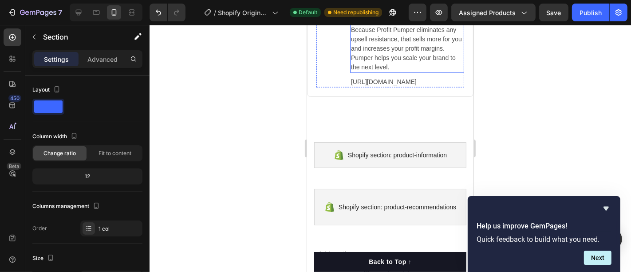
scroll to position [3962, 0]
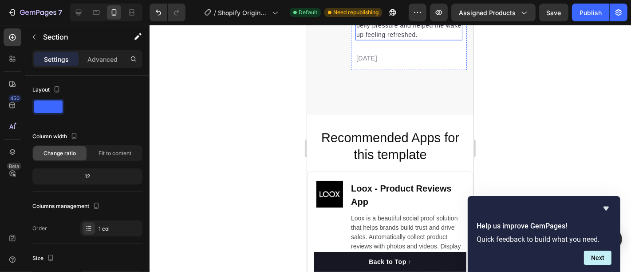
scroll to position [3437, 0]
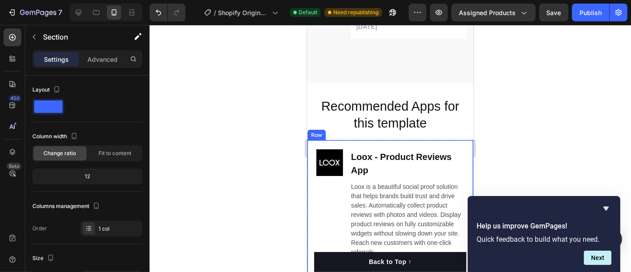
click at [443, 118] on h2 "Recommended Apps for this template" at bounding box center [390, 114] width 149 height 35
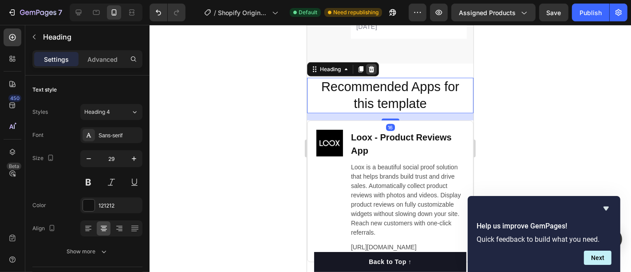
click at [373, 72] on icon at bounding box center [371, 68] width 7 height 7
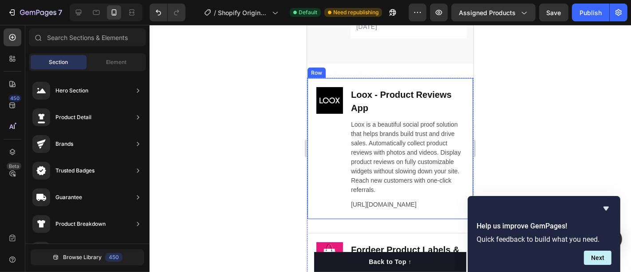
click at [438, 97] on div "Image Loox ‑ Product Reviews App Heading Loox is a beautiful social proof solut…" at bounding box center [390, 148] width 166 height 142
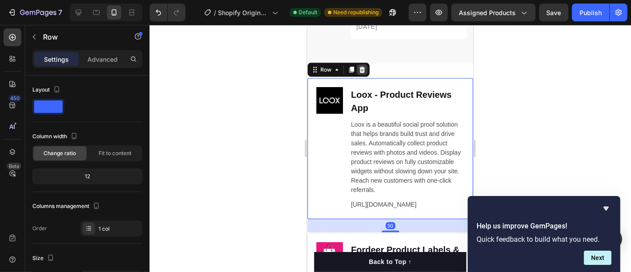
click at [361, 72] on icon at bounding box center [362, 69] width 6 height 6
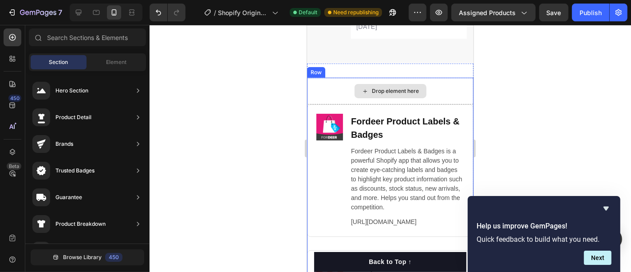
click at [442, 104] on div "Drop element here" at bounding box center [390, 90] width 166 height 27
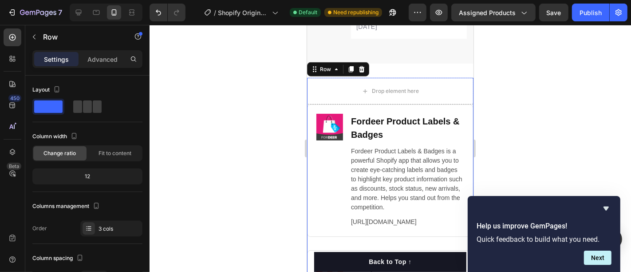
click at [364, 72] on icon at bounding box center [361, 68] width 7 height 7
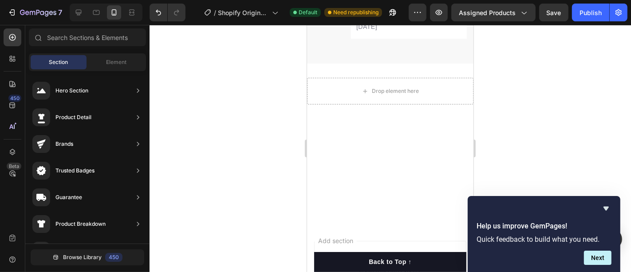
click at [398, 165] on div at bounding box center [390, 141] width 166 height 47
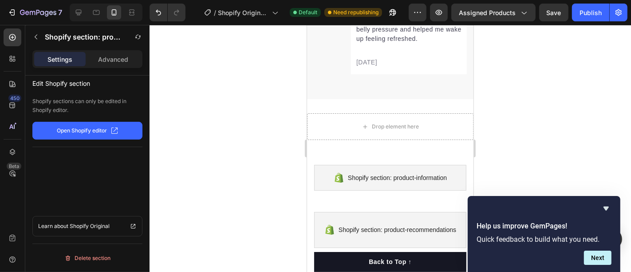
scroll to position [3405, 0]
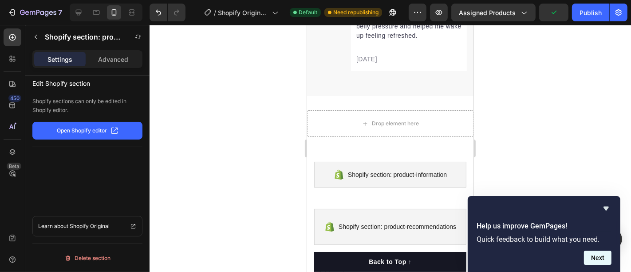
click at [589, 255] on button "Next" at bounding box center [598, 257] width 28 height 14
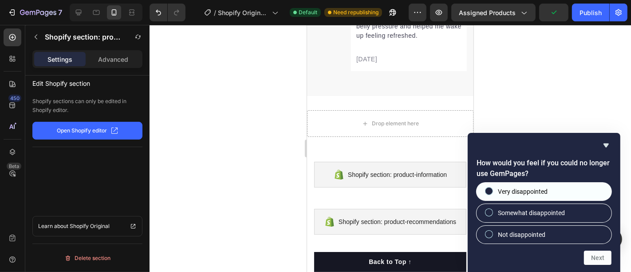
drag, startPoint x: 572, startPoint y: 120, endPoint x: 550, endPoint y: 189, distance: 71.7
click at [573, 121] on div at bounding box center [391, 148] width 482 height 247
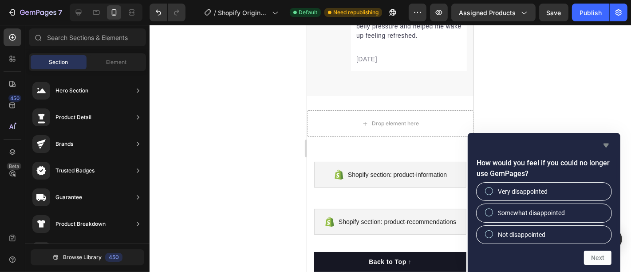
click at [607, 143] on icon "Hide survey" at bounding box center [606, 145] width 11 height 11
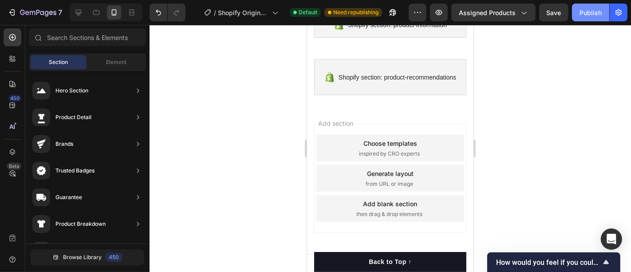
scroll to position [3049, 0]
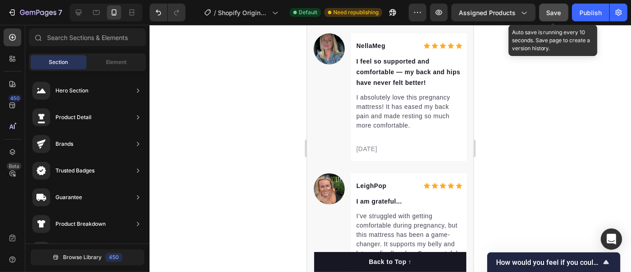
click at [554, 12] on span "Save" at bounding box center [554, 13] width 15 height 8
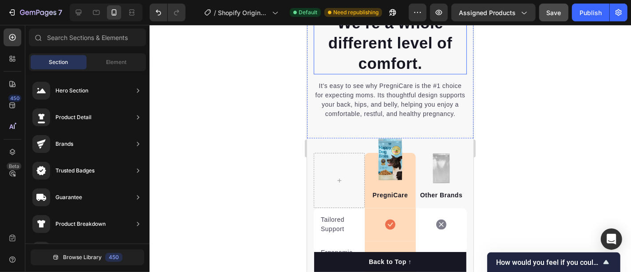
scroll to position [1913, 0]
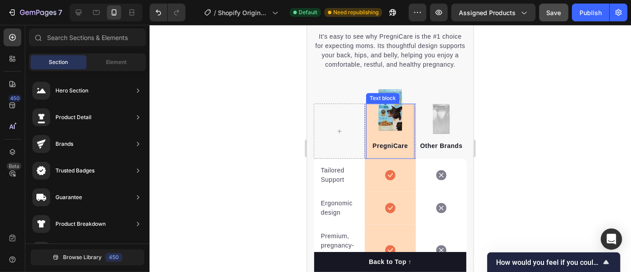
click at [366, 127] on div "PregniCare Text block" at bounding box center [390, 130] width 48 height 55
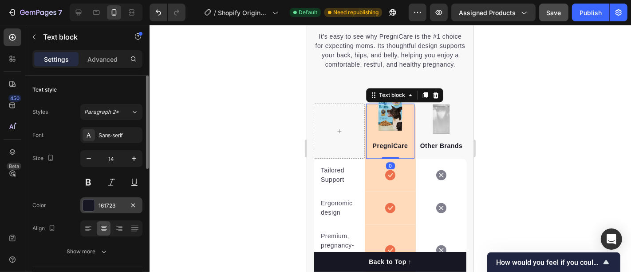
click at [110, 202] on div "161723" at bounding box center [112, 206] width 26 height 8
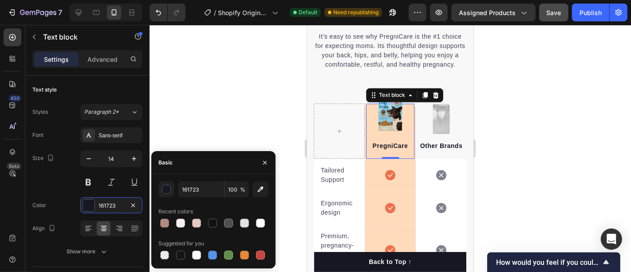
click at [368, 137] on div "PregniCare Text block 0" at bounding box center [390, 130] width 48 height 55
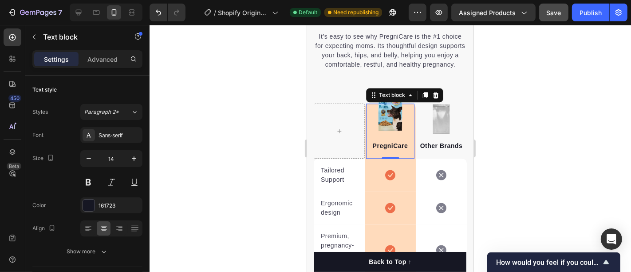
click at [369, 149] on div "PregniCare" at bounding box center [390, 145] width 48 height 11
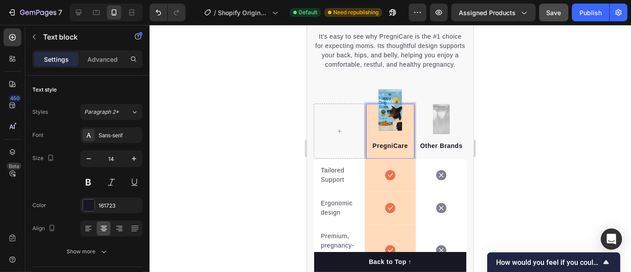
click at [368, 143] on div "PregniCare Text block 0" at bounding box center [390, 130] width 48 height 55
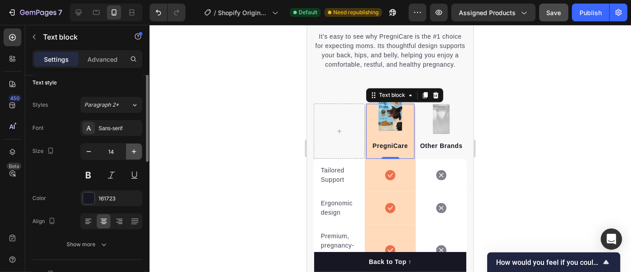
scroll to position [0, 0]
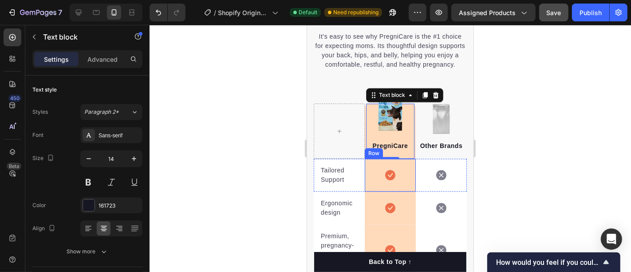
click at [364, 175] on div "Icon Row" at bounding box center [389, 174] width 51 height 33
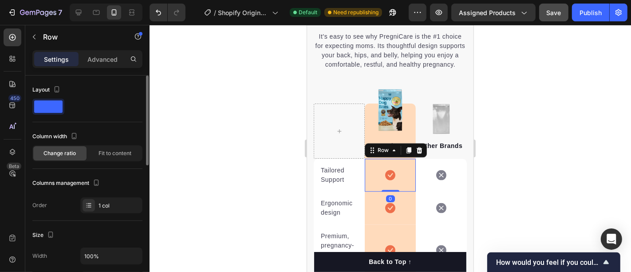
scroll to position [148, 0]
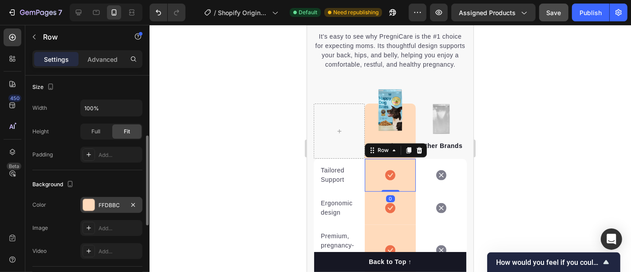
click at [112, 205] on div "FFDBBC" at bounding box center [112, 205] width 26 height 8
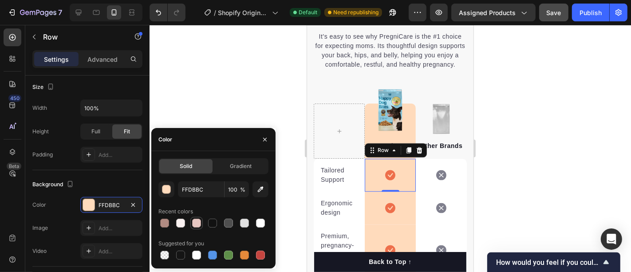
click at [197, 221] on div at bounding box center [196, 222] width 9 height 9
type input "E7C7C2"
click at [379, 205] on div "Icon Row" at bounding box center [389, 207] width 51 height 33
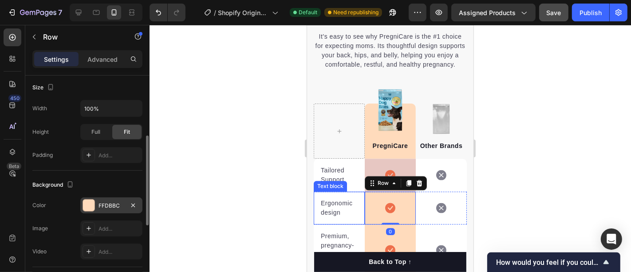
click at [117, 202] on div "FFDBBC" at bounding box center [112, 206] width 26 height 8
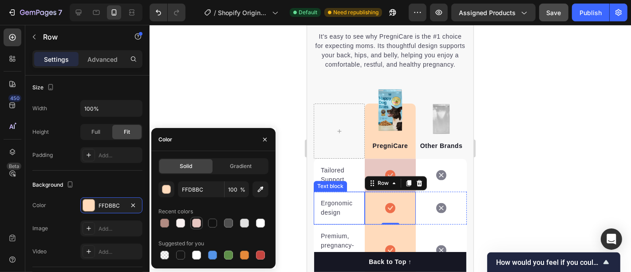
click at [196, 221] on div at bounding box center [196, 222] width 9 height 9
type input "E7C7C2"
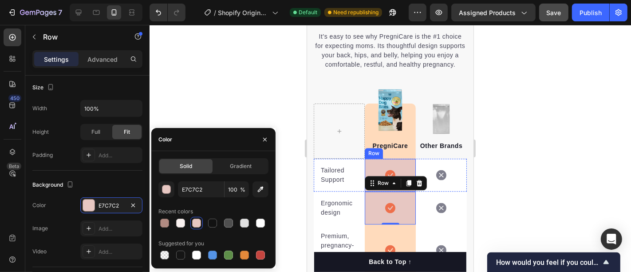
click at [368, 175] on div "Icon Row" at bounding box center [389, 174] width 51 height 33
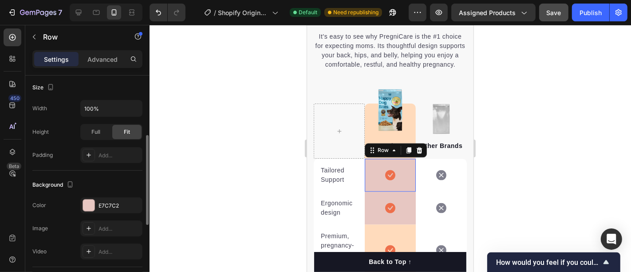
scroll to position [147, 0]
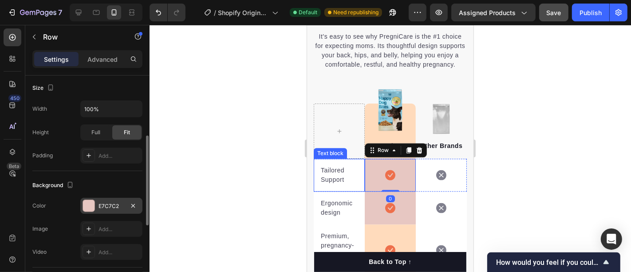
click at [110, 198] on div "E7C7C2" at bounding box center [111, 206] width 62 height 16
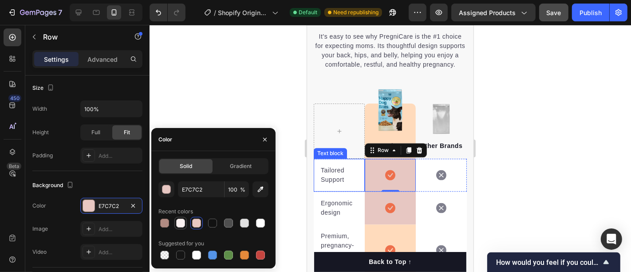
click at [179, 223] on div at bounding box center [180, 222] width 9 height 9
click at [195, 222] on div at bounding box center [196, 222] width 9 height 9
type input "E7C7C2"
click at [211, 107] on div at bounding box center [391, 148] width 482 height 247
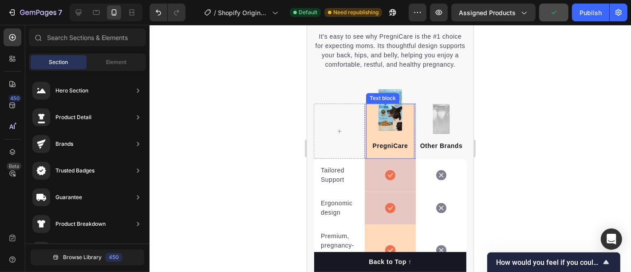
click at [373, 138] on div "PregniCare Text block" at bounding box center [390, 130] width 48 height 55
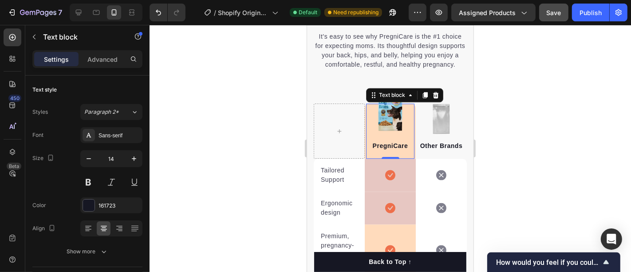
click at [367, 124] on div "PregniCare Text block 0" at bounding box center [390, 130] width 48 height 55
click at [368, 118] on div "PregniCare Text block 0" at bounding box center [390, 130] width 48 height 55
drag, startPoint x: 372, startPoint y: 146, endPoint x: 389, endPoint y: 148, distance: 17.8
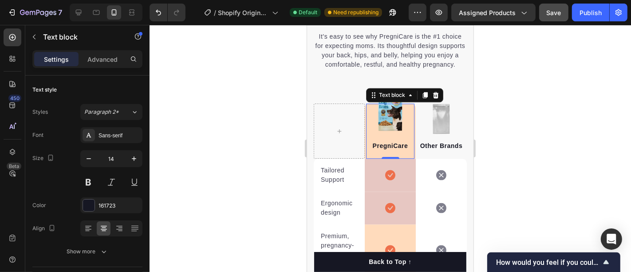
click at [372, 147] on div "PregniCare Text block 0" at bounding box center [390, 130] width 48 height 55
click at [396, 148] on div "PregniCare Text block 0" at bounding box center [390, 130] width 48 height 55
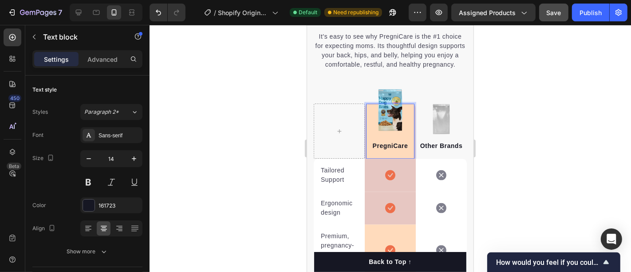
click at [400, 149] on div "PregniCare" at bounding box center [390, 145] width 48 height 11
click at [400, 148] on div "PregniCare Text block 0" at bounding box center [390, 130] width 48 height 55
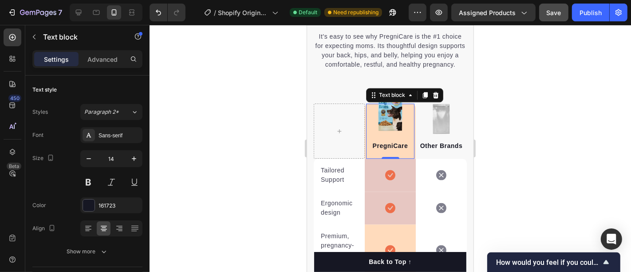
click at [401, 147] on div "PregniCare Text block 0" at bounding box center [390, 130] width 48 height 55
click at [433, 98] on icon at bounding box center [436, 94] width 6 height 6
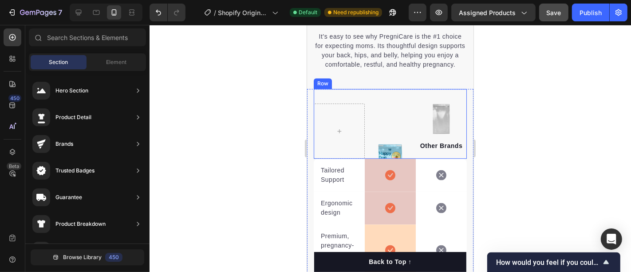
click at [387, 147] on div "Image Row" at bounding box center [389, 130] width 51 height 55
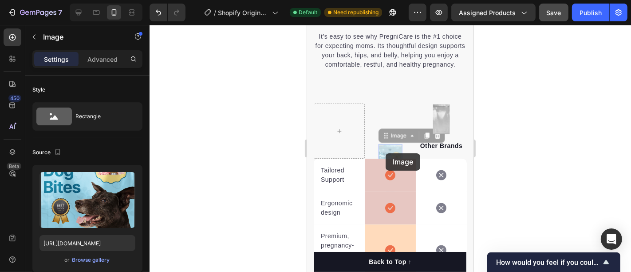
drag, startPoint x: 385, startPoint y: 153, endPoint x: 387, endPoint y: 139, distance: 13.4
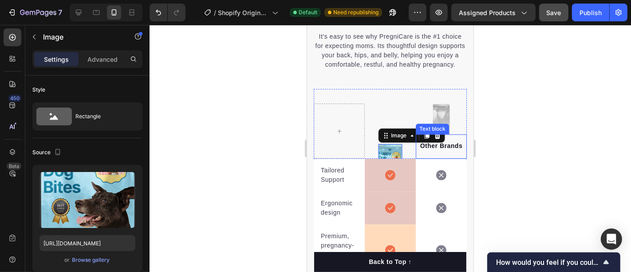
click at [433, 144] on div "Other Brands Text block" at bounding box center [441, 146] width 51 height 24
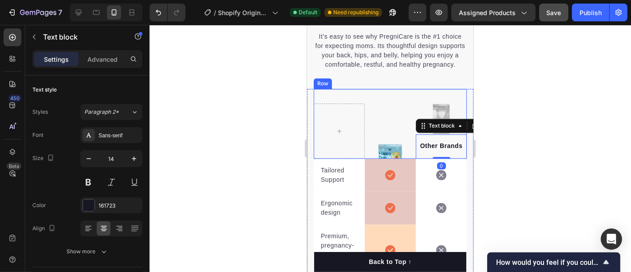
click at [393, 157] on img at bounding box center [390, 164] width 24 height 42
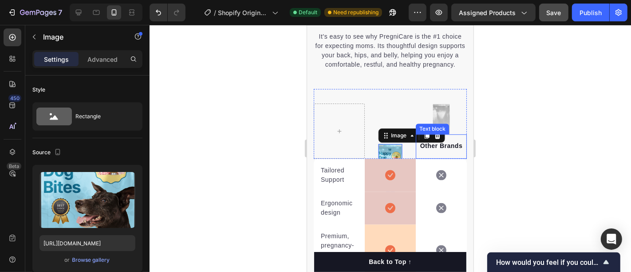
click at [431, 144] on div "Other Brands Text block" at bounding box center [441, 146] width 51 height 24
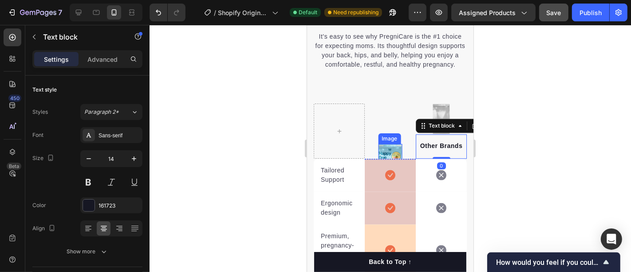
click at [390, 156] on img at bounding box center [390, 164] width 24 height 42
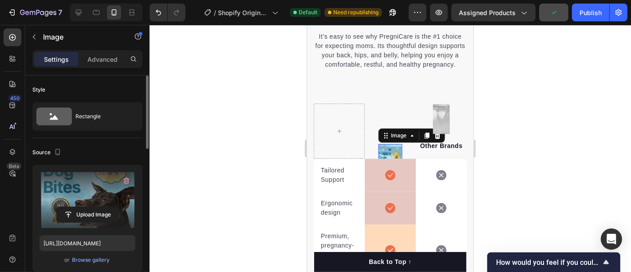
click at [119, 182] on label at bounding box center [88, 200] width 96 height 56
click at [118, 207] on input "file" at bounding box center [87, 214] width 61 height 15
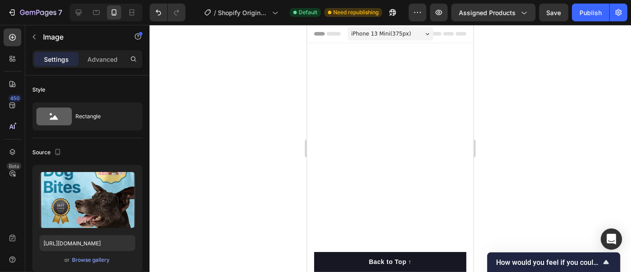
scroll to position [1913, 0]
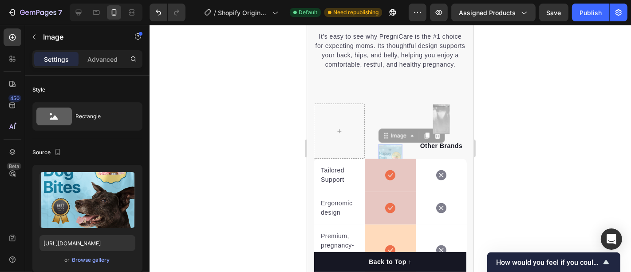
drag, startPoint x: 307, startPoint y: 24, endPoint x: 410, endPoint y: 42, distance: 104.9
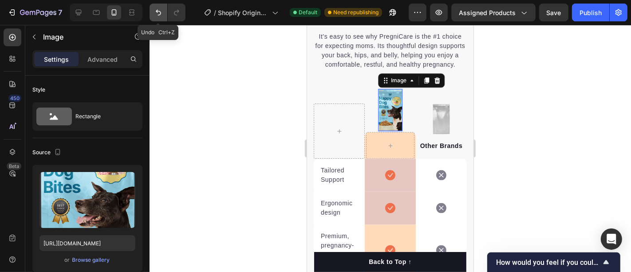
click at [159, 12] on icon "Undo/Redo" at bounding box center [158, 12] width 9 height 9
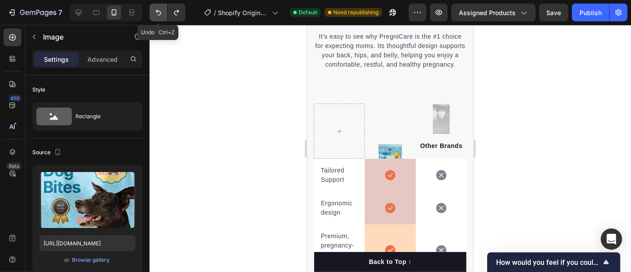
click at [159, 12] on icon "Undo/Redo" at bounding box center [158, 12] width 9 height 9
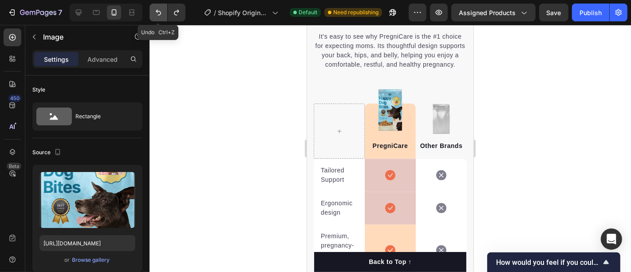
click at [159, 12] on icon "Undo/Redo" at bounding box center [158, 12] width 9 height 9
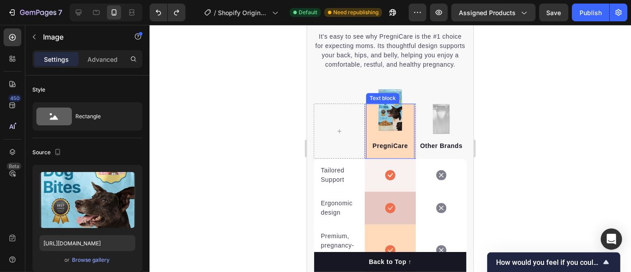
click at [380, 112] on div "PregniCare Text block" at bounding box center [390, 130] width 48 height 55
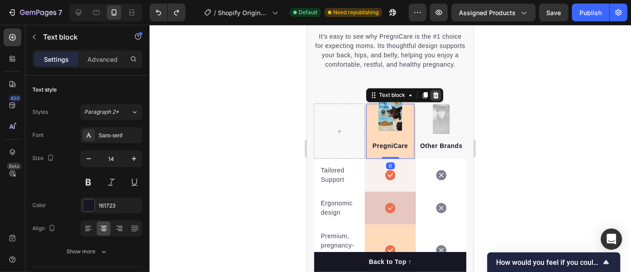
click at [433, 98] on icon at bounding box center [436, 94] width 6 height 6
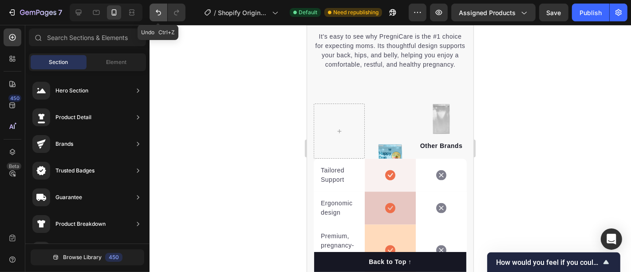
click at [154, 13] on icon "Undo/Redo" at bounding box center [158, 12] width 9 height 9
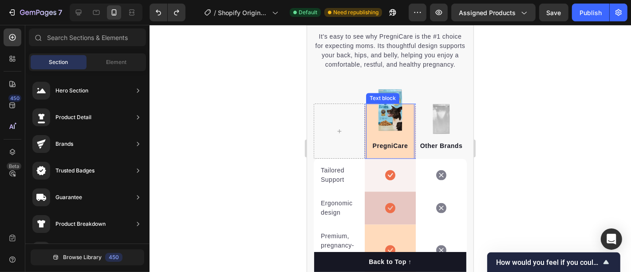
click at [375, 143] on div "PregniCare Text block" at bounding box center [390, 130] width 48 height 55
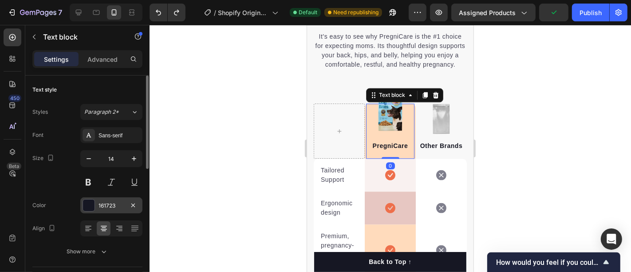
click at [103, 206] on div "161723" at bounding box center [112, 206] width 26 height 8
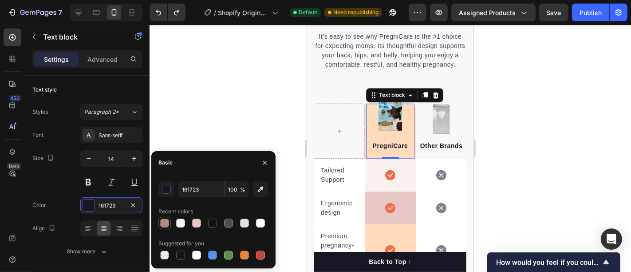
click at [164, 222] on div at bounding box center [164, 222] width 9 height 9
click at [211, 223] on div at bounding box center [212, 222] width 9 height 9
type input "121212"
click at [161, 10] on icon "Undo/Redo" at bounding box center [158, 12] width 9 height 9
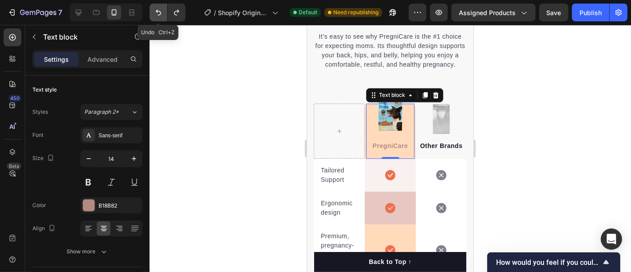
click at [160, 11] on icon "Undo/Redo" at bounding box center [158, 12] width 9 height 9
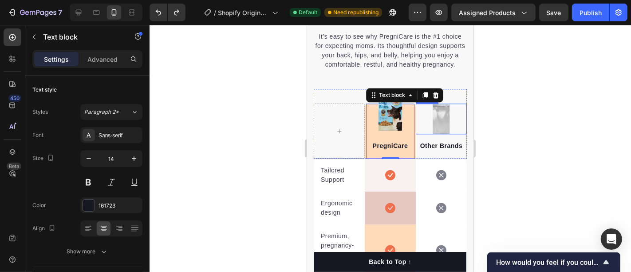
click at [434, 130] on img at bounding box center [441, 118] width 19 height 31
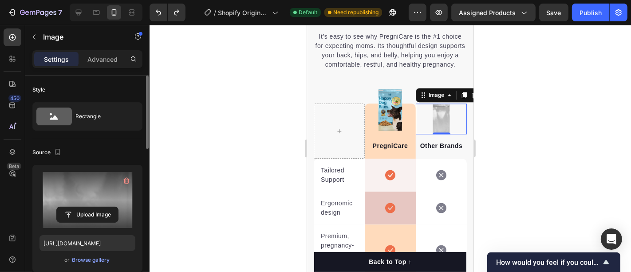
click at [76, 206] on label at bounding box center [88, 200] width 96 height 56
click at [76, 207] on input "file" at bounding box center [87, 214] width 61 height 15
click at [129, 179] on icon "button" at bounding box center [126, 180] width 9 height 9
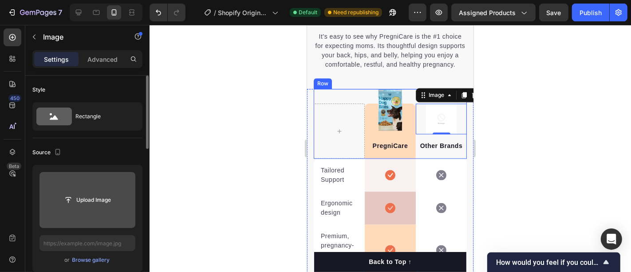
click at [83, 208] on input "file" at bounding box center [88, 200] width 96 height 56
click at [83, 210] on input "file" at bounding box center [88, 200] width 96 height 56
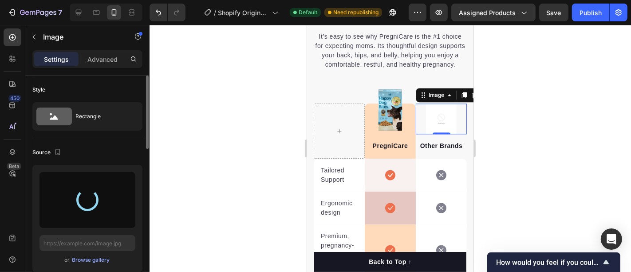
type input "https://cdn.shopify.com/s/files/1/0944/2846/3478/files/gempages_586271034139738…"
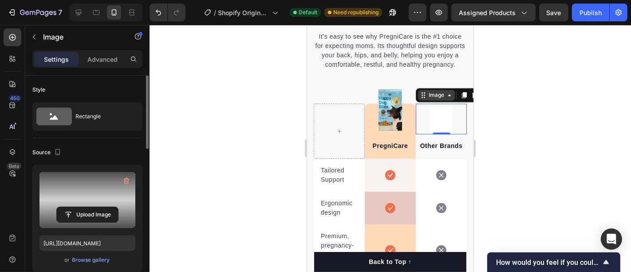
click at [446, 98] on icon at bounding box center [449, 94] width 7 height 7
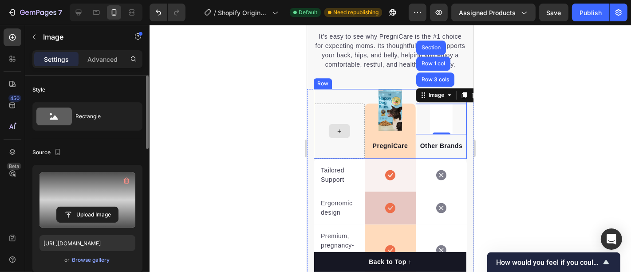
click at [255, 139] on div at bounding box center [391, 148] width 482 height 247
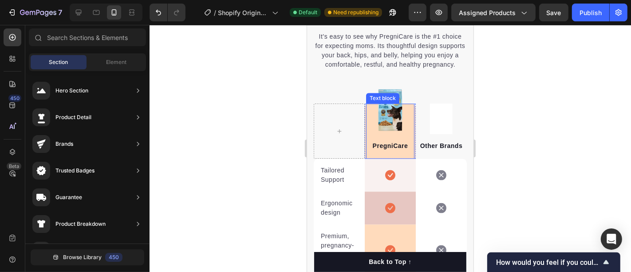
click at [382, 127] on div "PregniCare Text block" at bounding box center [390, 130] width 48 height 55
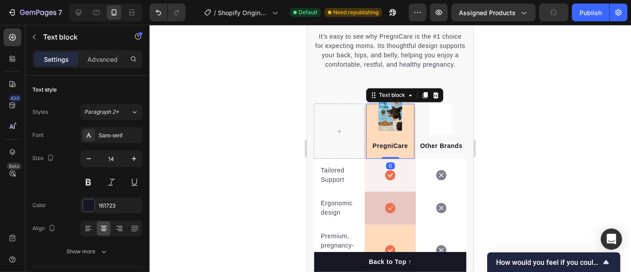
click at [383, 124] on div "PregniCare Text block 0" at bounding box center [390, 130] width 48 height 55
click at [384, 120] on div "PregniCare Text block 0" at bounding box center [390, 130] width 48 height 55
click at [388, 99] on div "Text block" at bounding box center [392, 95] width 30 height 8
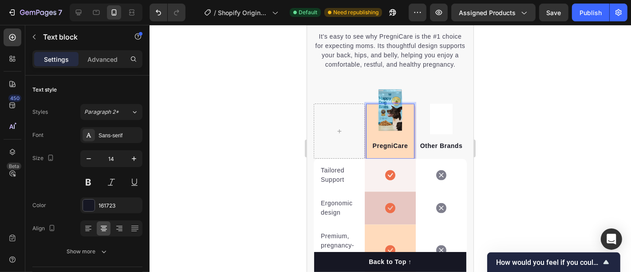
click at [384, 150] on p "PregniCare" at bounding box center [390, 145] width 47 height 9
click at [400, 150] on p "PregniCare" at bounding box center [390, 145] width 47 height 9
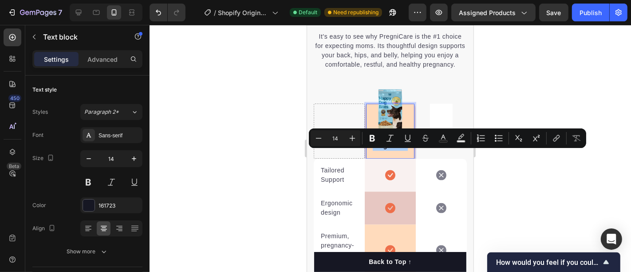
drag, startPoint x: 95, startPoint y: 127, endPoint x: 569, endPoint y: 77, distance: 477.1
click at [569, 77] on div at bounding box center [391, 148] width 482 height 247
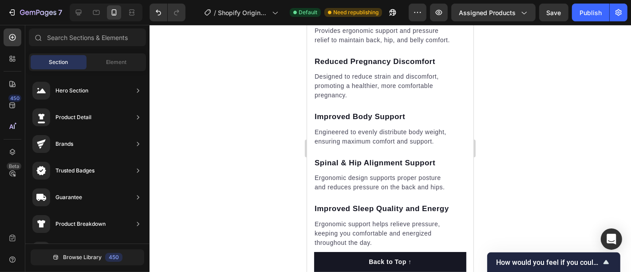
scroll to position [1923, 0]
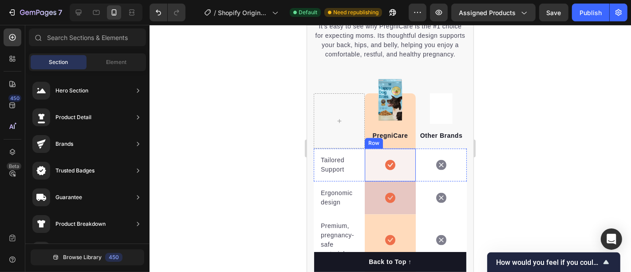
click at [369, 175] on div "Icon Row" at bounding box center [389, 164] width 51 height 33
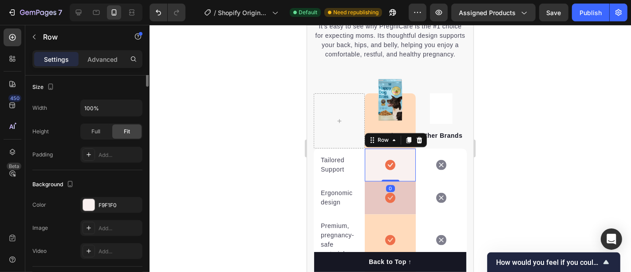
scroll to position [197, 0]
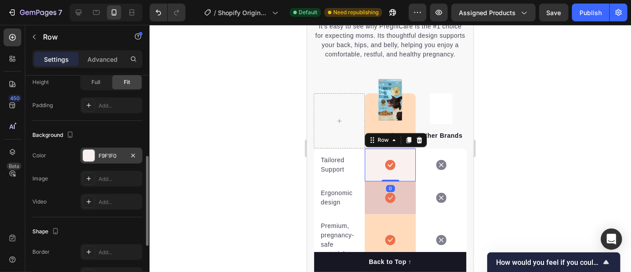
click at [105, 157] on div "F9F1F0" at bounding box center [112, 156] width 26 height 8
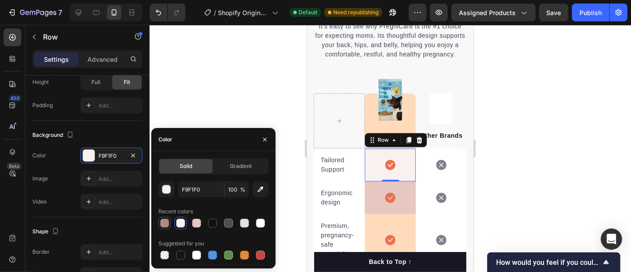
click at [169, 221] on div at bounding box center [164, 222] width 9 height 9
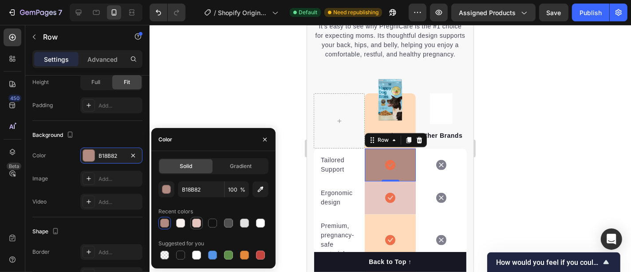
click at [193, 222] on div at bounding box center [196, 222] width 9 height 9
type input "E7C7C2"
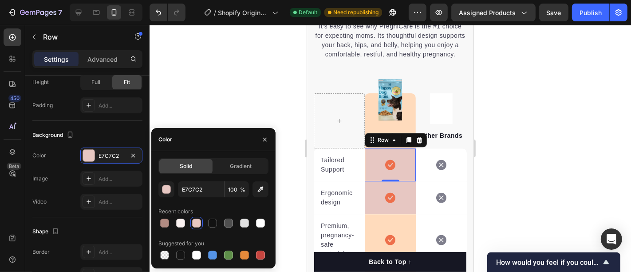
click at [227, 103] on div at bounding box center [391, 148] width 482 height 247
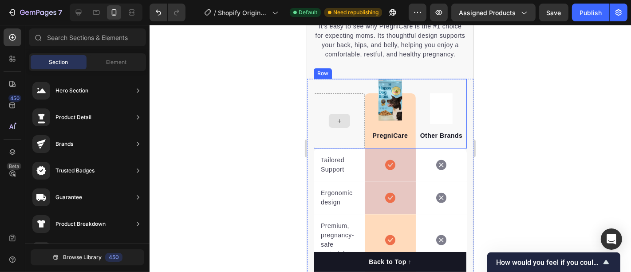
click at [364, 124] on div "Image PregniCare Text block Row" at bounding box center [389, 120] width 51 height 55
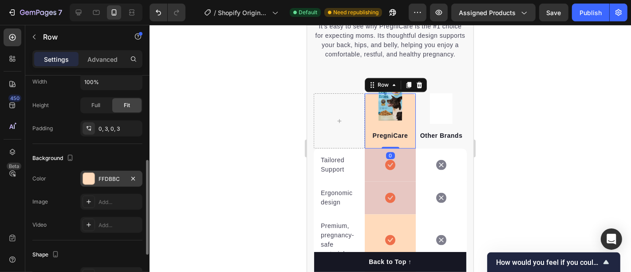
click at [107, 176] on div "FFDBBC" at bounding box center [112, 179] width 26 height 8
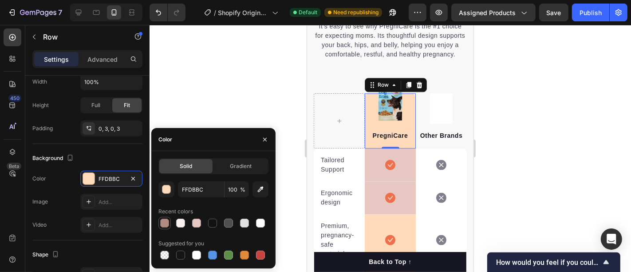
click at [163, 221] on div at bounding box center [164, 222] width 9 height 9
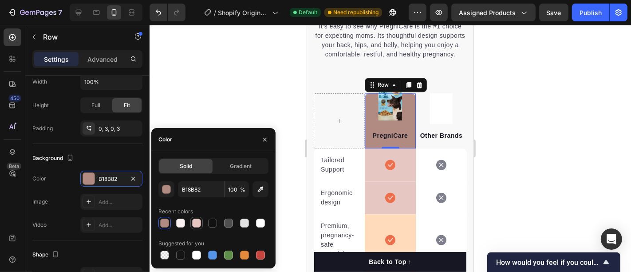
click at [196, 220] on div at bounding box center [196, 222] width 9 height 9
type input "E7C7C2"
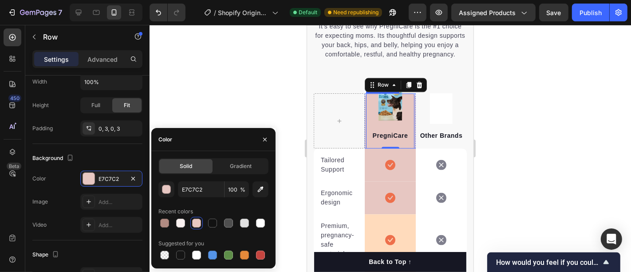
click at [377, 110] on div "PregniCare Text block" at bounding box center [390, 120] width 48 height 55
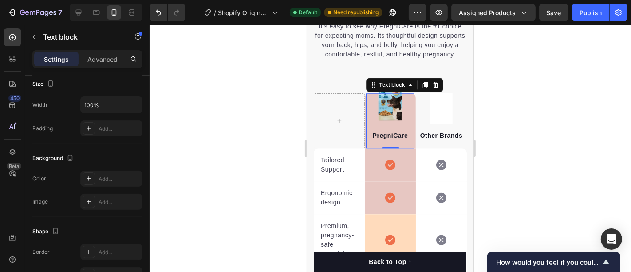
scroll to position [0, 0]
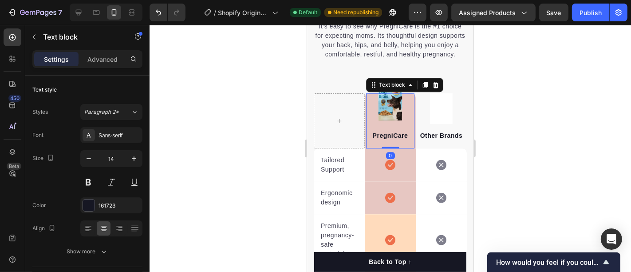
click at [389, 109] on div "PregniCare Text block 0" at bounding box center [390, 120] width 48 height 55
click at [388, 107] on div "PregniCare Text block 0" at bounding box center [390, 120] width 48 height 55
click at [214, 108] on div at bounding box center [391, 148] width 482 height 247
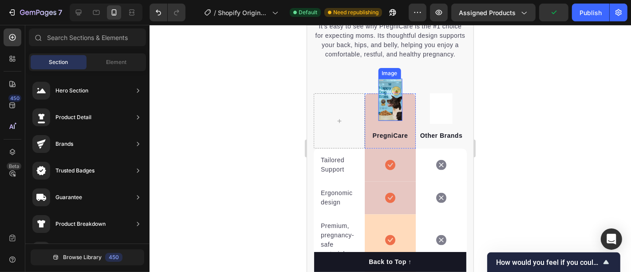
click at [380, 92] on img at bounding box center [390, 99] width 24 height 42
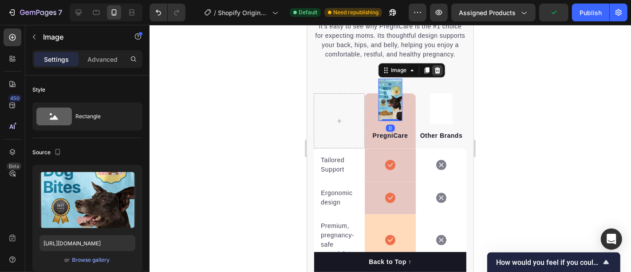
click at [434, 73] on icon at bounding box center [437, 70] width 6 height 6
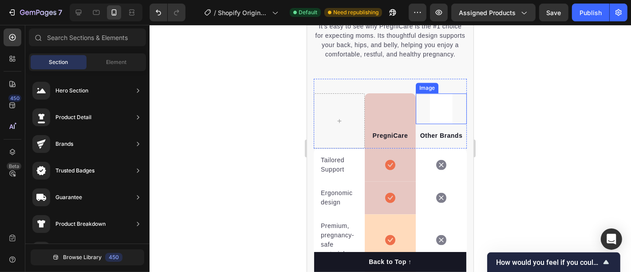
click at [430, 109] on img at bounding box center [441, 108] width 23 height 31
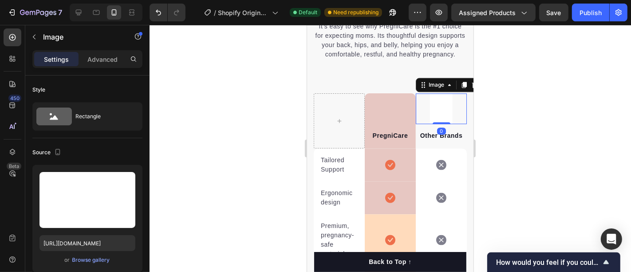
click at [430, 111] on img at bounding box center [441, 108] width 23 height 31
click at [431, 105] on img at bounding box center [441, 108] width 23 height 31
click at [172, 109] on div at bounding box center [391, 148] width 482 height 247
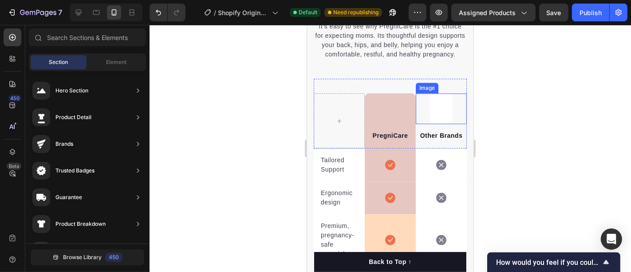
click at [430, 114] on img at bounding box center [441, 108] width 23 height 31
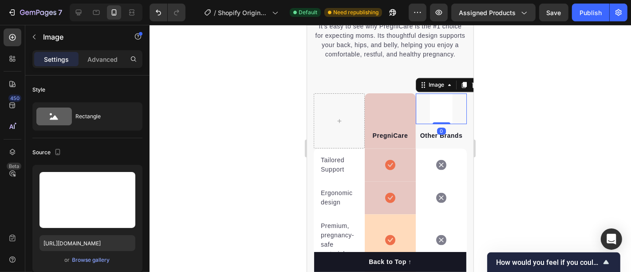
click at [480, 93] on div at bounding box center [391, 148] width 482 height 247
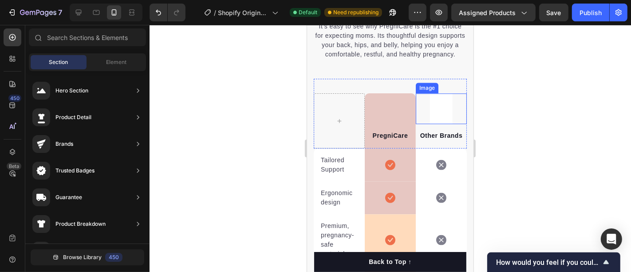
click at [446, 123] on div at bounding box center [441, 108] width 51 height 31
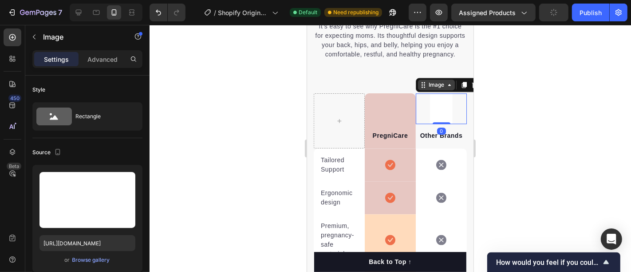
click at [446, 88] on icon at bounding box center [449, 84] width 7 height 7
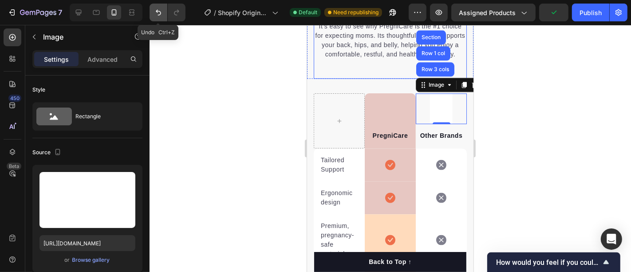
click at [165, 13] on button "Undo/Redo" at bounding box center [159, 13] width 18 height 18
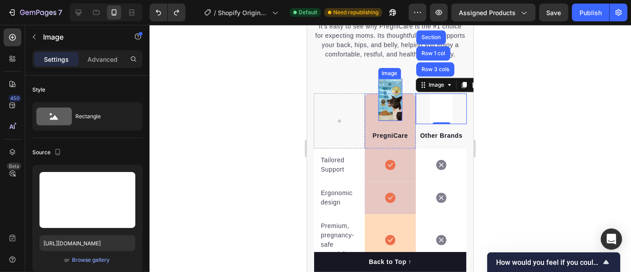
click at [393, 89] on img at bounding box center [390, 99] width 24 height 42
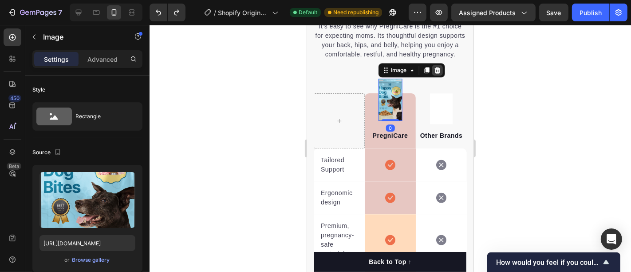
click at [434, 73] on icon at bounding box center [437, 70] width 6 height 6
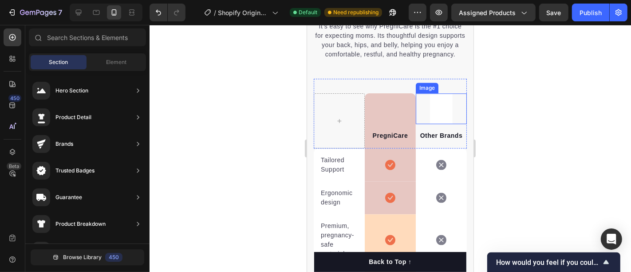
click at [417, 119] on div at bounding box center [441, 108] width 51 height 31
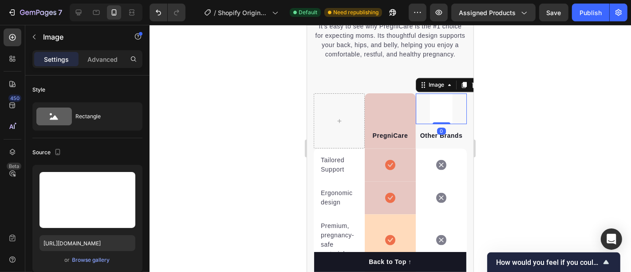
click at [225, 112] on div at bounding box center [391, 148] width 482 height 247
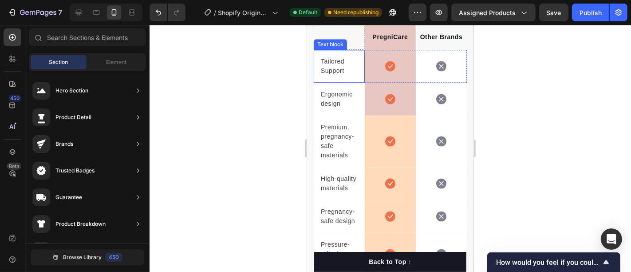
scroll to position [1973, 0]
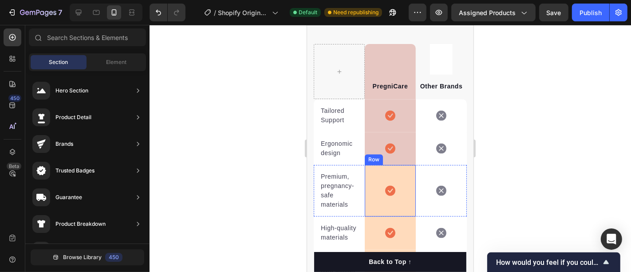
click at [368, 186] on div "Icon Row" at bounding box center [389, 189] width 51 height 51
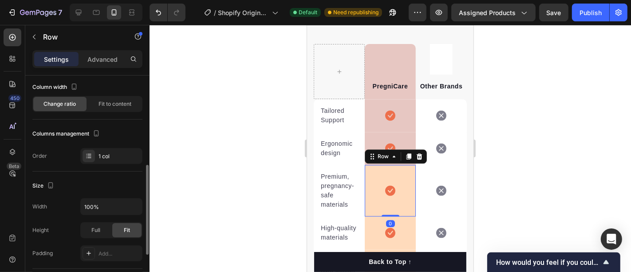
scroll to position [148, 0]
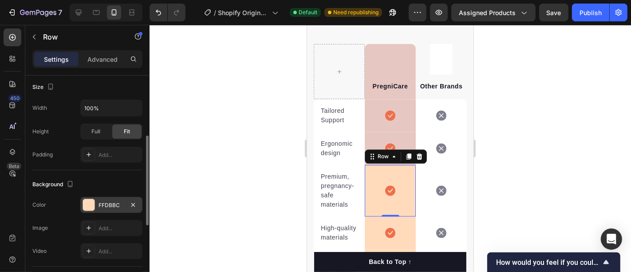
click at [115, 205] on div "FFDBBC" at bounding box center [112, 205] width 26 height 8
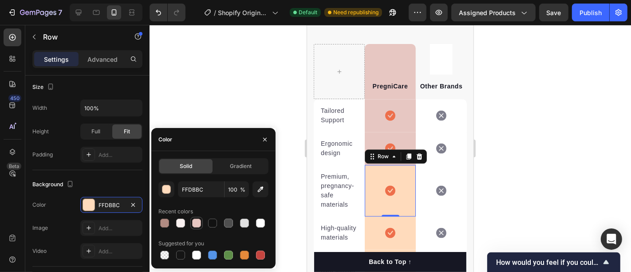
click at [196, 223] on div at bounding box center [196, 222] width 9 height 9
type input "E7C7C2"
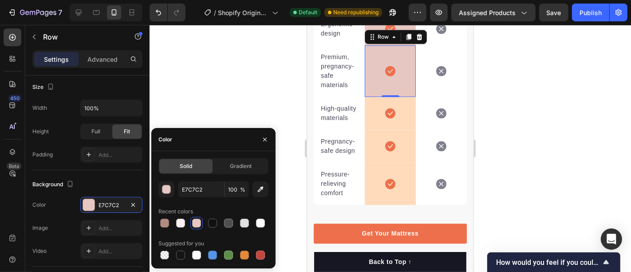
scroll to position [2121, 0]
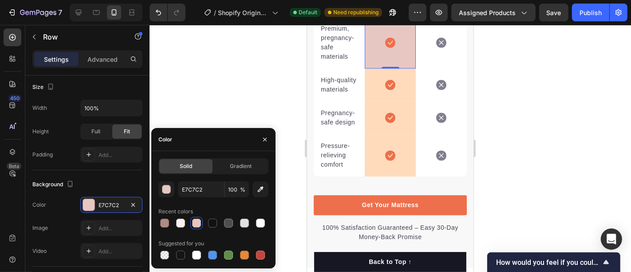
click at [371, 101] on div "Icon Row" at bounding box center [389, 84] width 51 height 33
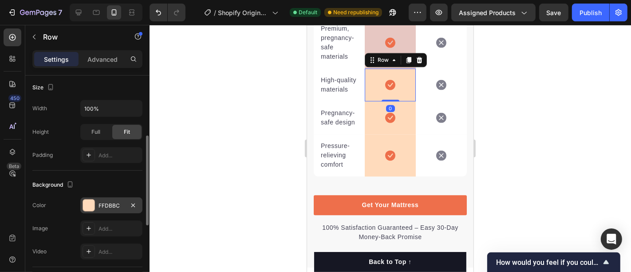
click at [106, 202] on div "FFDBBC" at bounding box center [112, 206] width 26 height 8
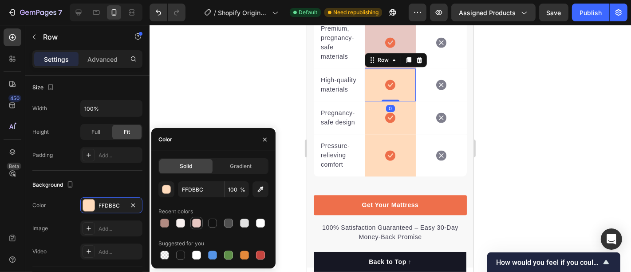
click at [194, 226] on div at bounding box center [196, 222] width 9 height 9
type input "E7C7C2"
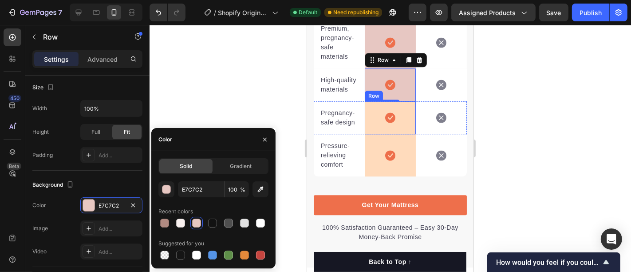
click at [370, 134] on div "Icon Row" at bounding box center [389, 117] width 51 height 33
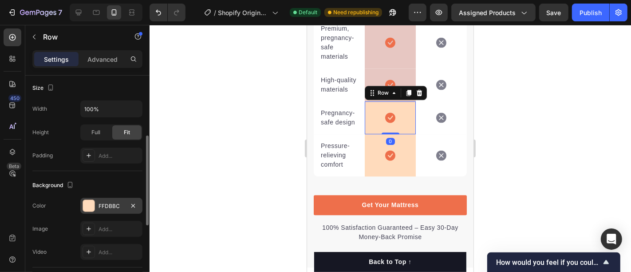
click at [91, 200] on div at bounding box center [89, 206] width 12 height 12
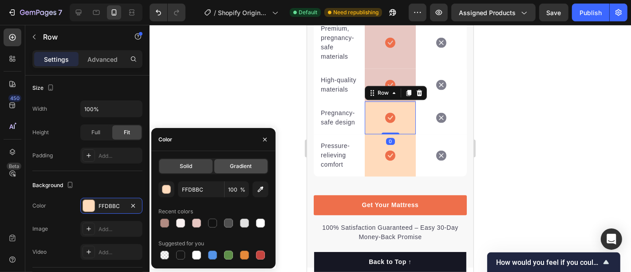
click at [200, 222] on div at bounding box center [196, 222] width 9 height 9
type input "E7C7C2"
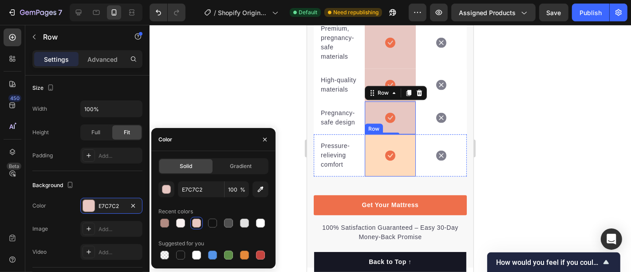
click at [366, 162] on div "Icon Row" at bounding box center [389, 155] width 51 height 42
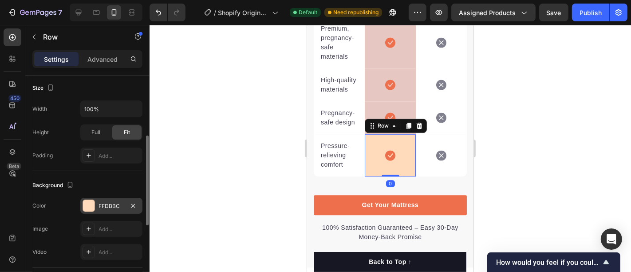
click at [105, 199] on div "FFDBBC" at bounding box center [111, 206] width 62 height 16
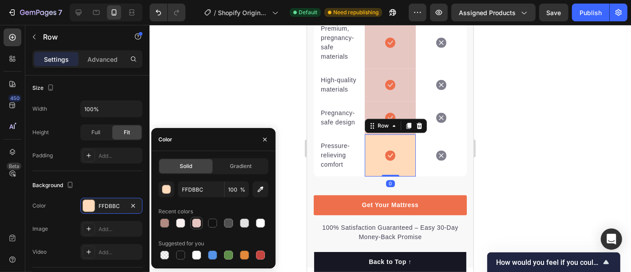
click at [195, 222] on div at bounding box center [196, 222] width 9 height 9
type input "E7C7C2"
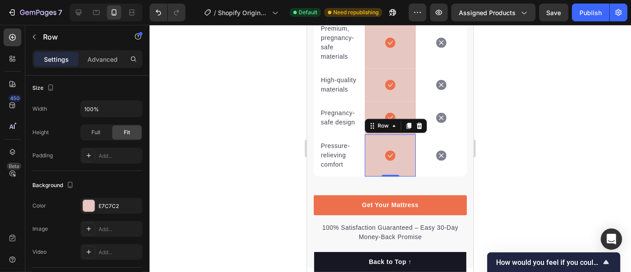
click at [220, 88] on div at bounding box center [391, 148] width 482 height 247
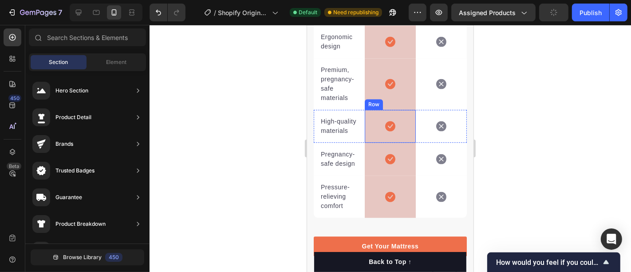
scroll to position [2022, 0]
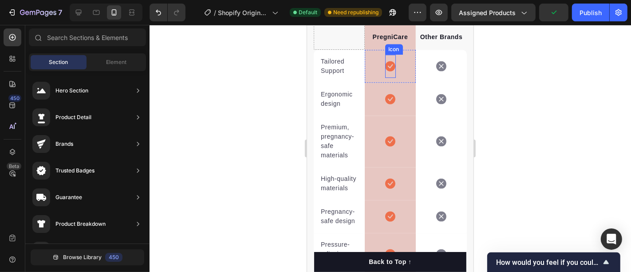
click at [385, 71] on icon at bounding box center [390, 66] width 10 height 10
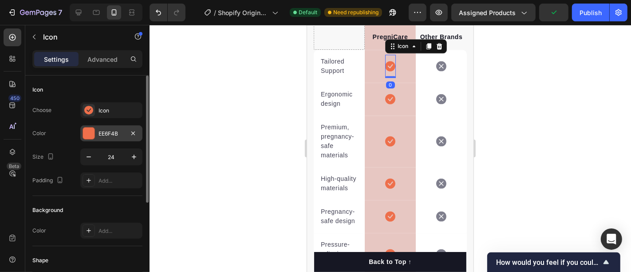
click at [103, 130] on div "EE6F4B" at bounding box center [112, 134] width 26 height 8
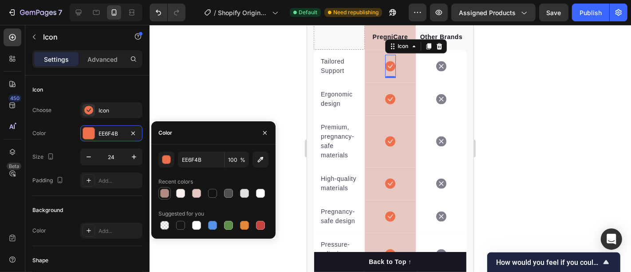
click at [166, 192] on div at bounding box center [164, 193] width 9 height 9
click at [166, 193] on div at bounding box center [164, 193] width 9 height 9
click at [184, 193] on div at bounding box center [180, 193] width 9 height 9
click at [193, 192] on div at bounding box center [196, 193] width 9 height 9
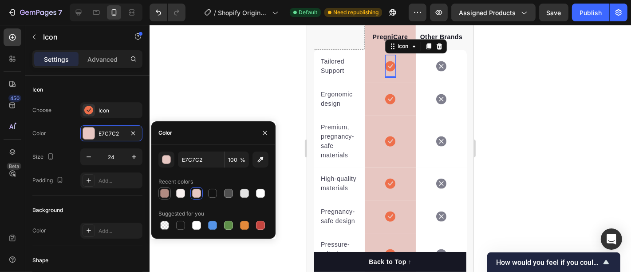
click at [168, 192] on div at bounding box center [164, 193] width 9 height 9
type input "B18B82"
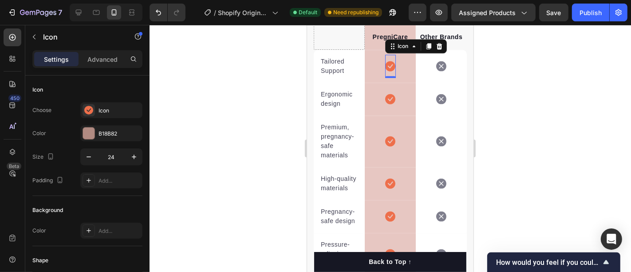
click at [193, 94] on div at bounding box center [391, 148] width 482 height 247
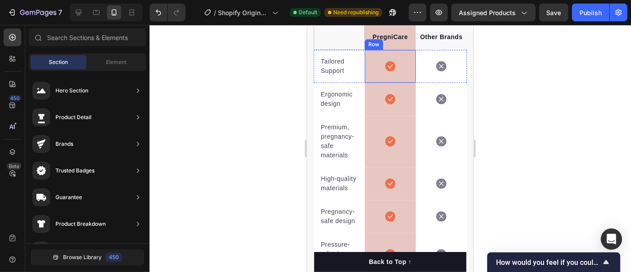
click at [385, 71] on span at bounding box center [390, 65] width 11 height 11
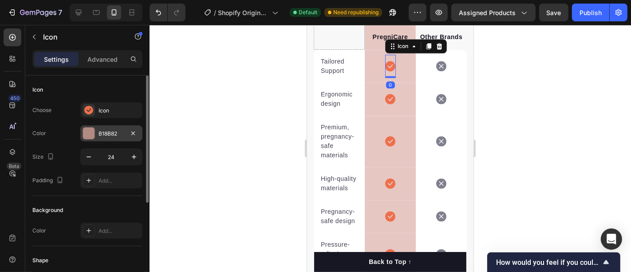
click at [110, 136] on div "B18B82" at bounding box center [112, 134] width 26 height 8
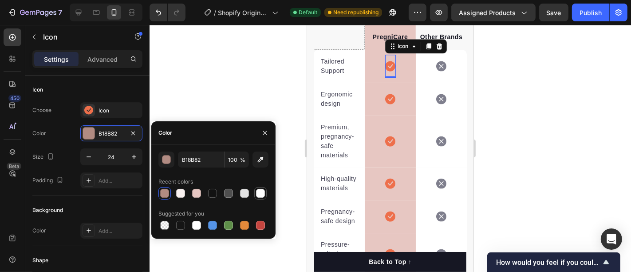
click at [259, 193] on div at bounding box center [260, 193] width 9 height 9
type input "FFFFFF"
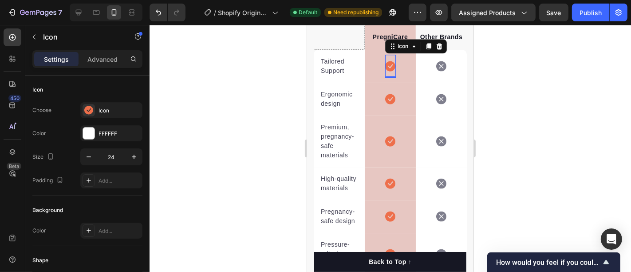
click at [240, 84] on div at bounding box center [391, 148] width 482 height 247
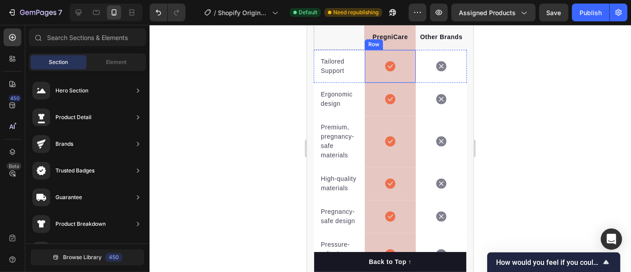
click at [385, 71] on icon at bounding box center [390, 66] width 10 height 10
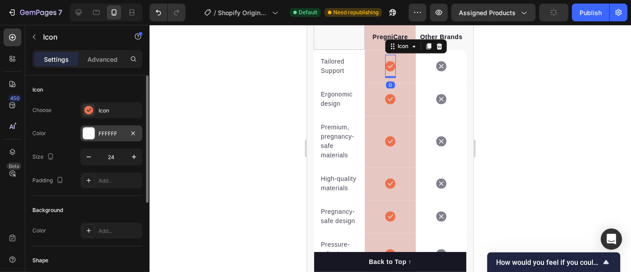
click at [107, 131] on div "FFFFFF" at bounding box center [112, 134] width 26 height 8
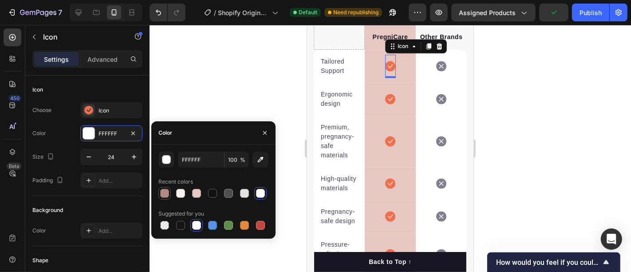
click at [163, 193] on div at bounding box center [164, 193] width 9 height 9
type input "B18B82"
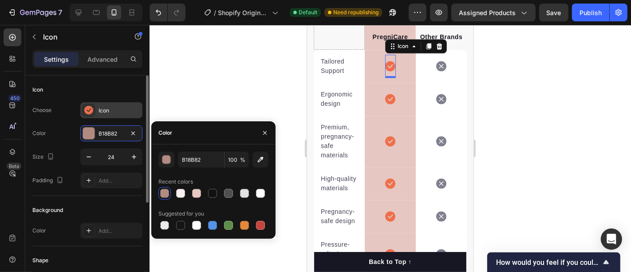
click at [100, 102] on div "Icon" at bounding box center [111, 110] width 62 height 16
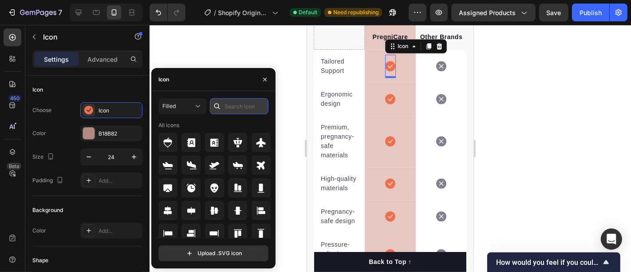
click at [246, 106] on input "text" at bounding box center [239, 106] width 59 height 16
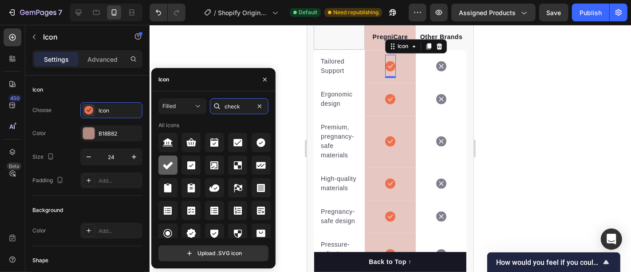
type input "check"
click at [171, 163] on icon at bounding box center [168, 166] width 10 height 8
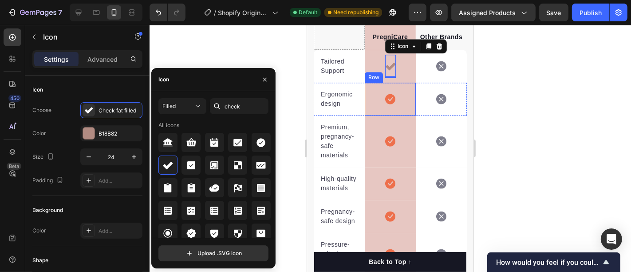
click at [385, 104] on icon at bounding box center [390, 98] width 10 height 11
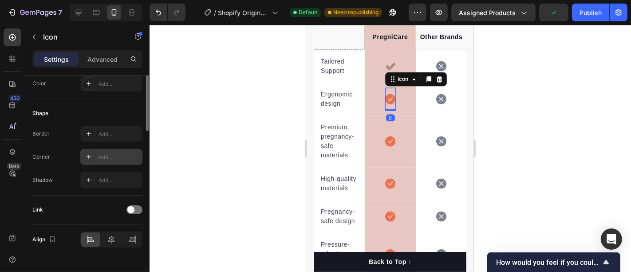
scroll to position [0, 0]
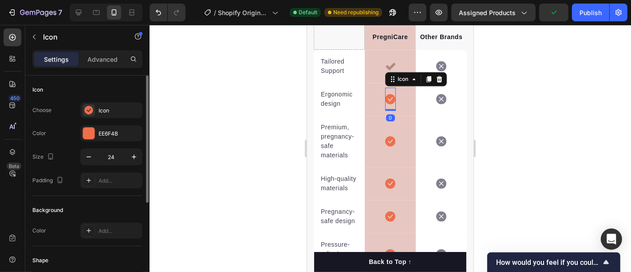
click at [103, 119] on div "Choose Icon Color EE6F4B Size 24 Padding Add..." at bounding box center [87, 145] width 110 height 86
click at [103, 115] on div "Icon" at bounding box center [111, 110] width 62 height 16
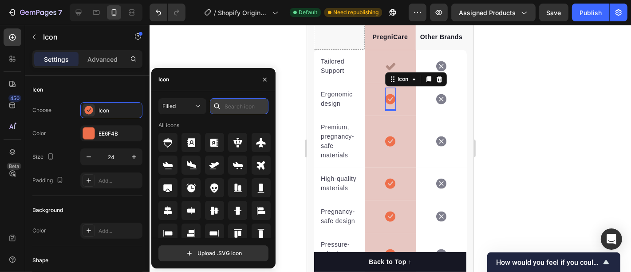
click at [232, 104] on input "text" at bounding box center [239, 106] width 59 height 16
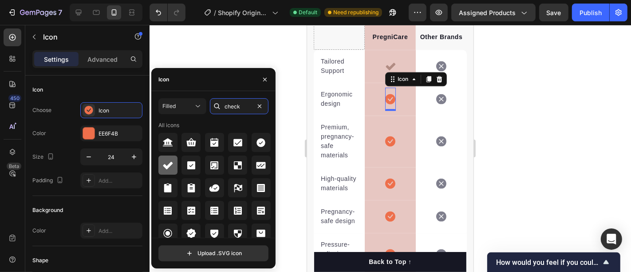
type input "check"
click at [177, 164] on div at bounding box center [167, 164] width 19 height 19
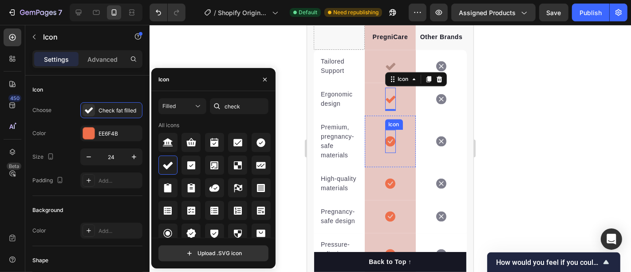
click at [387, 146] on icon at bounding box center [390, 141] width 10 height 10
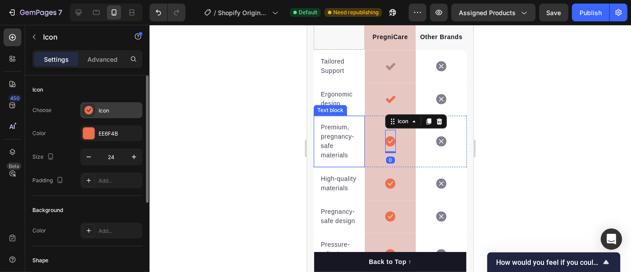
click at [103, 111] on div "Icon" at bounding box center [120, 111] width 42 height 8
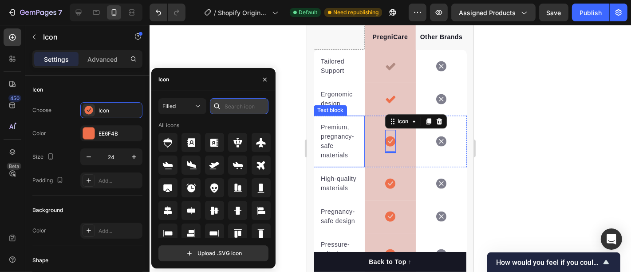
click at [238, 106] on input "text" at bounding box center [239, 106] width 59 height 16
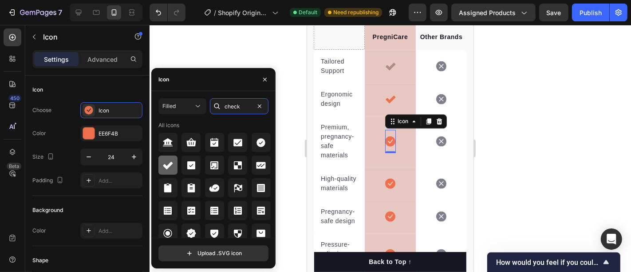
type input "check"
click at [164, 158] on div at bounding box center [167, 164] width 19 height 19
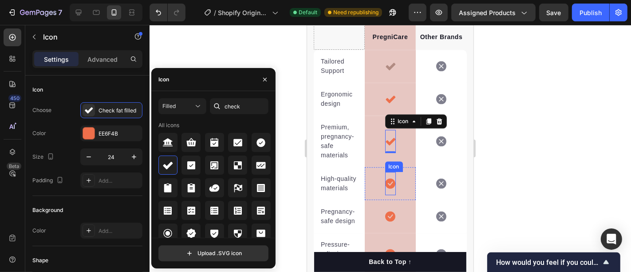
click at [387, 188] on icon at bounding box center [390, 183] width 10 height 10
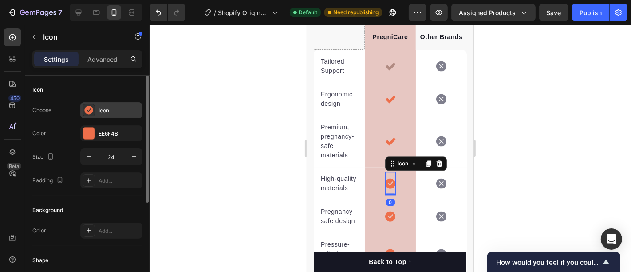
click at [123, 109] on div "Icon" at bounding box center [120, 111] width 42 height 8
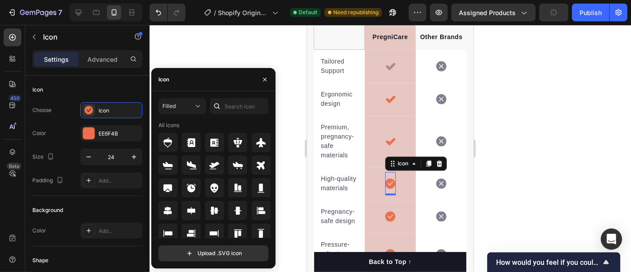
click at [240, 120] on div "Filled All icons" at bounding box center [213, 167] width 110 height 139
click at [241, 114] on input "text" at bounding box center [239, 106] width 59 height 16
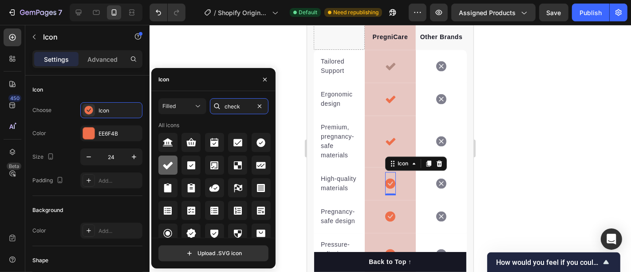
type input "check"
click at [170, 159] on div at bounding box center [167, 164] width 19 height 19
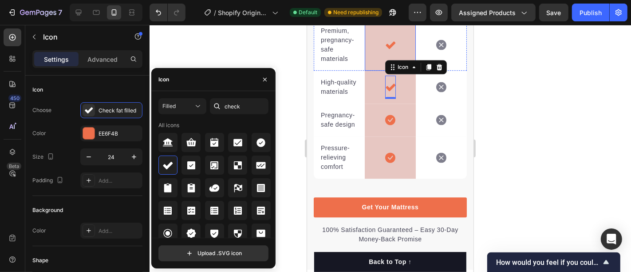
scroll to position [2121, 0]
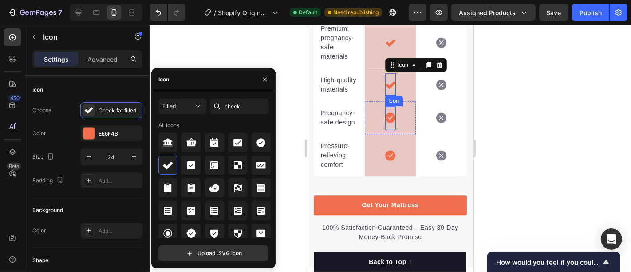
click at [385, 123] on icon at bounding box center [390, 117] width 10 height 11
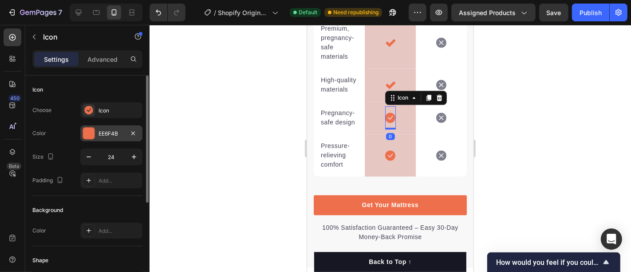
click at [119, 137] on div "EE6F4B" at bounding box center [112, 134] width 26 height 8
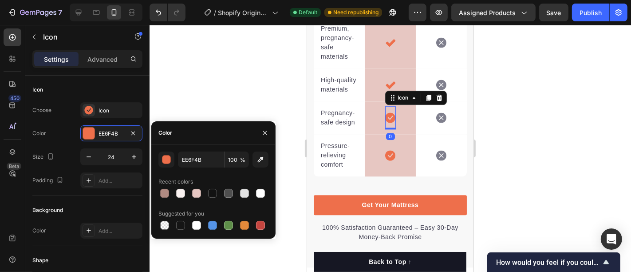
click at [196, 168] on div "EE6F4B 100 % Recent colors Suggested for you" at bounding box center [213, 191] width 110 height 80
click at [199, 163] on input "EE6F4B" at bounding box center [201, 159] width 46 height 16
type input "check"
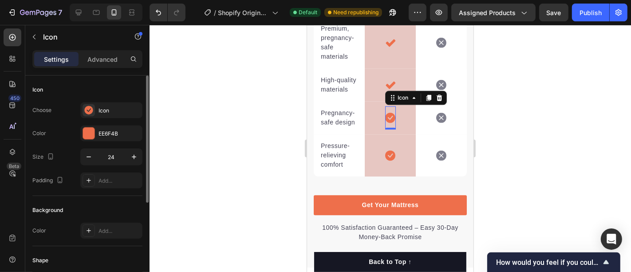
click at [92, 99] on div "Icon Choose Icon Color EE6F4B Size 24 Padding Add..." at bounding box center [87, 135] width 110 height 120
click at [106, 108] on div "Icon" at bounding box center [120, 111] width 42 height 8
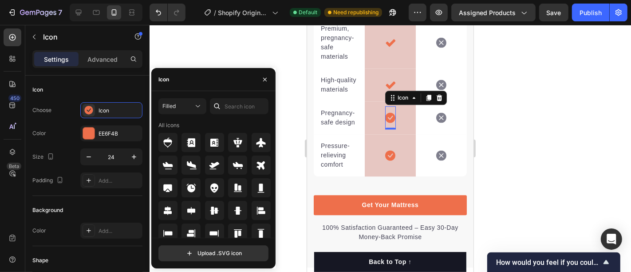
click at [223, 106] on div at bounding box center [217, 106] width 14 height 16
click at [241, 107] on input "text" at bounding box center [239, 106] width 59 height 16
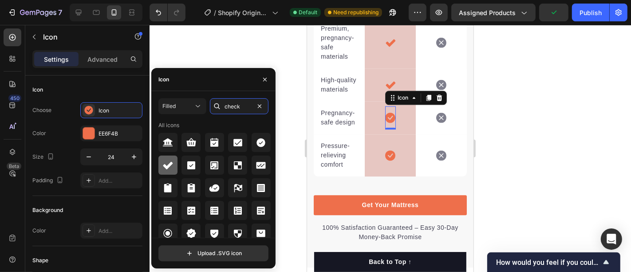
type input "check"
click at [167, 164] on icon at bounding box center [167, 165] width 11 height 11
click at [253, 54] on div at bounding box center [391, 148] width 482 height 247
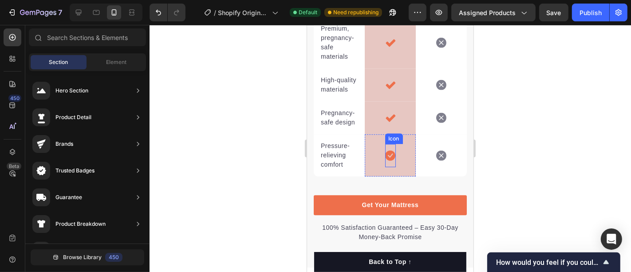
click at [385, 160] on icon at bounding box center [390, 155] width 10 height 10
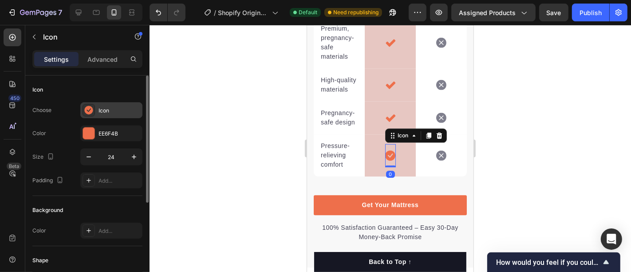
click at [101, 114] on div "Icon" at bounding box center [120, 111] width 42 height 8
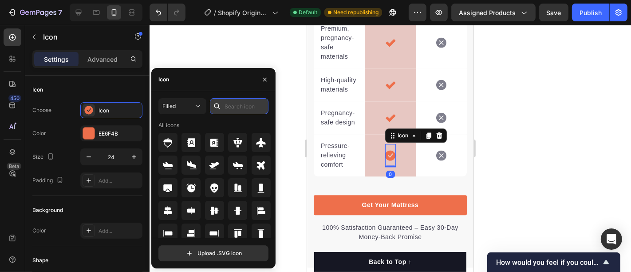
click at [235, 105] on input "text" at bounding box center [239, 106] width 59 height 16
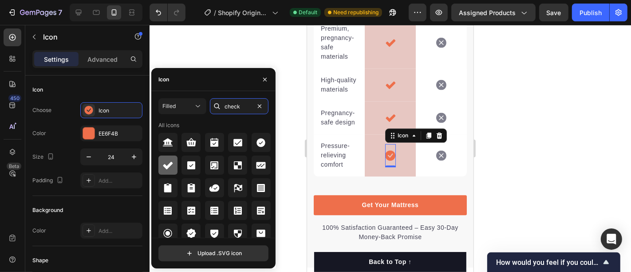
type input "check"
click at [166, 170] on div at bounding box center [167, 164] width 19 height 19
click at [266, 53] on div at bounding box center [391, 148] width 482 height 247
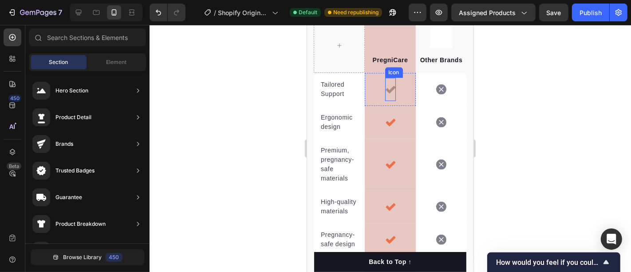
scroll to position [1973, 0]
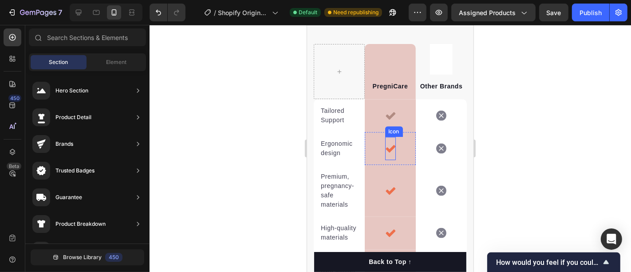
click at [386, 153] on icon at bounding box center [390, 147] width 11 height 11
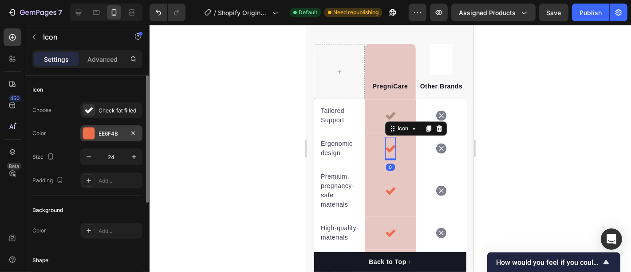
click at [112, 128] on div "EE6F4B" at bounding box center [111, 133] width 62 height 16
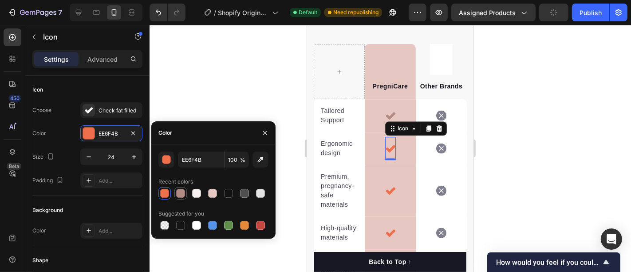
click at [184, 188] on div at bounding box center [180, 193] width 11 height 11
click at [228, 195] on div at bounding box center [228, 193] width 9 height 9
click at [249, 191] on div at bounding box center [244, 193] width 11 height 11
click at [248, 192] on div at bounding box center [244, 193] width 9 height 9
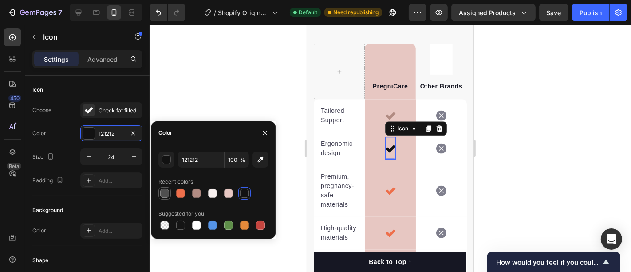
click at [162, 193] on div at bounding box center [164, 193] width 9 height 9
type input "4F4F4F"
click at [218, 102] on div at bounding box center [391, 148] width 482 height 247
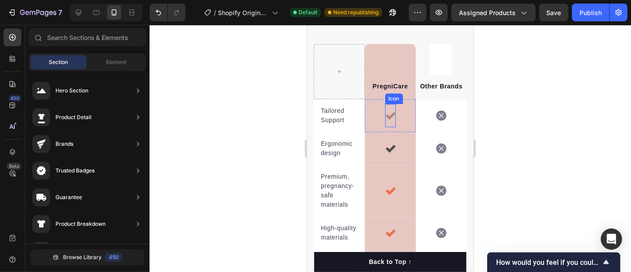
click at [386, 120] on icon at bounding box center [390, 115] width 11 height 11
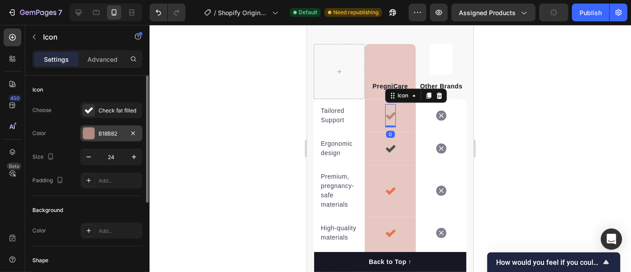
click at [124, 133] on div "B18B82" at bounding box center [112, 134] width 26 height 8
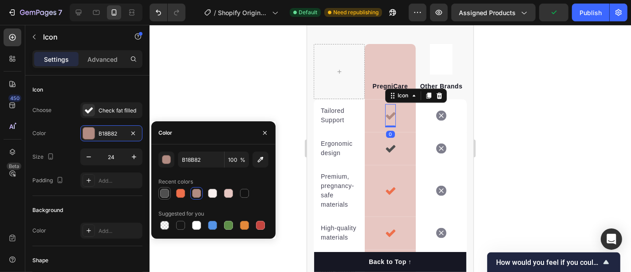
click at [165, 193] on div at bounding box center [164, 193] width 9 height 9
type input "4F4F4F"
click at [385, 195] on icon at bounding box center [390, 190] width 11 height 11
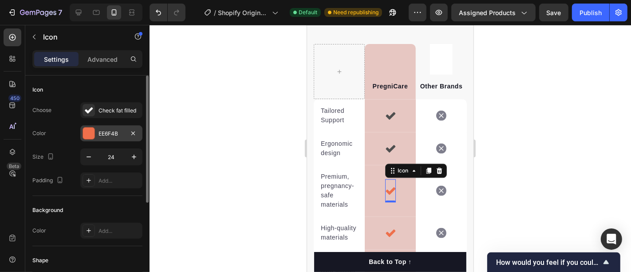
click at [108, 135] on div "EE6F4B" at bounding box center [112, 134] width 26 height 8
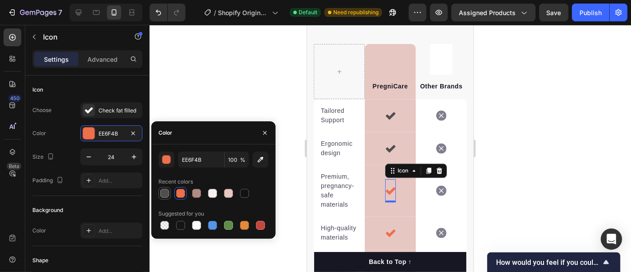
click at [166, 191] on div at bounding box center [164, 193] width 9 height 9
type input "4F4F4F"
click at [247, 79] on div at bounding box center [391, 148] width 482 height 247
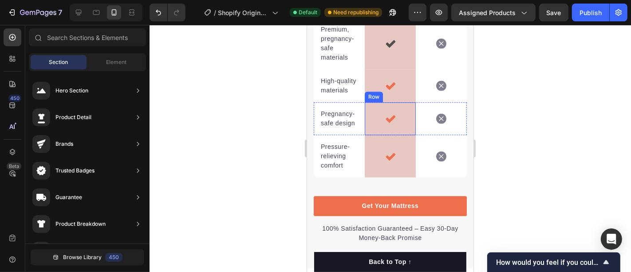
scroll to position [2121, 0]
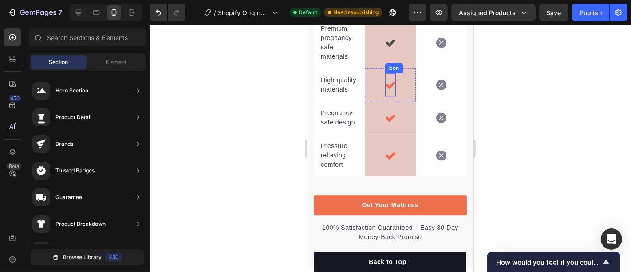
click at [389, 90] on icon at bounding box center [390, 84] width 11 height 11
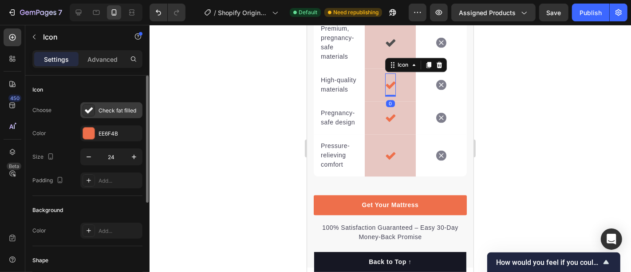
click at [114, 116] on div "Check fat filled" at bounding box center [111, 110] width 62 height 16
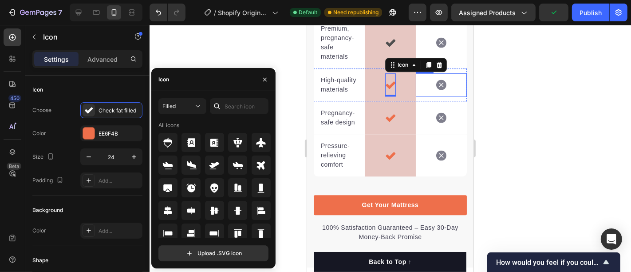
click at [436, 90] on icon at bounding box center [441, 84] width 10 height 10
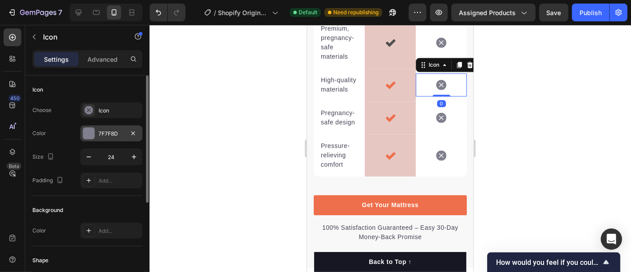
click at [114, 130] on div "7F7F8D" at bounding box center [112, 134] width 26 height 8
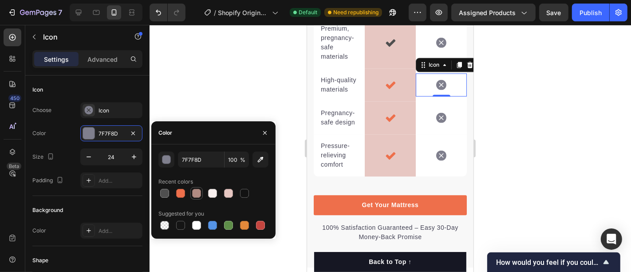
click at [197, 187] on div at bounding box center [196, 193] width 12 height 12
click at [165, 190] on div at bounding box center [164, 193] width 9 height 9
type input "4F4F4F"
click at [191, 112] on div at bounding box center [391, 148] width 482 height 247
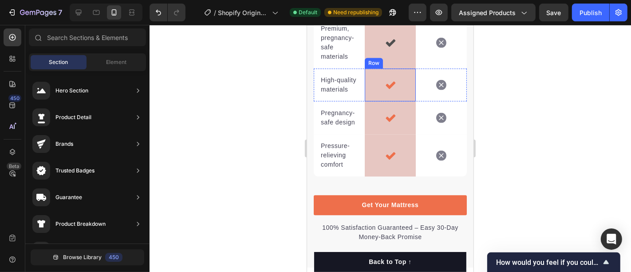
click at [385, 90] on icon at bounding box center [390, 84] width 11 height 11
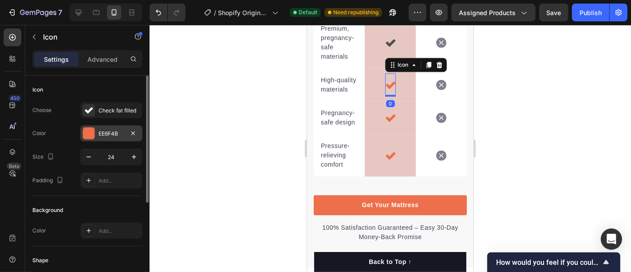
click at [108, 130] on div "EE6F4B" at bounding box center [112, 134] width 26 height 8
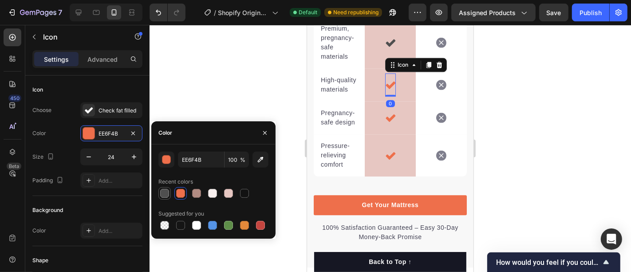
click at [169, 193] on div at bounding box center [164, 193] width 11 height 11
type input "4F4F4F"
click at [385, 122] on icon at bounding box center [390, 118] width 10 height 8
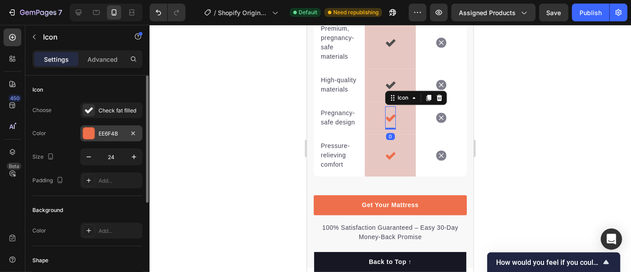
click at [115, 136] on div "EE6F4B" at bounding box center [112, 134] width 26 height 8
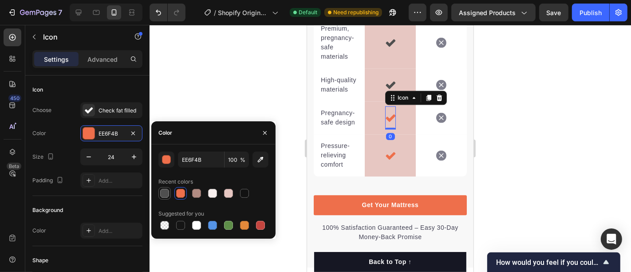
click at [165, 194] on div at bounding box center [164, 193] width 9 height 9
type input "4F4F4F"
click at [385, 160] on icon at bounding box center [390, 155] width 11 height 11
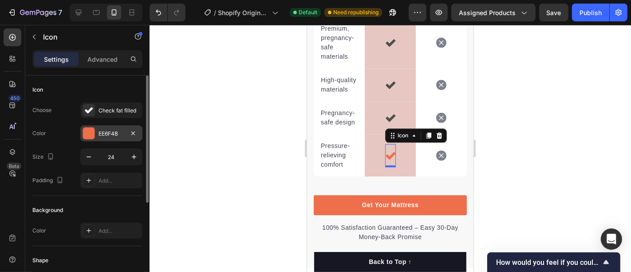
click at [105, 134] on div "EE6F4B" at bounding box center [112, 134] width 26 height 8
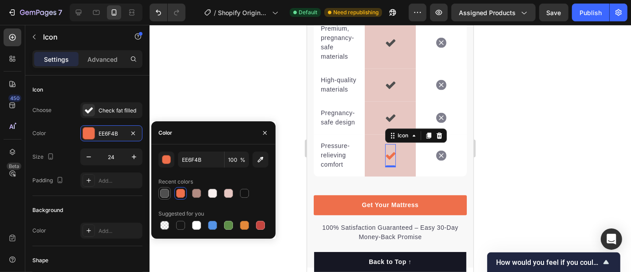
click at [162, 194] on div at bounding box center [164, 193] width 9 height 9
type input "4F4F4F"
click at [205, 100] on div at bounding box center [391, 148] width 482 height 247
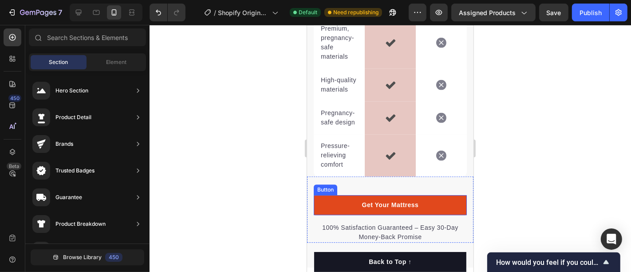
click at [330, 214] on link "Get Your Mattress" at bounding box center [389, 204] width 153 height 20
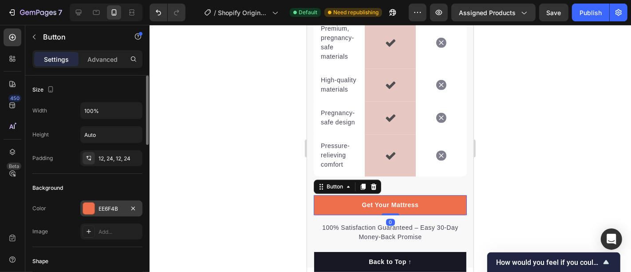
click at [113, 202] on div "EE6F4B" at bounding box center [111, 208] width 62 height 16
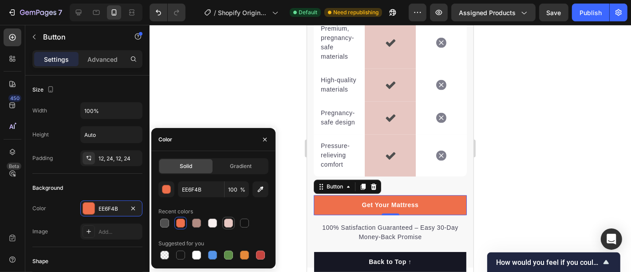
click at [230, 220] on div at bounding box center [228, 222] width 9 height 9
type input "E7C7C2"
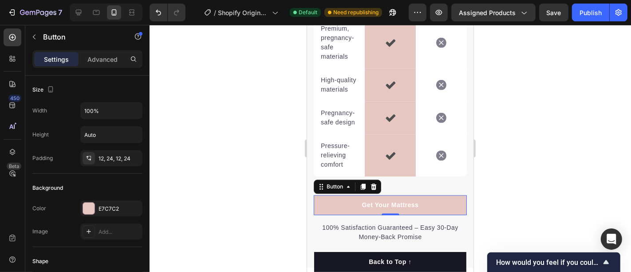
click at [192, 101] on div at bounding box center [391, 148] width 482 height 247
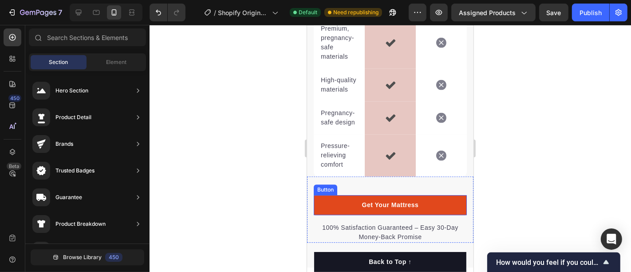
click at [319, 214] on link "Get Your Mattress" at bounding box center [389, 204] width 153 height 20
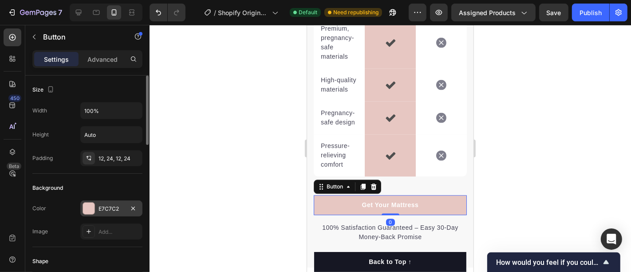
click at [107, 202] on div "E7C7C2" at bounding box center [111, 208] width 62 height 16
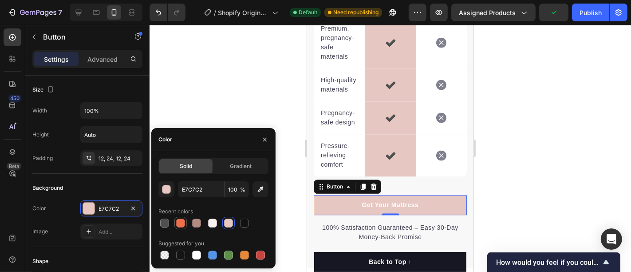
click at [179, 224] on div at bounding box center [180, 222] width 9 height 9
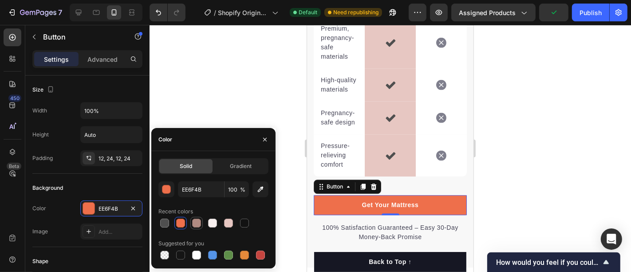
click at [193, 222] on div at bounding box center [196, 222] width 9 height 9
type input "B18B82"
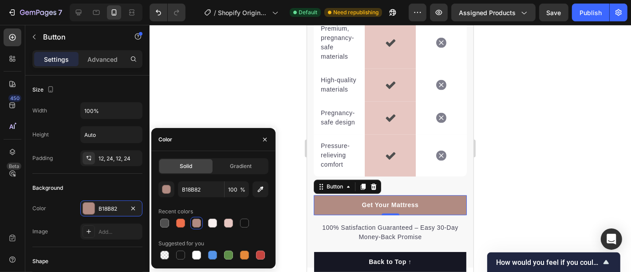
click at [185, 111] on div at bounding box center [391, 148] width 482 height 247
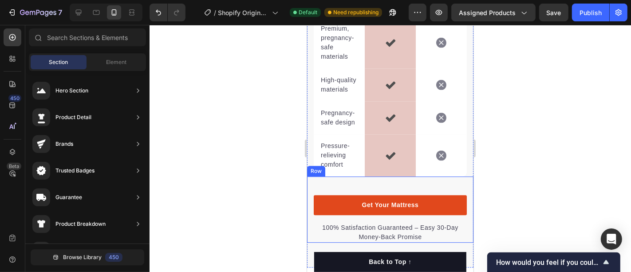
click at [327, 214] on link "Get Your Mattress" at bounding box center [389, 204] width 153 height 20
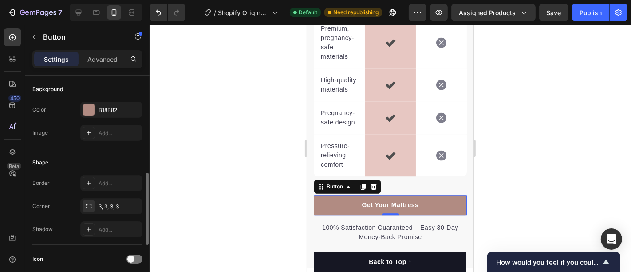
scroll to position [148, 0]
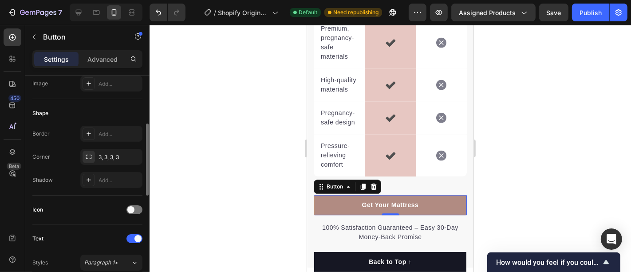
drag, startPoint x: 101, startPoint y: 177, endPoint x: 104, endPoint y: 202, distance: 24.6
click at [104, 202] on div "Icon" at bounding box center [87, 209] width 110 height 14
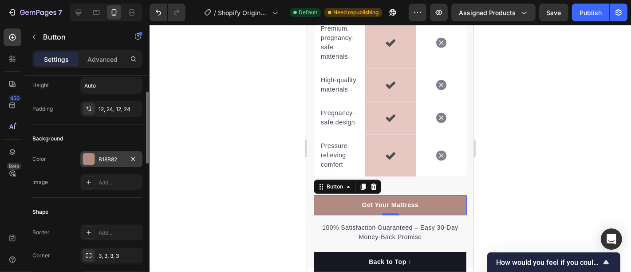
click at [107, 157] on div "B18B82" at bounding box center [112, 159] width 26 height 8
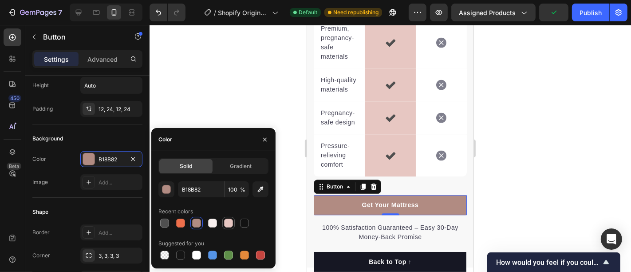
click at [222, 218] on div at bounding box center [228, 223] width 12 height 12
type input "E7C7C2"
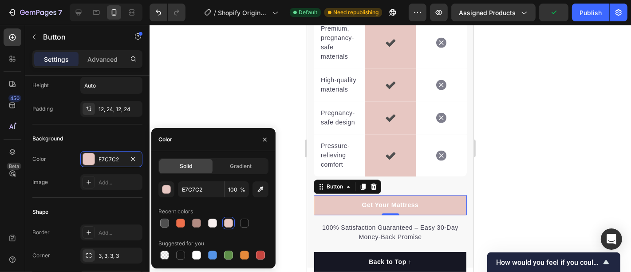
click at [182, 93] on div at bounding box center [391, 148] width 482 height 247
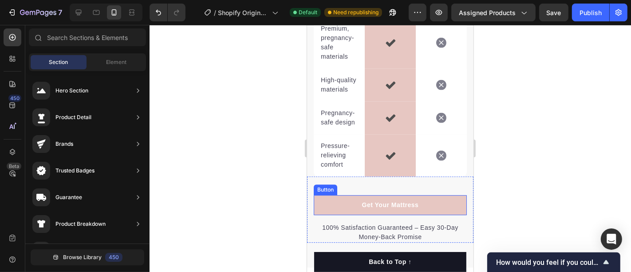
click at [244, 212] on div at bounding box center [391, 148] width 482 height 247
click at [216, 148] on div at bounding box center [391, 148] width 482 height 247
click at [510, 139] on div at bounding box center [391, 148] width 482 height 247
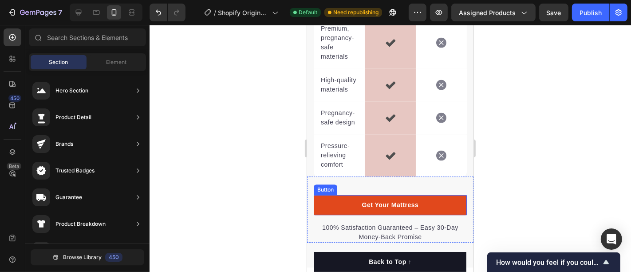
click at [386, 214] on link "Get Your Mattress" at bounding box center [389, 204] width 153 height 20
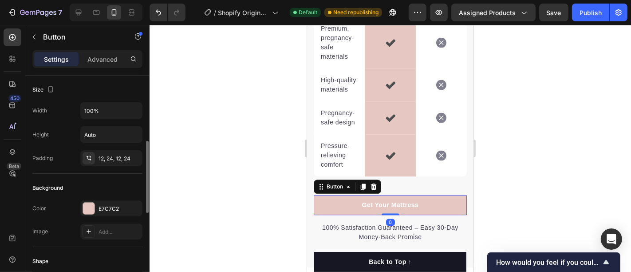
scroll to position [99, 0]
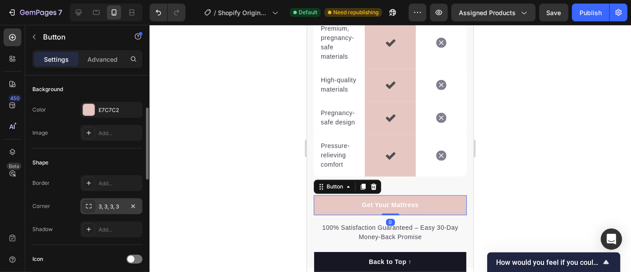
click at [111, 202] on div "3, 3, 3, 3" at bounding box center [112, 206] width 26 height 8
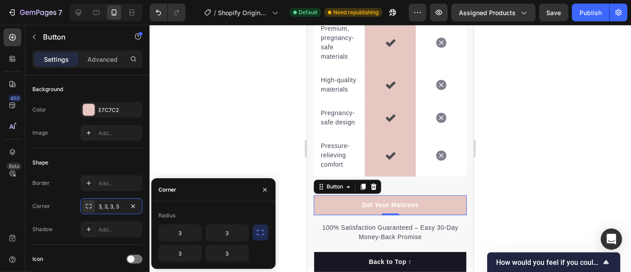
click at [258, 231] on icon "button" at bounding box center [260, 232] width 9 height 9
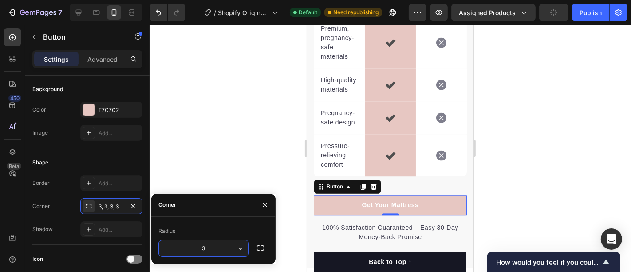
click at [215, 245] on input "3" at bounding box center [204, 248] width 90 height 16
type input "5"
click at [193, 169] on div at bounding box center [391, 148] width 482 height 247
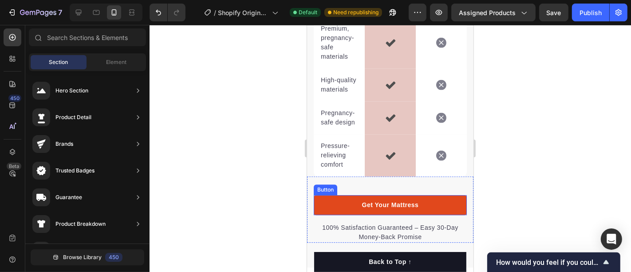
click at [374, 214] on link "Get Your Mattress" at bounding box center [389, 204] width 153 height 20
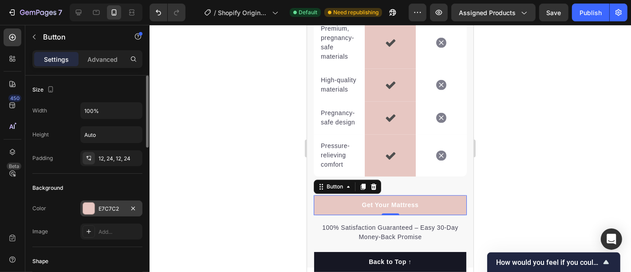
click at [101, 206] on div "E7C7C2" at bounding box center [112, 209] width 26 height 8
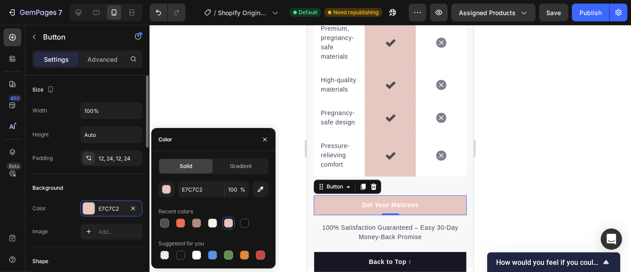
click at [81, 183] on div "Background" at bounding box center [87, 188] width 110 height 14
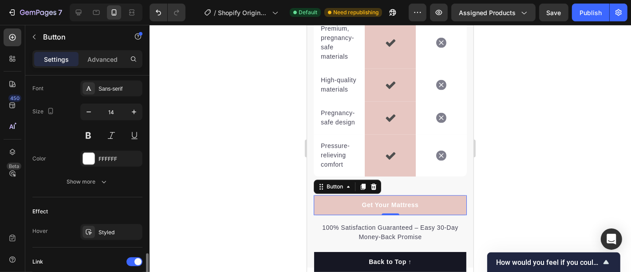
scroll to position [394, 0]
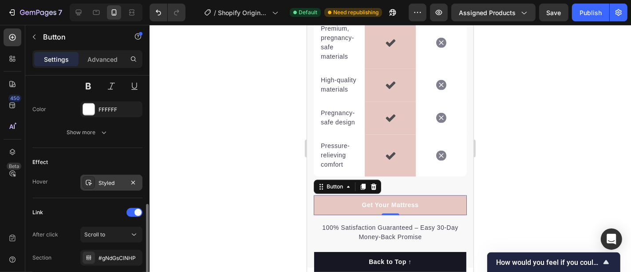
click at [108, 179] on div "Styled" at bounding box center [112, 183] width 26 height 8
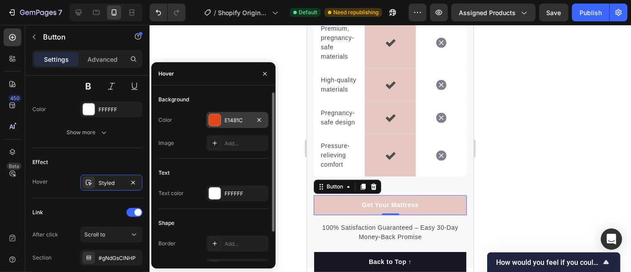
click at [230, 117] on div "E1481C" at bounding box center [238, 120] width 26 height 8
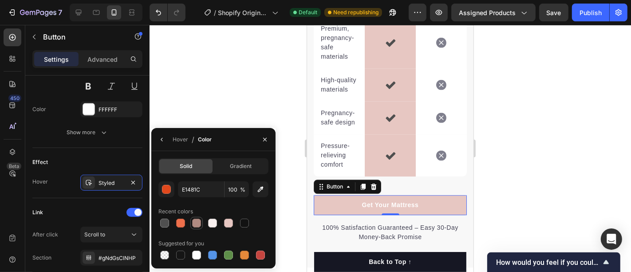
click at [194, 220] on div at bounding box center [196, 222] width 9 height 9
type input "B18B82"
drag, startPoint x: 214, startPoint y: 89, endPoint x: 227, endPoint y: 108, distance: 23.6
click at [214, 89] on div at bounding box center [391, 148] width 482 height 247
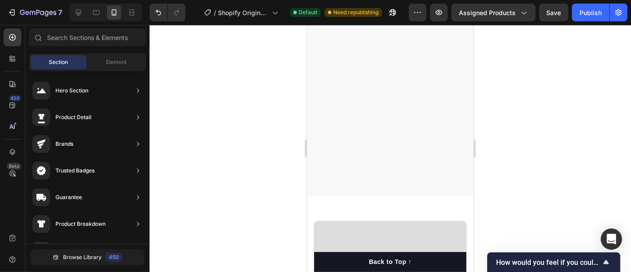
scroll to position [1033, 0]
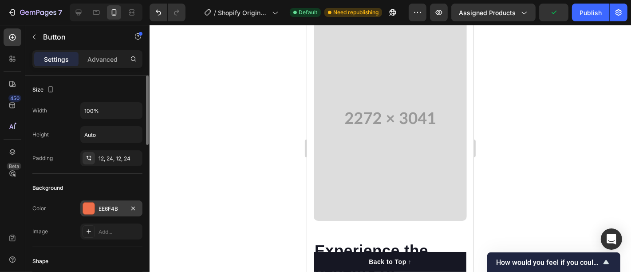
click at [112, 209] on div "EE6F4B" at bounding box center [112, 209] width 26 height 8
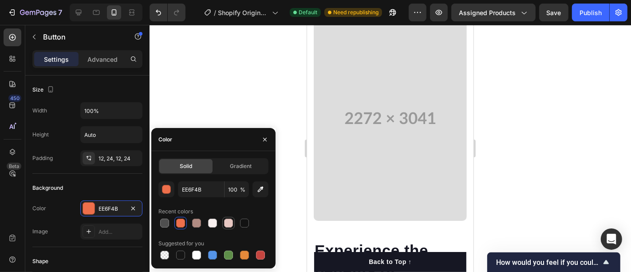
click at [224, 218] on div at bounding box center [228, 223] width 11 height 11
type input "E7C7C2"
click at [198, 101] on div at bounding box center [391, 148] width 482 height 247
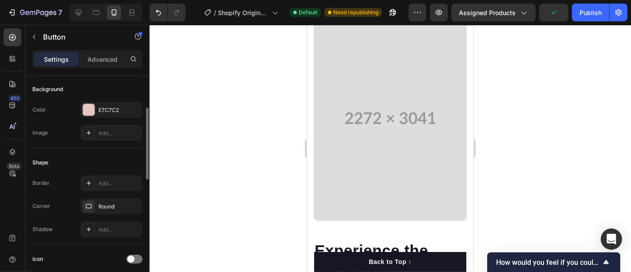
scroll to position [148, 0]
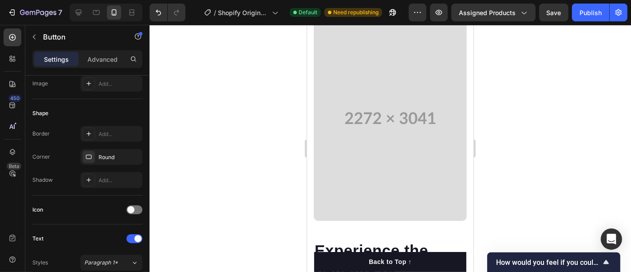
click at [167, 82] on div at bounding box center [391, 148] width 482 height 247
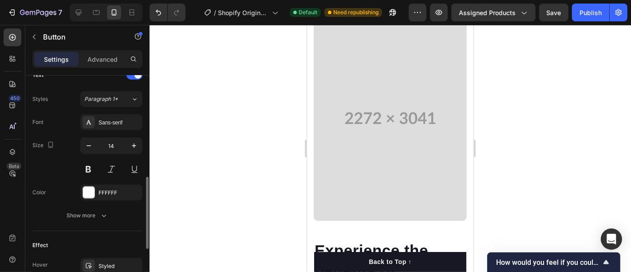
scroll to position [410, 0]
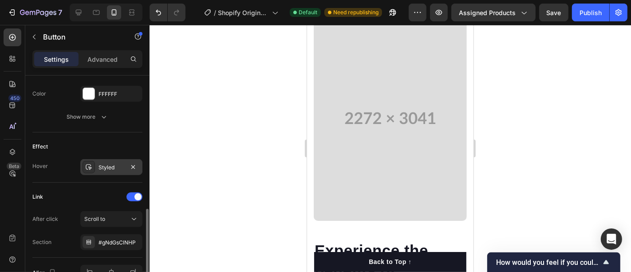
click at [113, 163] on div "Styled" at bounding box center [112, 167] width 26 height 8
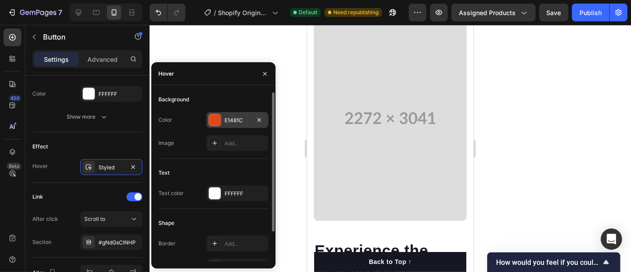
click at [229, 118] on div "E1481C" at bounding box center [238, 120] width 26 height 8
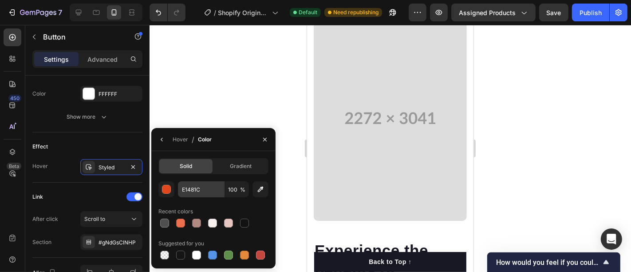
drag, startPoint x: 199, startPoint y: 221, endPoint x: 209, endPoint y: 196, distance: 26.7
click at [199, 221] on div at bounding box center [196, 222] width 9 height 9
type input "B18B82"
click at [204, 108] on div at bounding box center [391, 148] width 482 height 247
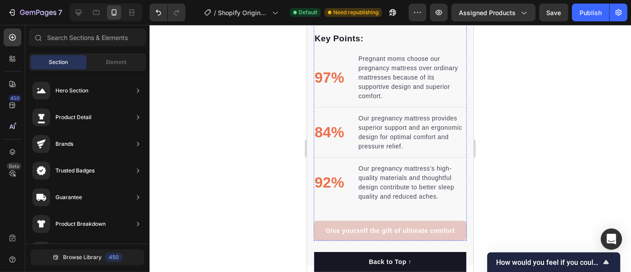
scroll to position [787, 0]
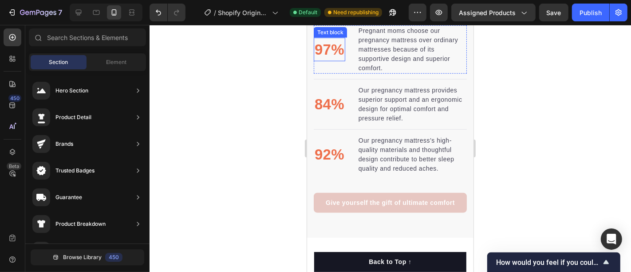
click at [328, 60] on p "97%" at bounding box center [329, 49] width 30 height 22
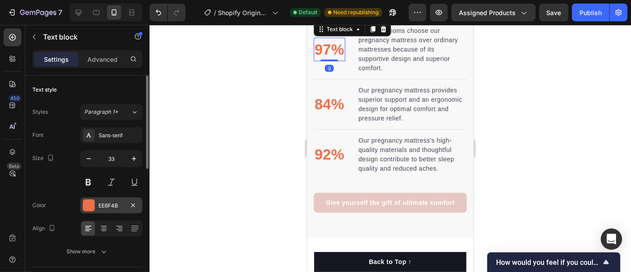
click at [101, 203] on div "EE6F4B" at bounding box center [112, 206] width 26 height 8
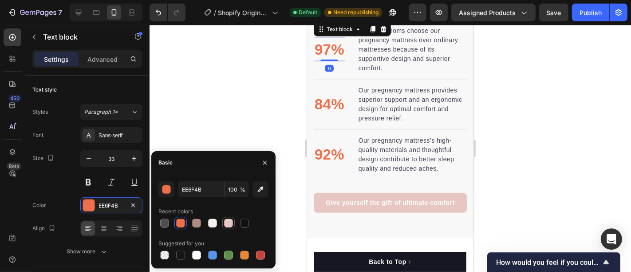
click at [226, 221] on div at bounding box center [228, 222] width 9 height 9
type input "E7C7C2"
click at [222, 123] on div at bounding box center [391, 148] width 482 height 247
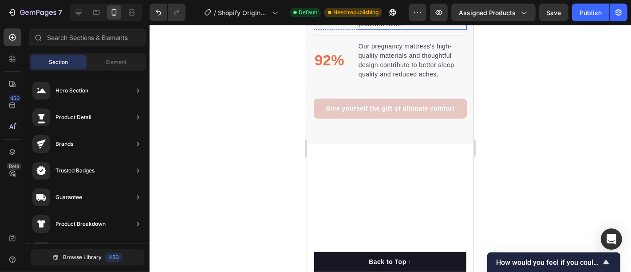
scroll to position [885, 0]
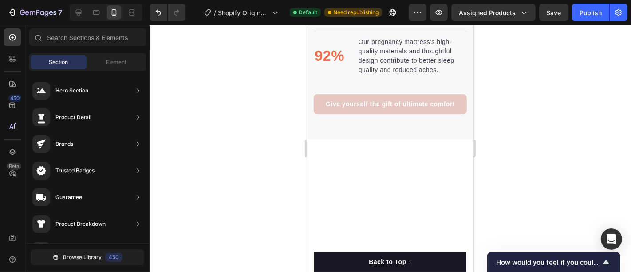
click at [327, 16] on p "84%" at bounding box center [329, 5] width 30 height 22
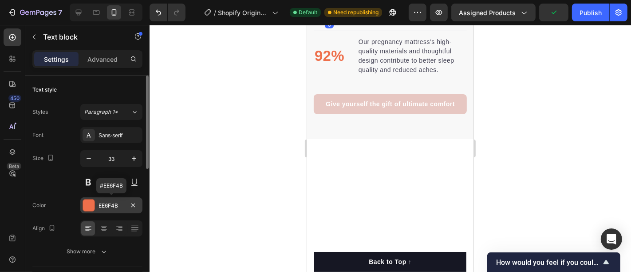
click at [116, 203] on div "EE6F4B" at bounding box center [112, 206] width 26 height 8
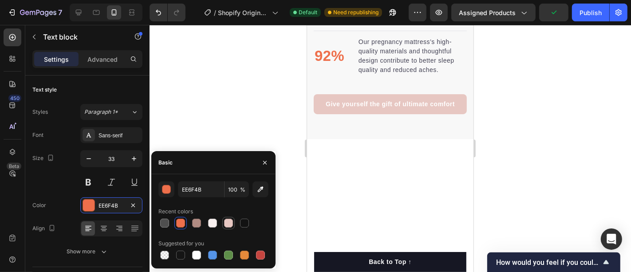
click at [225, 220] on div at bounding box center [228, 222] width 9 height 9
type input "E7C7C2"
click at [328, 67] on p "92%" at bounding box center [329, 55] width 30 height 22
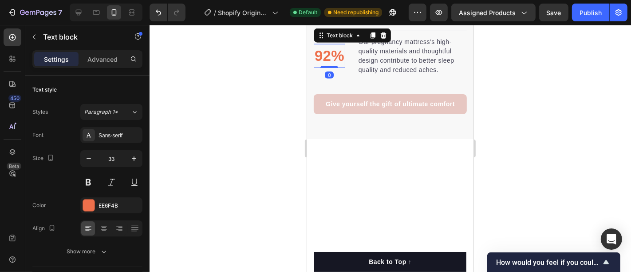
scroll to position [303, 0]
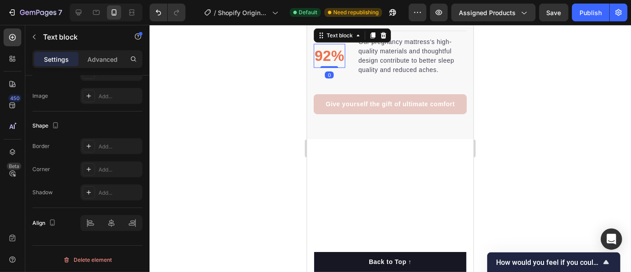
click at [321, 67] on p "92%" at bounding box center [329, 55] width 30 height 22
click at [335, 67] on p "92%" at bounding box center [329, 55] width 30 height 22
click at [245, 171] on div at bounding box center [391, 148] width 482 height 247
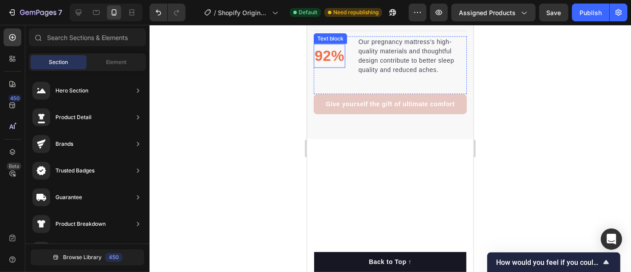
click at [328, 67] on p "92%" at bounding box center [329, 55] width 30 height 22
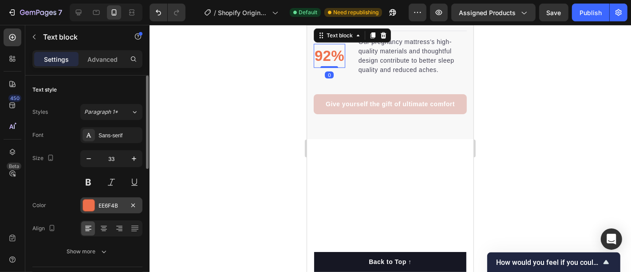
click at [118, 205] on div "EE6F4B" at bounding box center [112, 206] width 26 height 8
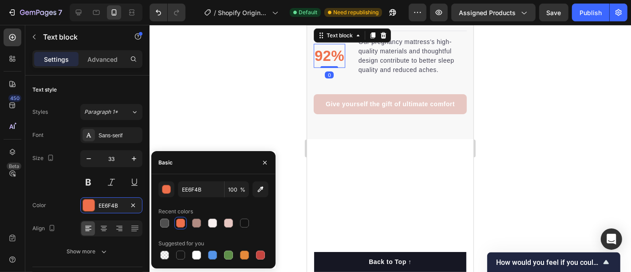
click at [222, 221] on div at bounding box center [213, 223] width 110 height 12
click at [229, 220] on div at bounding box center [228, 222] width 9 height 9
type input "E7C7C2"
click at [229, 127] on div at bounding box center [391, 148] width 482 height 247
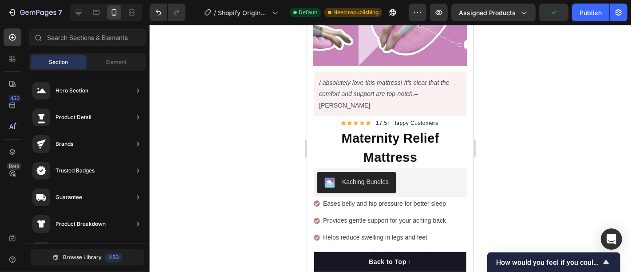
scroll to position [306, 0]
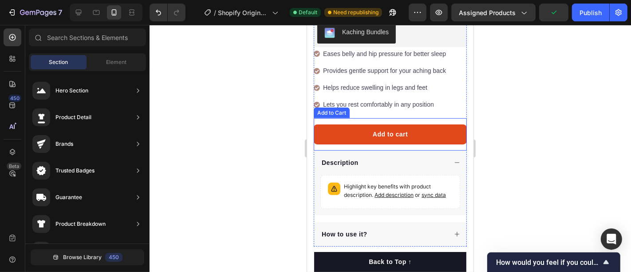
click at [332, 124] on button "Add to cart" at bounding box center [389, 134] width 153 height 20
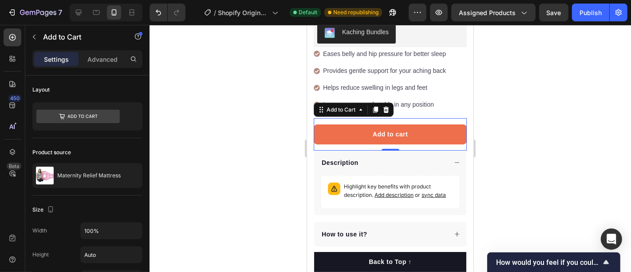
click at [320, 118] on div "Add to cart Add to Cart 0" at bounding box center [389, 134] width 153 height 32
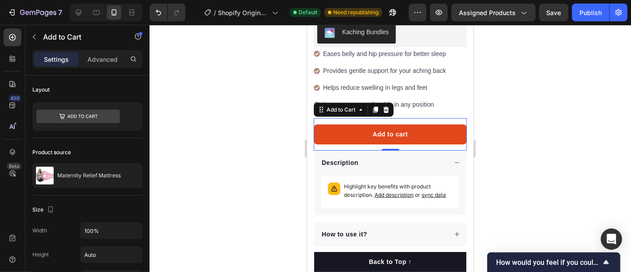
click at [321, 124] on button "Add to cart" at bounding box center [389, 134] width 153 height 20
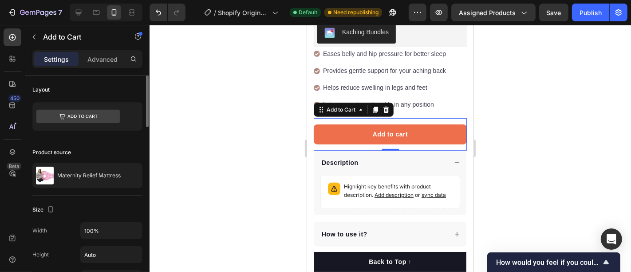
scroll to position [148, 0]
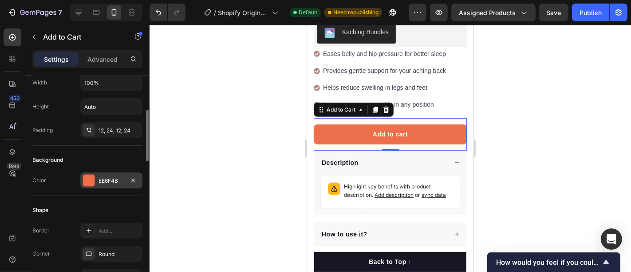
click at [96, 178] on div "EE6F4B" at bounding box center [111, 180] width 62 height 16
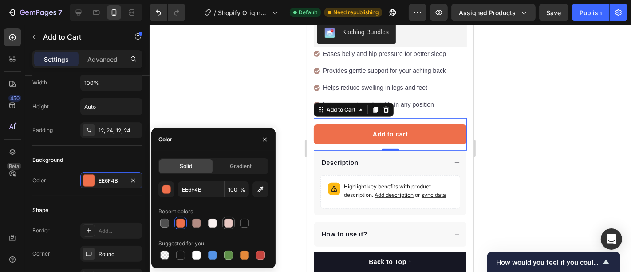
click at [225, 218] on div at bounding box center [228, 223] width 11 height 11
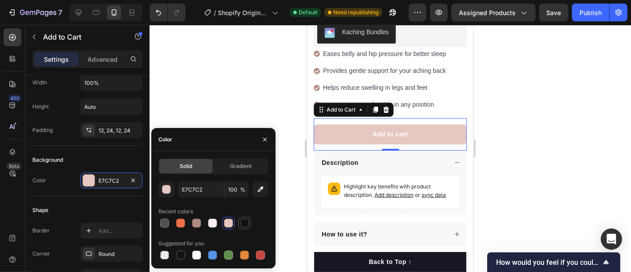
click at [241, 219] on div at bounding box center [244, 222] width 9 height 9
type input "121212"
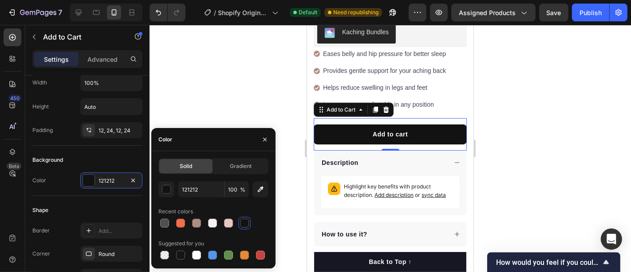
click at [209, 79] on div at bounding box center [391, 148] width 482 height 247
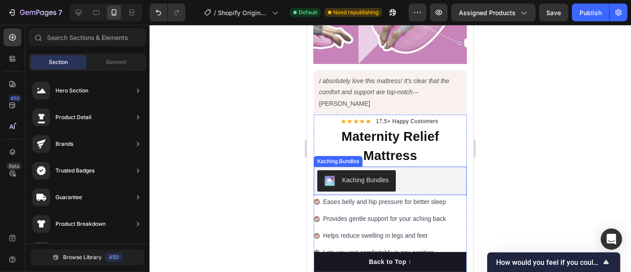
scroll to position [257, 0]
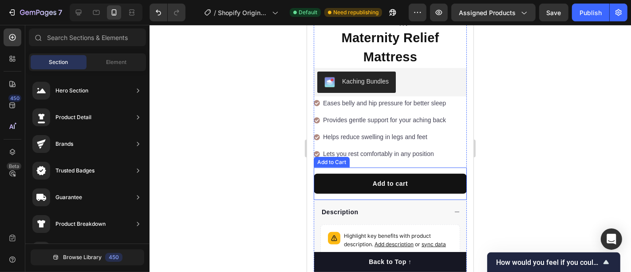
click at [320, 146] on div "Icon Icon Icon Icon Icon Icon List Hoz 17,5+ Happy Customers Text block Row Mat…" at bounding box center [389, 156] width 153 height 278
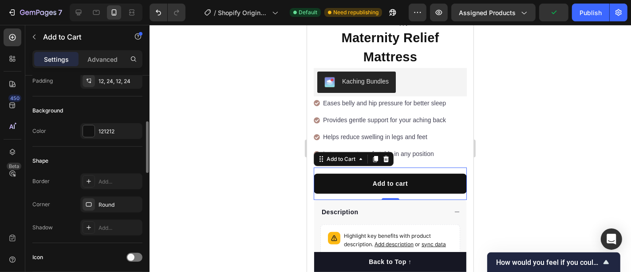
scroll to position [296, 0]
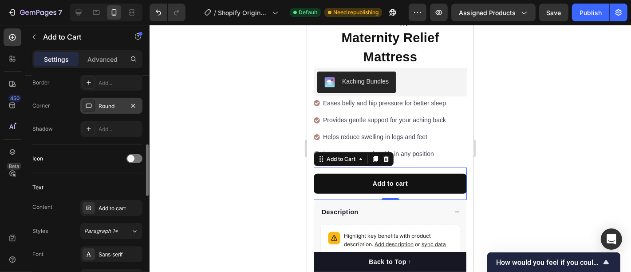
click at [102, 109] on div "Round" at bounding box center [111, 106] width 62 height 16
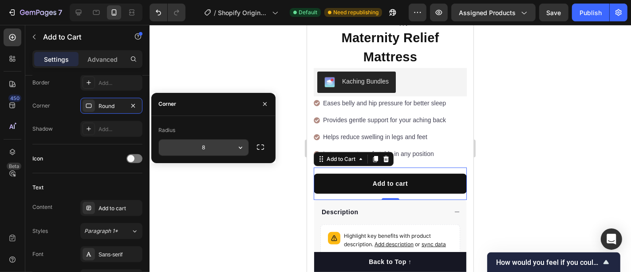
click at [213, 148] on input "8" at bounding box center [204, 147] width 90 height 16
type input "5"
click at [221, 73] on div at bounding box center [391, 148] width 482 height 247
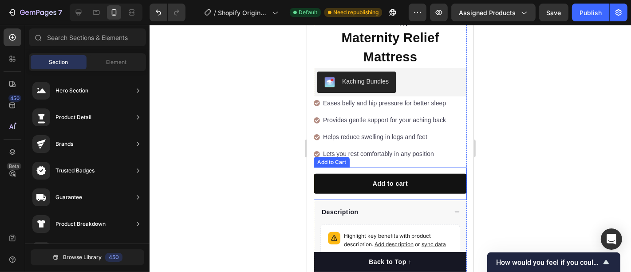
click at [320, 167] on div "Add to cart Add to Cart" at bounding box center [389, 183] width 153 height 32
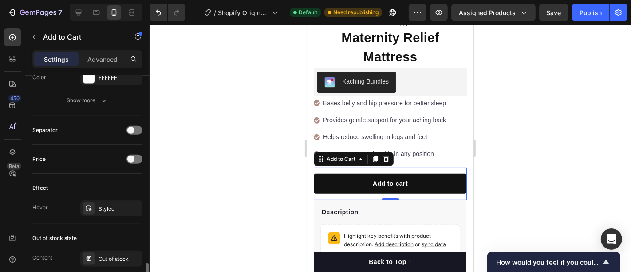
scroll to position [592, 0]
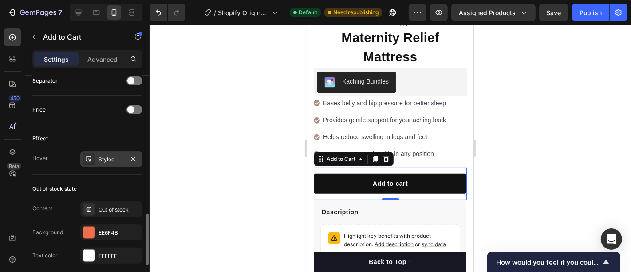
click at [112, 155] on div "Styled" at bounding box center [112, 159] width 26 height 8
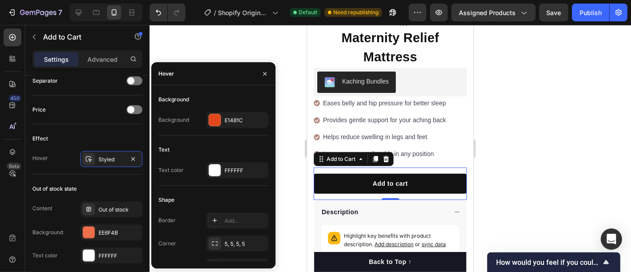
click at [230, 117] on div "E1481C" at bounding box center [246, 120] width 42 height 8
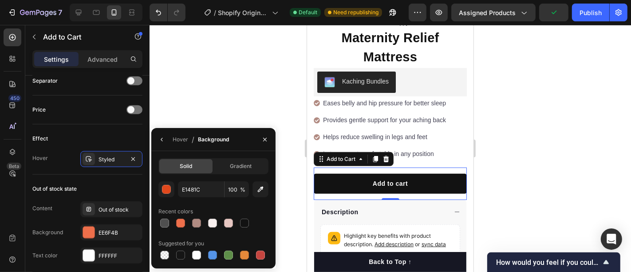
click at [225, 221] on div at bounding box center [228, 222] width 9 height 9
click at [220, 82] on div at bounding box center [391, 148] width 482 height 247
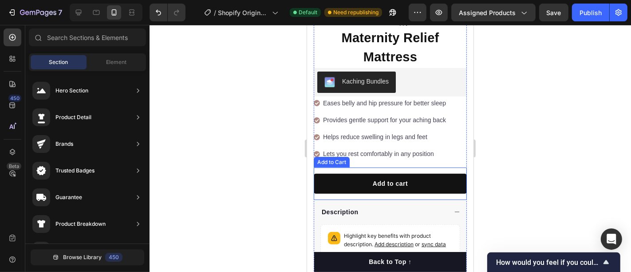
click at [317, 167] on div "Add to cart Add to Cart" at bounding box center [389, 183] width 153 height 32
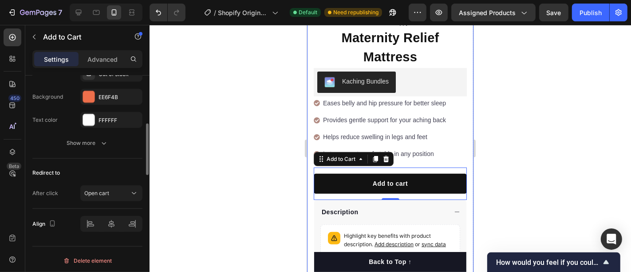
scroll to position [629, 0]
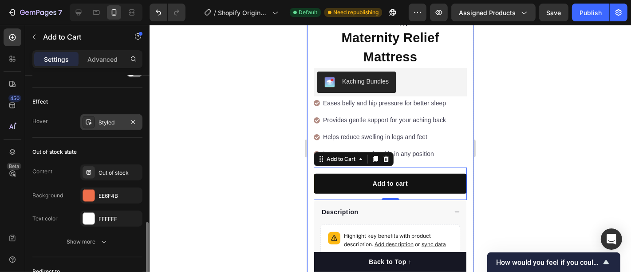
click at [110, 123] on div "Styled" at bounding box center [112, 123] width 26 height 8
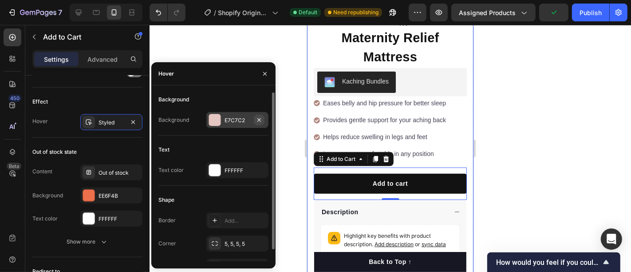
click at [259, 119] on icon "button" at bounding box center [259, 120] width 4 height 4
click at [236, 119] on div "Add..." at bounding box center [246, 120] width 42 height 8
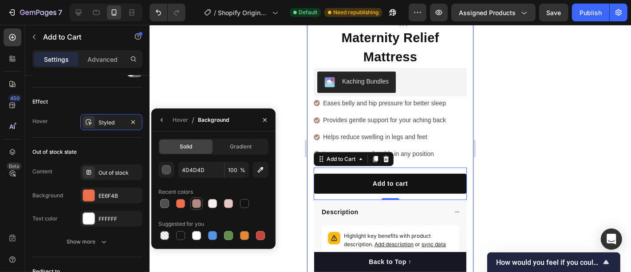
click at [200, 201] on div at bounding box center [196, 203] width 9 height 9
type input "B18B82"
click at [219, 77] on div at bounding box center [391, 148] width 482 height 247
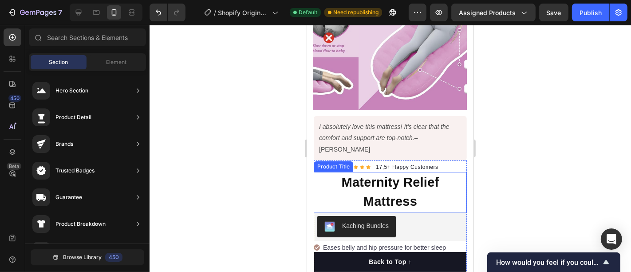
scroll to position [109, 0]
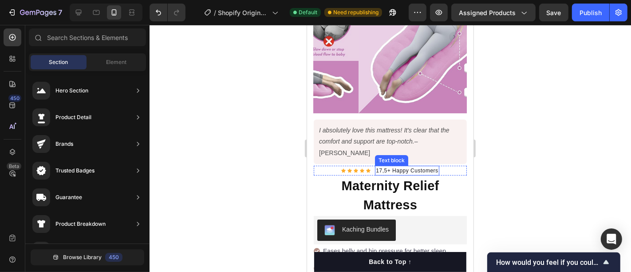
click at [380, 166] on p "17,5+ Happy Customers" at bounding box center [407, 170] width 62 height 8
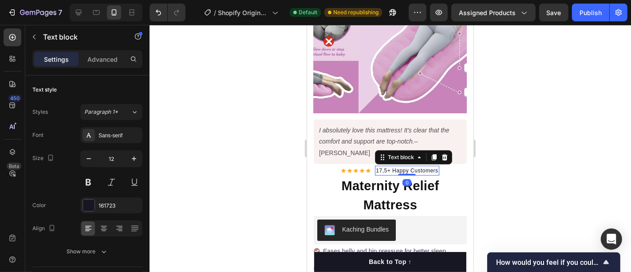
click at [382, 166] on p "17,5+ Happy Customers" at bounding box center [407, 170] width 62 height 8
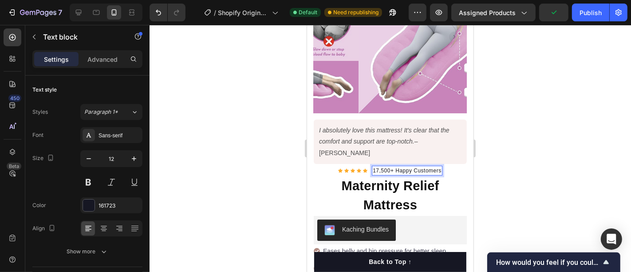
click at [275, 148] on div at bounding box center [391, 148] width 482 height 247
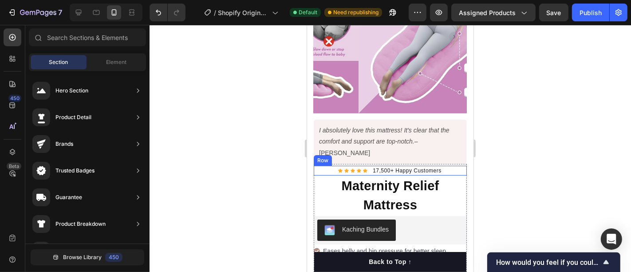
click at [326, 165] on div "Icon Icon Icon Icon Icon Icon List Hoz 17,500+ Happy Customers Text block Row" at bounding box center [389, 170] width 153 height 10
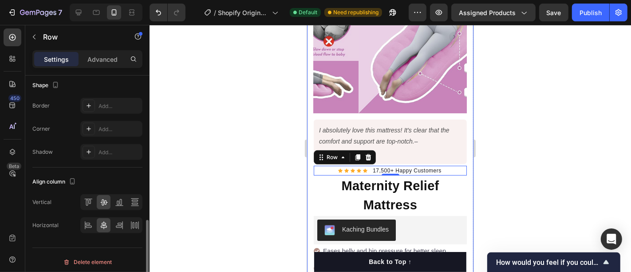
scroll to position [396, 0]
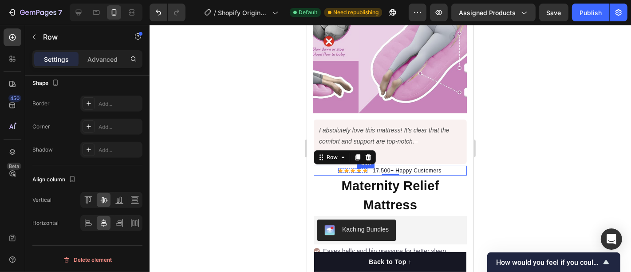
click at [357, 165] on div "Icon Icon Icon Icon Icon Icon List Hoz" at bounding box center [352, 170] width 29 height 10
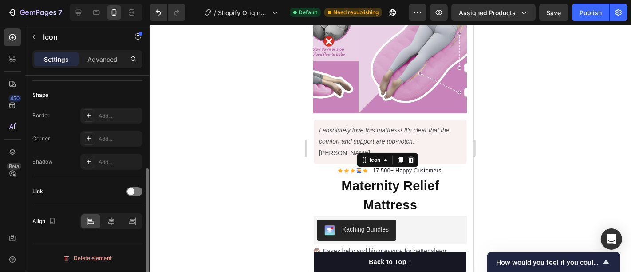
scroll to position [0, 0]
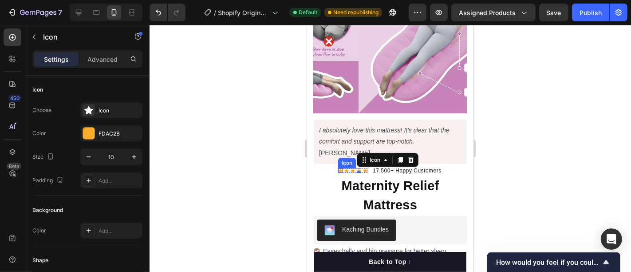
click at [338, 168] on div "Icon" at bounding box center [340, 170] width 4 height 4
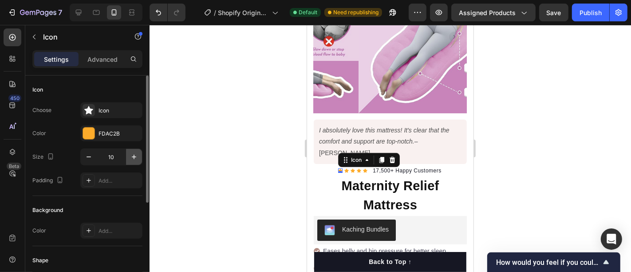
click at [139, 150] on button "button" at bounding box center [134, 157] width 16 height 16
click at [137, 152] on icon "button" at bounding box center [134, 156] width 9 height 9
click at [136, 153] on icon "button" at bounding box center [134, 156] width 9 height 9
type input "13"
click at [345, 167] on icon at bounding box center [347, 169] width 4 height 4
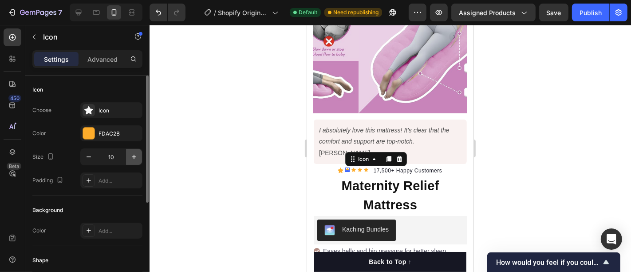
click at [135, 156] on icon "button" at bounding box center [134, 156] width 4 height 4
type input "13"
click at [352, 167] on icon at bounding box center [354, 169] width 4 height 4
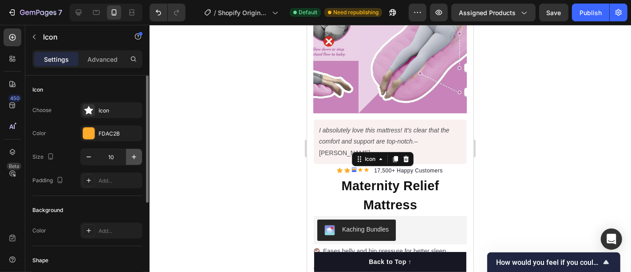
click at [136, 152] on icon "button" at bounding box center [134, 156] width 9 height 9
type input "13"
click at [359, 167] on icon at bounding box center [361, 169] width 4 height 4
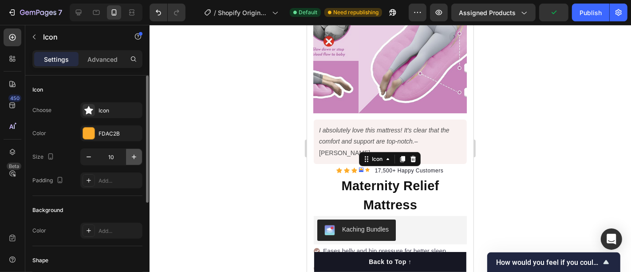
click at [135, 156] on icon "button" at bounding box center [134, 156] width 4 height 4
type input "13"
click at [365, 167] on icon at bounding box center [367, 169] width 4 height 4
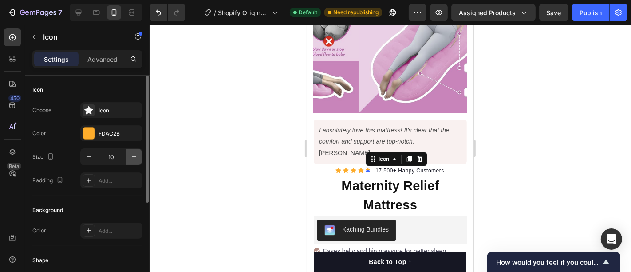
click at [128, 158] on button "button" at bounding box center [134, 157] width 16 height 16
click at [131, 155] on icon "button" at bounding box center [134, 156] width 9 height 9
type input "13"
click at [238, 139] on div at bounding box center [391, 148] width 482 height 247
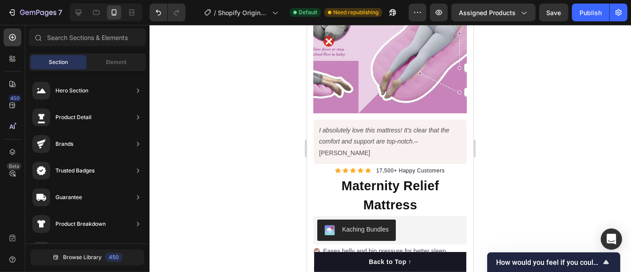
click at [524, 115] on div at bounding box center [391, 148] width 482 height 247
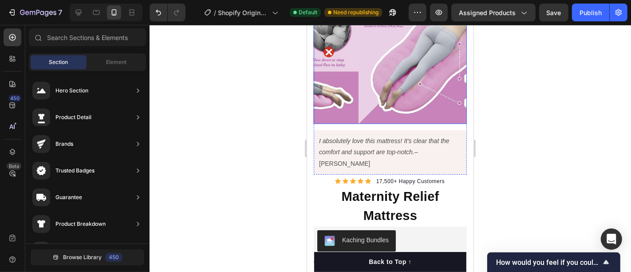
scroll to position [99, 0]
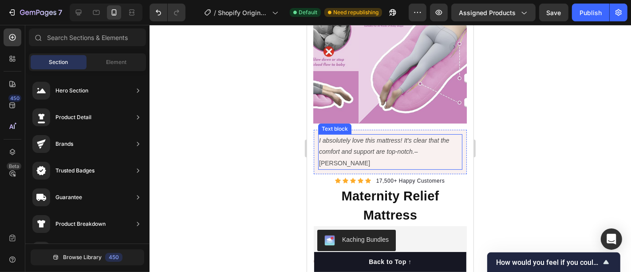
click at [435, 138] on p "I absolutely love this mattress! It's clear that the comfort and support are to…" at bounding box center [390, 152] width 142 height 34
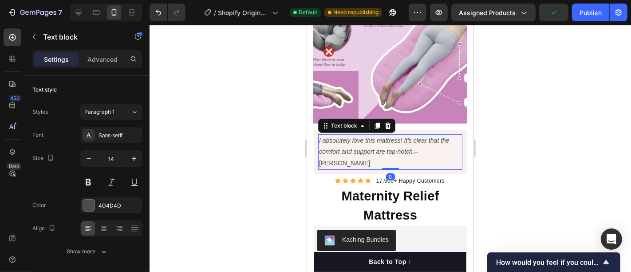
click at [437, 143] on p "I absolutely love this mattress! It's clear that the comfort and support are to…" at bounding box center [390, 152] width 142 height 34
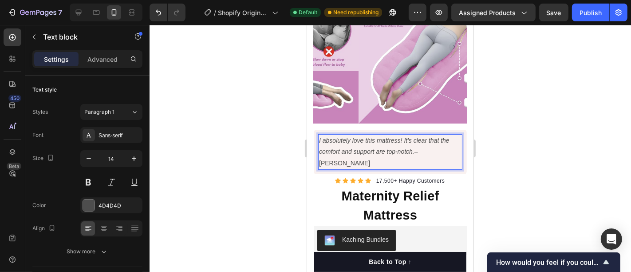
click at [510, 133] on div at bounding box center [391, 148] width 482 height 247
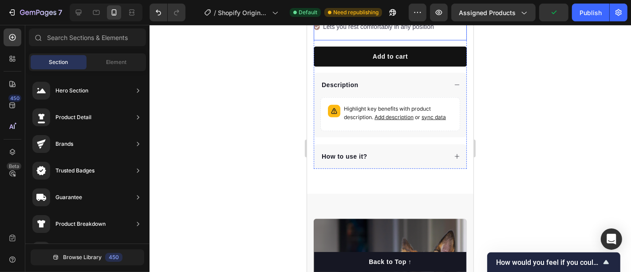
scroll to position [394, 0]
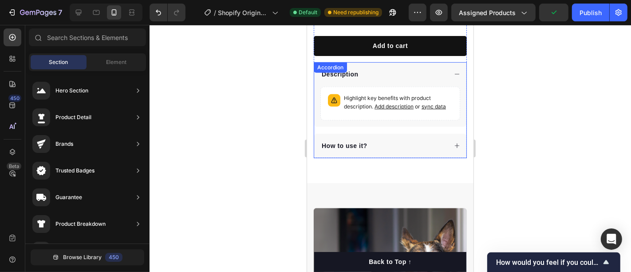
click at [341, 133] on div "How to use it?" at bounding box center [390, 145] width 152 height 24
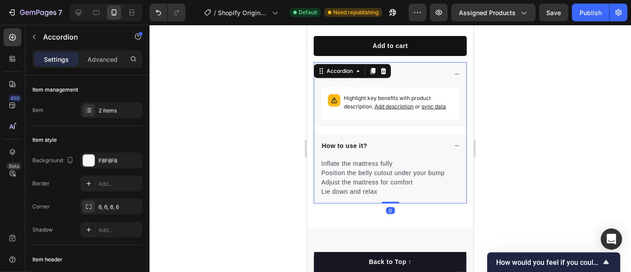
click at [342, 141] on p "How to use it?" at bounding box center [344, 145] width 46 height 9
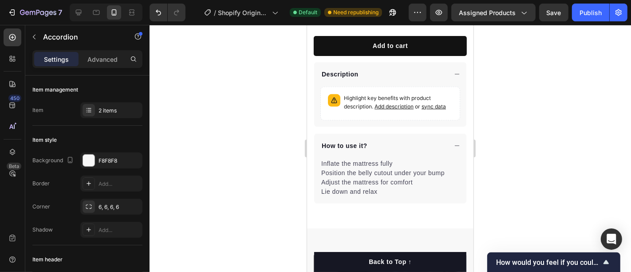
click at [373, 139] on div "How to use it?" at bounding box center [383, 145] width 127 height 12
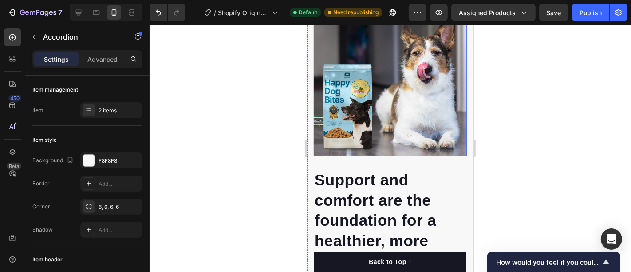
scroll to position [592, 0]
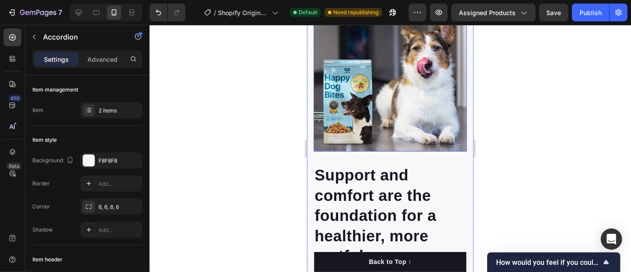
click at [375, 86] on img at bounding box center [389, 74] width 153 height 153
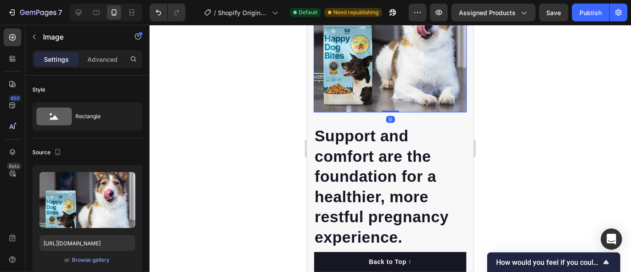
scroll to position [641, 0]
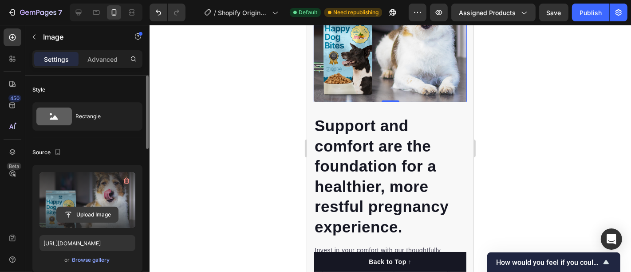
click at [108, 213] on input "file" at bounding box center [87, 214] width 61 height 15
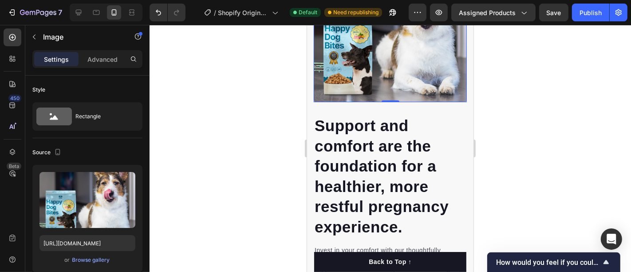
click at [251, 139] on div at bounding box center [391, 148] width 482 height 247
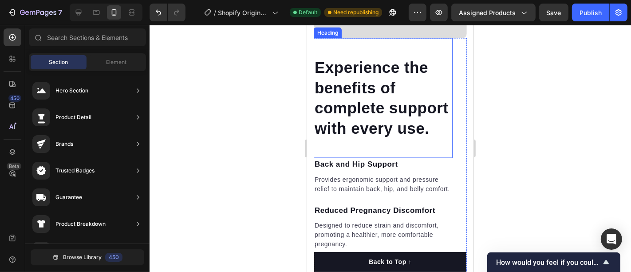
scroll to position [1381, 0]
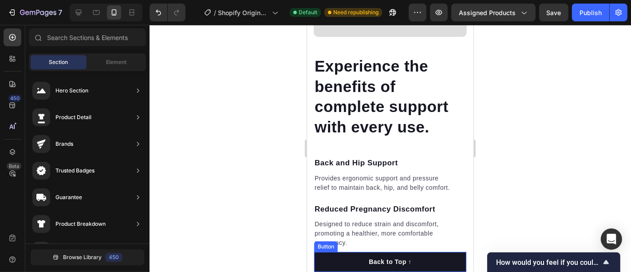
click at [333, 262] on button "Back to Top ↑" at bounding box center [390, 261] width 152 height 20
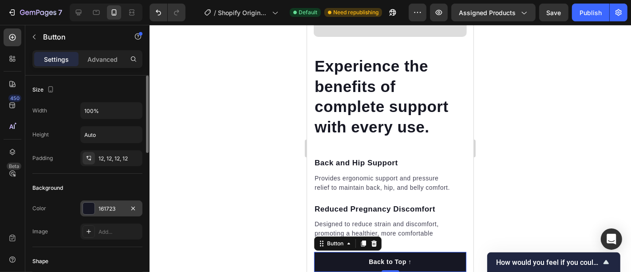
click at [115, 206] on div "161723" at bounding box center [112, 209] width 26 height 8
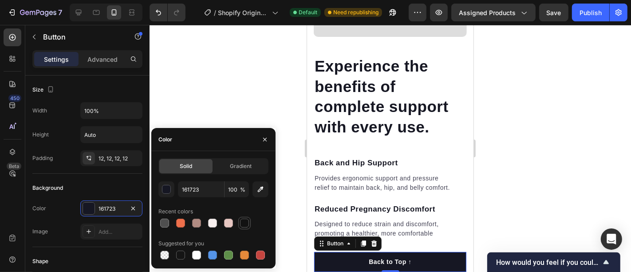
click at [241, 221] on div at bounding box center [244, 222] width 9 height 9
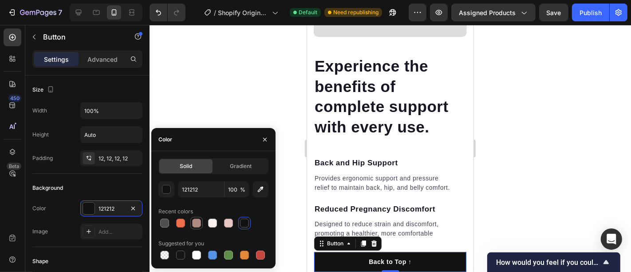
click at [193, 222] on div at bounding box center [196, 222] width 9 height 9
type input "B18B82"
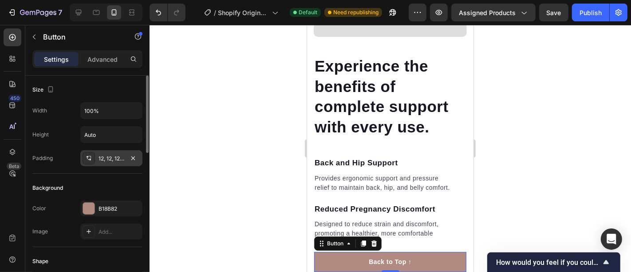
click at [106, 158] on div "12, 12, 12, 12" at bounding box center [112, 158] width 26 height 8
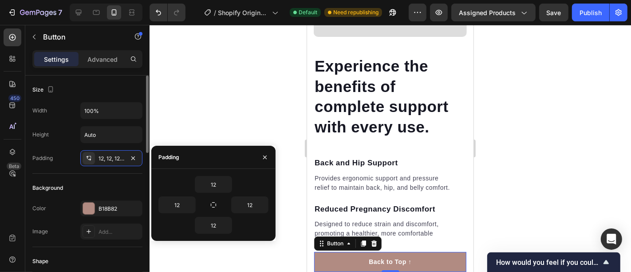
click at [64, 143] on div "Width 100% Height Auto Padding 12, 12, 12, 12" at bounding box center [87, 134] width 110 height 64
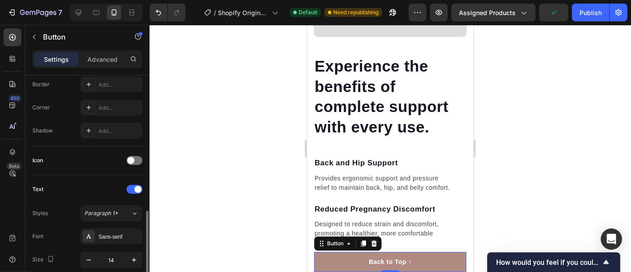
scroll to position [246, 0]
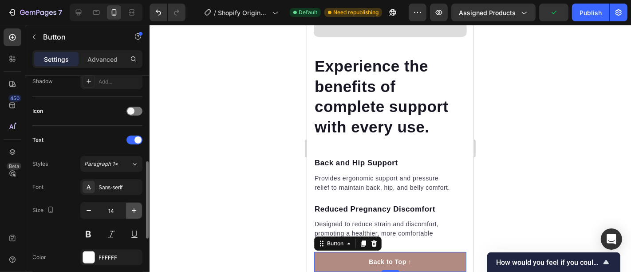
click at [128, 206] on button "button" at bounding box center [134, 210] width 16 height 16
click at [91, 210] on icon "button" at bounding box center [88, 210] width 9 height 9
click at [129, 210] on button "button" at bounding box center [134, 210] width 16 height 16
type input "14"
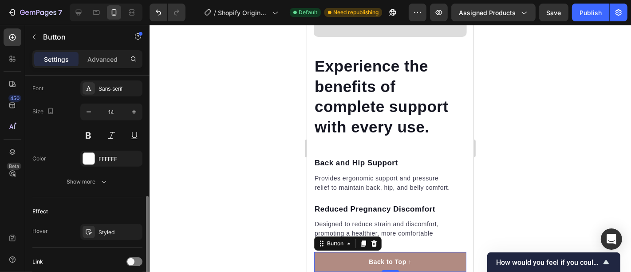
scroll to position [394, 0]
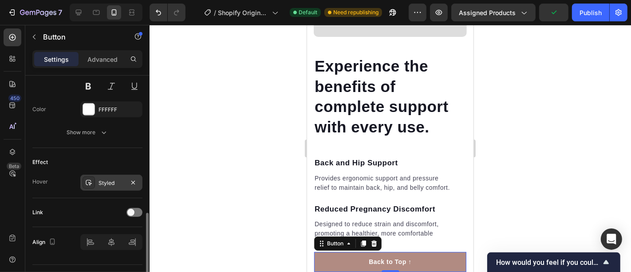
click at [105, 179] on div "Styled" at bounding box center [112, 183] width 26 height 8
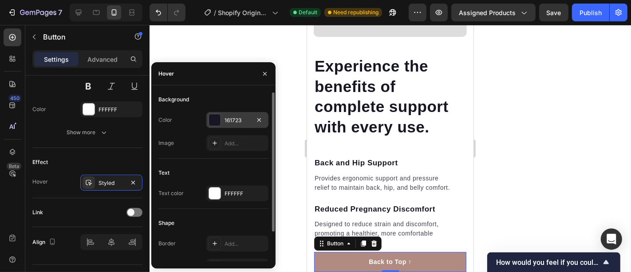
click at [225, 120] on div "161723" at bounding box center [238, 120] width 26 height 8
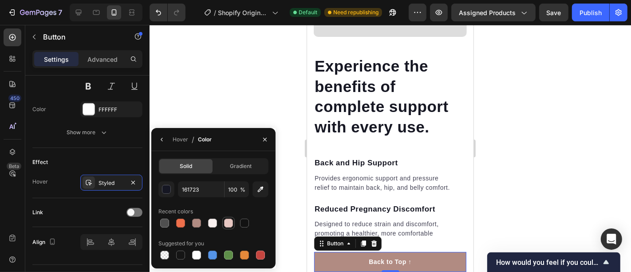
click at [224, 223] on div at bounding box center [228, 223] width 11 height 11
type input "E7C7C2"
click at [71, 200] on div "Link" at bounding box center [87, 212] width 110 height 29
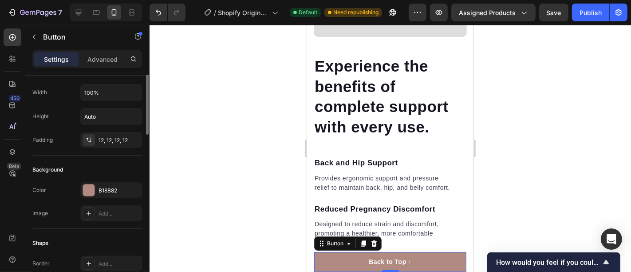
scroll to position [0, 0]
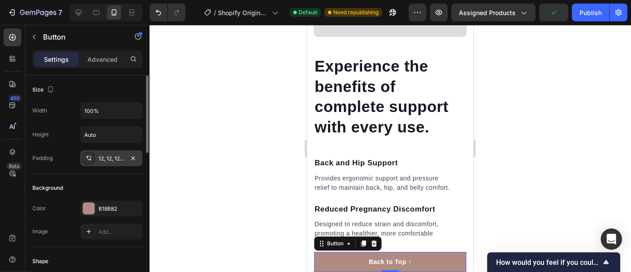
click at [111, 156] on div "12, 12, 12, 12" at bounding box center [112, 158] width 26 height 8
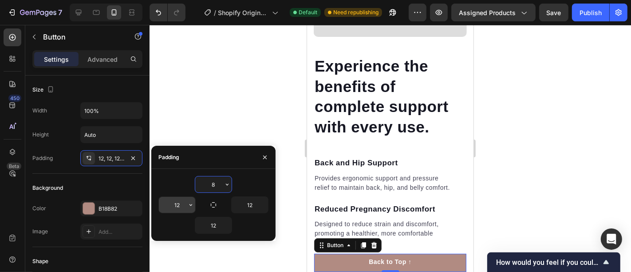
type input "8"
click at [183, 204] on input "12" at bounding box center [177, 205] width 36 height 16
type input "8"
type input "12"
click at [205, 132] on div at bounding box center [391, 148] width 482 height 247
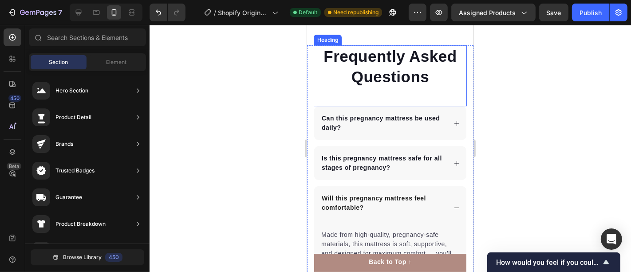
scroll to position [2466, 0]
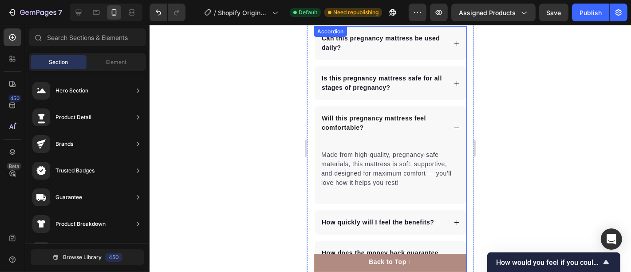
click at [453, 124] on icon at bounding box center [456, 127] width 7 height 7
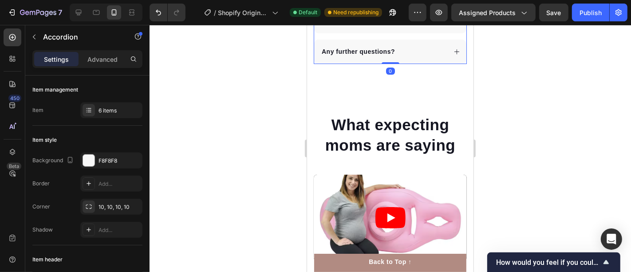
scroll to position [2712, 0]
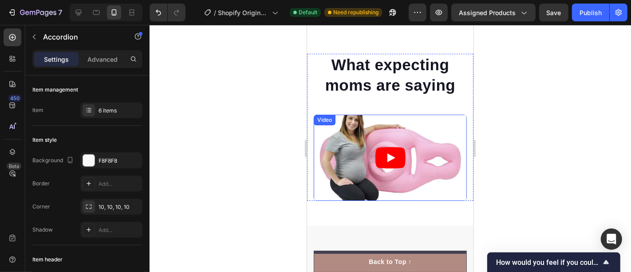
click at [384, 148] on icon "Play" at bounding box center [390, 156] width 30 height 21
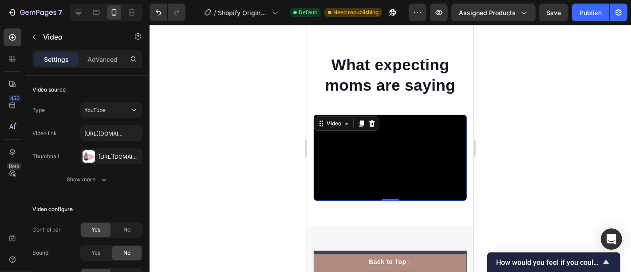
click at [241, 150] on div at bounding box center [391, 148] width 482 height 247
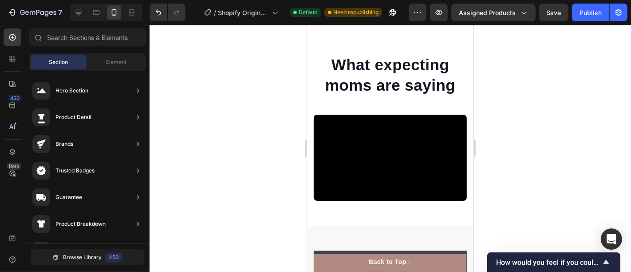
click at [241, 150] on div at bounding box center [391, 148] width 482 height 247
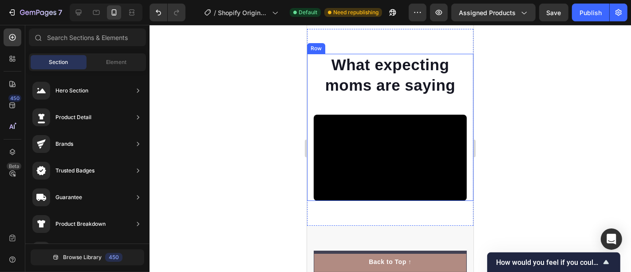
click at [233, 133] on div at bounding box center [391, 148] width 482 height 247
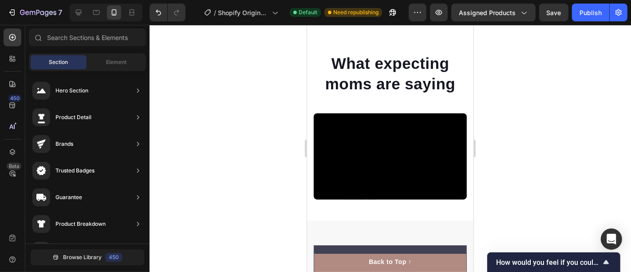
scroll to position [2910, 0]
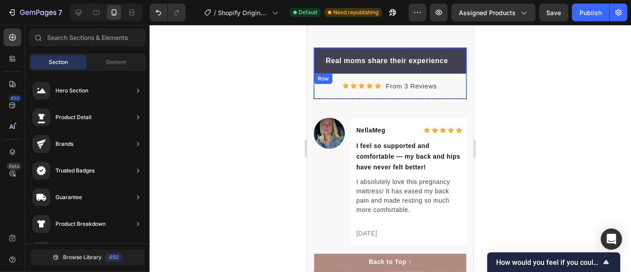
click at [320, 55] on div "Real moms share their experience Text block Row" at bounding box center [390, 60] width 152 height 26
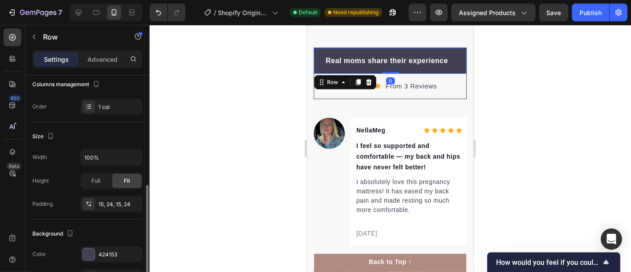
scroll to position [197, 0]
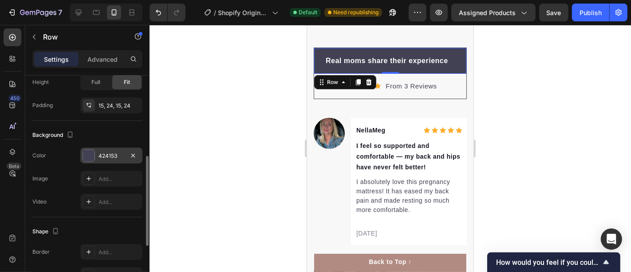
click at [107, 158] on div "424153" at bounding box center [111, 155] width 62 height 16
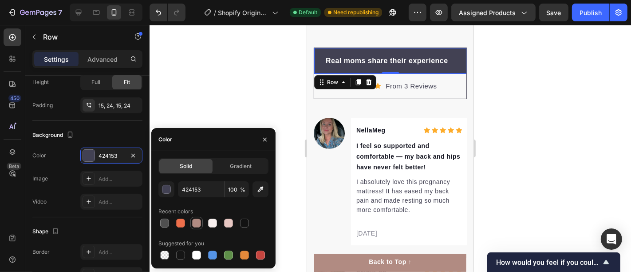
click at [195, 221] on div at bounding box center [196, 222] width 9 height 9
type input "B18B82"
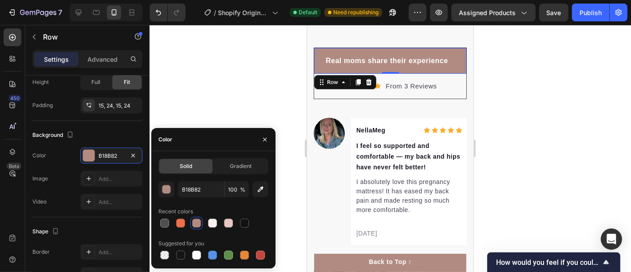
click at [205, 91] on div at bounding box center [391, 148] width 482 height 247
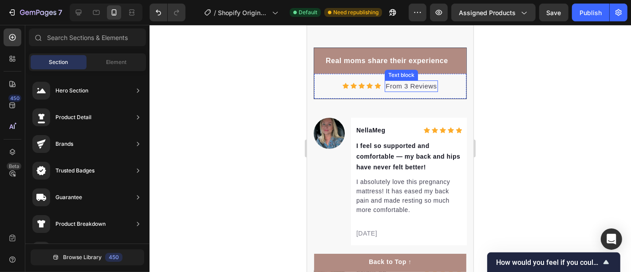
click at [411, 83] on p "From 3 Reviews" at bounding box center [410, 86] width 51 height 10
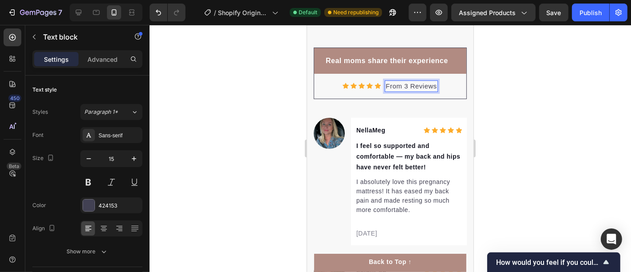
click at [394, 83] on p "From 3 Reviews" at bounding box center [410, 86] width 51 height 10
click at [404, 83] on p "From 3 Reviews" at bounding box center [410, 86] width 51 height 10
click at [400, 83] on p "From 3 Reviews" at bounding box center [410, 86] width 51 height 10
drag, startPoint x: 398, startPoint y: 83, endPoint x: 381, endPoint y: 84, distance: 16.9
click at [384, 84] on div "From 3 Reviews" at bounding box center [410, 86] width 53 height 12
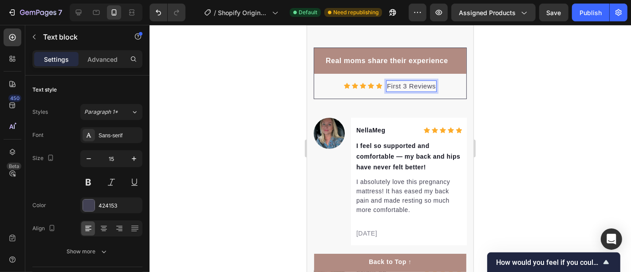
click at [590, 100] on div at bounding box center [391, 148] width 482 height 247
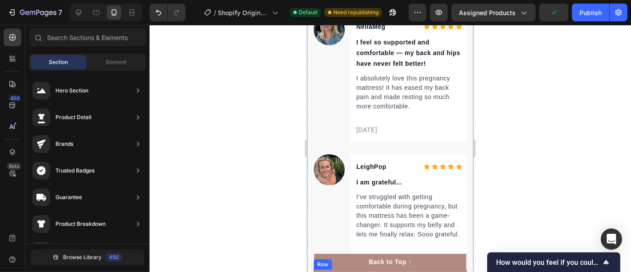
scroll to position [2959, 0]
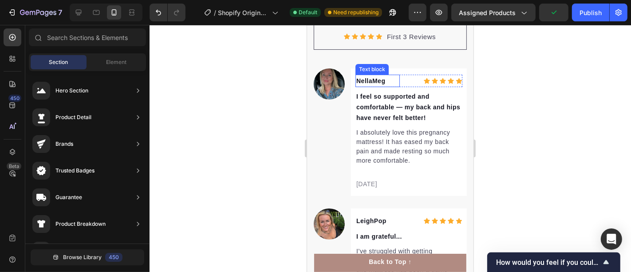
click at [385, 79] on p "NellaMeg" at bounding box center [377, 80] width 43 height 11
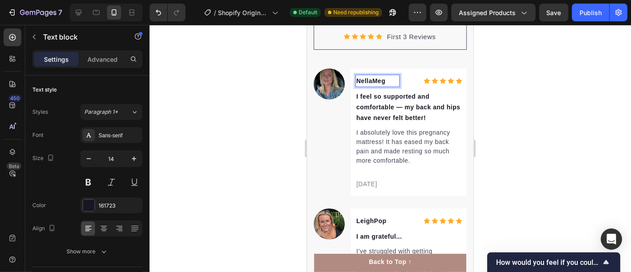
click at [374, 79] on p "NellaMeg" at bounding box center [377, 80] width 43 height 11
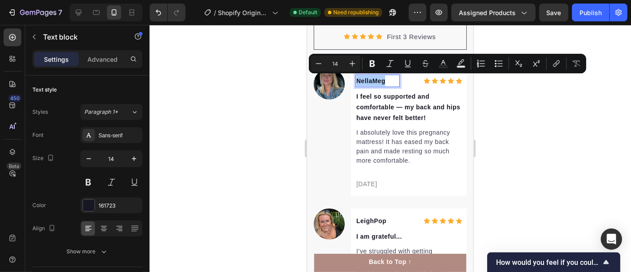
click at [559, 132] on div at bounding box center [391, 148] width 482 height 247
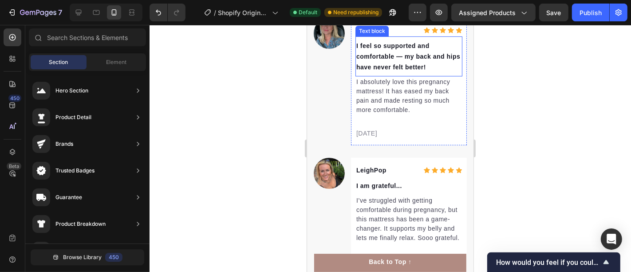
scroll to position [3058, 0]
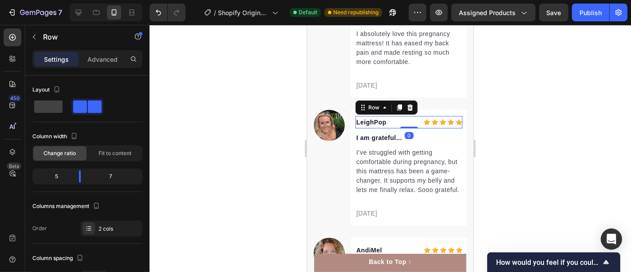
drag, startPoint x: 423, startPoint y: 125, endPoint x: 491, endPoint y: 120, distance: 67.6
drag, startPoint x: 491, startPoint y: 121, endPoint x: 557, endPoint y: 129, distance: 65.7
click at [557, 129] on div at bounding box center [391, 148] width 482 height 247
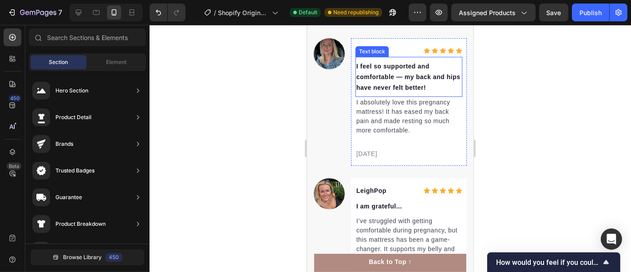
scroll to position [2959, 0]
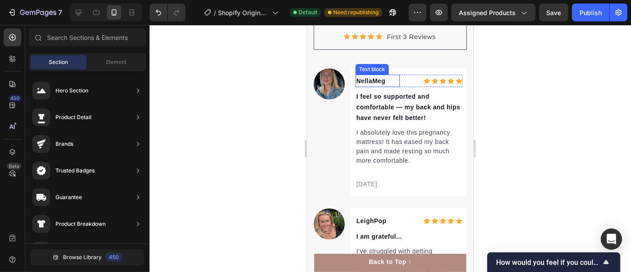
click at [365, 79] on p "NellaMeg" at bounding box center [377, 80] width 43 height 11
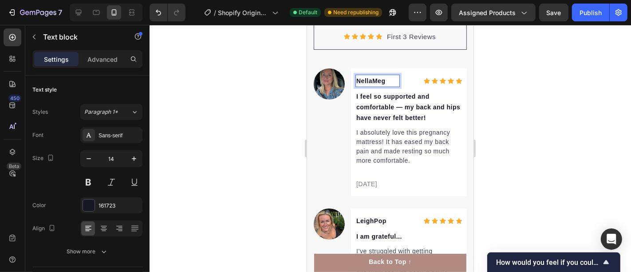
click at [370, 80] on p "NellaMeg" at bounding box center [377, 80] width 43 height 11
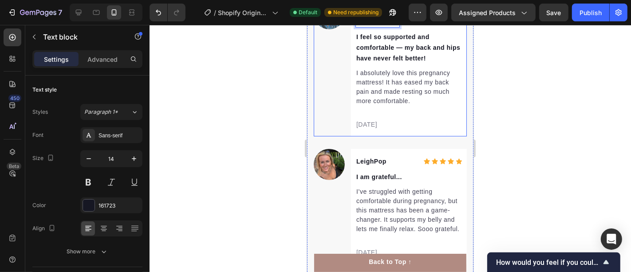
scroll to position [3058, 0]
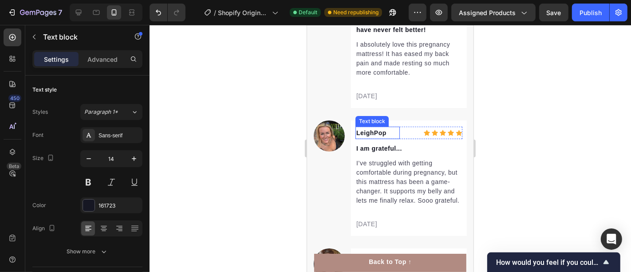
click at [372, 127] on p "LeighPop" at bounding box center [377, 132] width 43 height 11
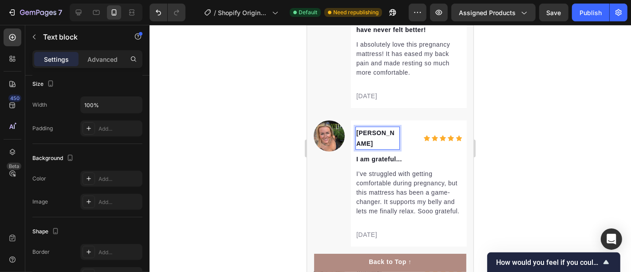
click at [501, 103] on div at bounding box center [391, 148] width 482 height 247
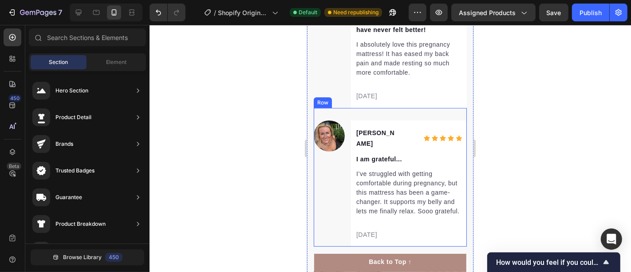
scroll to position [2959, 0]
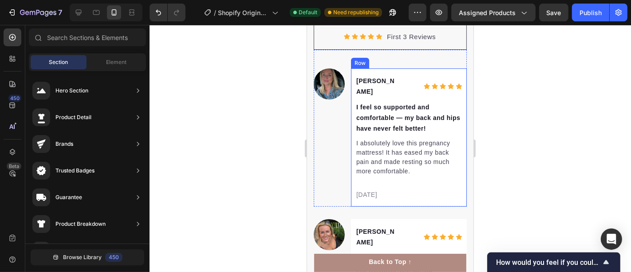
click at [372, 77] on p "Emily" at bounding box center [377, 85] width 43 height 21
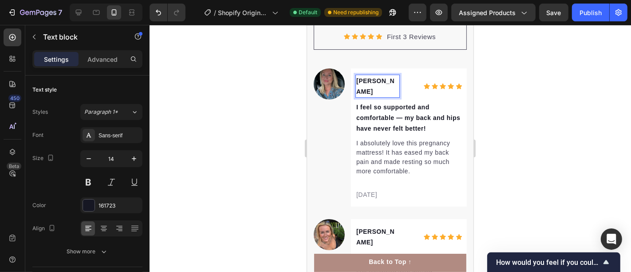
click at [529, 85] on div at bounding box center [391, 148] width 482 height 247
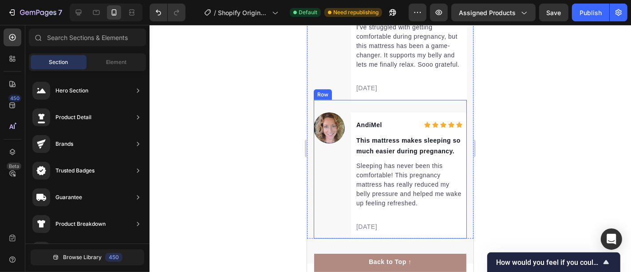
scroll to position [3205, 0]
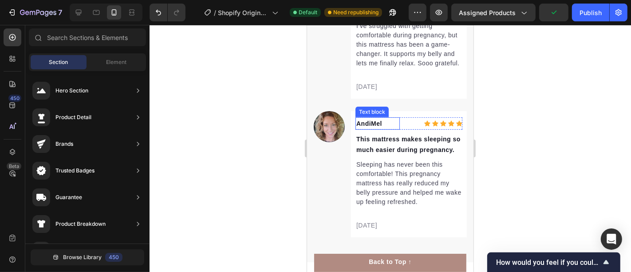
click at [372, 118] on p "AndiMel" at bounding box center [377, 123] width 43 height 11
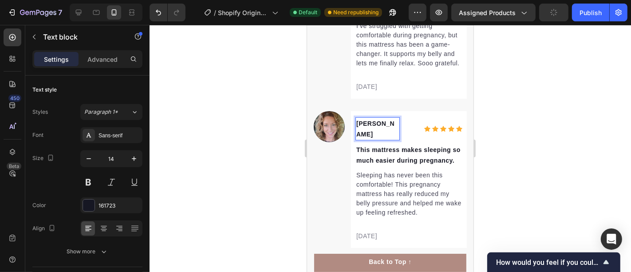
click at [560, 113] on div at bounding box center [391, 148] width 482 height 247
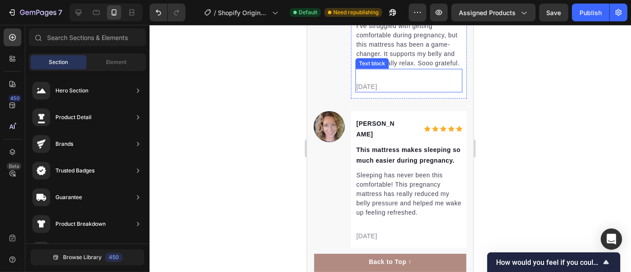
scroll to position [3107, 0]
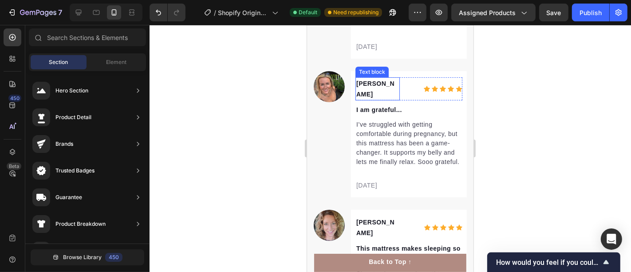
click at [386, 78] on p "Olivia K" at bounding box center [377, 88] width 43 height 21
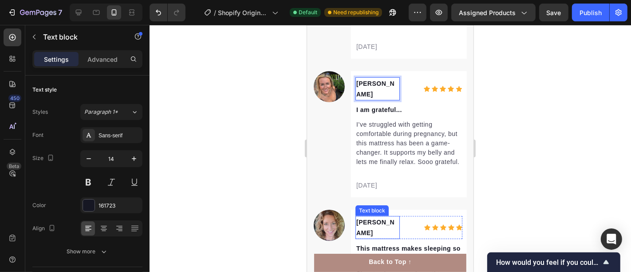
click at [392, 216] on p "[PERSON_NAME]" at bounding box center [377, 226] width 43 height 21
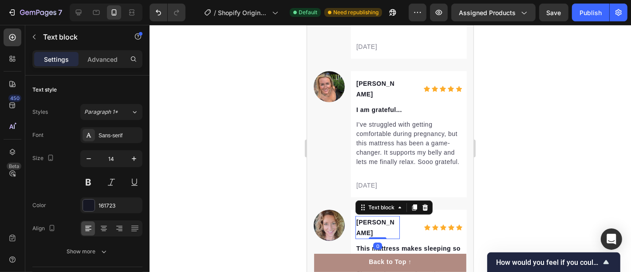
scroll to position [197, 0]
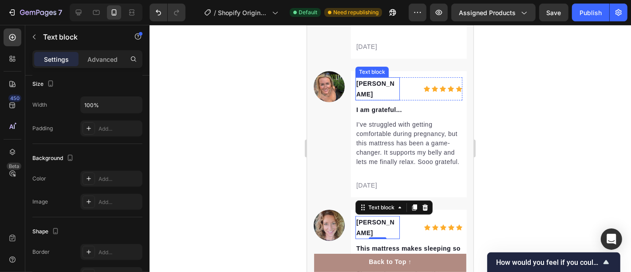
click at [384, 78] on p "Olivia K" at bounding box center [377, 88] width 43 height 21
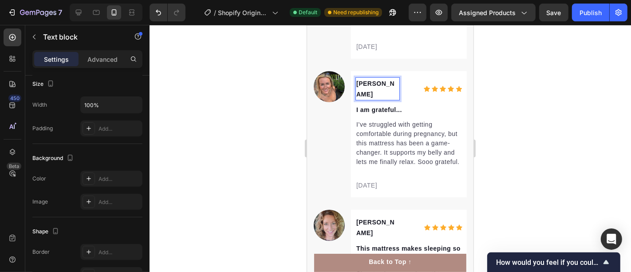
click at [380, 78] on p "Olivia K" at bounding box center [377, 88] width 43 height 21
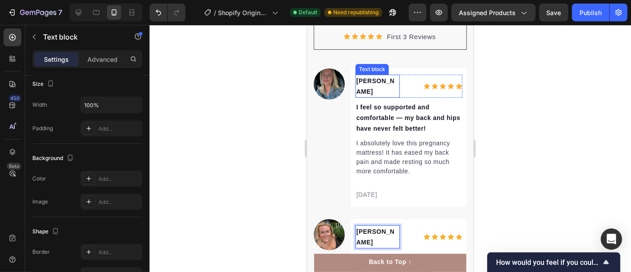
click at [381, 79] on p "Emily B" at bounding box center [377, 85] width 43 height 21
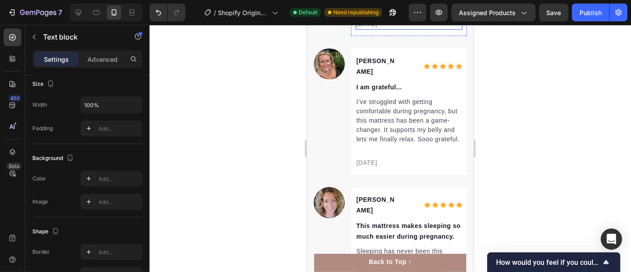
scroll to position [3156, 0]
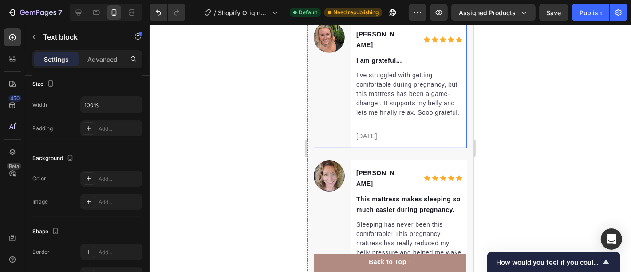
click at [222, 92] on div at bounding box center [391, 148] width 482 height 247
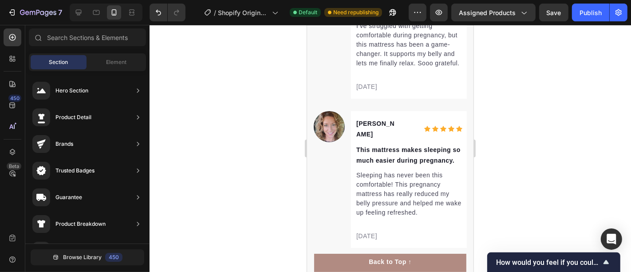
click at [232, 107] on div at bounding box center [391, 148] width 482 height 247
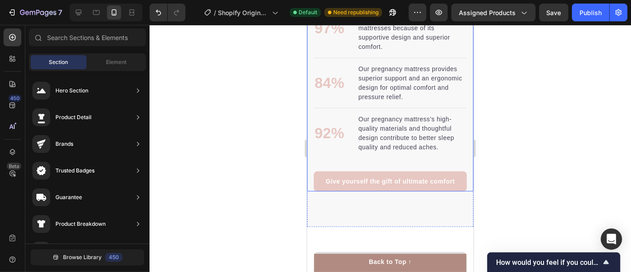
scroll to position [958, 0]
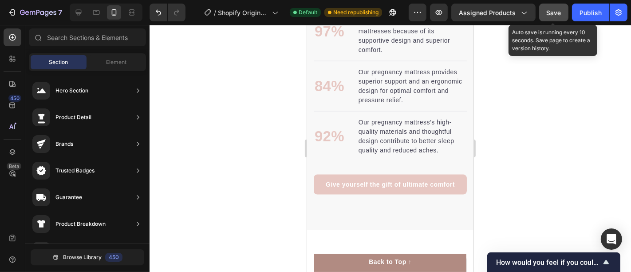
click at [552, 11] on span "Save" at bounding box center [554, 13] width 15 height 8
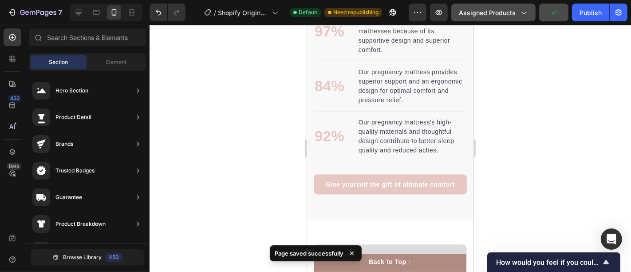
click at [508, 12] on span "Assigned Products" at bounding box center [487, 12] width 57 height 9
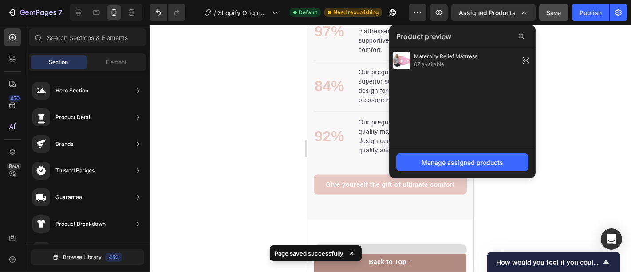
click at [555, 104] on div at bounding box center [391, 148] width 482 height 247
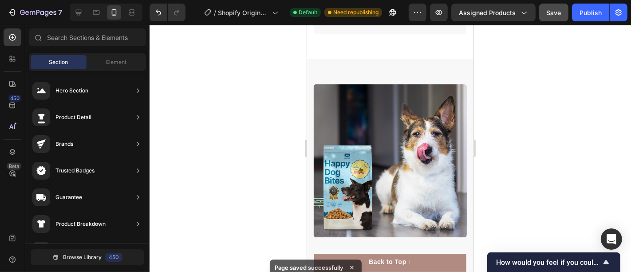
scroll to position [0, 0]
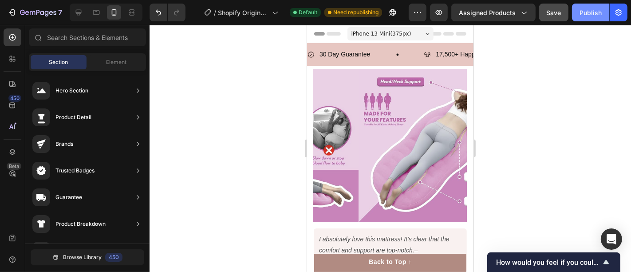
click at [582, 12] on div "Publish" at bounding box center [591, 12] width 22 height 9
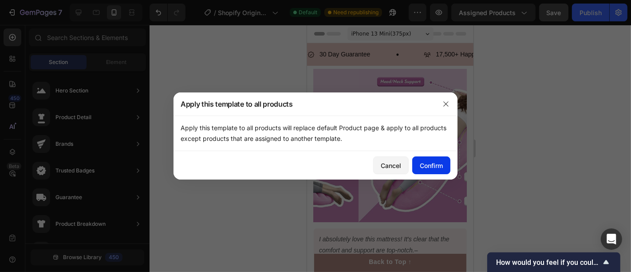
click at [433, 162] on div "Confirm" at bounding box center [431, 165] width 23 height 9
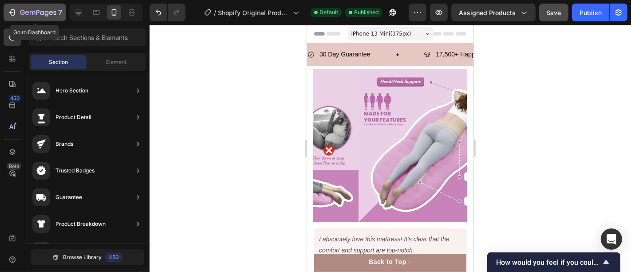
click at [10, 9] on icon "button" at bounding box center [12, 12] width 9 height 9
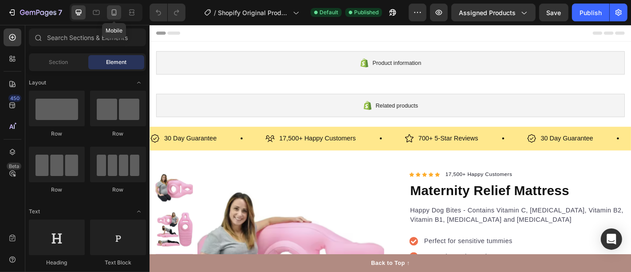
click at [115, 12] on icon at bounding box center [114, 12] width 9 height 9
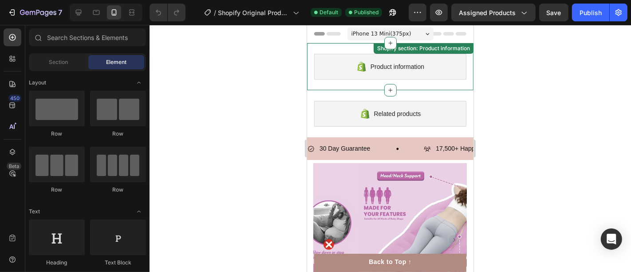
click at [319, 77] on div "Product information" at bounding box center [390, 66] width 152 height 26
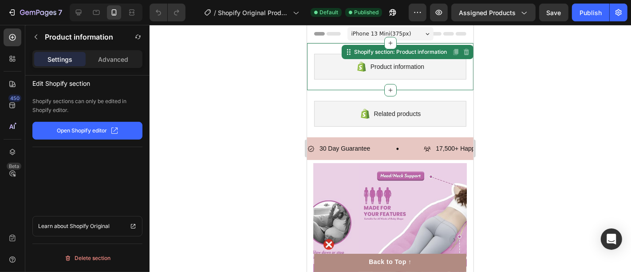
click at [311, 57] on div "Product information Shopify section: Product information Disabled. Please edit …" at bounding box center [390, 66] width 166 height 47
click at [106, 253] on div "Delete section" at bounding box center [87, 258] width 47 height 11
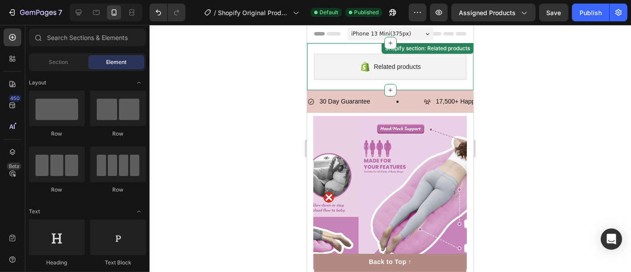
click at [314, 53] on div "Related products Shopify section: Related products" at bounding box center [390, 66] width 166 height 47
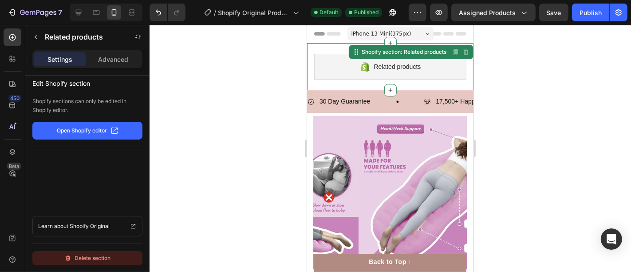
click at [103, 258] on div "Delete section" at bounding box center [87, 258] width 47 height 11
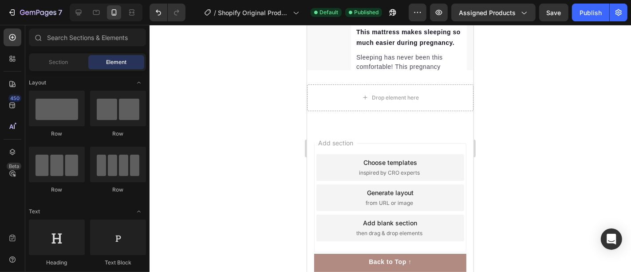
scroll to position [3065, 0]
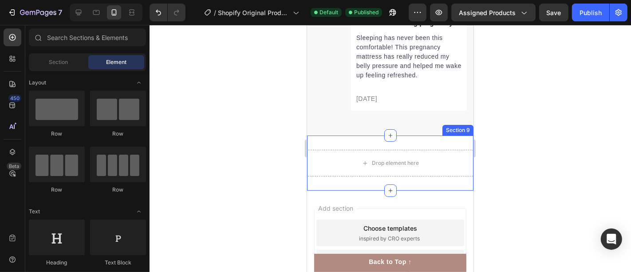
click at [404, 168] on div "Drop element here Section 9" at bounding box center [390, 162] width 166 height 55
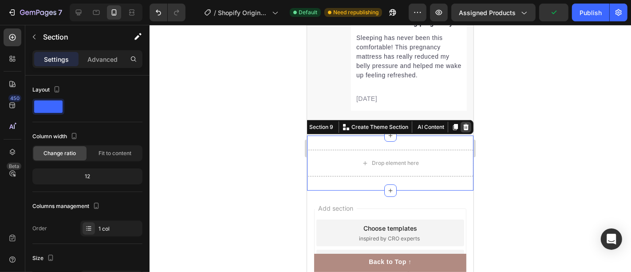
click at [462, 123] on icon at bounding box center [465, 126] width 7 height 7
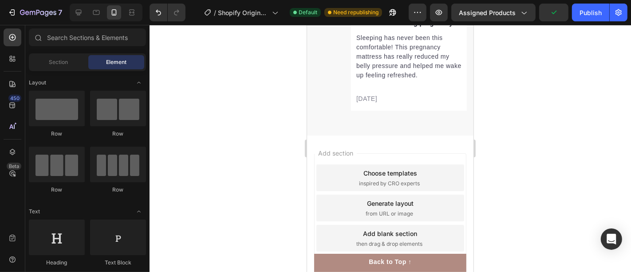
click at [431, 153] on div "Add section Choose templates inspired by CRO experts Generate layout from URL o…" at bounding box center [390, 207] width 152 height 109
click at [460, 176] on div "Add section Choose templates inspired by CRO experts Generate layout from URL o…" at bounding box center [390, 209] width 166 height 148
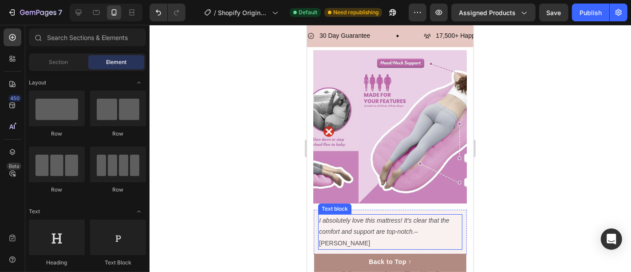
scroll to position [0, 0]
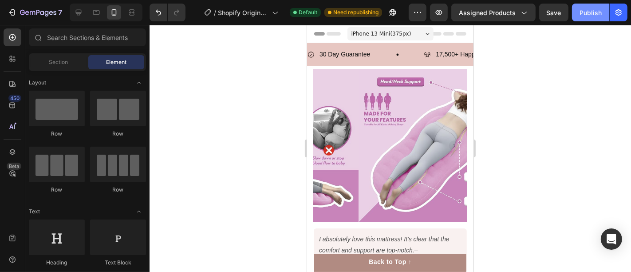
click at [587, 10] on div "Publish" at bounding box center [591, 12] width 22 height 9
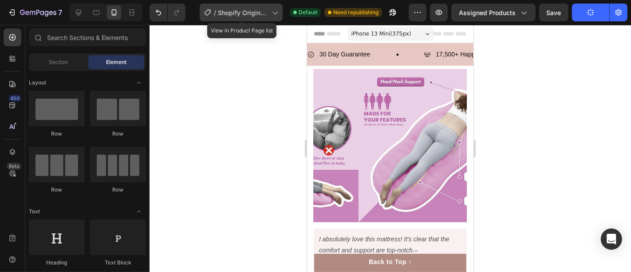
click at [256, 12] on span "Shopify Original Product Template" at bounding box center [243, 12] width 51 height 9
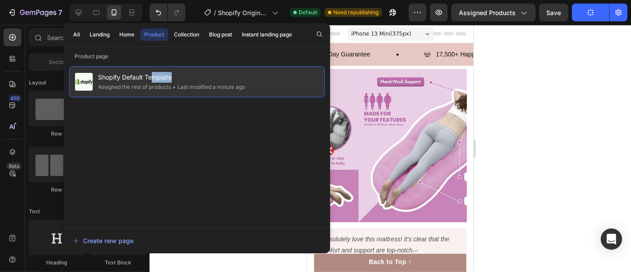
drag, startPoint x: 154, startPoint y: 75, endPoint x: 176, endPoint y: 75, distance: 22.6
click at [177, 75] on span "Shopify Default Template" at bounding box center [171, 77] width 147 height 11
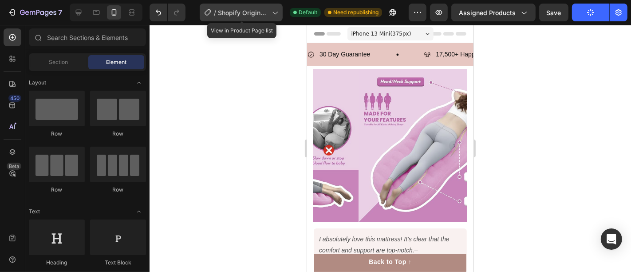
click at [259, 17] on div "/ Shopify Original Product Template" at bounding box center [241, 13] width 83 height 18
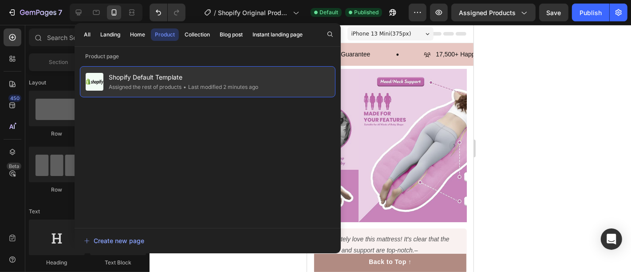
click at [146, 75] on span "Shopify Default Template" at bounding box center [184, 77] width 150 height 11
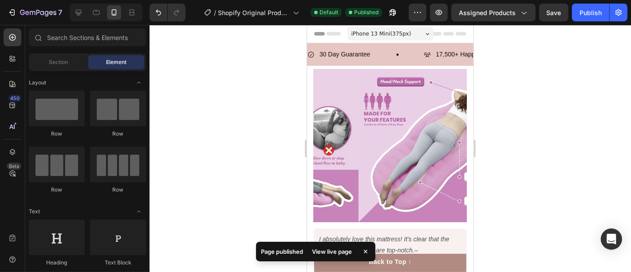
click at [146, 75] on span "Shopify Default Template" at bounding box center [184, 77] width 150 height 11
click at [5, 18] on button "7" at bounding box center [35, 13] width 63 height 18
